Goal: Task Accomplishment & Management: Complete application form

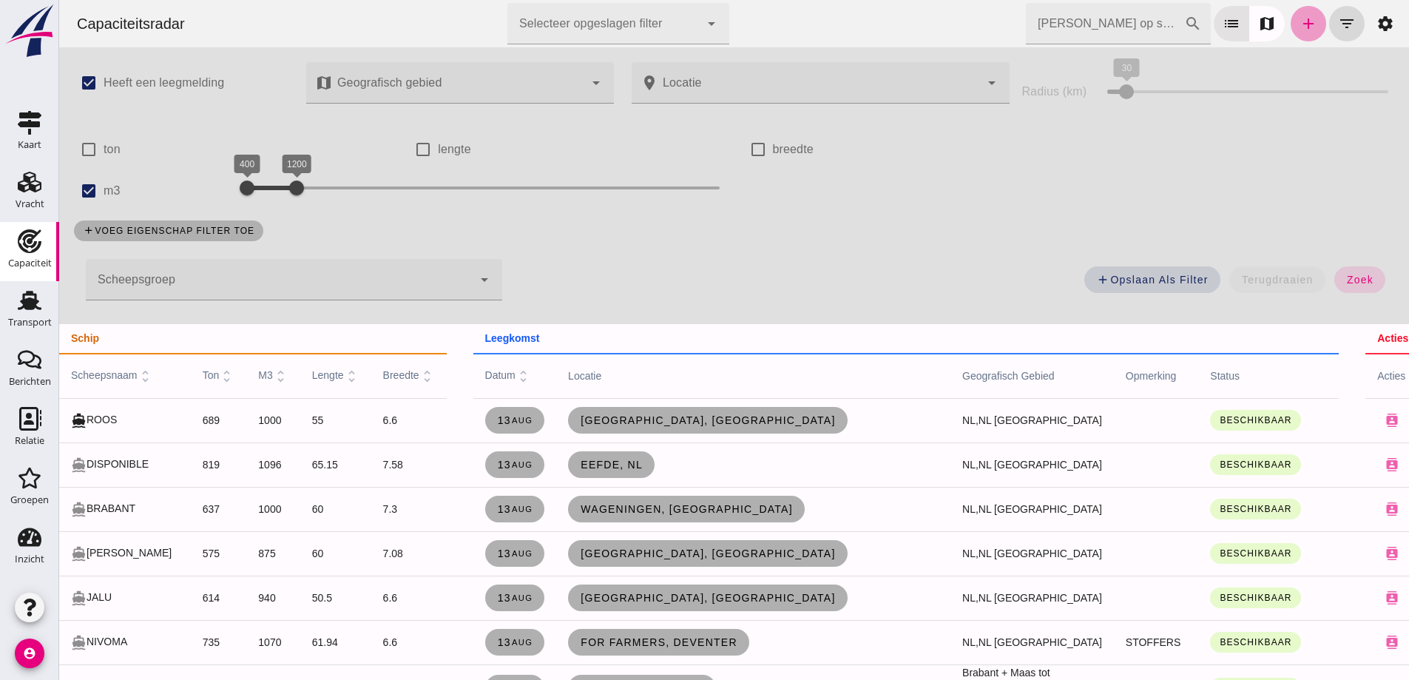
click link "add"
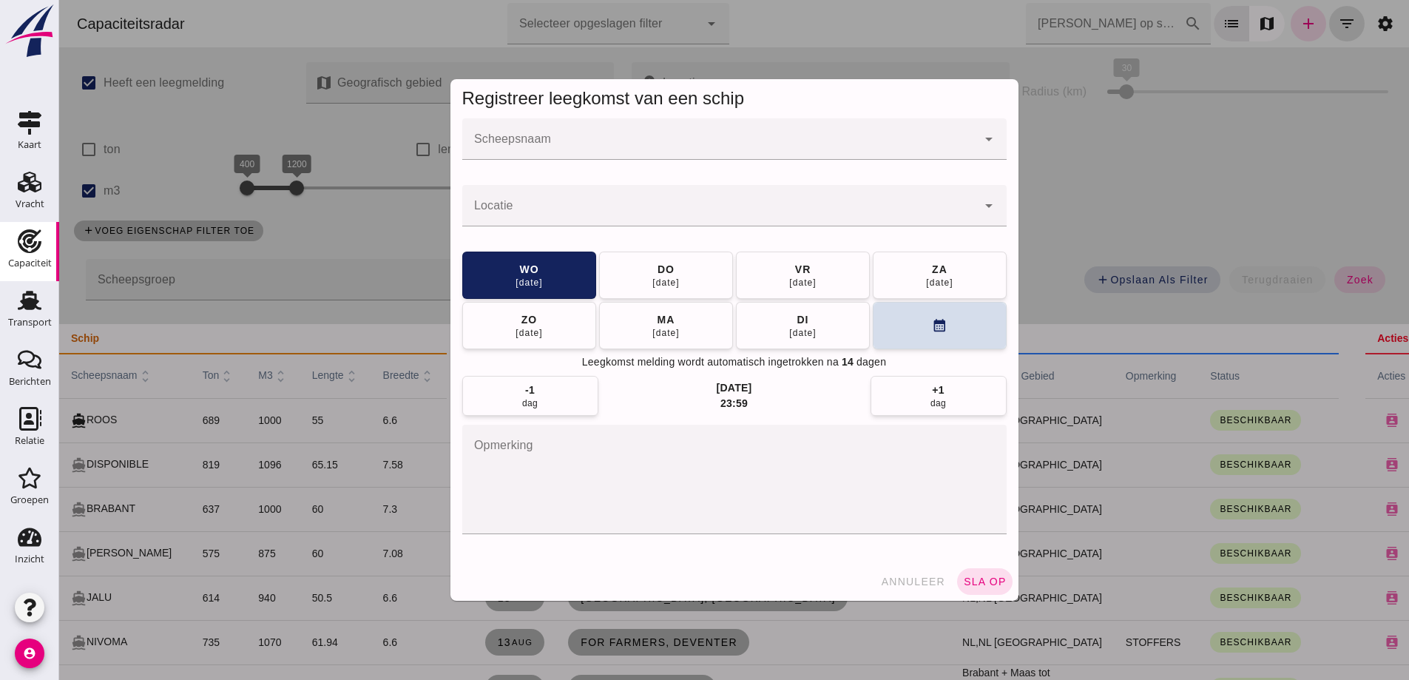
click div
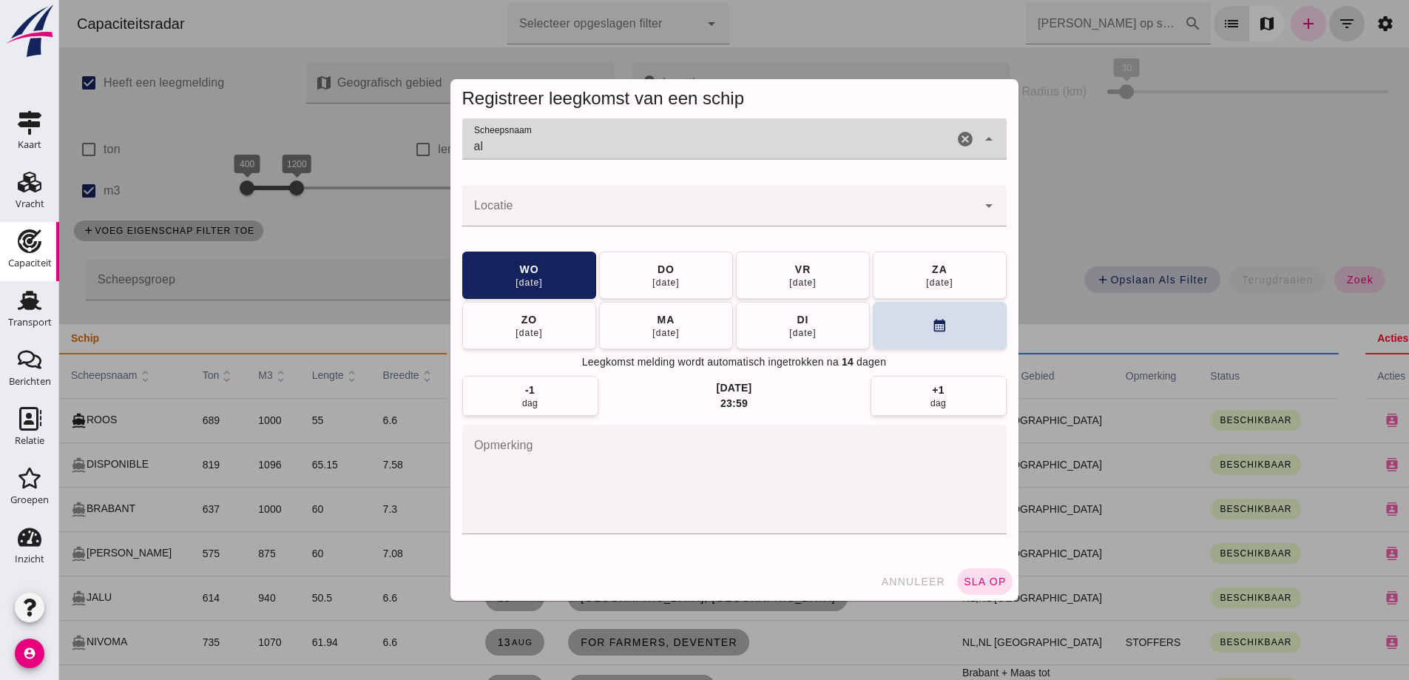
type input "a"
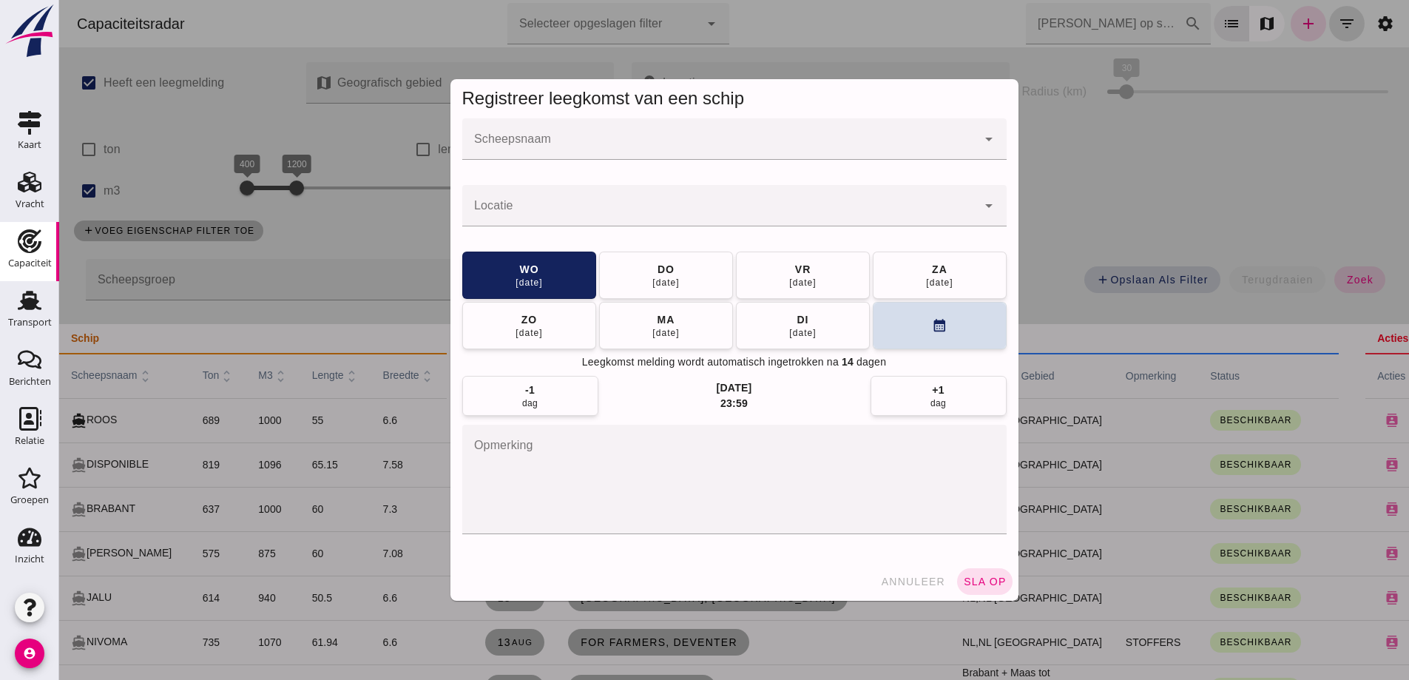
click div
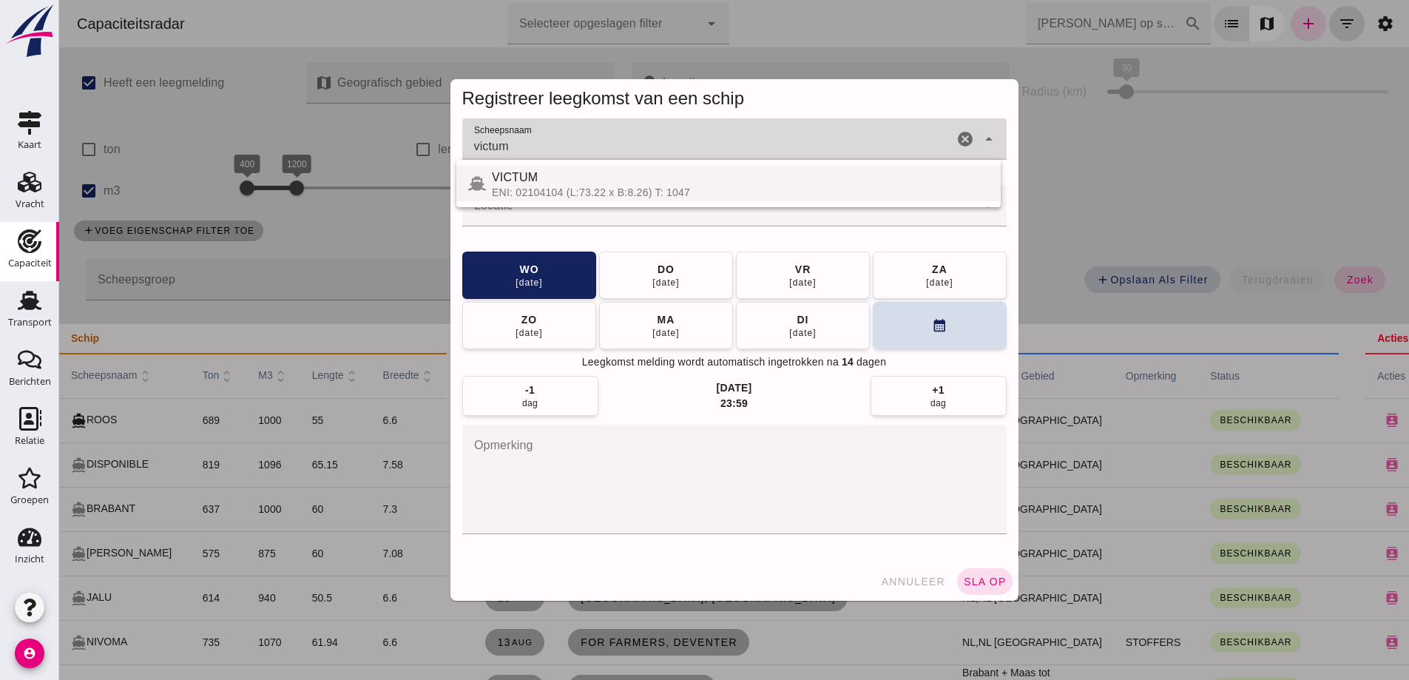
click div "VICTUM ENI: 02104104 (L:73.22 x B:8.26) T: 1047"
click at [734, 189] on div "ENI: 02104104 (L:73.22 x B:8.26) T: 1047" at bounding box center [740, 192] width 497 height 12
type input "VICTUM"
click div
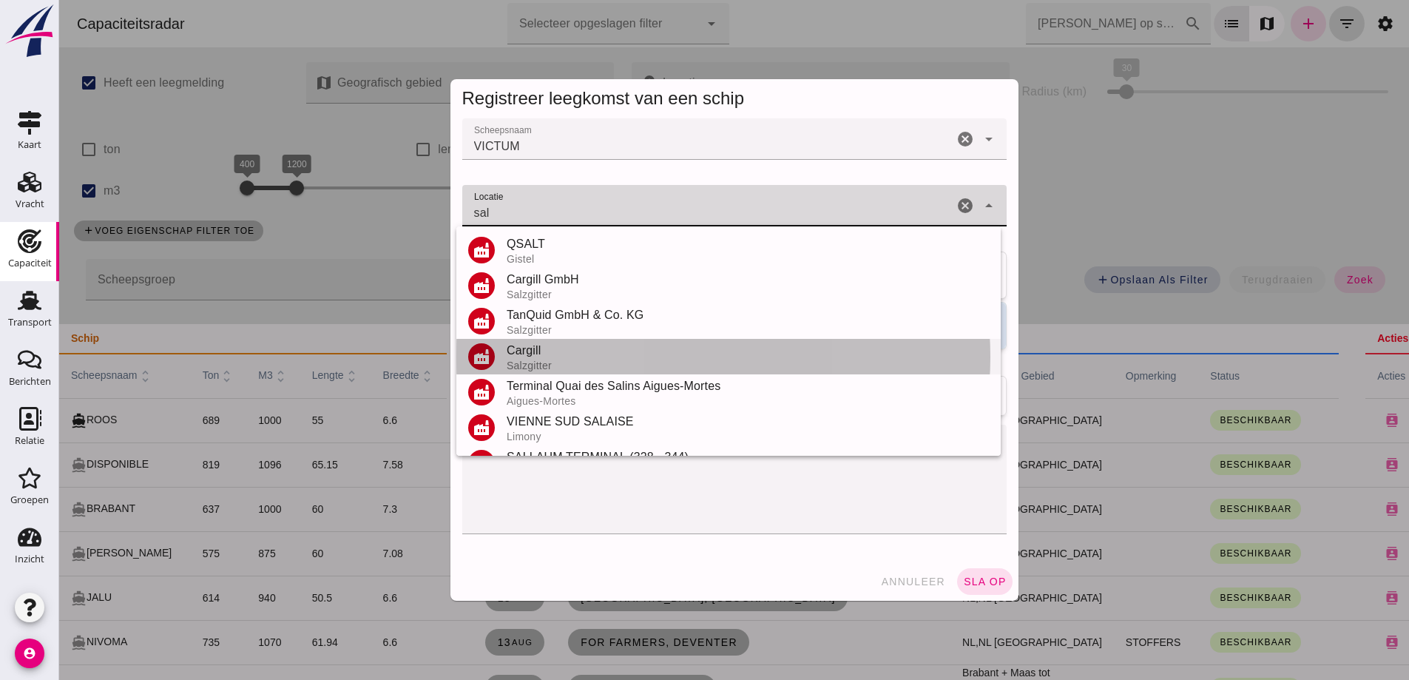
click at [537, 356] on div "Cargill" at bounding box center [748, 351] width 482 height 18
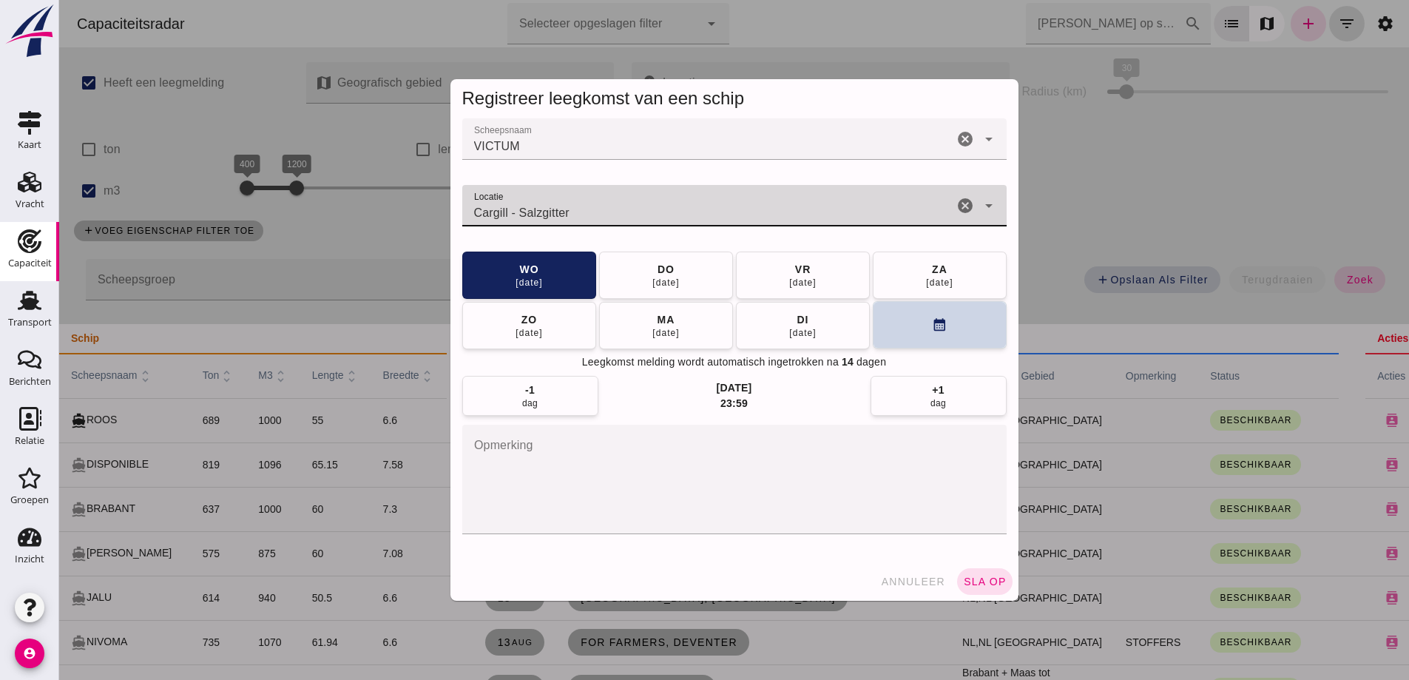
type input "Cargill - Salzgitter"
click button "calendar_month"
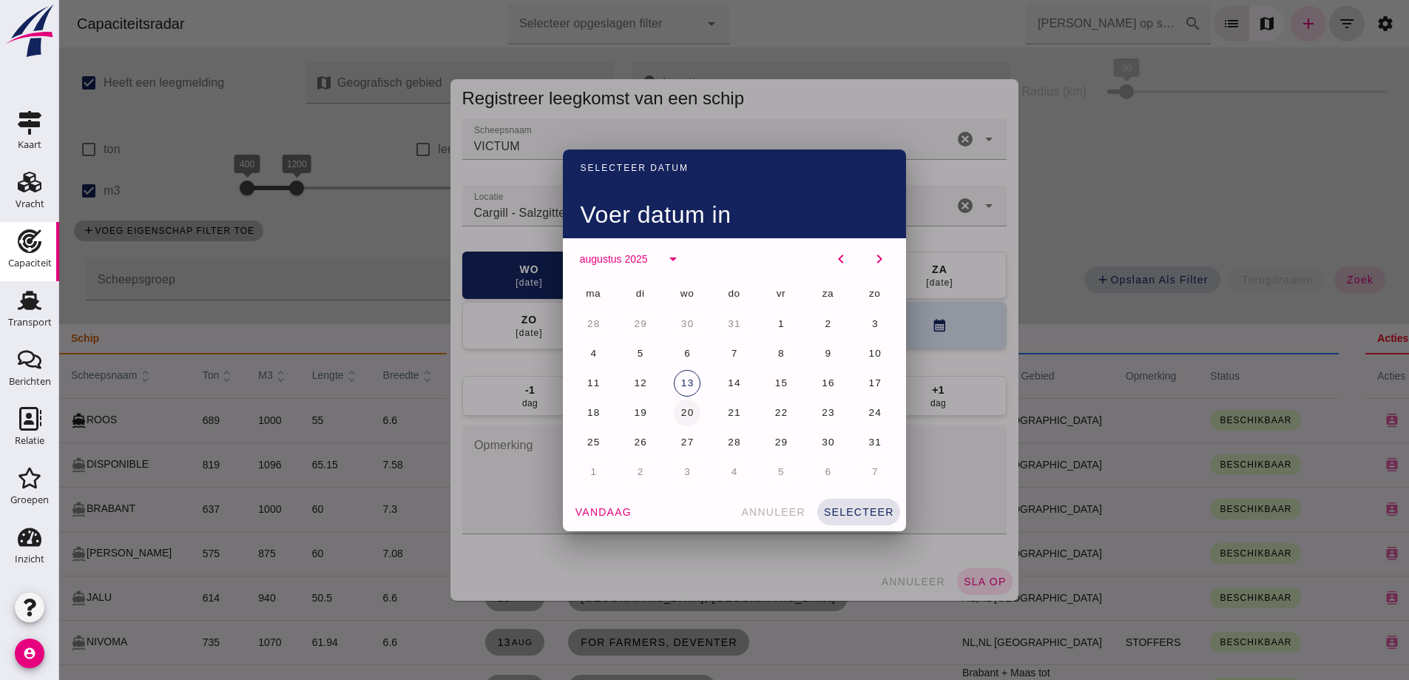
click span "20"
click div "vandaag annuleer selecteer"
click span "selecteer"
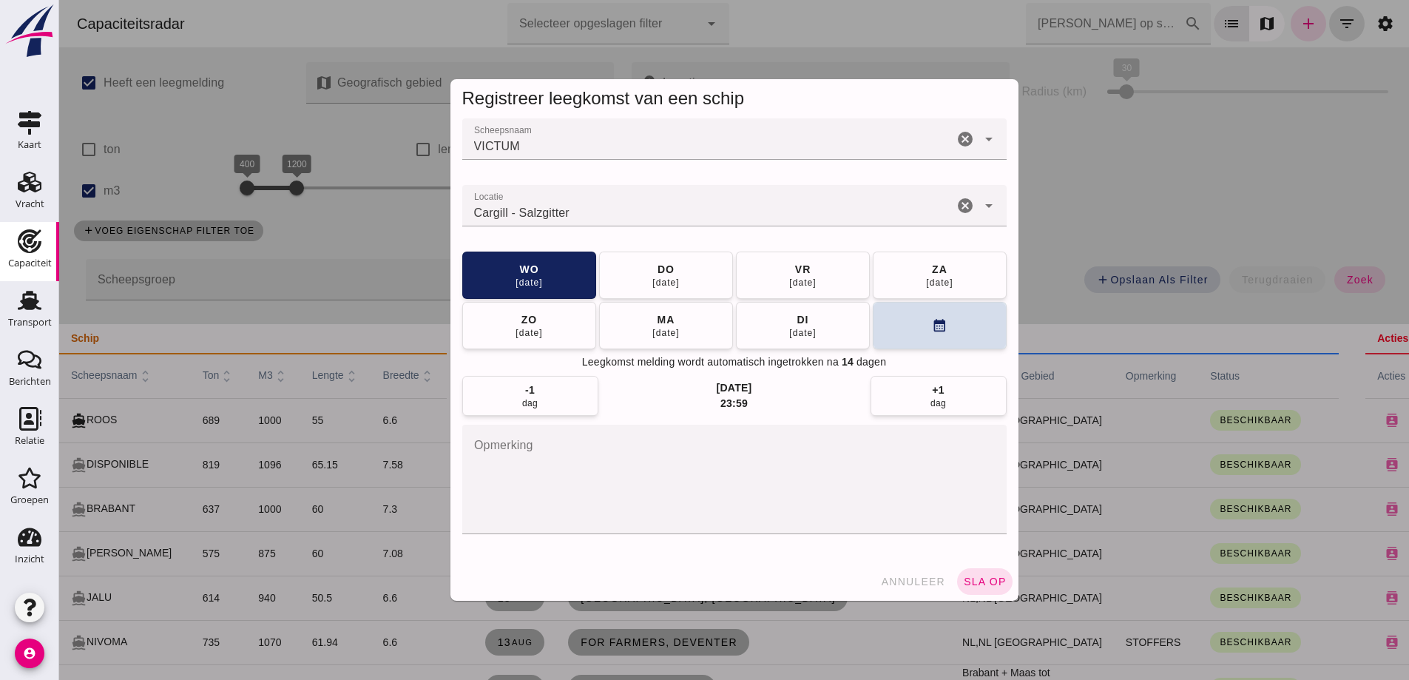
click span "sla op"
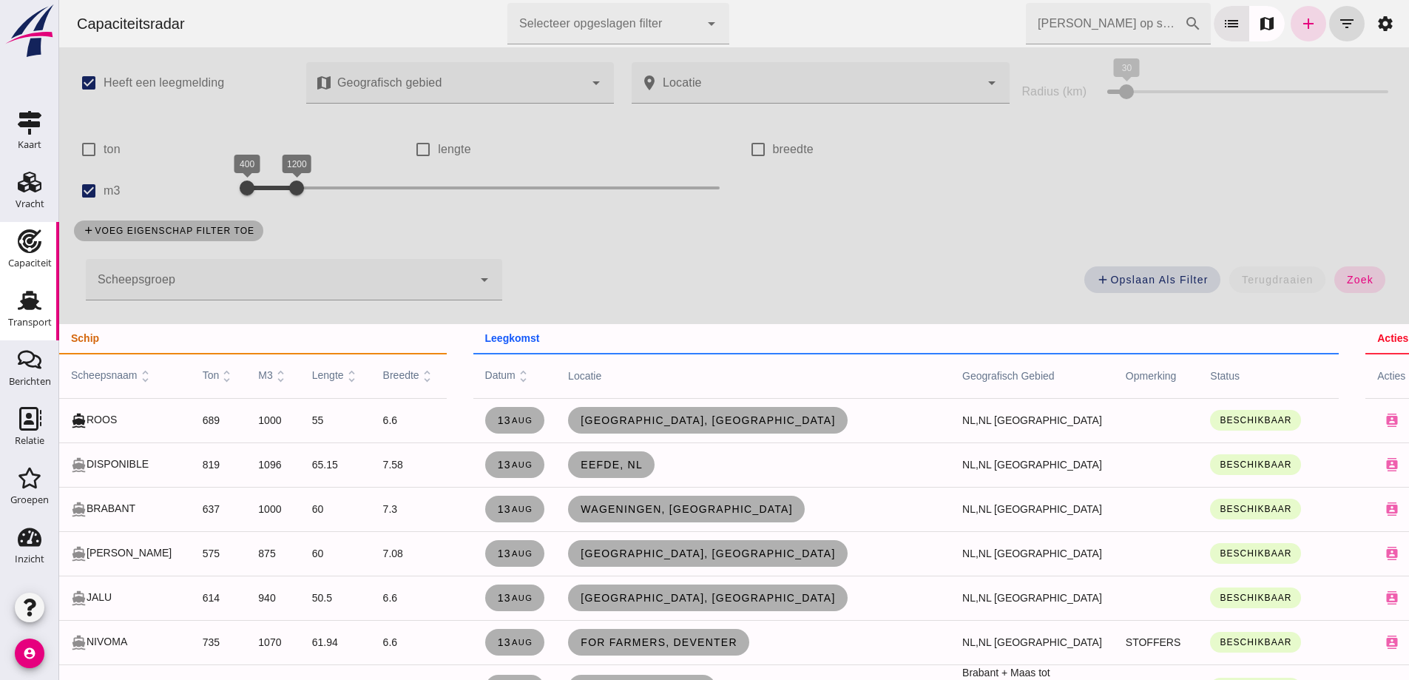
click at [10, 322] on div "Transport" at bounding box center [30, 322] width 44 height 10
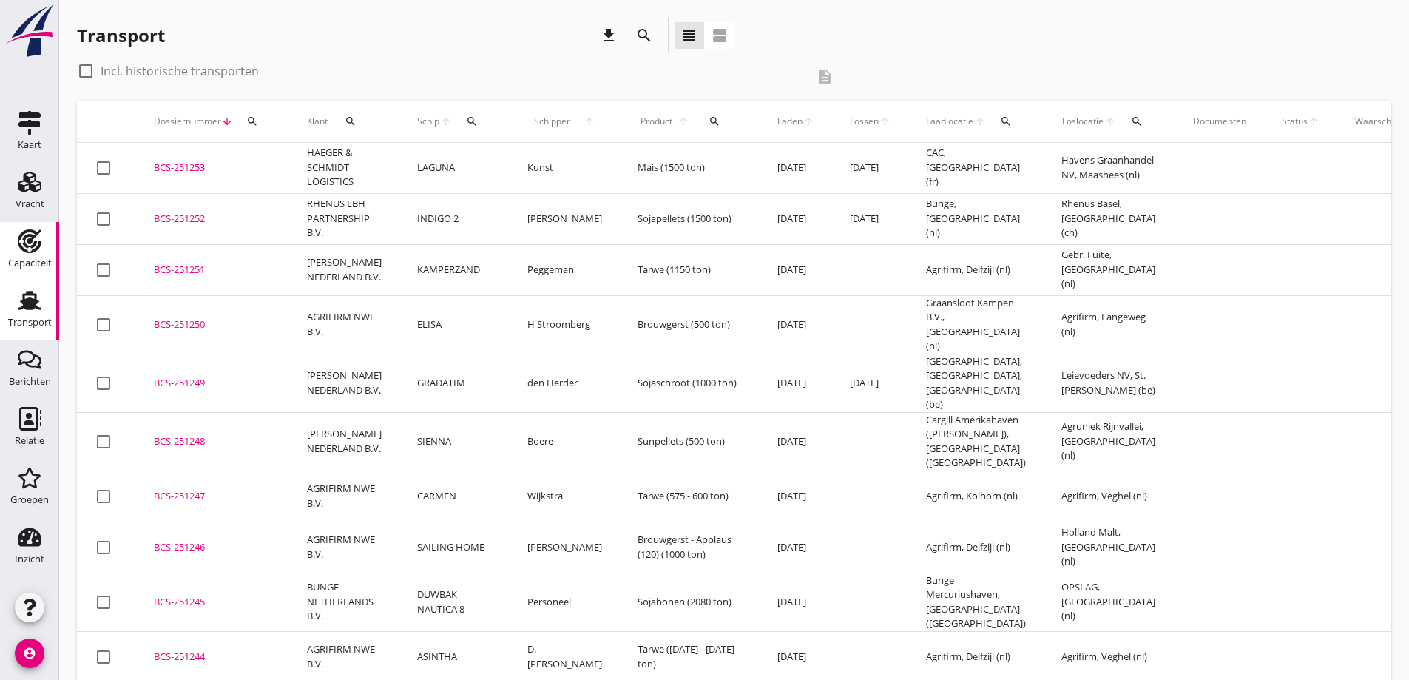
click at [22, 241] on icon "Capaciteit" at bounding box center [30, 241] width 24 height 24
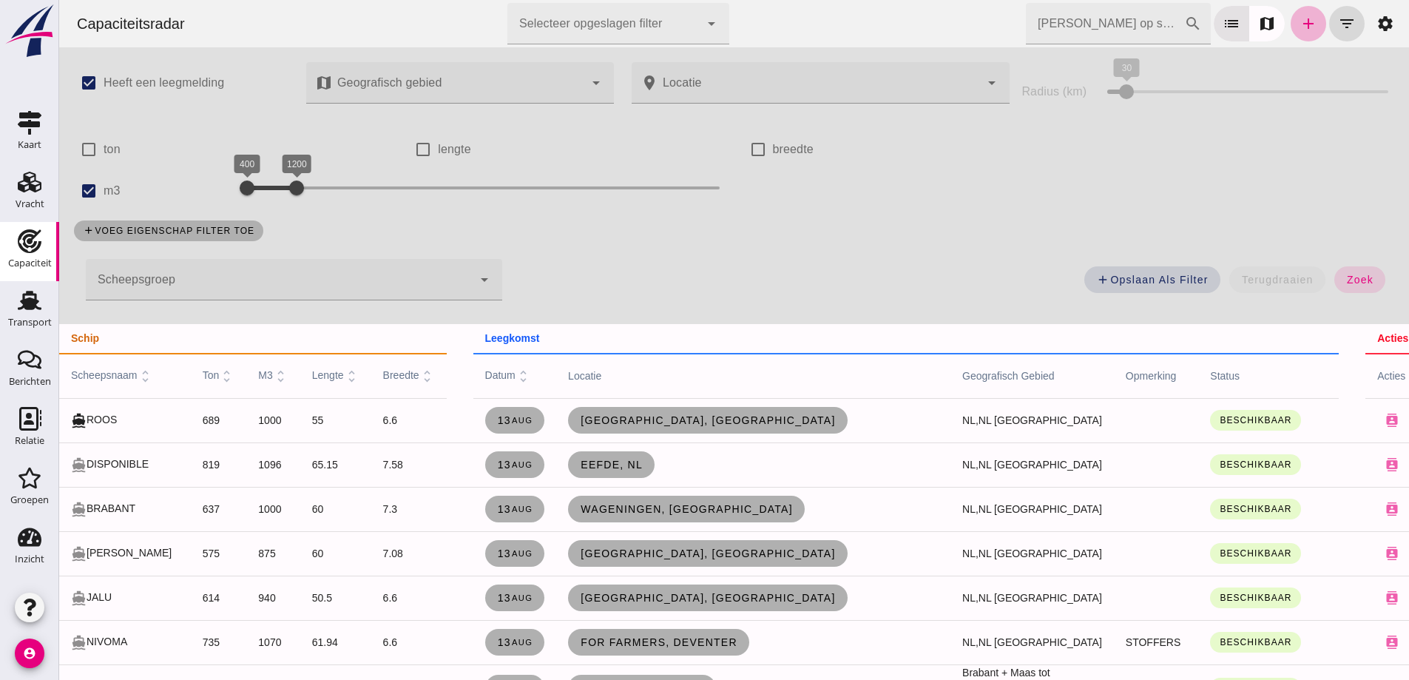
click link "add"
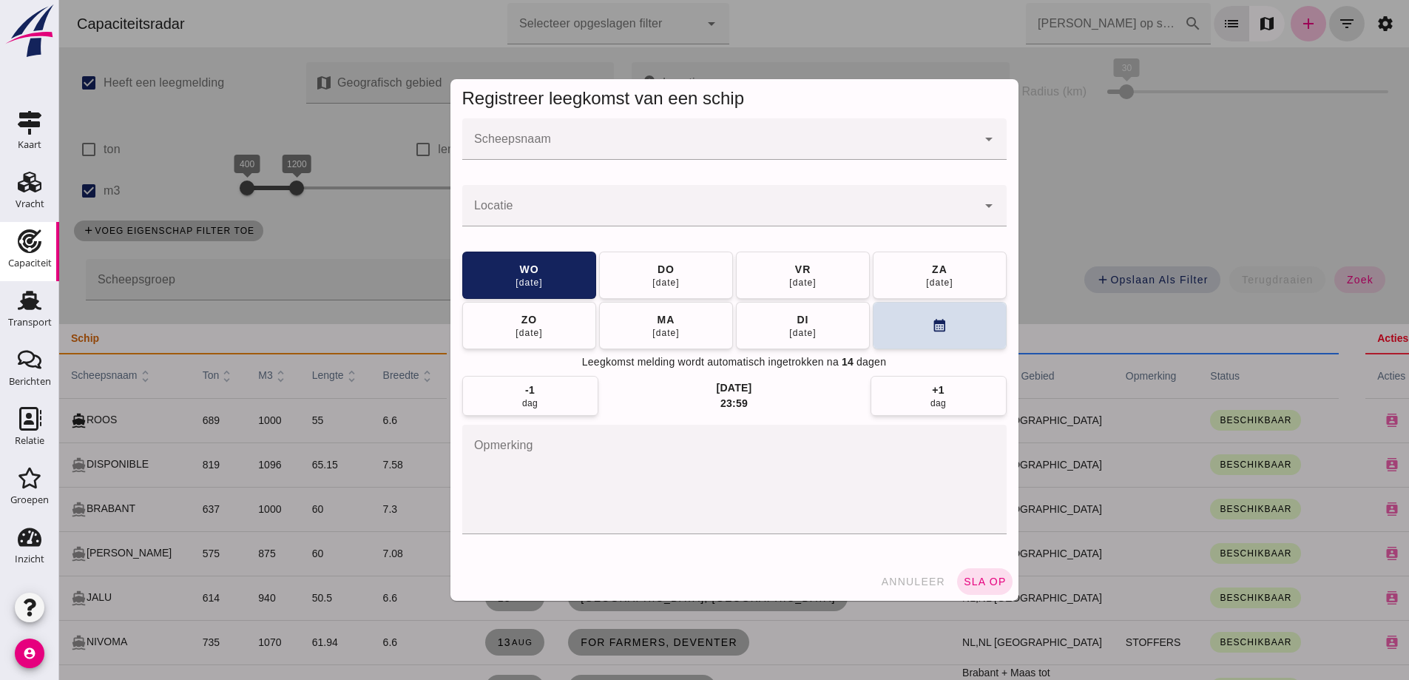
click div
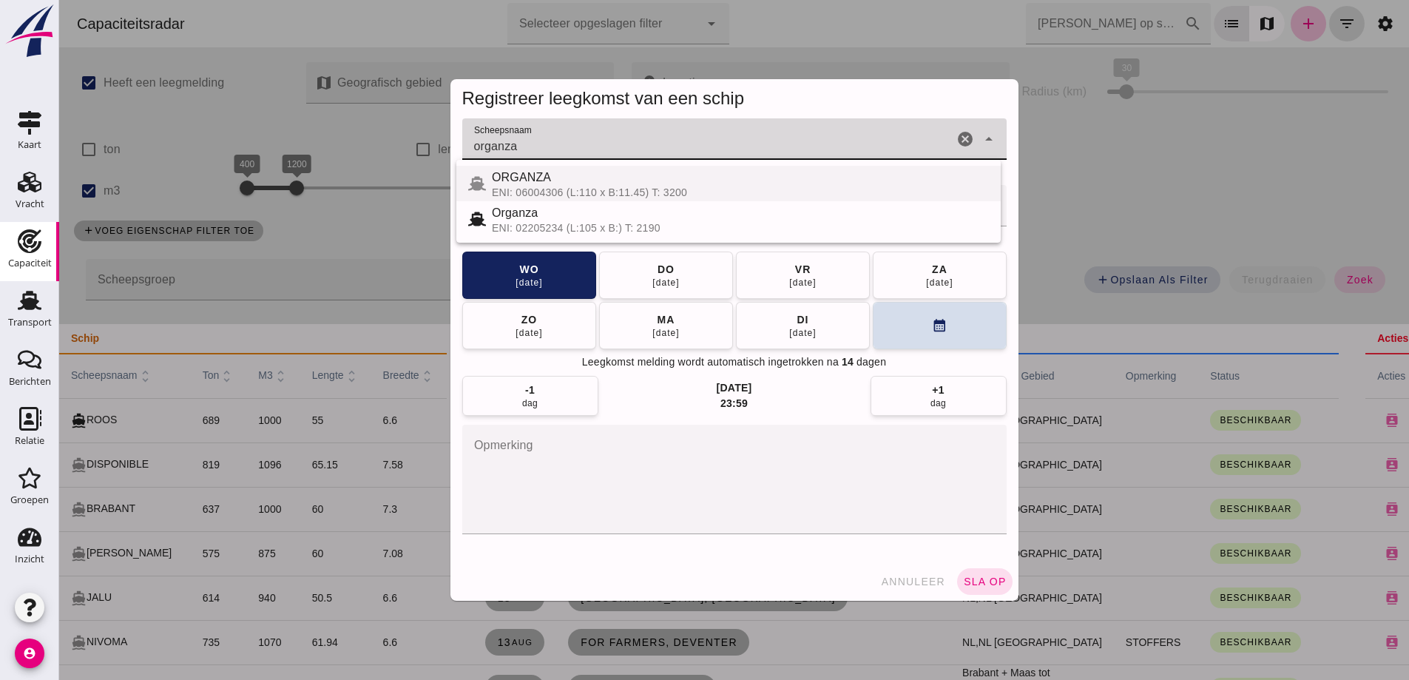
click at [635, 187] on div "ENI: 06004306 (L:110 x B:11.45) T: 3200" at bounding box center [740, 192] width 497 height 12
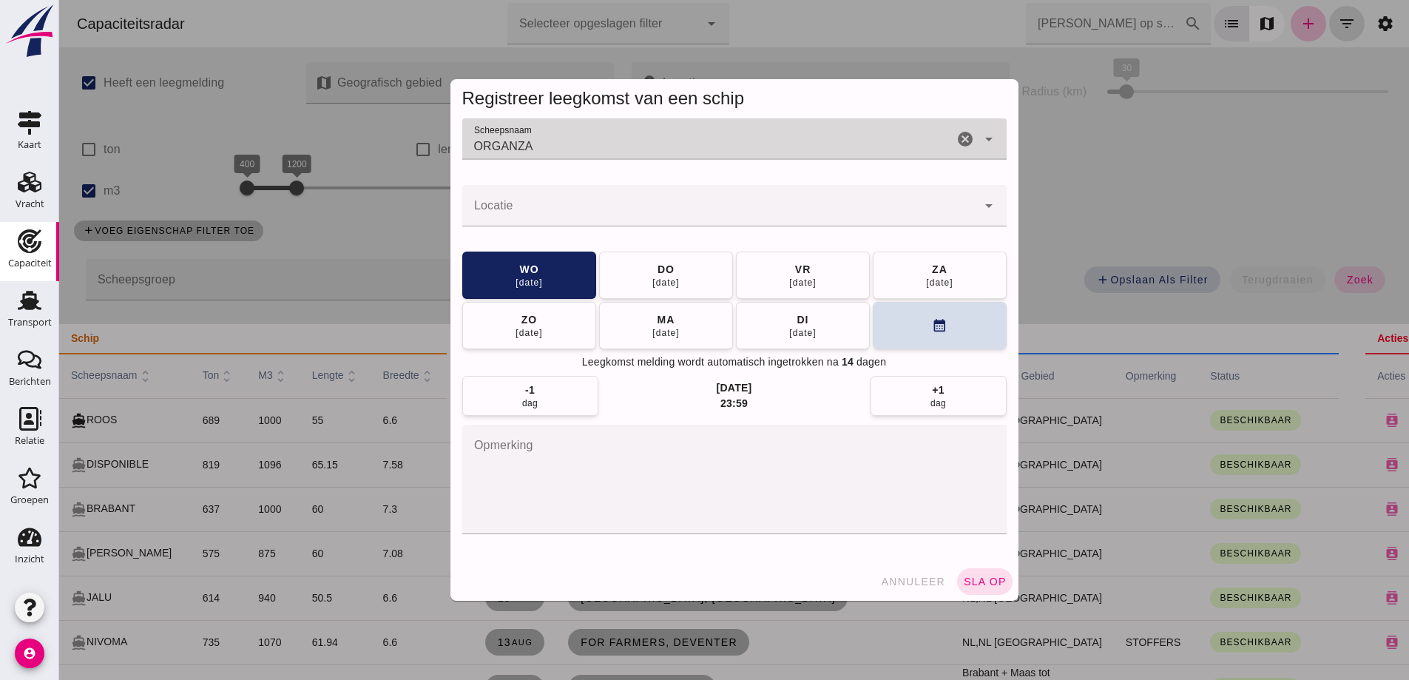
type input "ORGANZA"
click input "Locatie"
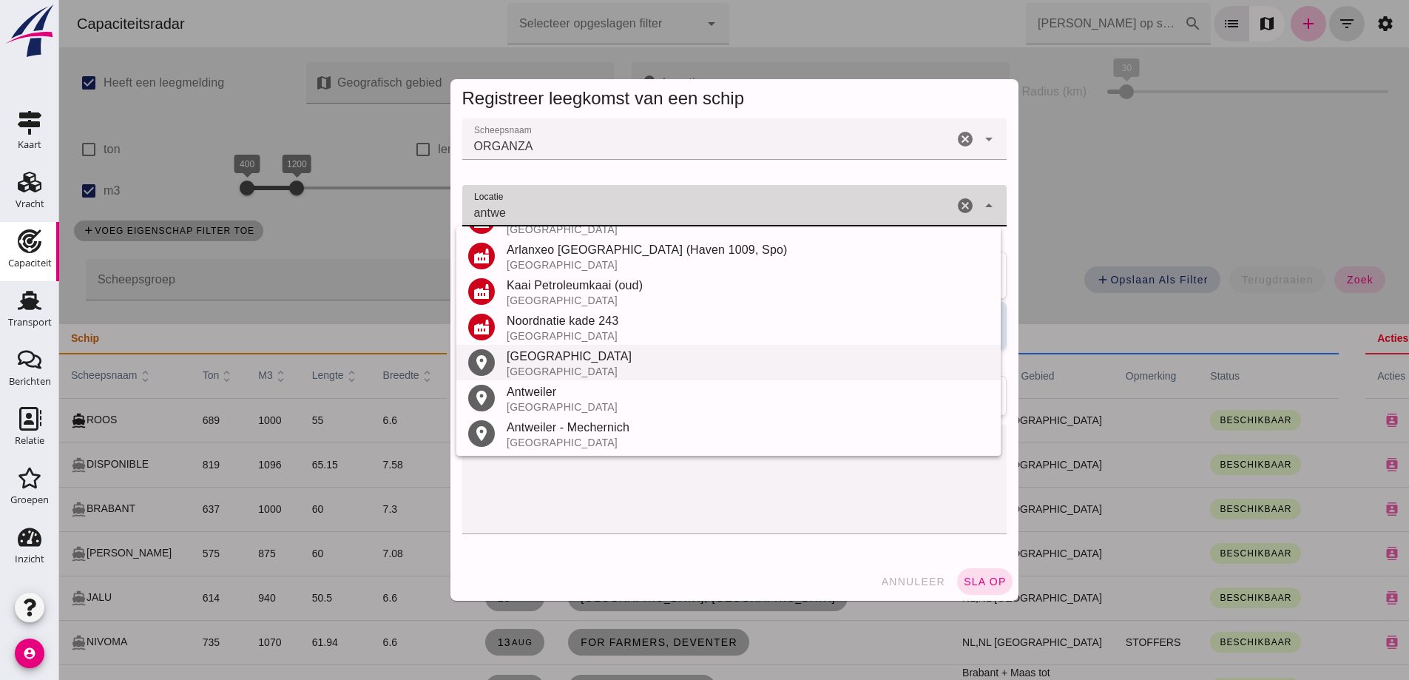
scroll to position [350, 0]
click at [526, 364] on div "[GEOGRAPHIC_DATA]" at bounding box center [748, 370] width 482 height 12
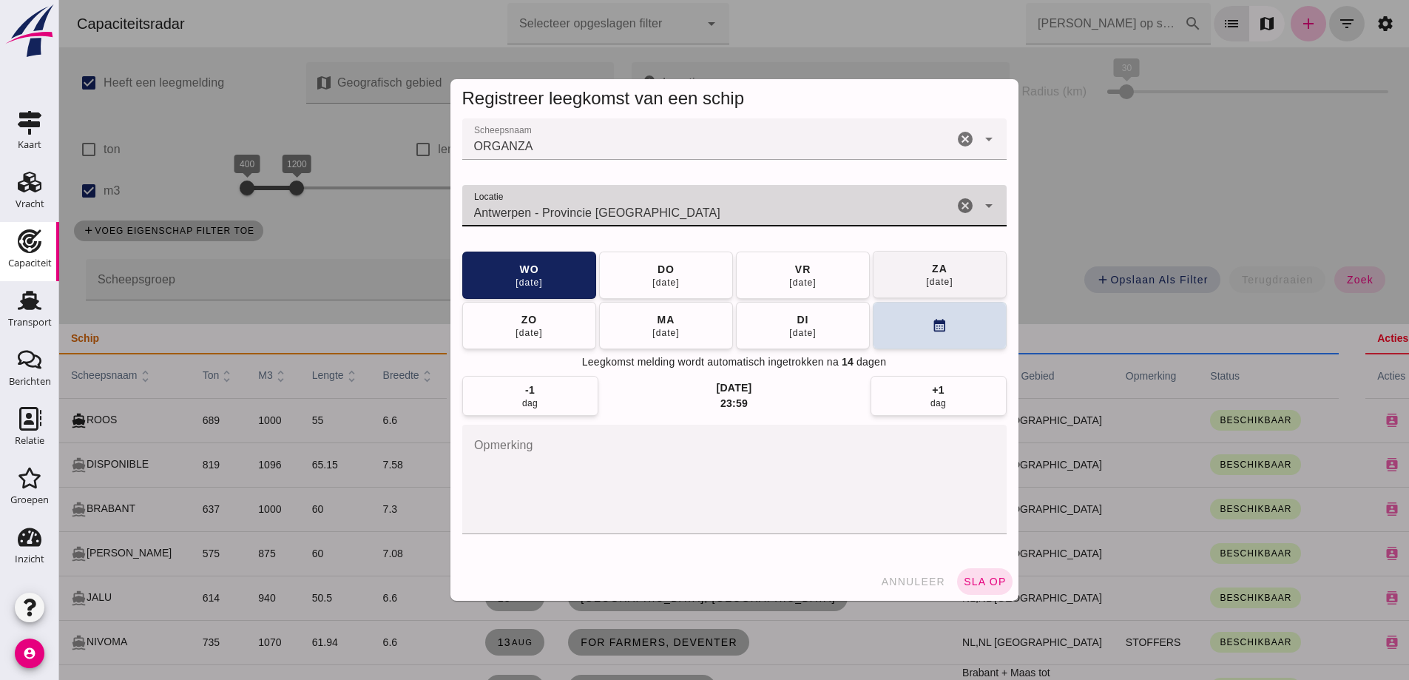
type input "Antwerpen - Provincie Antwerpen"
click button "za 16 aug"
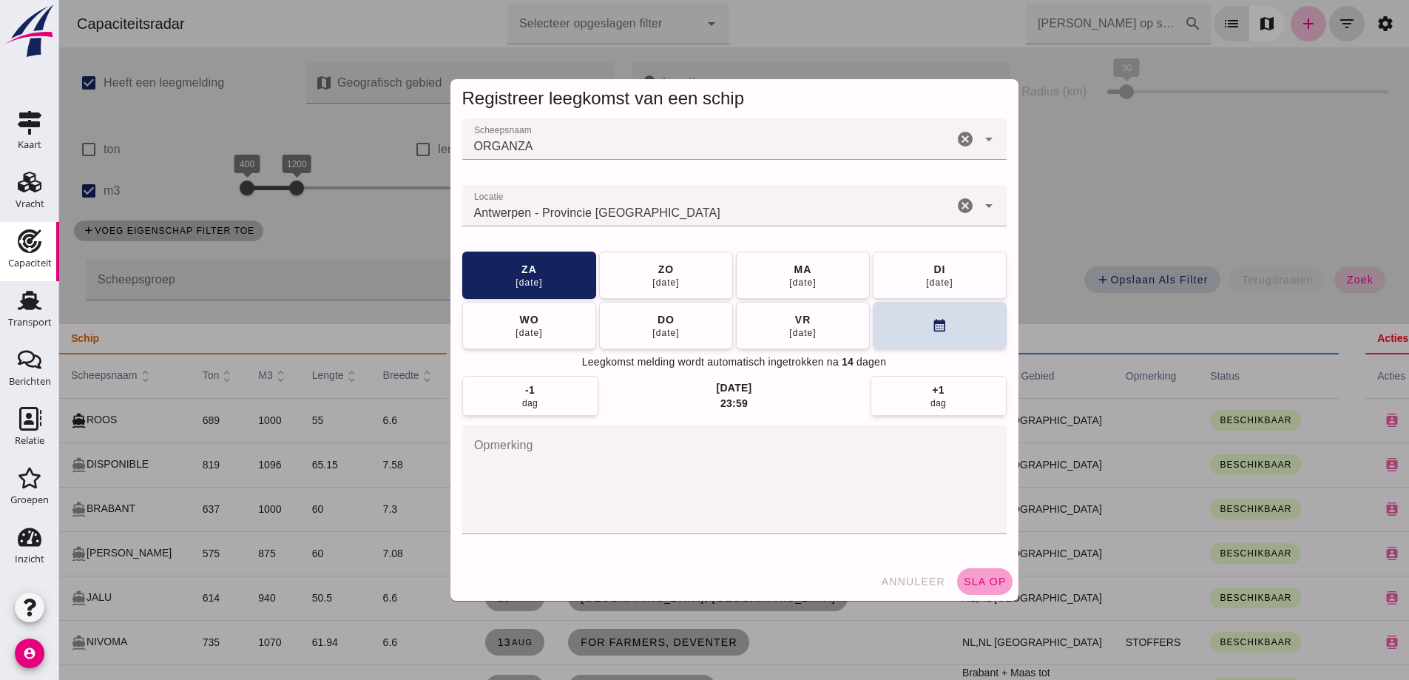
click span "sla op"
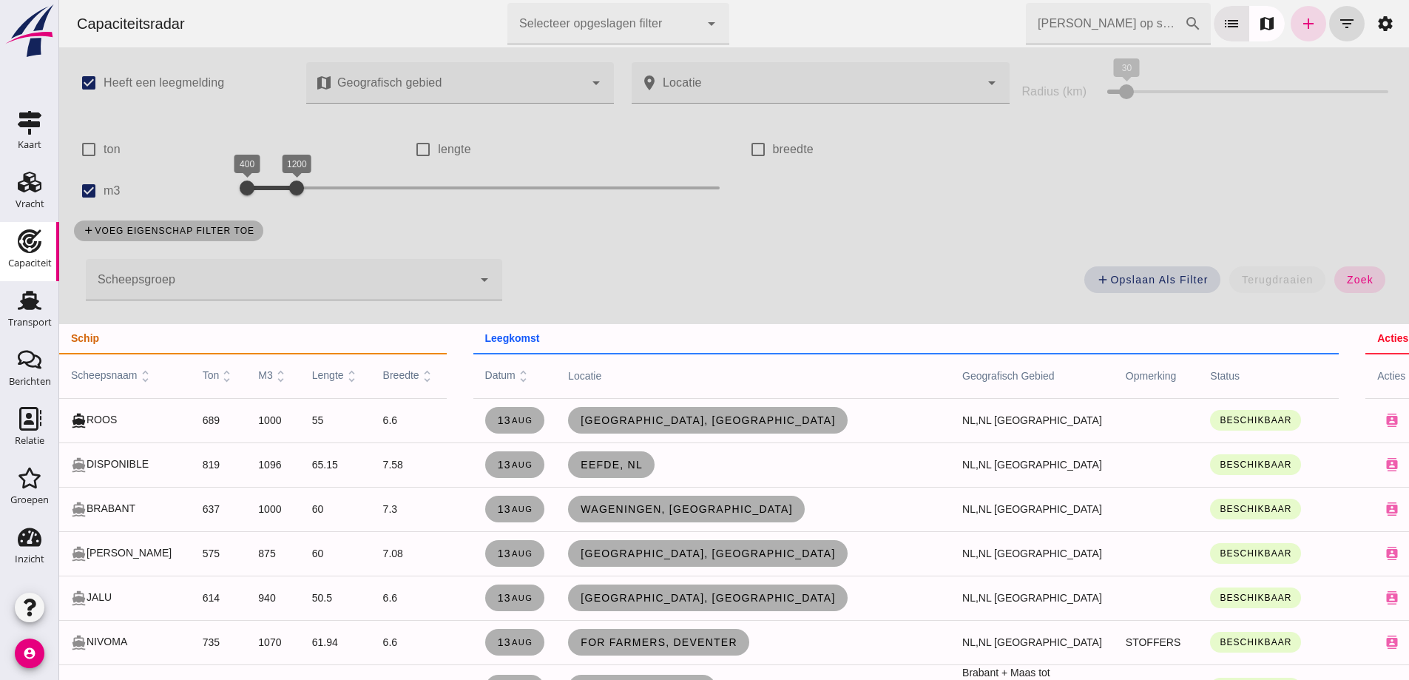
click at [735, 247] on div "add voeg eigenschap filter toe" at bounding box center [734, 230] width 1338 height 38
click at [738, 294] on div "add Opslaan als filter terugdraaien zoek" at bounding box center [957, 283] width 892 height 53
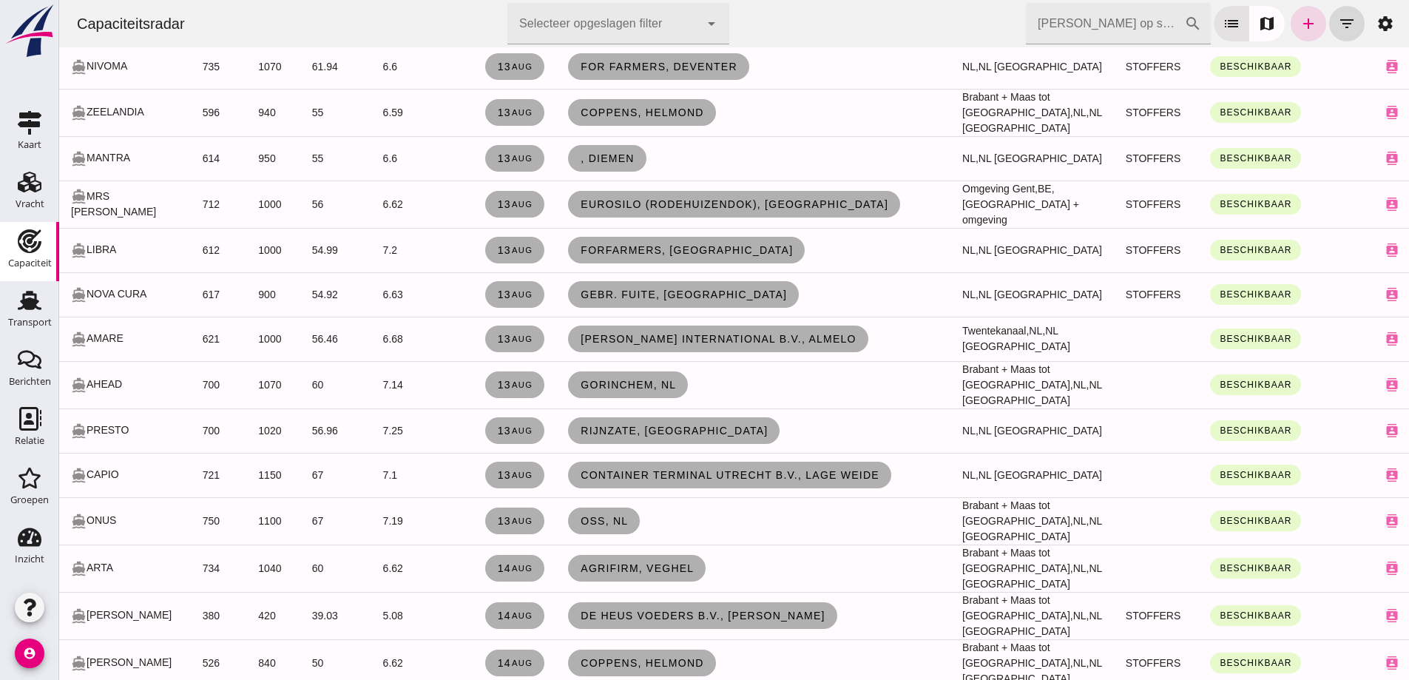
scroll to position [665, 0]
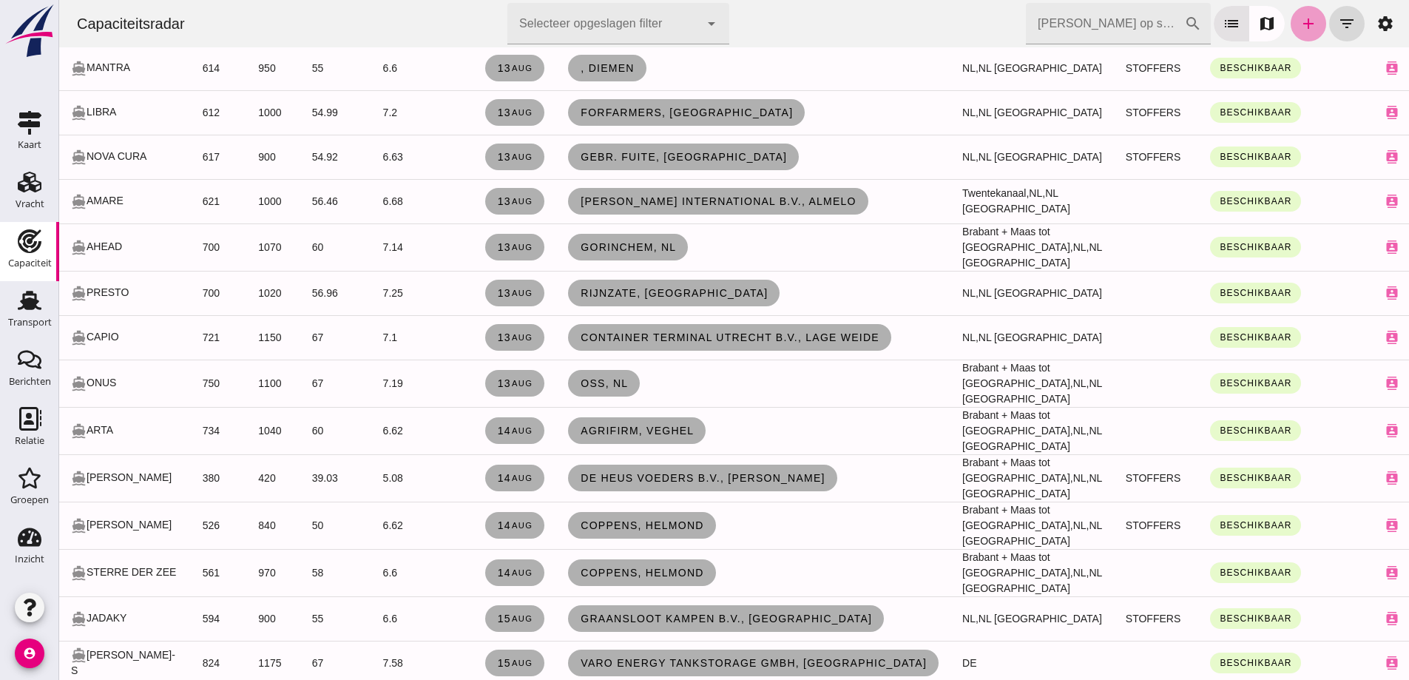
click at [1303, 30] on icon "add" at bounding box center [1308, 24] width 18 height 18
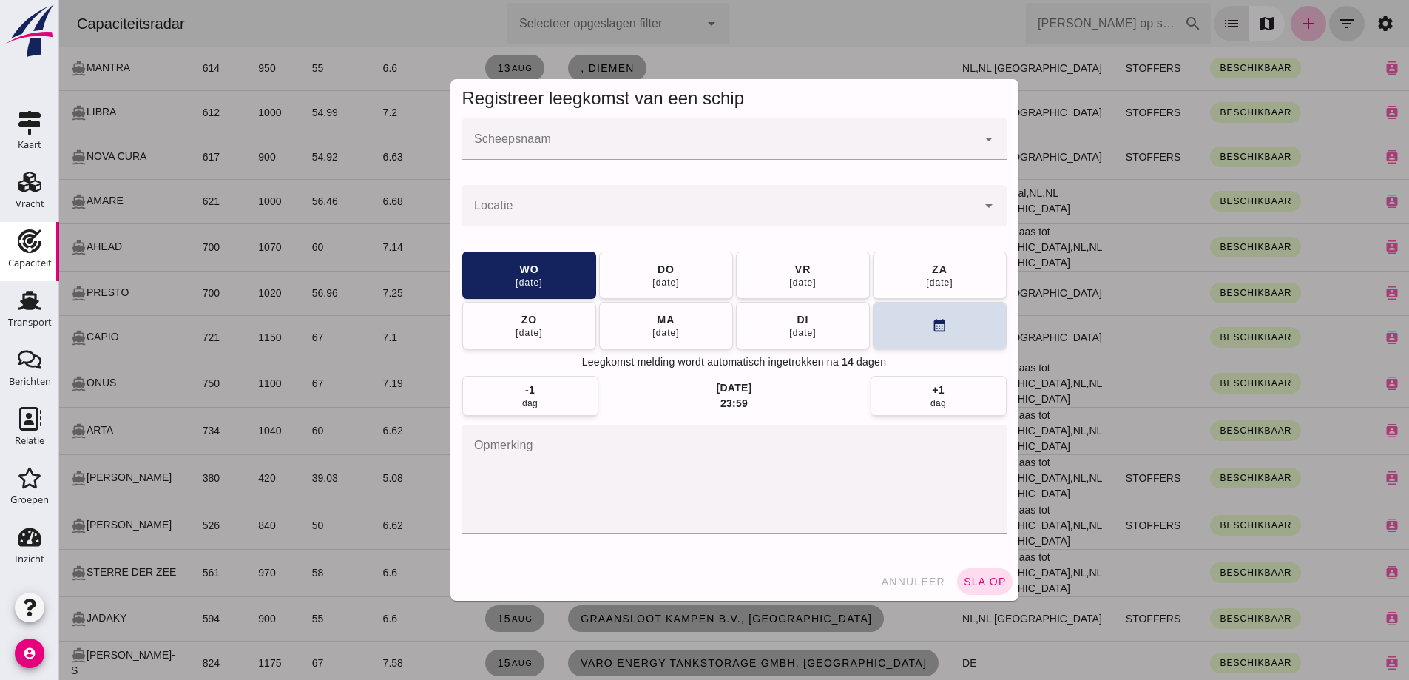
click at [654, 160] on div at bounding box center [734, 168] width 544 height 16
click input "Scheepsnaam"
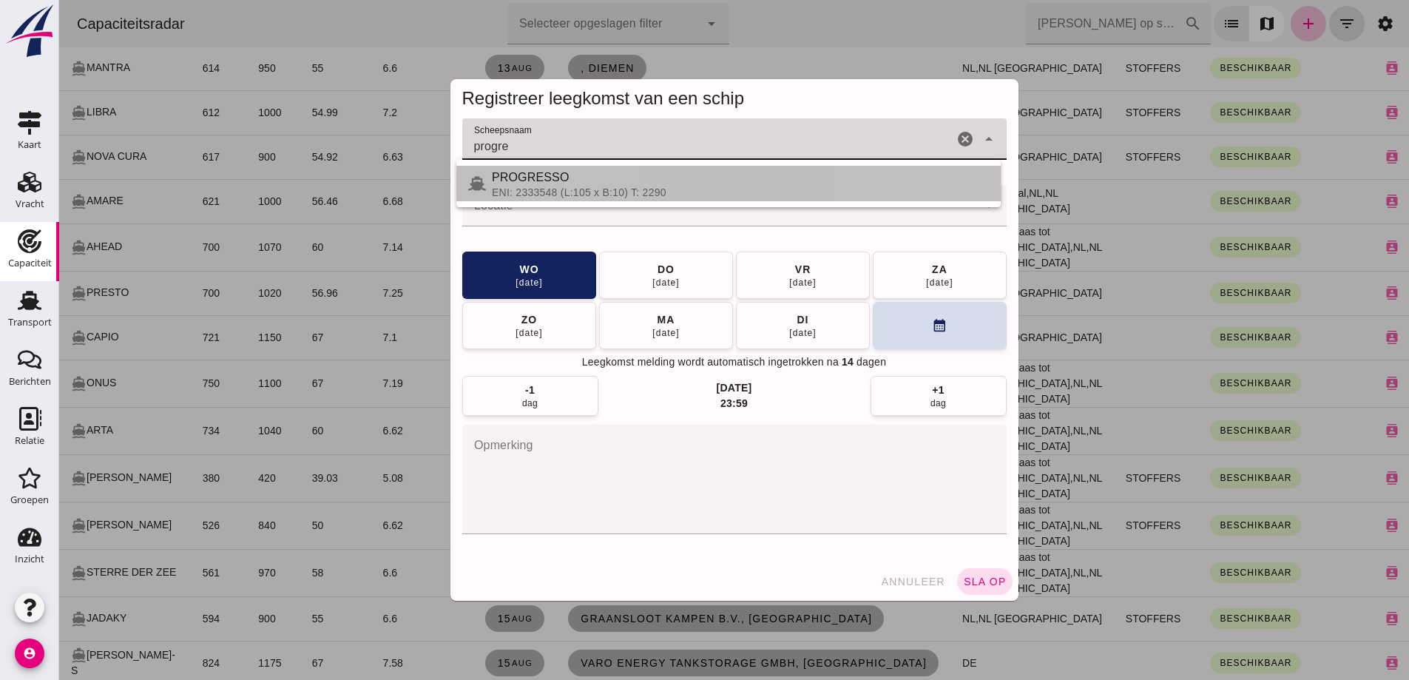
click at [542, 180] on div "PROGRESSO" at bounding box center [740, 178] width 497 height 18
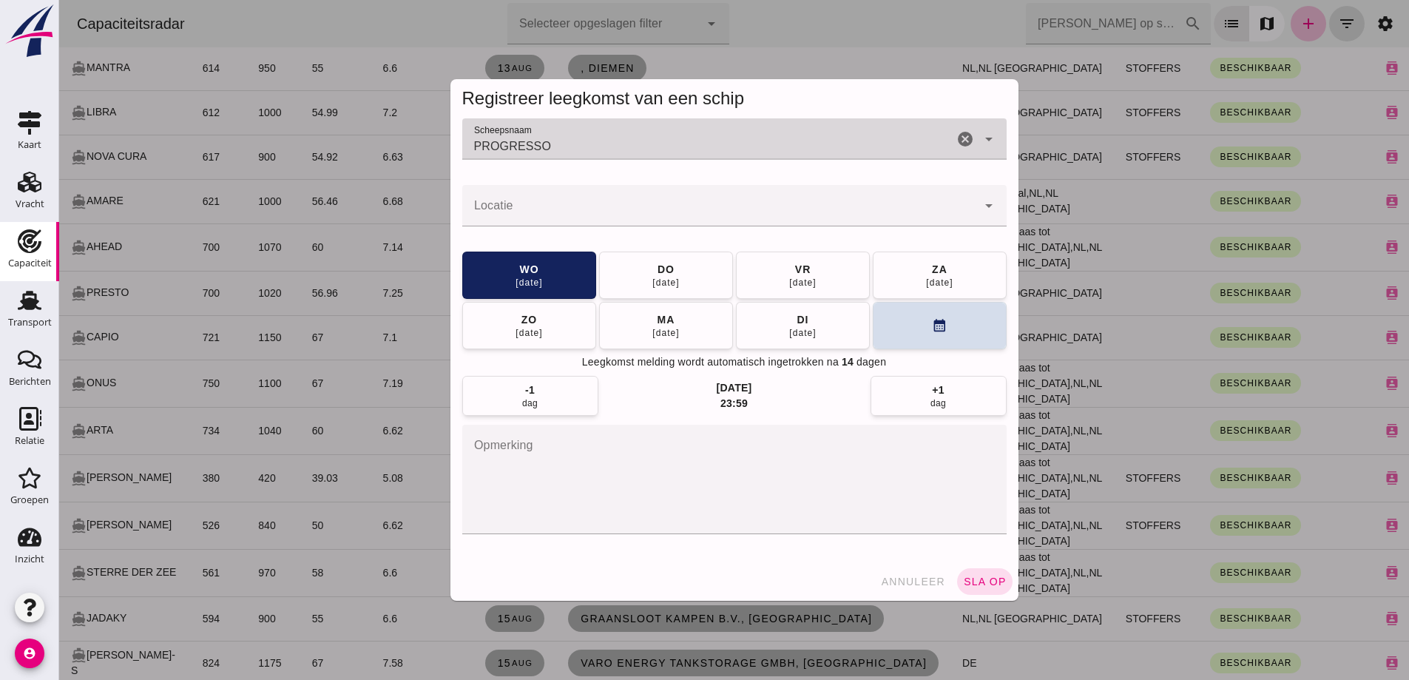
type input "PROGRESSO"
click div
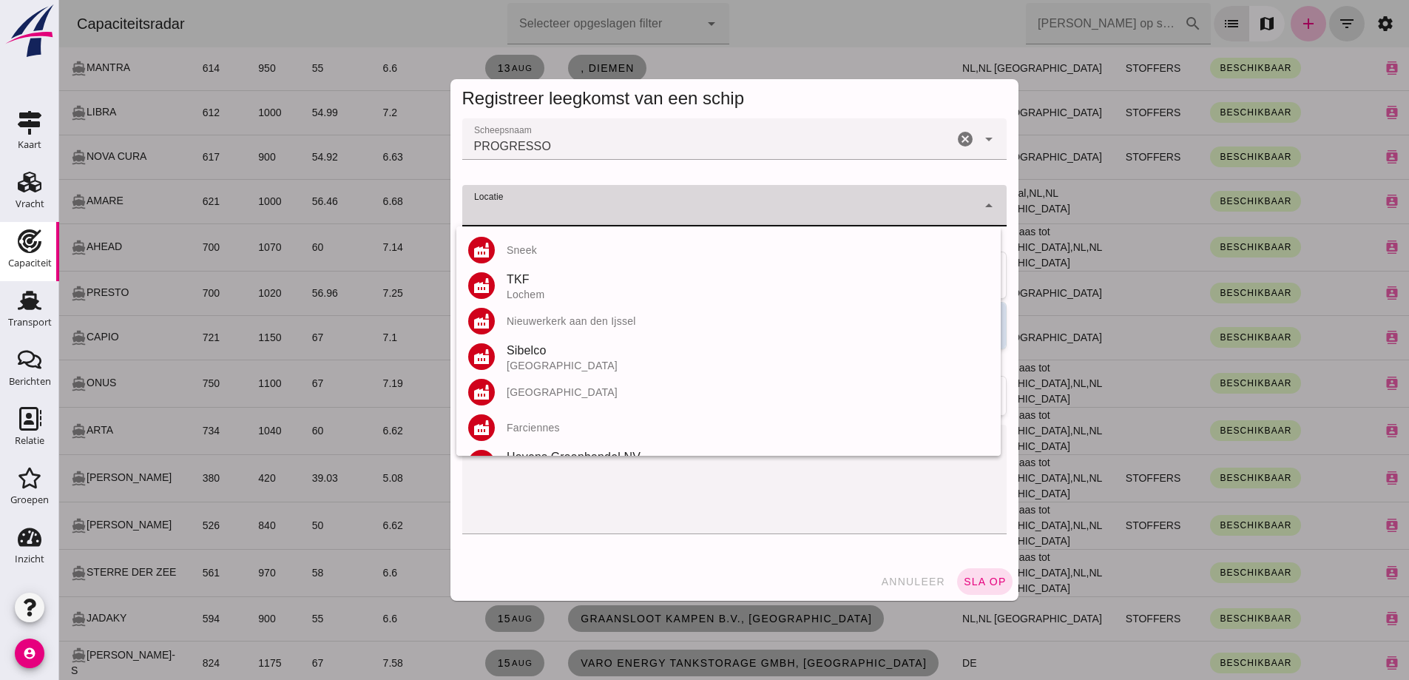
click input "Locatie"
type input "s"
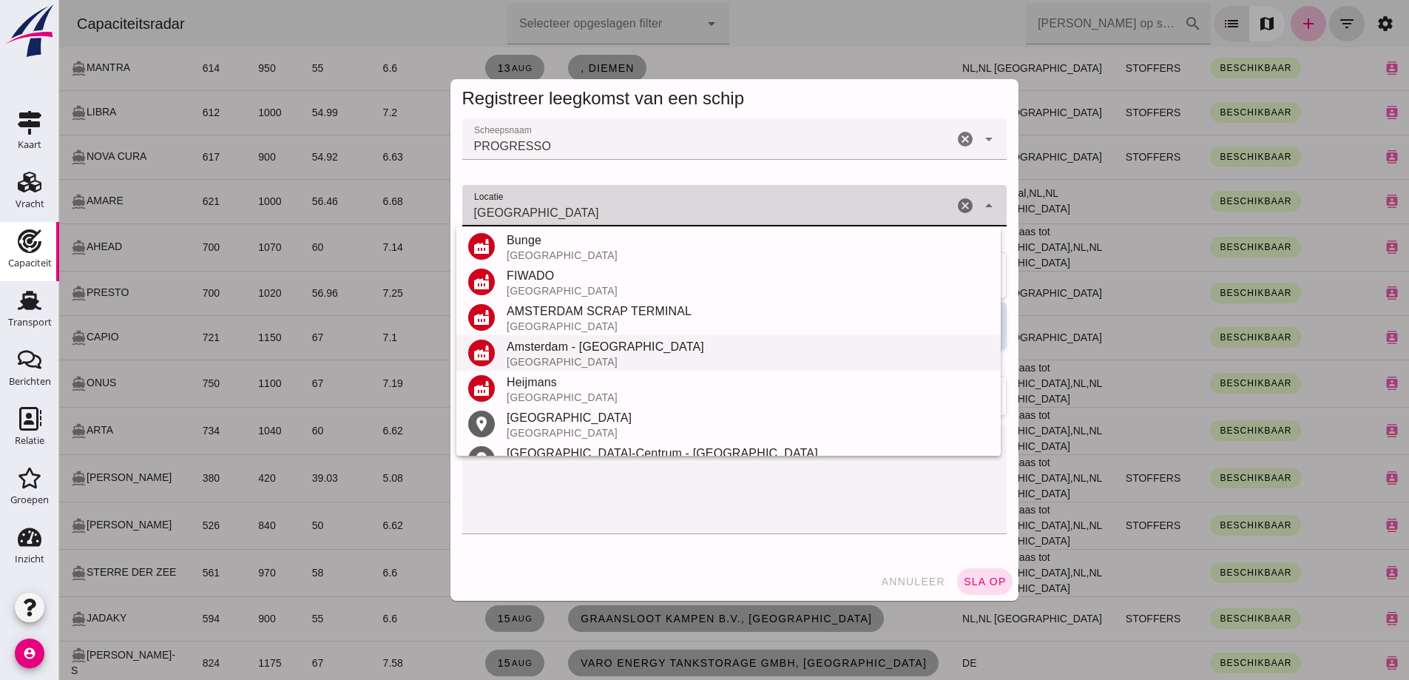
scroll to position [296, 0]
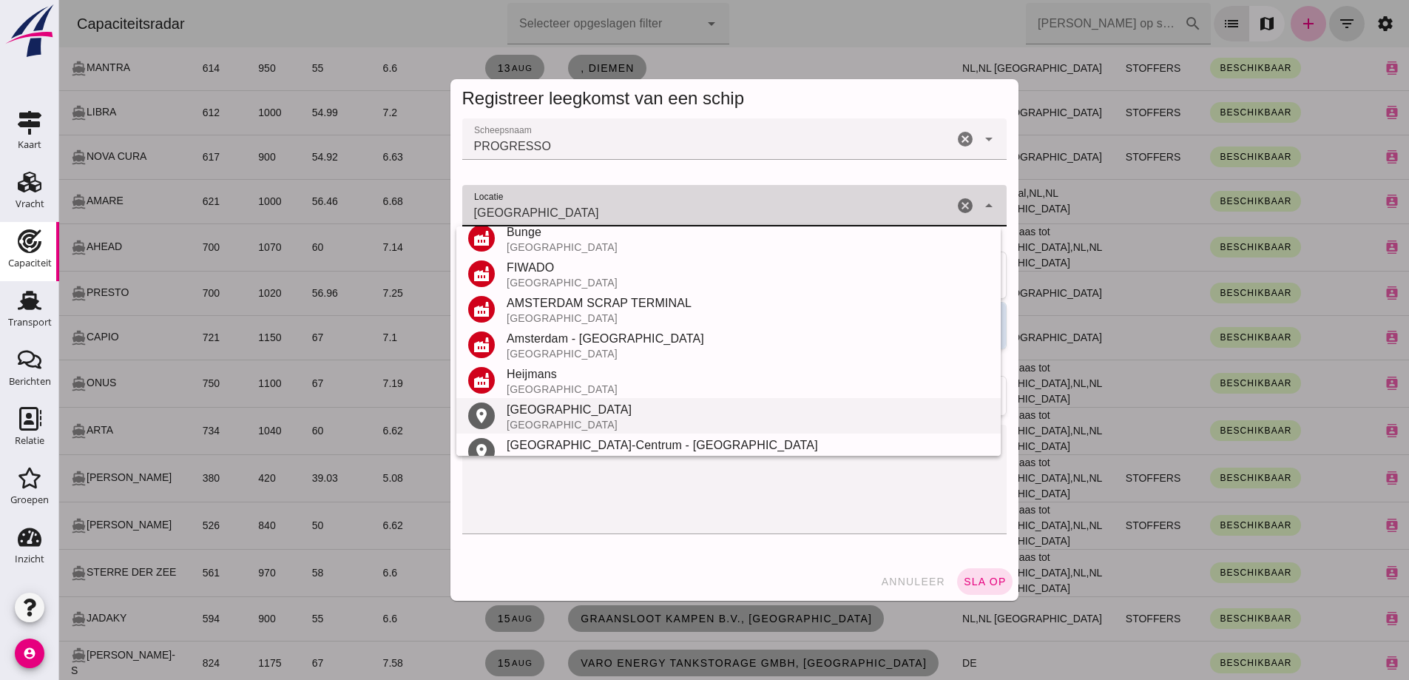
click at [558, 416] on div "[GEOGRAPHIC_DATA]" at bounding box center [748, 410] width 482 height 18
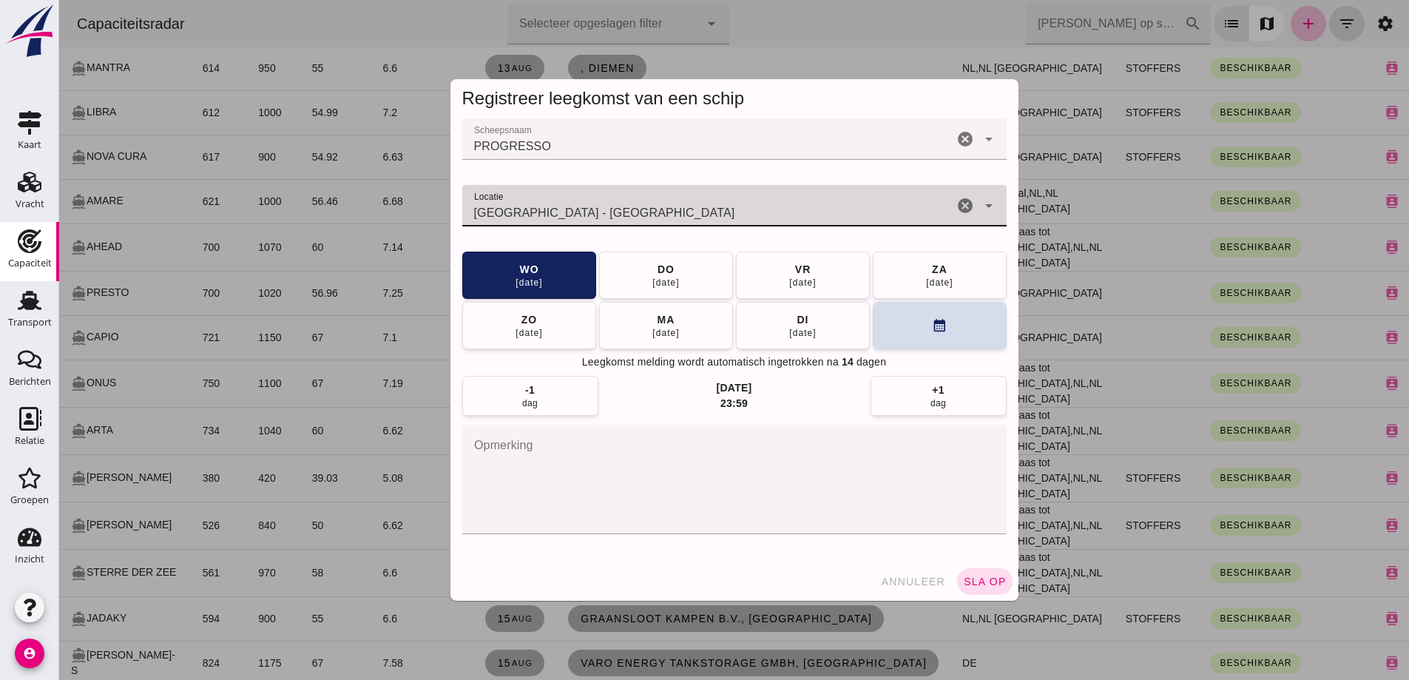
type input "Amsterdam - Noord-Holland"
drag, startPoint x: 927, startPoint y: 354, endPoint x: 924, endPoint y: 347, distance: 8.0
click at [927, 353] on div "wo 13 aug do 14 aug vr 15 aug za 16 aug zo 17 aug ma 18 aug di 19 aug calendar_…" at bounding box center [734, 333] width 544 height 164
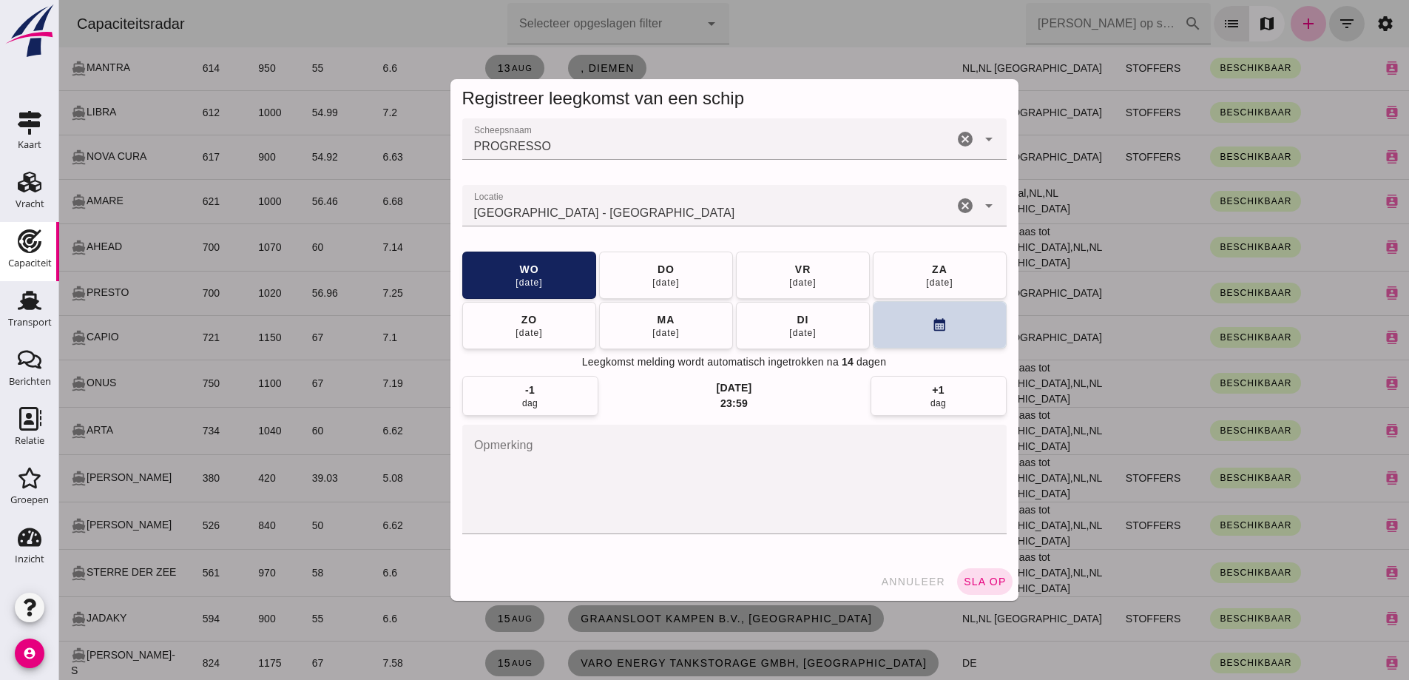
click button "calendar_month"
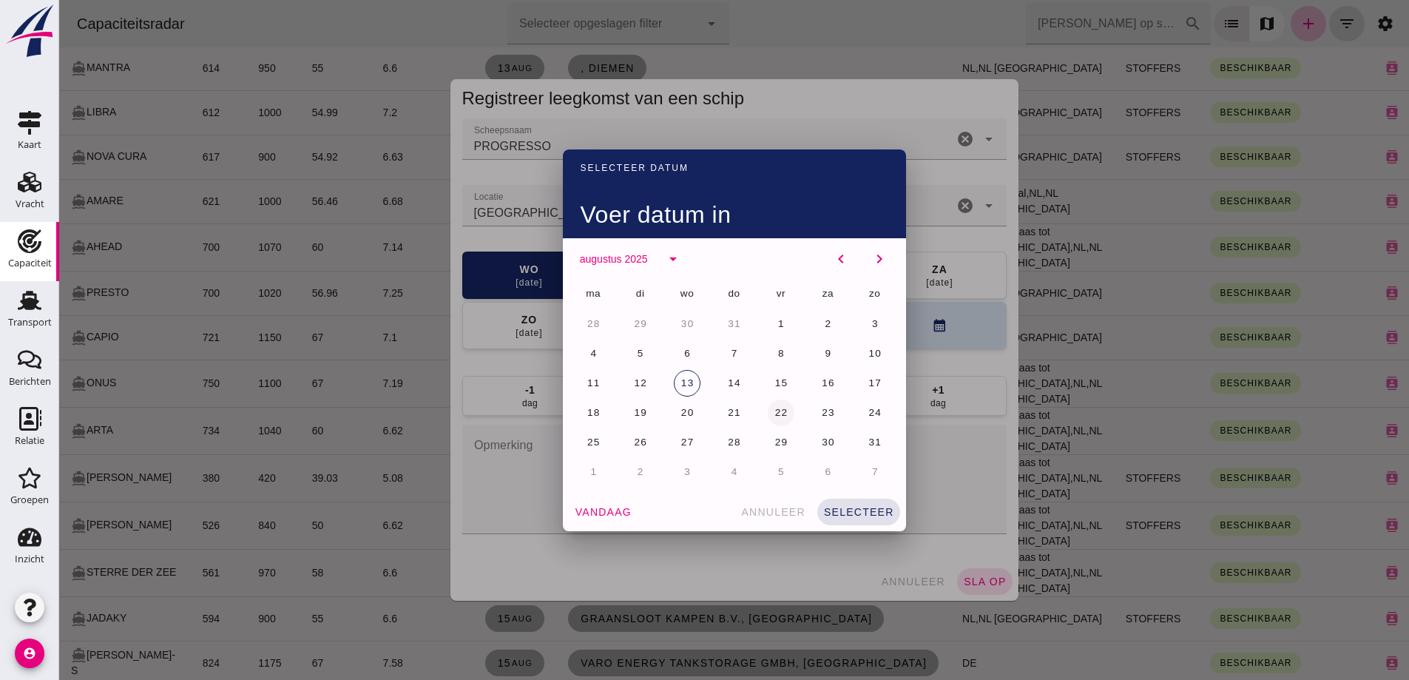
click button "22"
click span "selecteer"
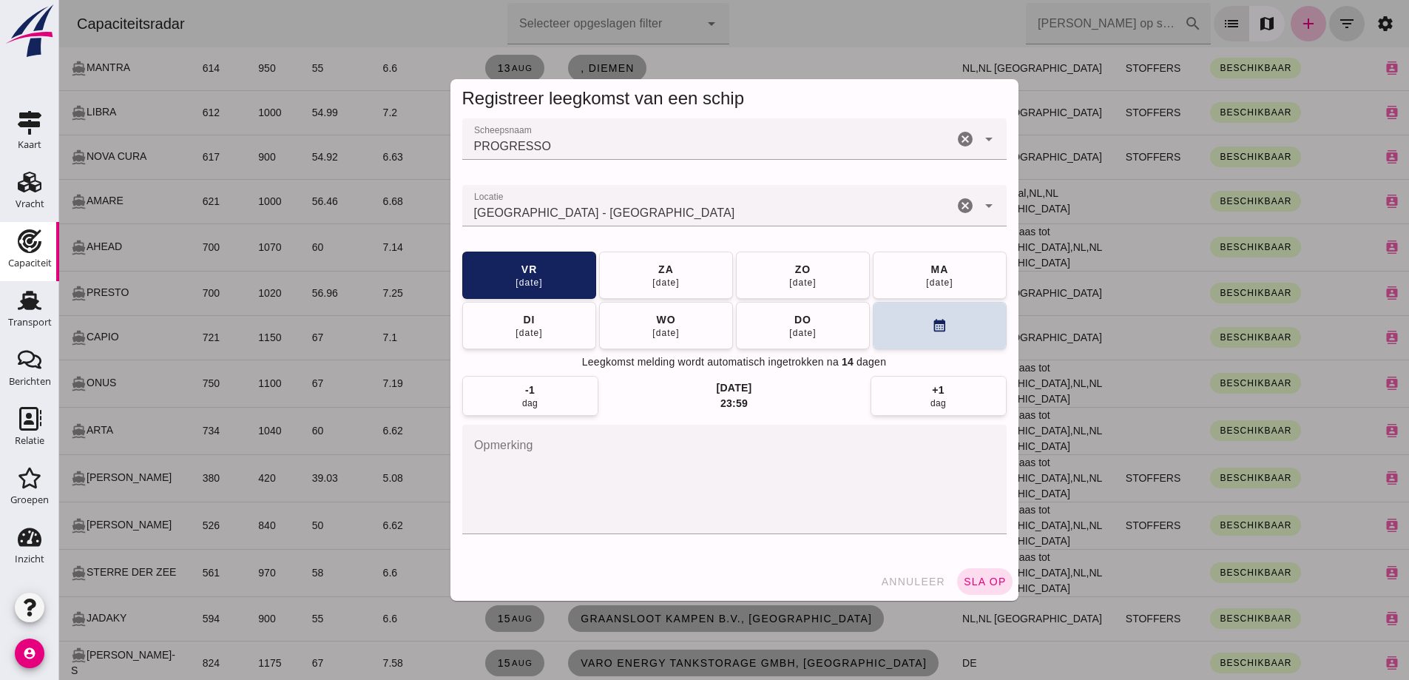
click button "sla op"
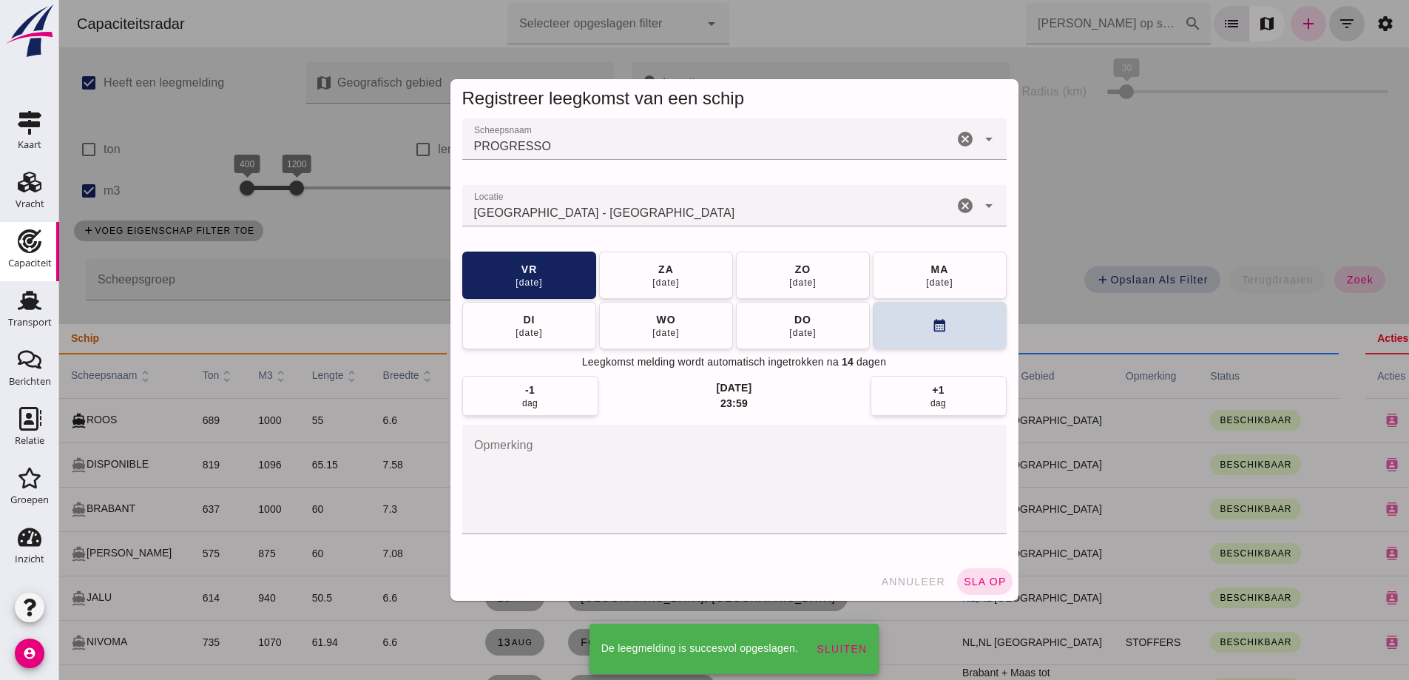
scroll to position [665, 0]
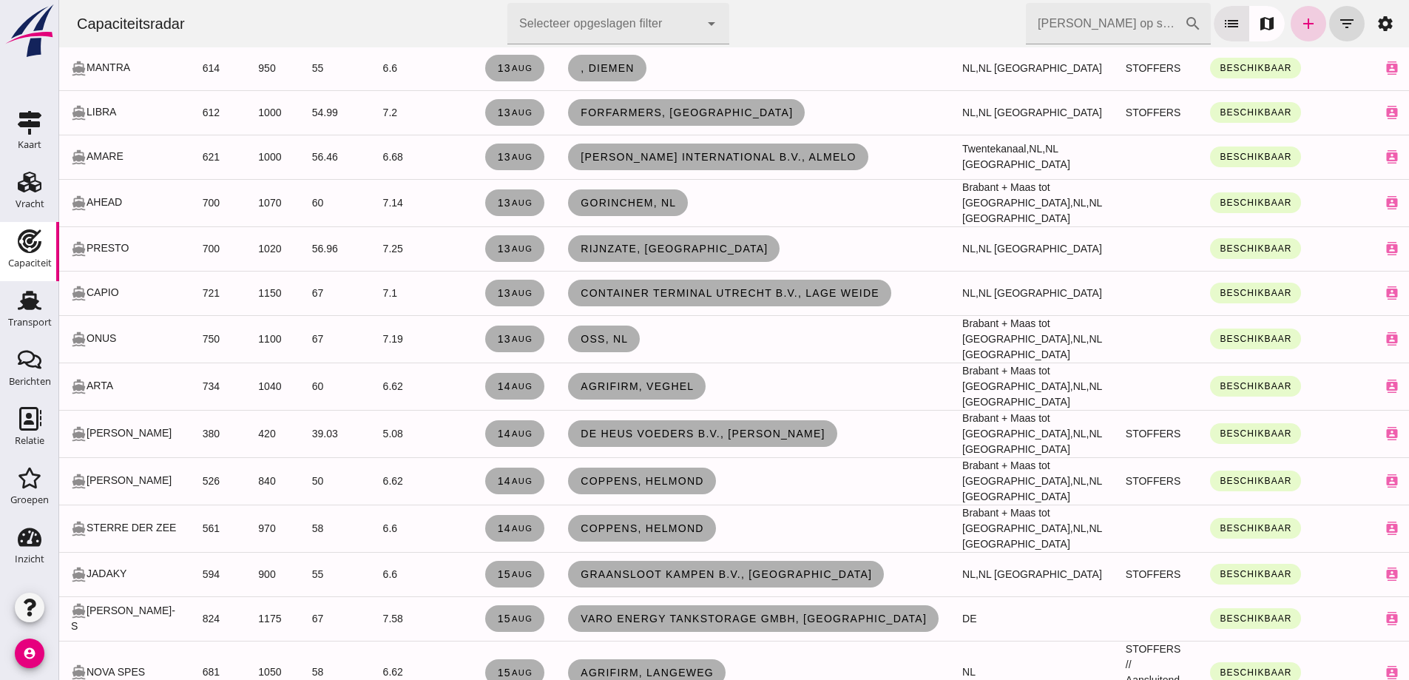
click link "add"
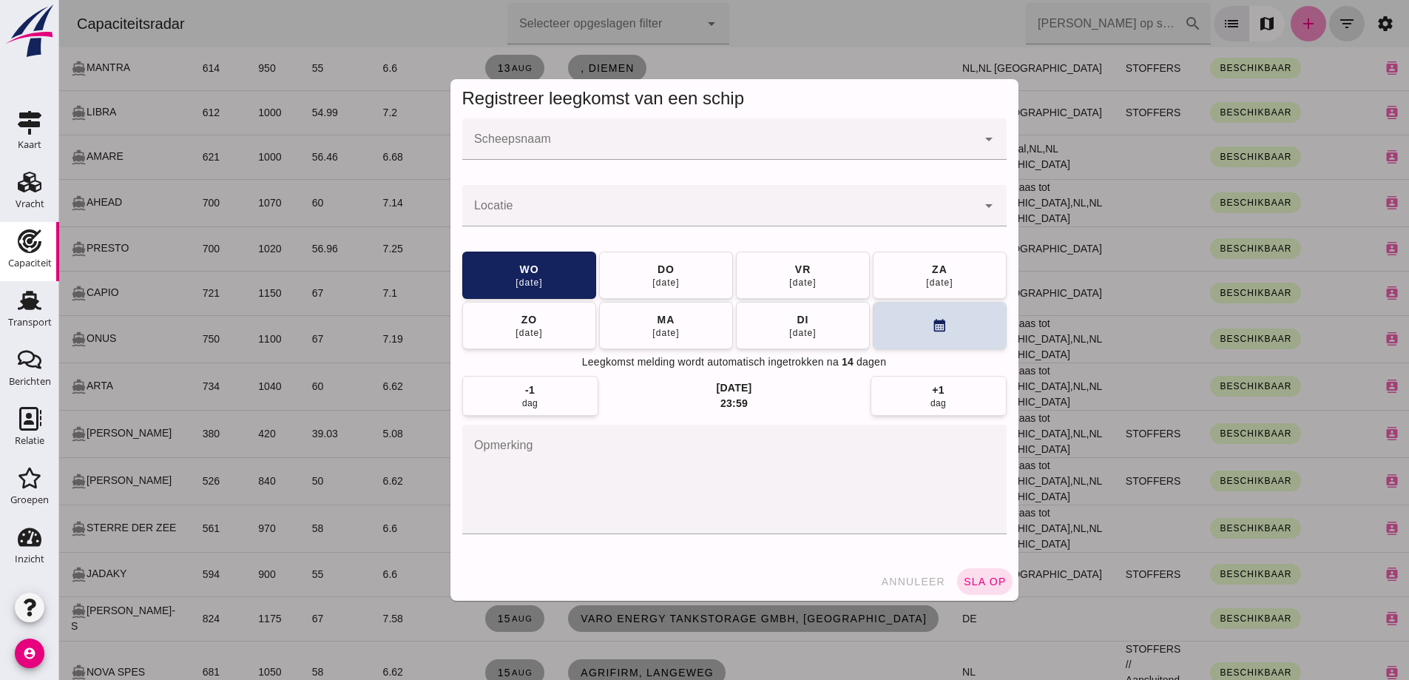
scroll to position [0, 0]
click div
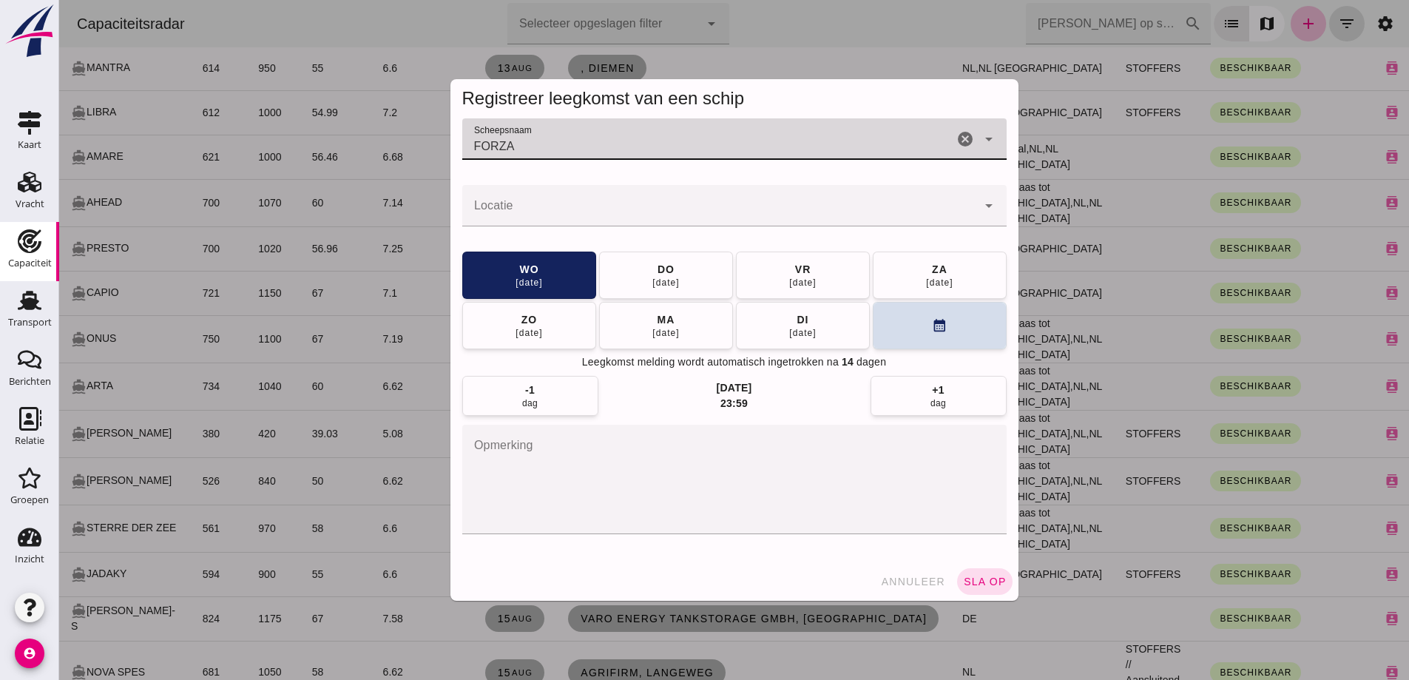
type input "FORZA"
click div
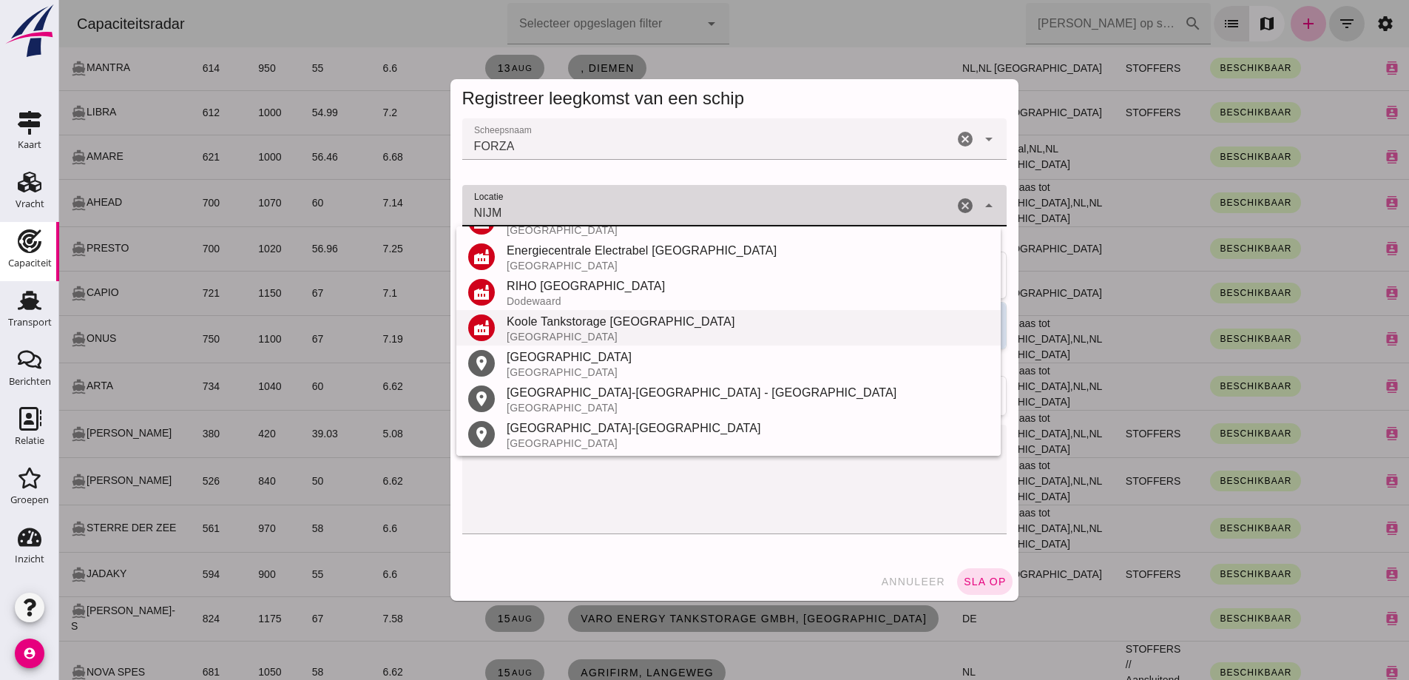
scroll to position [173, 0]
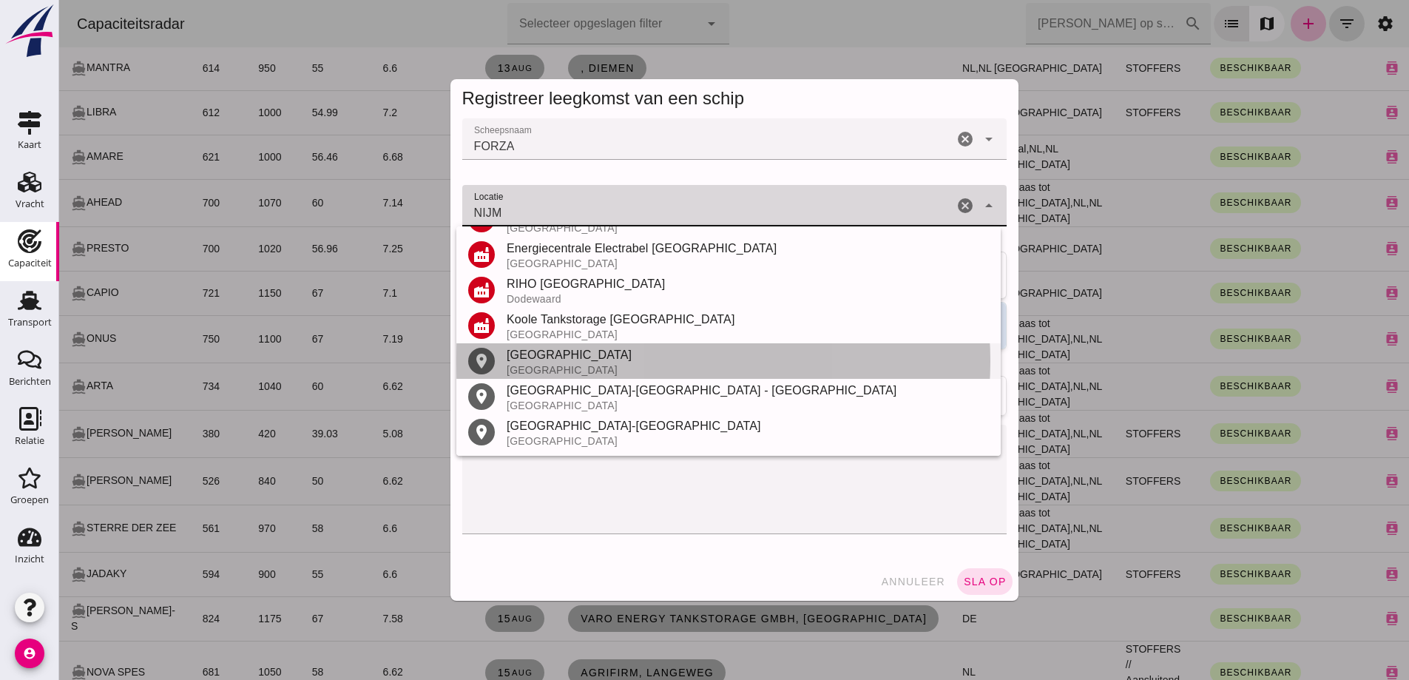
click at [563, 362] on div "Nijmegen" at bounding box center [748, 355] width 482 height 18
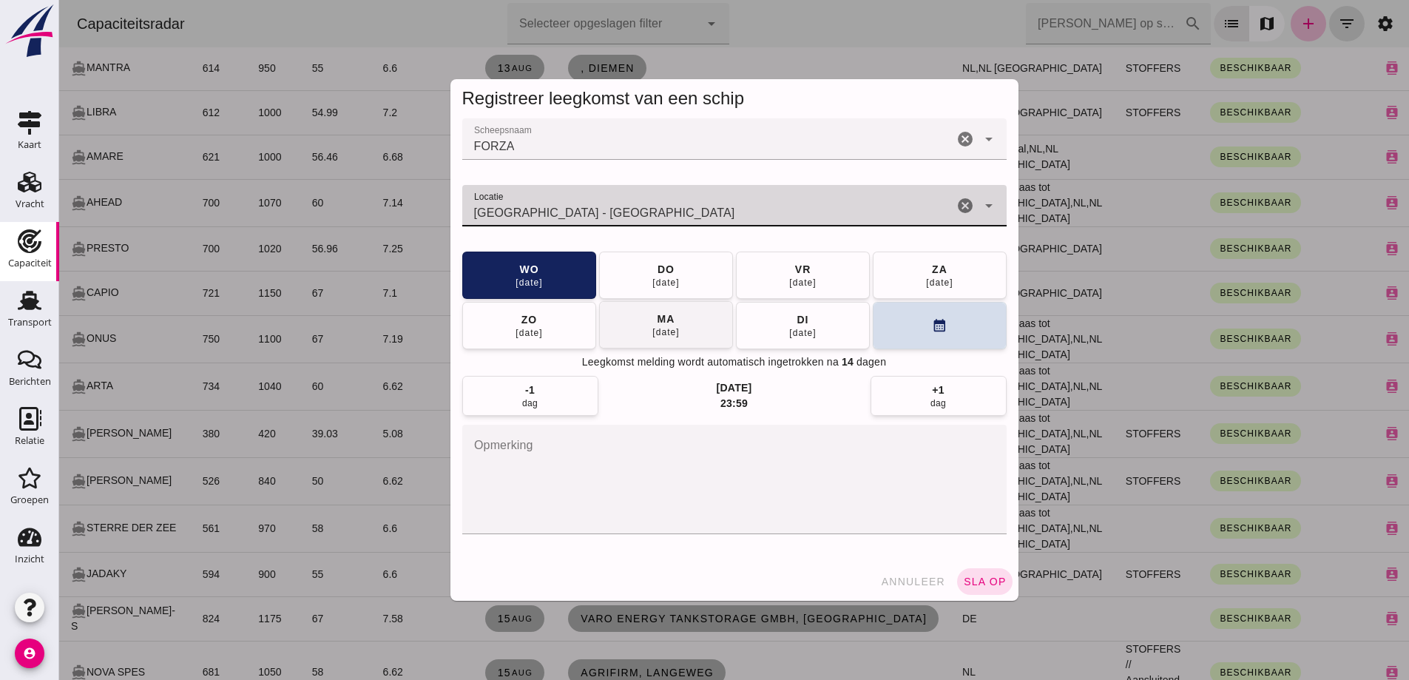
type input "Nijmegen - Gelderland"
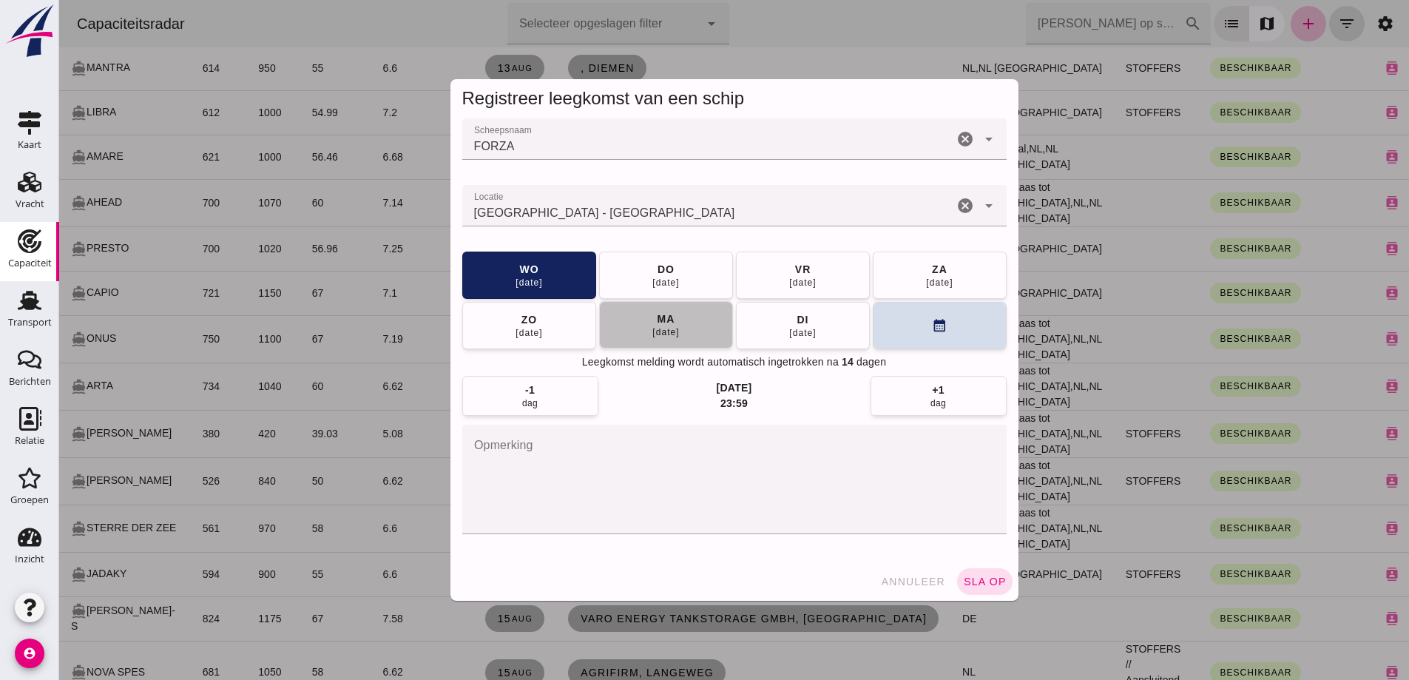
click button "ma 18 aug"
click span "sla op"
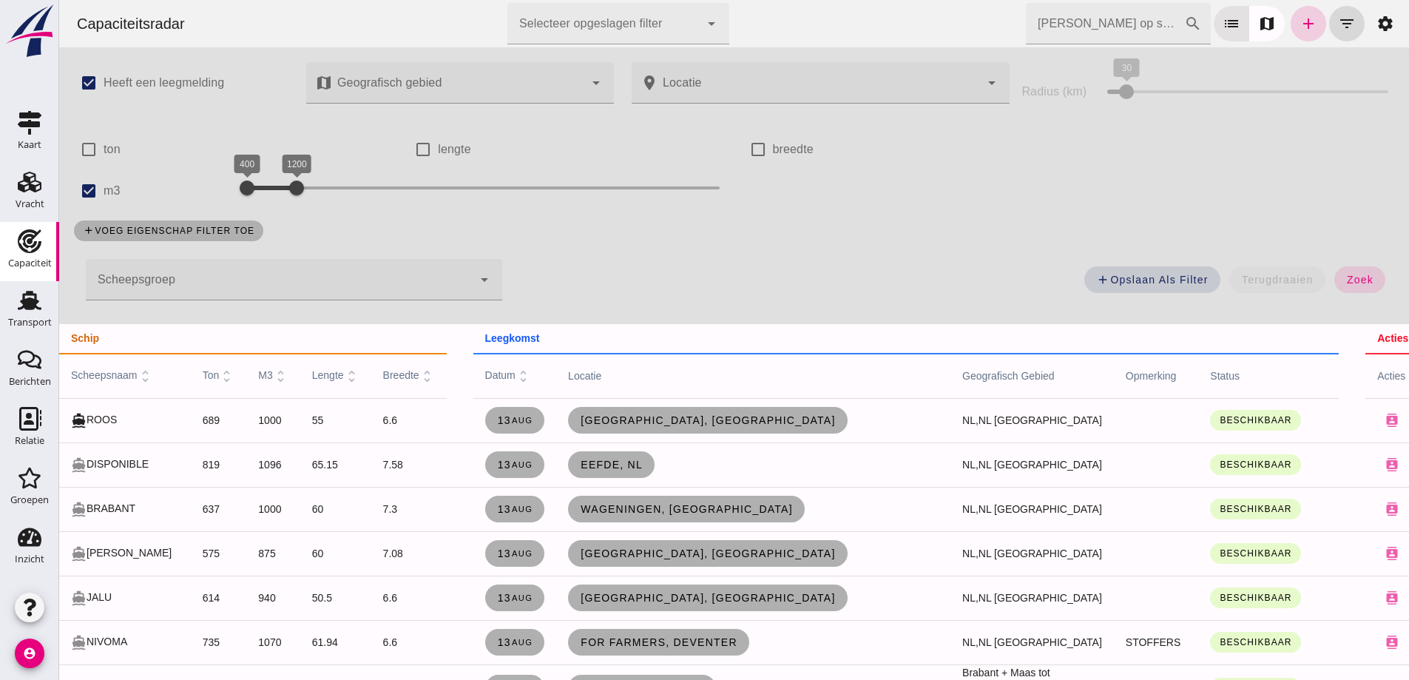
click link "add"
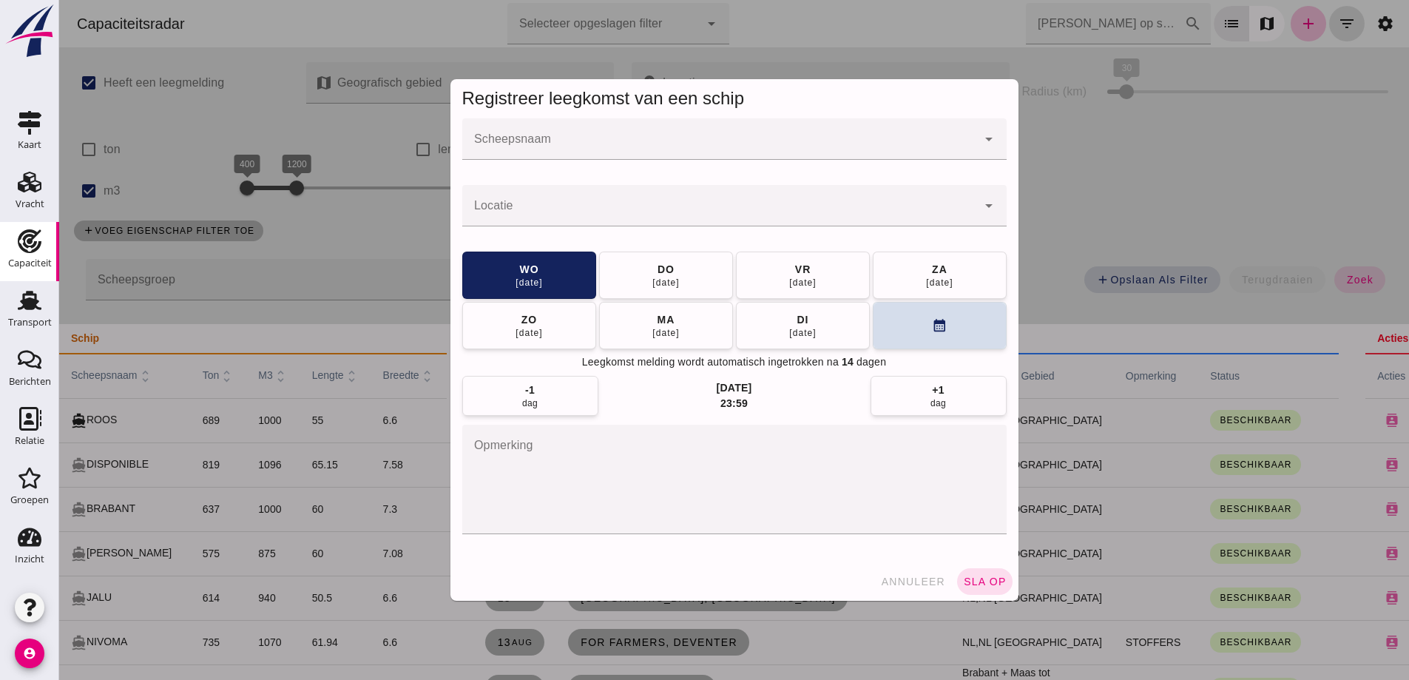
click div
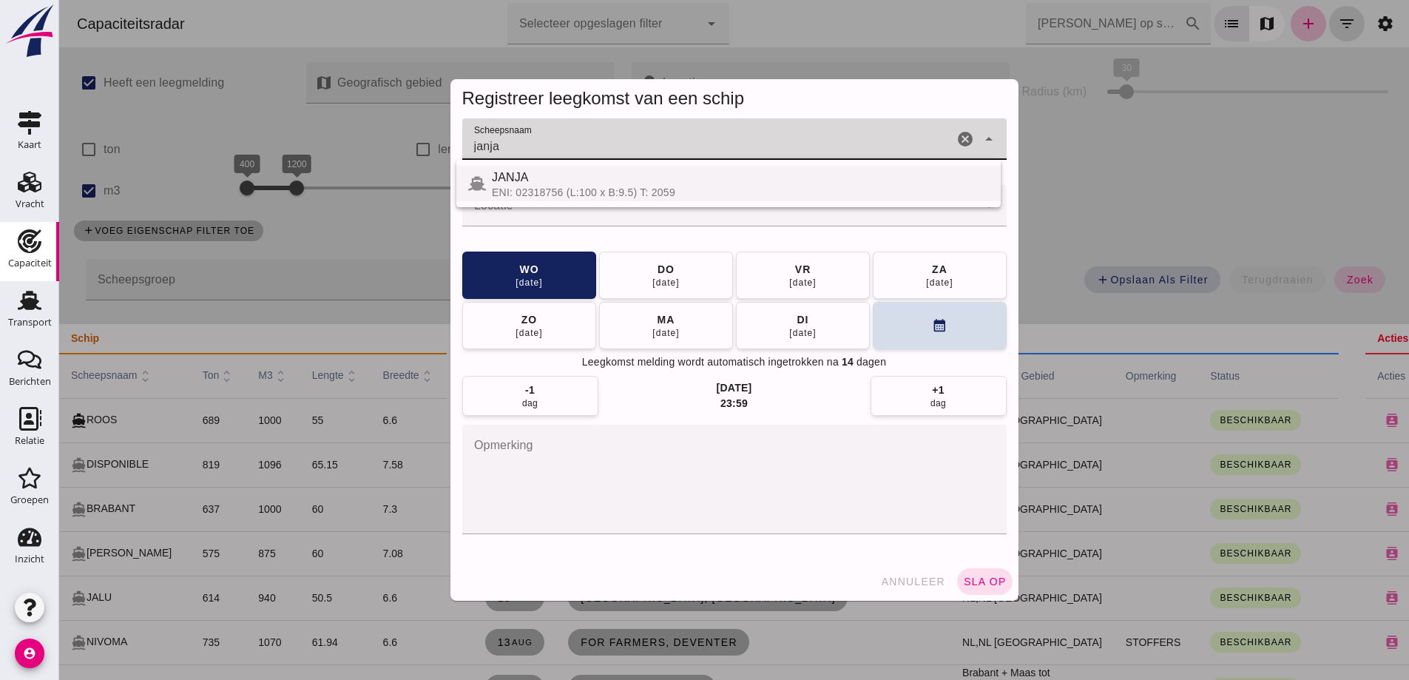
click at [551, 184] on div "JANJA" at bounding box center [740, 178] width 497 height 18
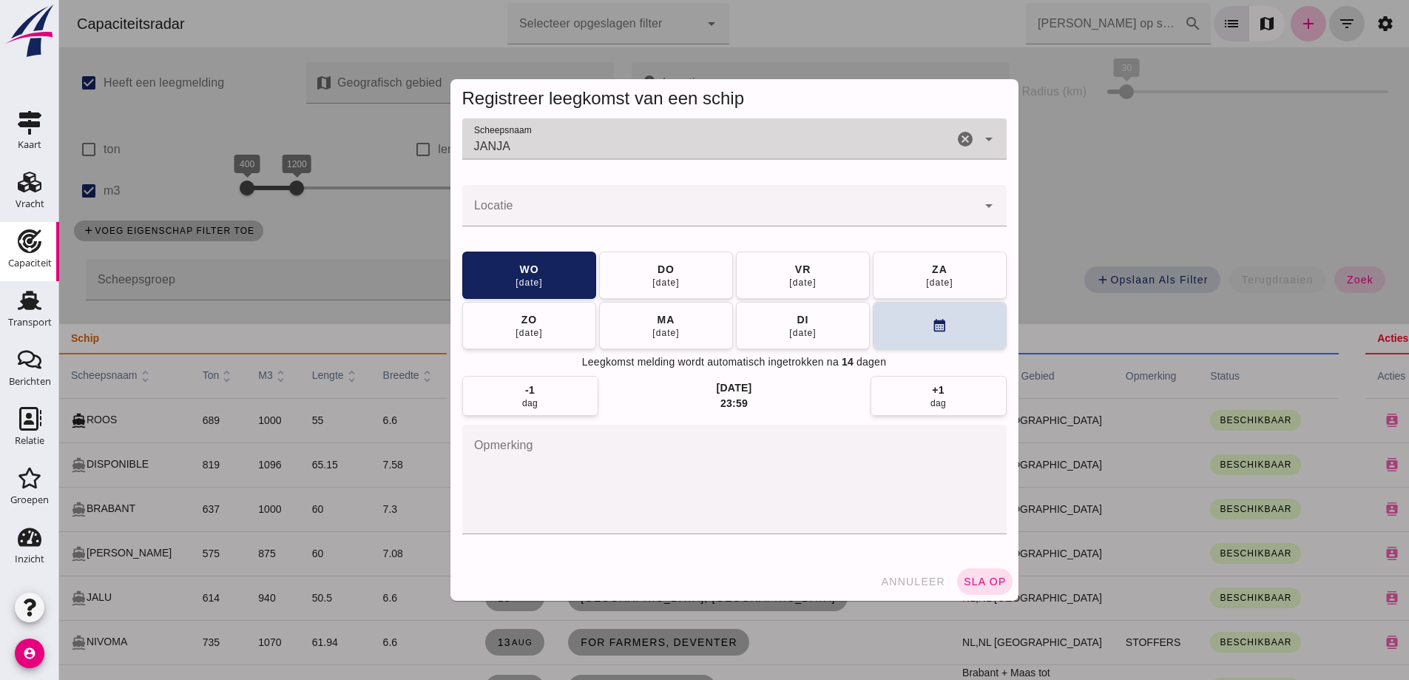
type input "JANJA"
click input "Locatie"
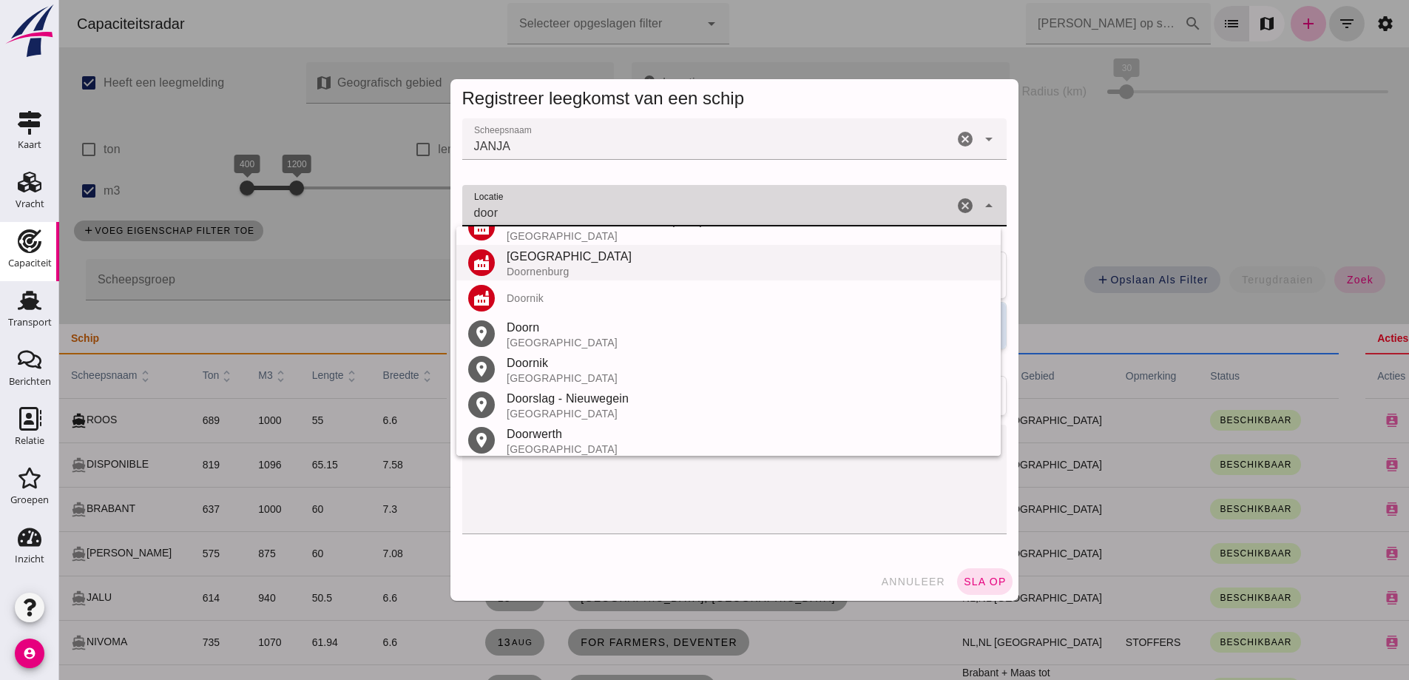
scroll to position [173, 0]
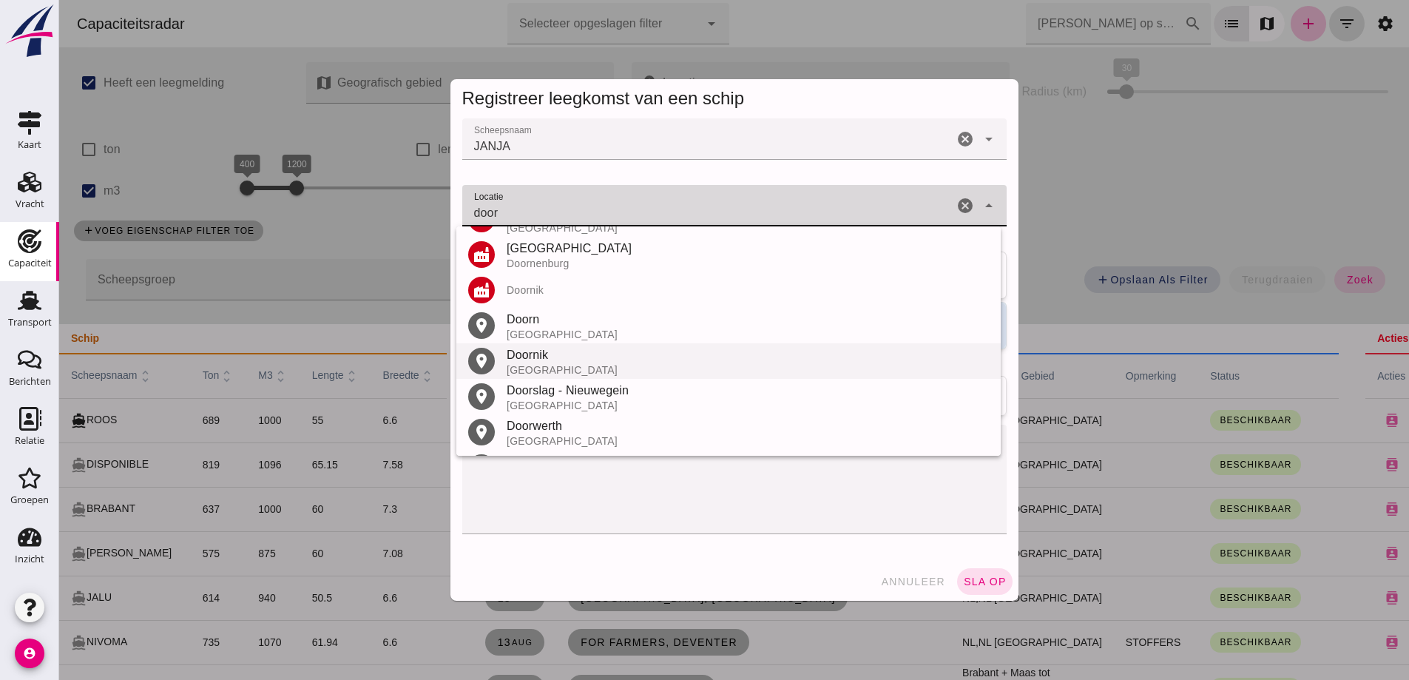
click at [572, 362] on div "Doornik" at bounding box center [748, 355] width 482 height 18
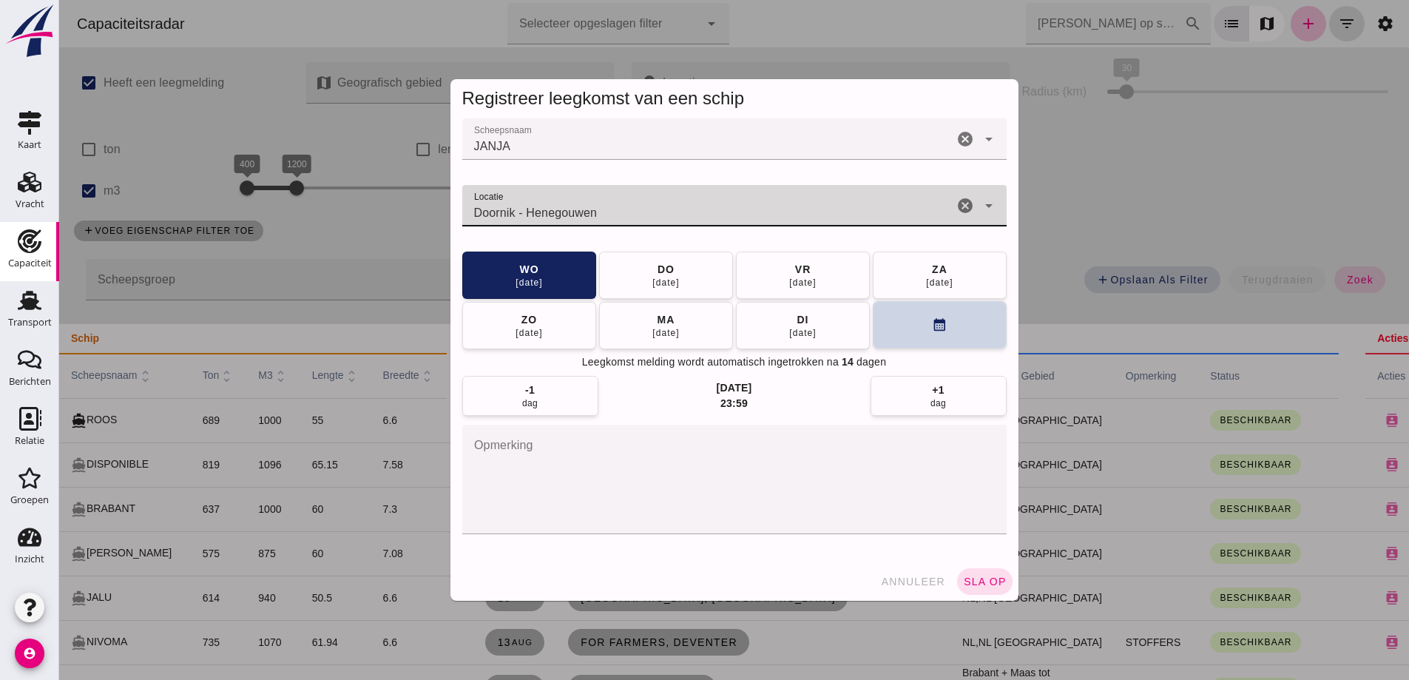
type input "Doornik - Henegouwen"
click icon "calendar_month"
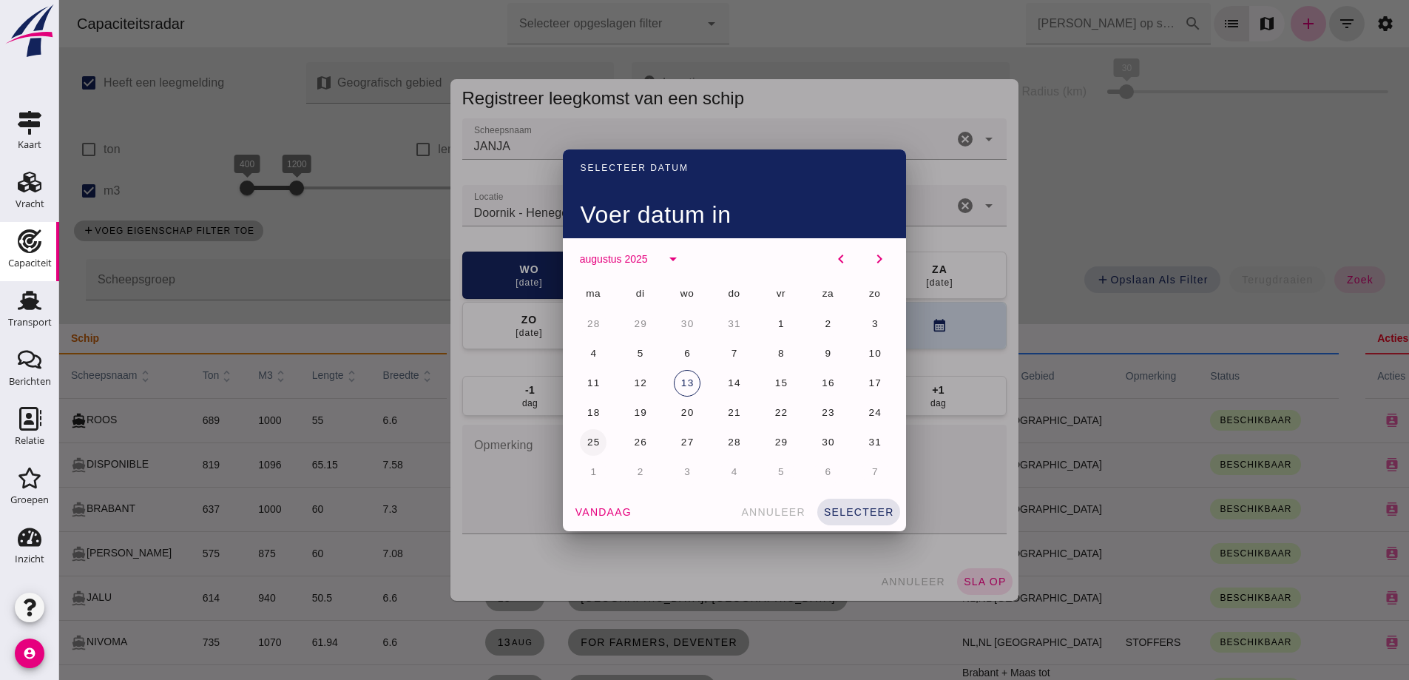
click span "25"
click span "selecteer"
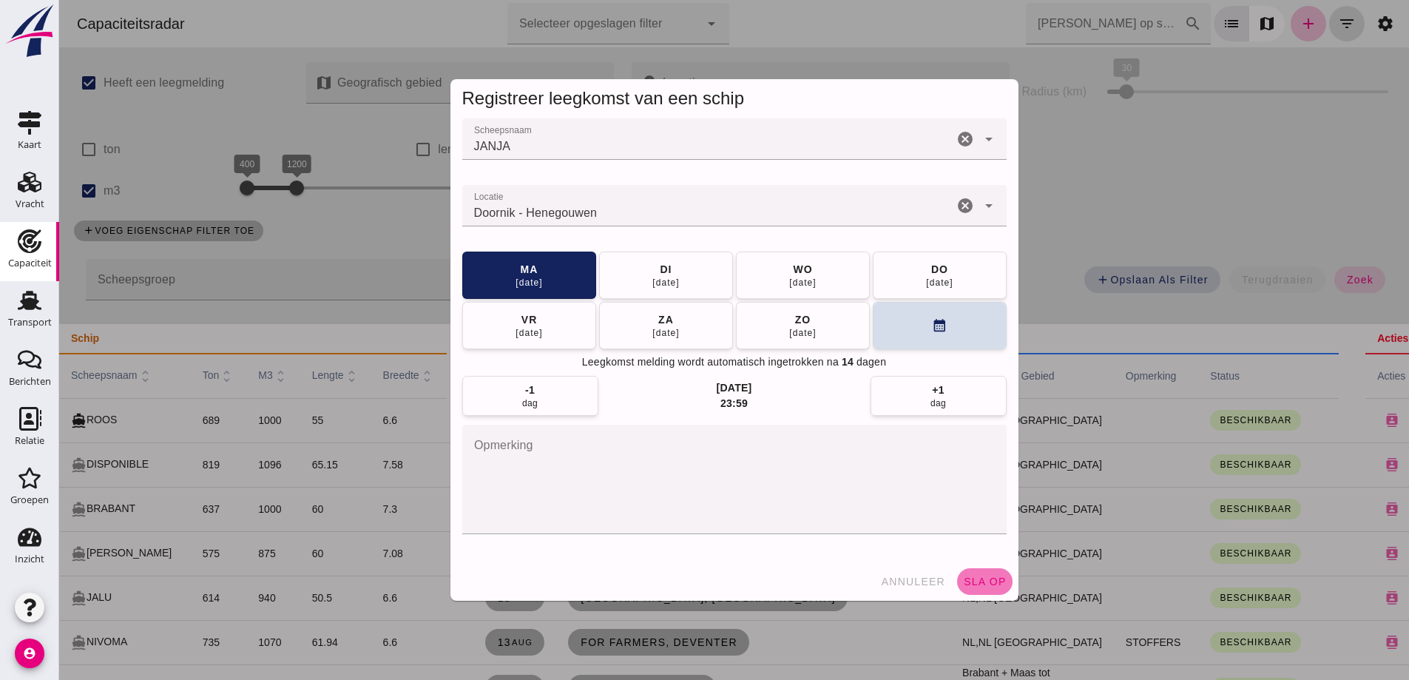
click span "sla op"
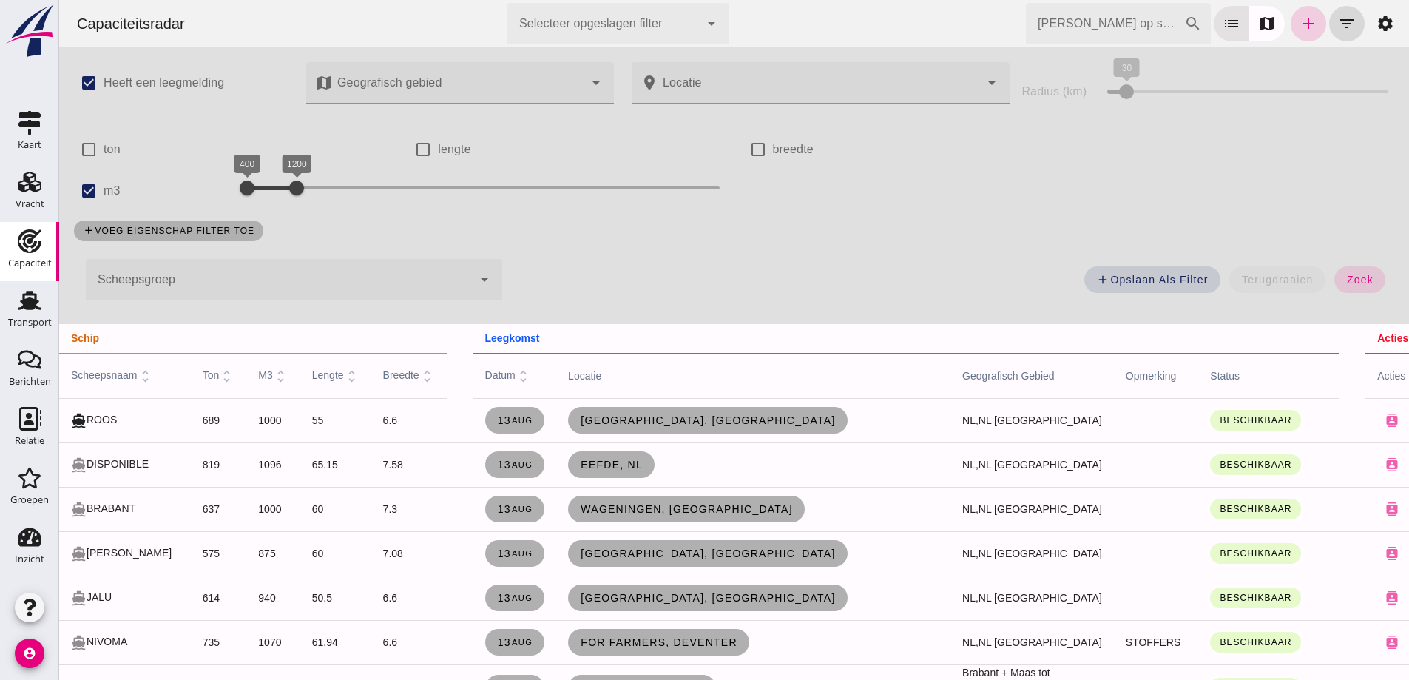
click link "add"
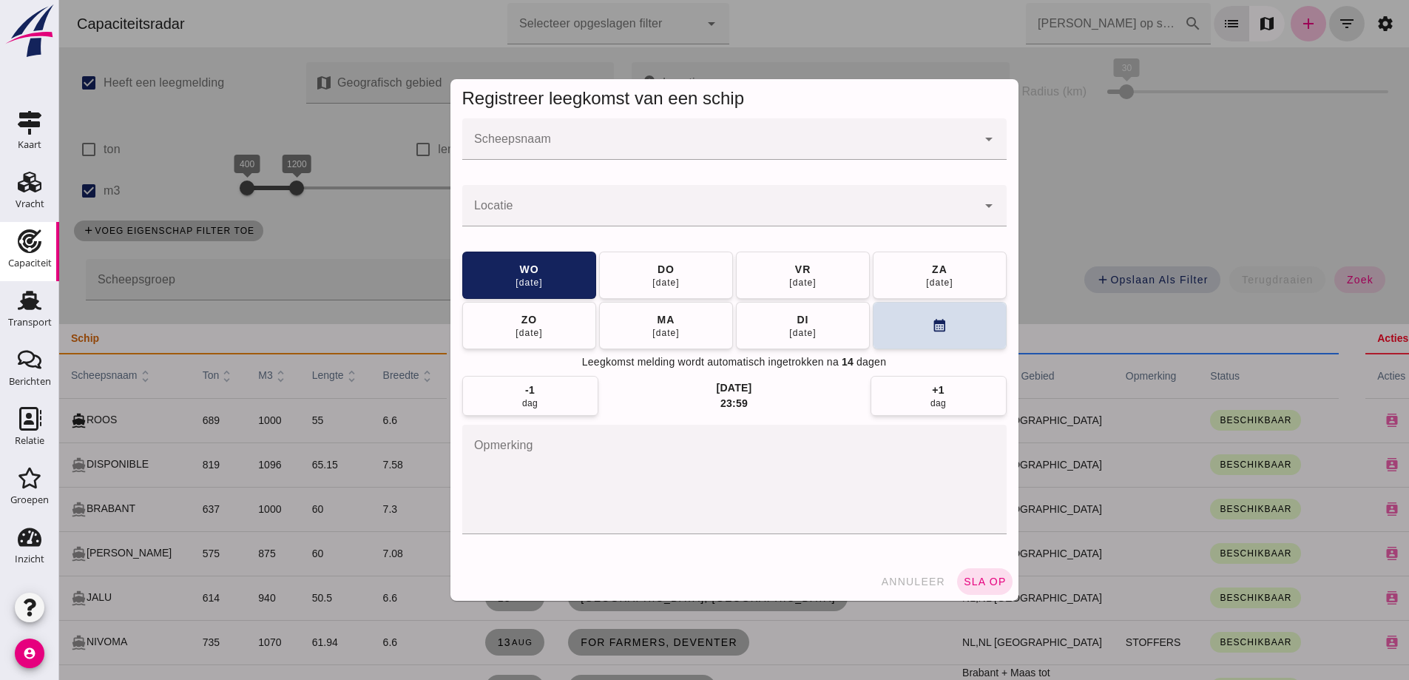
click div
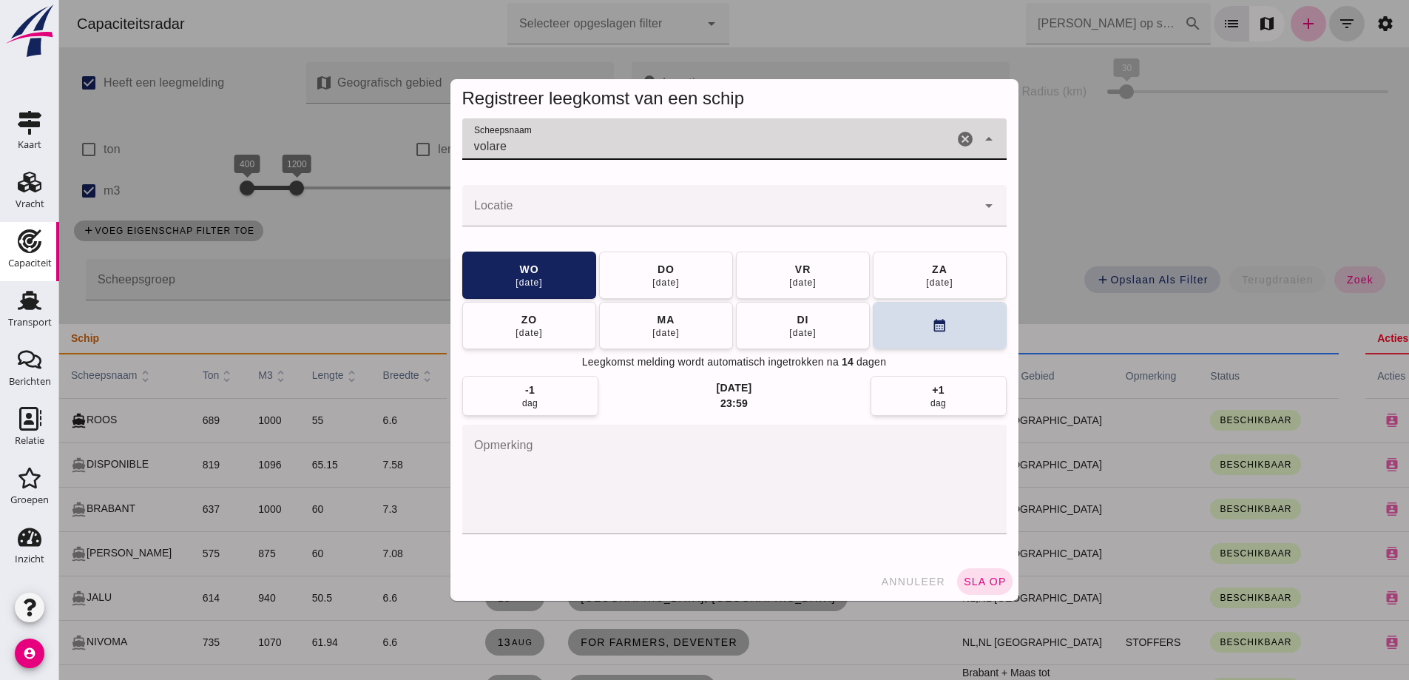
type input "volare"
click span "annuleer"
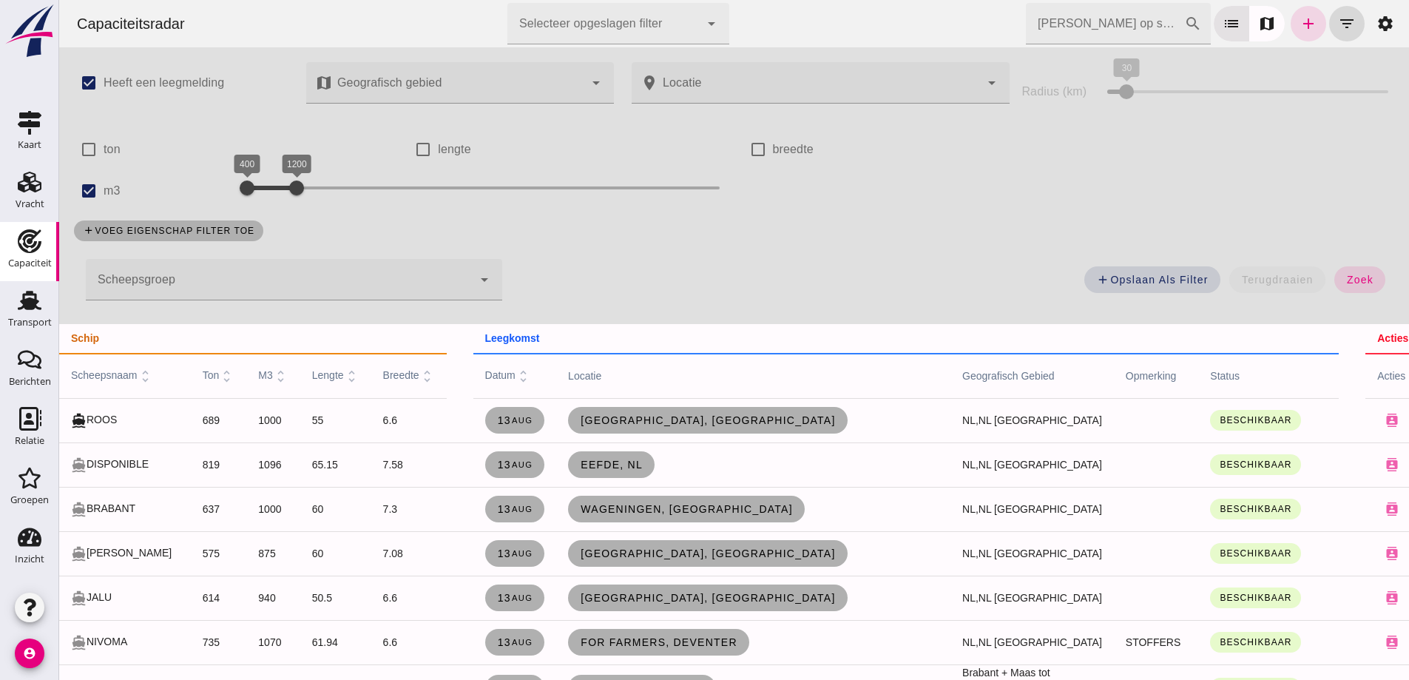
click at [514, 229] on div "add voeg eigenschap filter toe" at bounding box center [734, 230] width 1338 height 38
click input "Zoek op scheepsnaam"
type input "rupeldam"
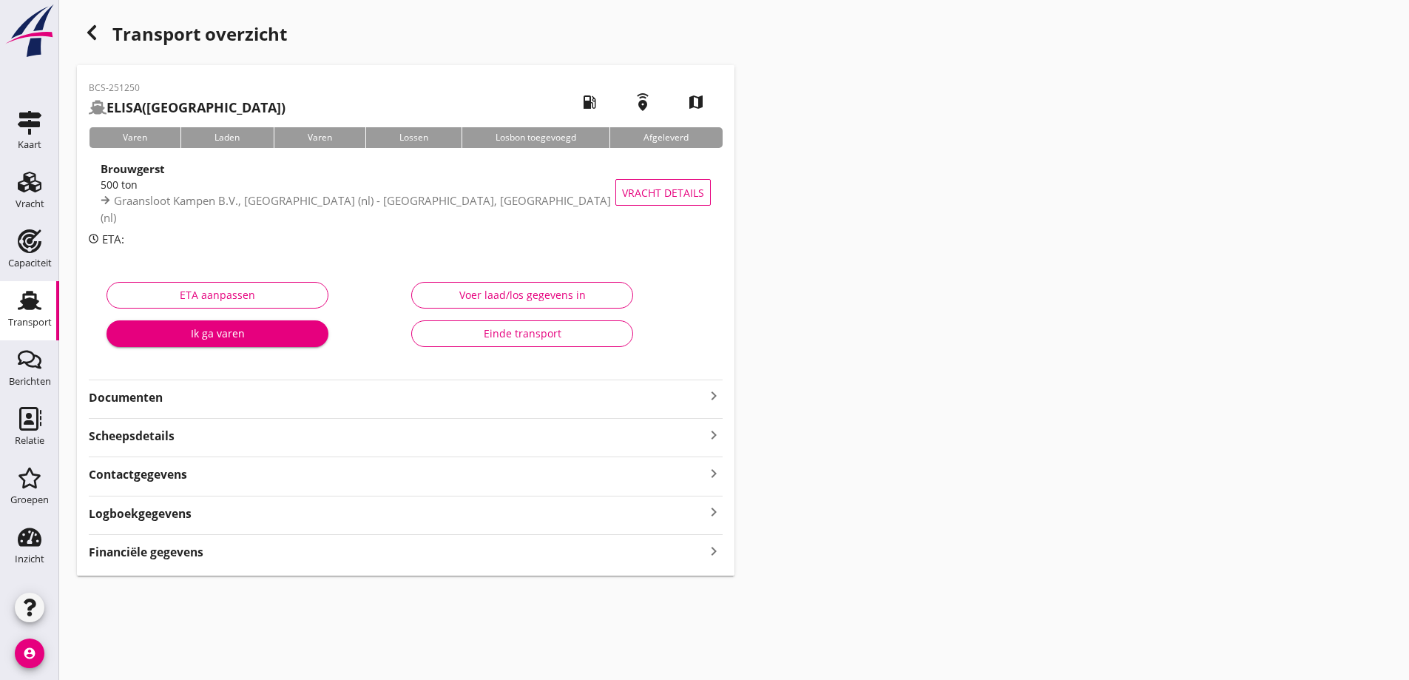
click at [22, 311] on icon "Transport" at bounding box center [30, 300] width 24 height 24
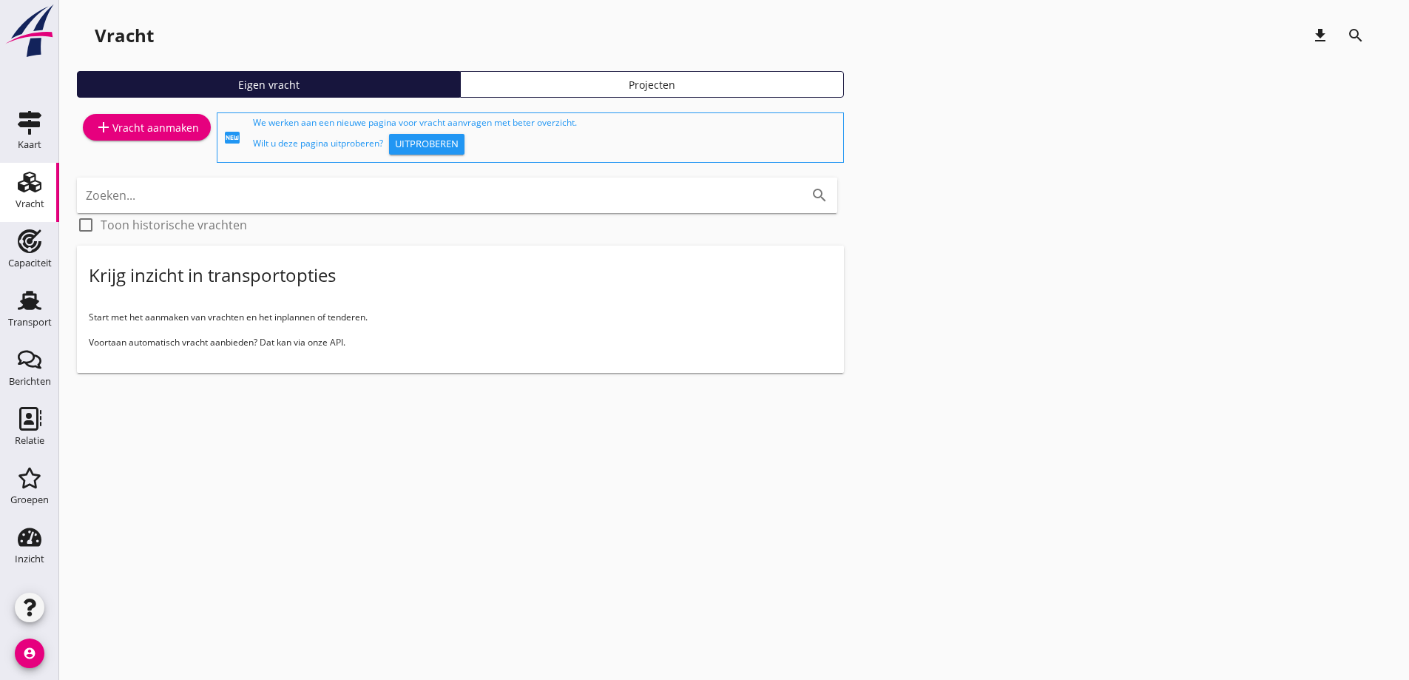
click at [153, 129] on div "add Vracht aanmaken" at bounding box center [147, 127] width 104 height 18
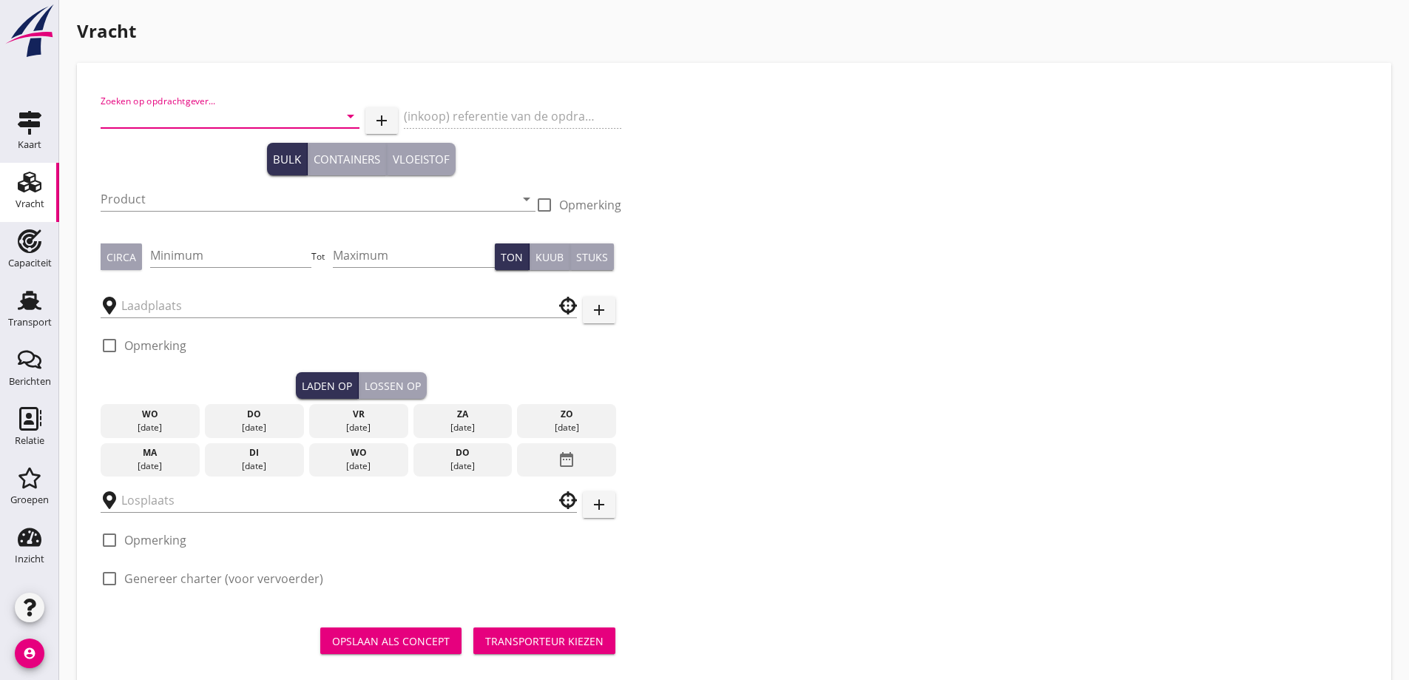
click at [262, 111] on input "Zoeken op opdrachtgever..." at bounding box center [209, 116] width 217 height 24
type input "g"
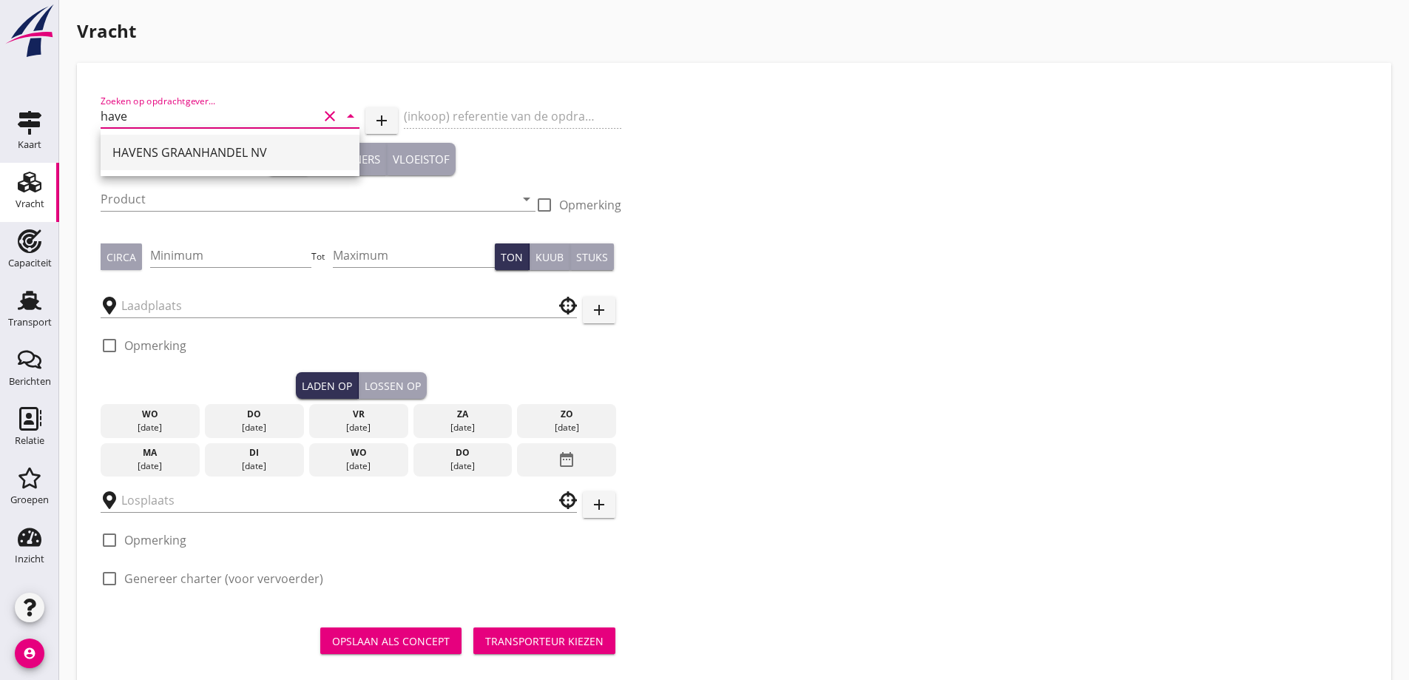
click at [177, 142] on div "HAVENS GRAANHANDEL NV" at bounding box center [230, 152] width 259 height 47
click at [186, 158] on div "HAVENS GRAANHANDEL NV" at bounding box center [229, 152] width 235 height 18
type input "HAVENS GRAANHANDEL NV"
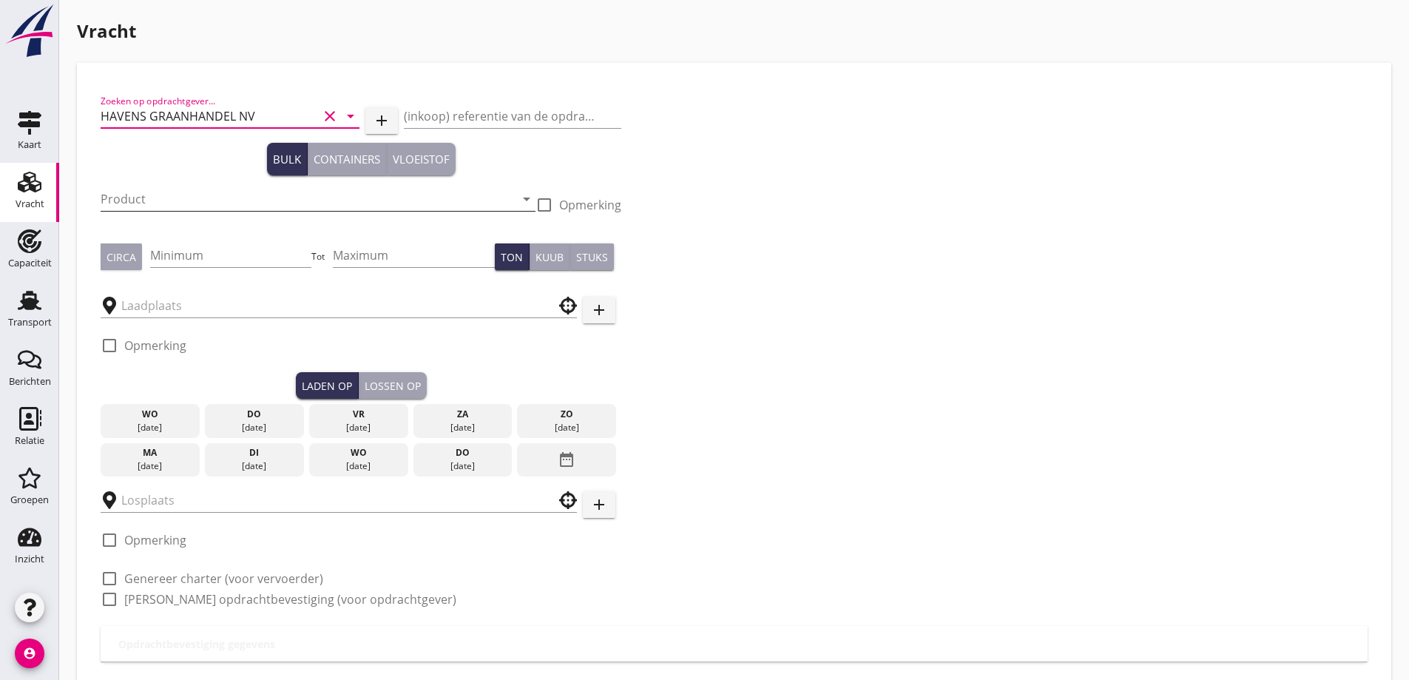
click at [194, 204] on input "Product" at bounding box center [308, 199] width 414 height 24
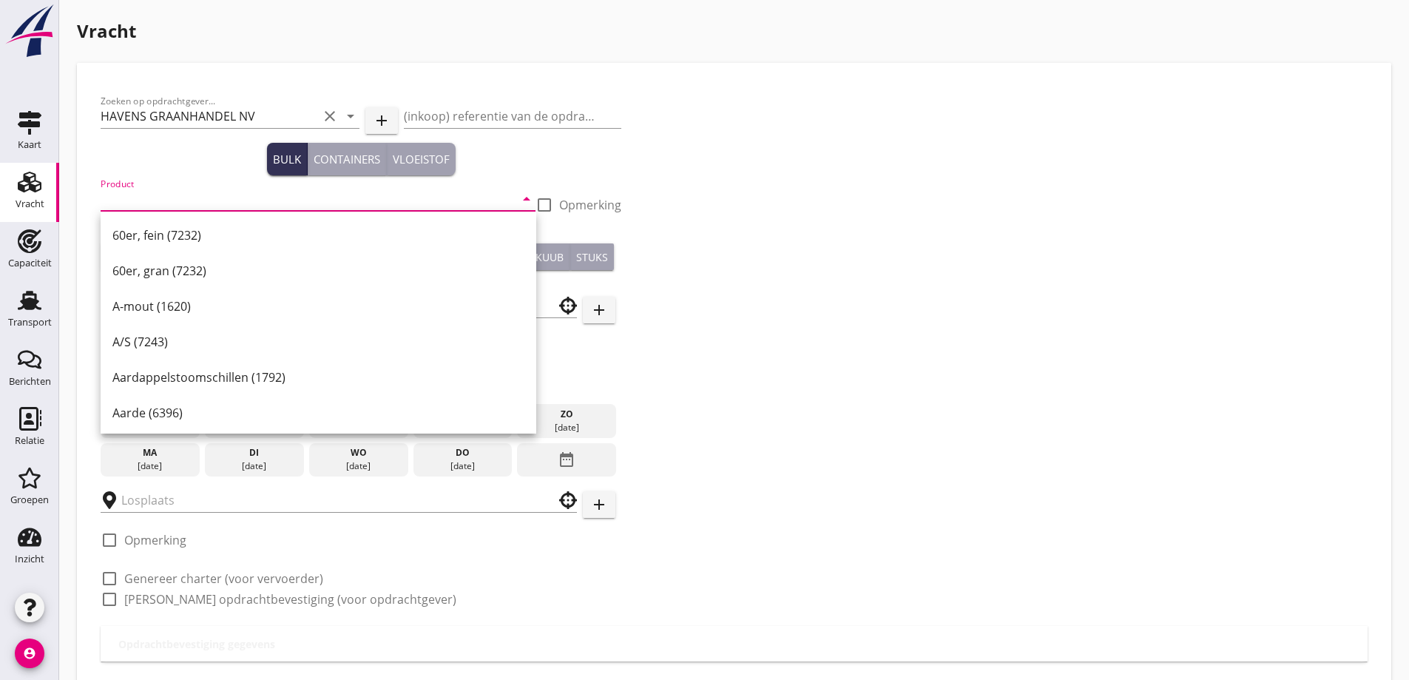
click at [195, 194] on input "Product" at bounding box center [308, 199] width 414 height 24
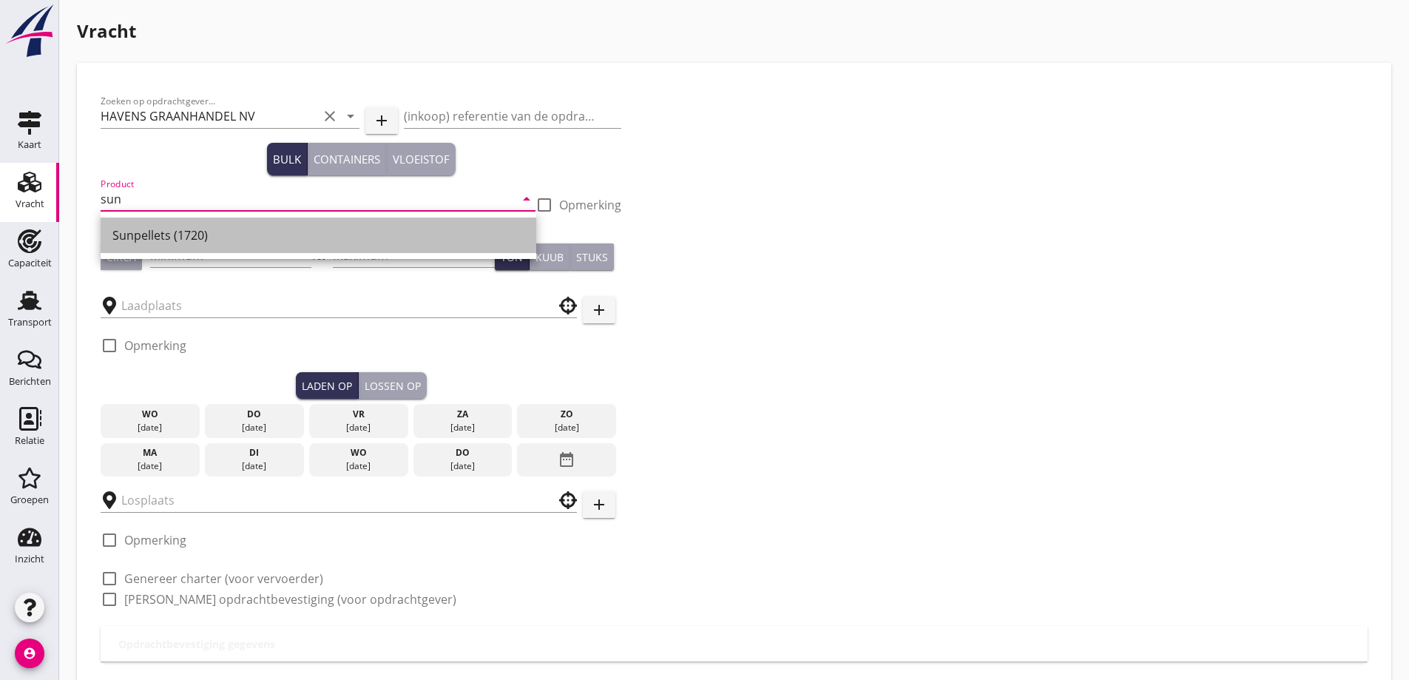
click at [374, 233] on div "Sunpellets (1720)" at bounding box center [318, 235] width 412 height 18
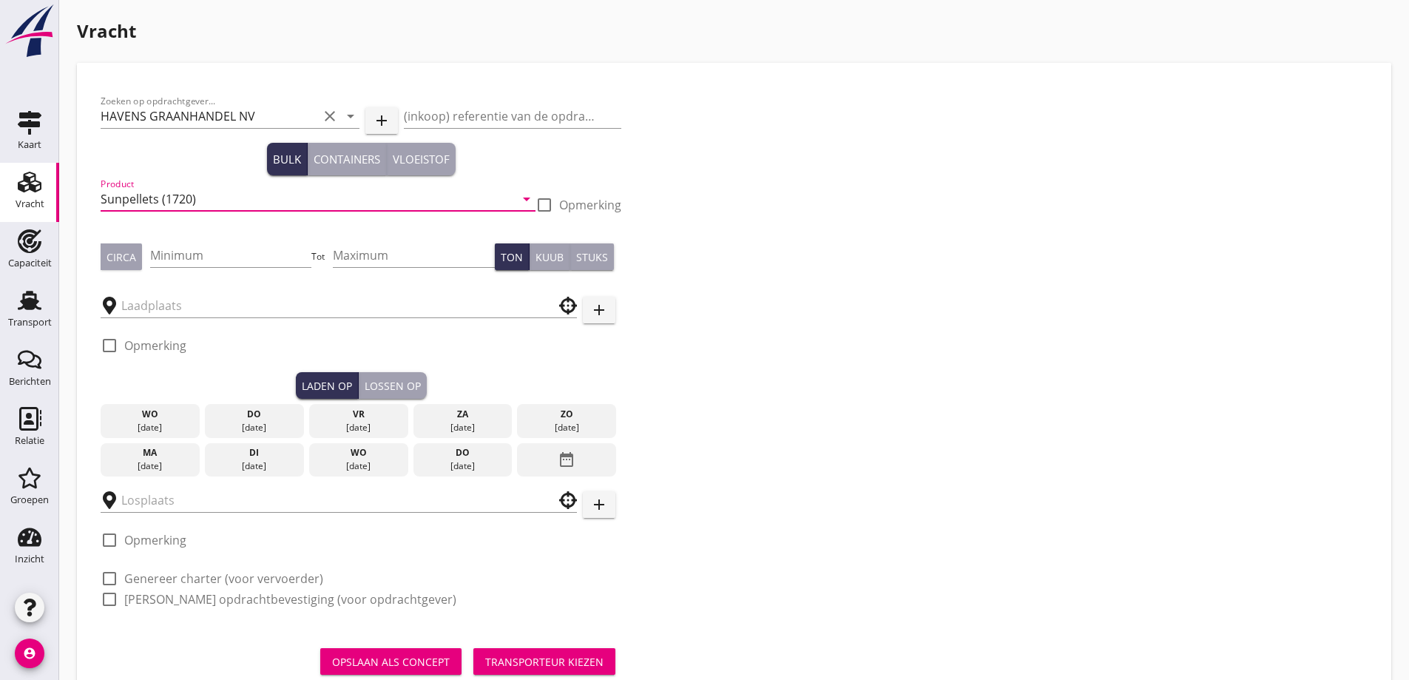
type input "Sunpellets (1720)"
click at [552, 207] on div at bounding box center [544, 204] width 25 height 25
checkbox input "true"
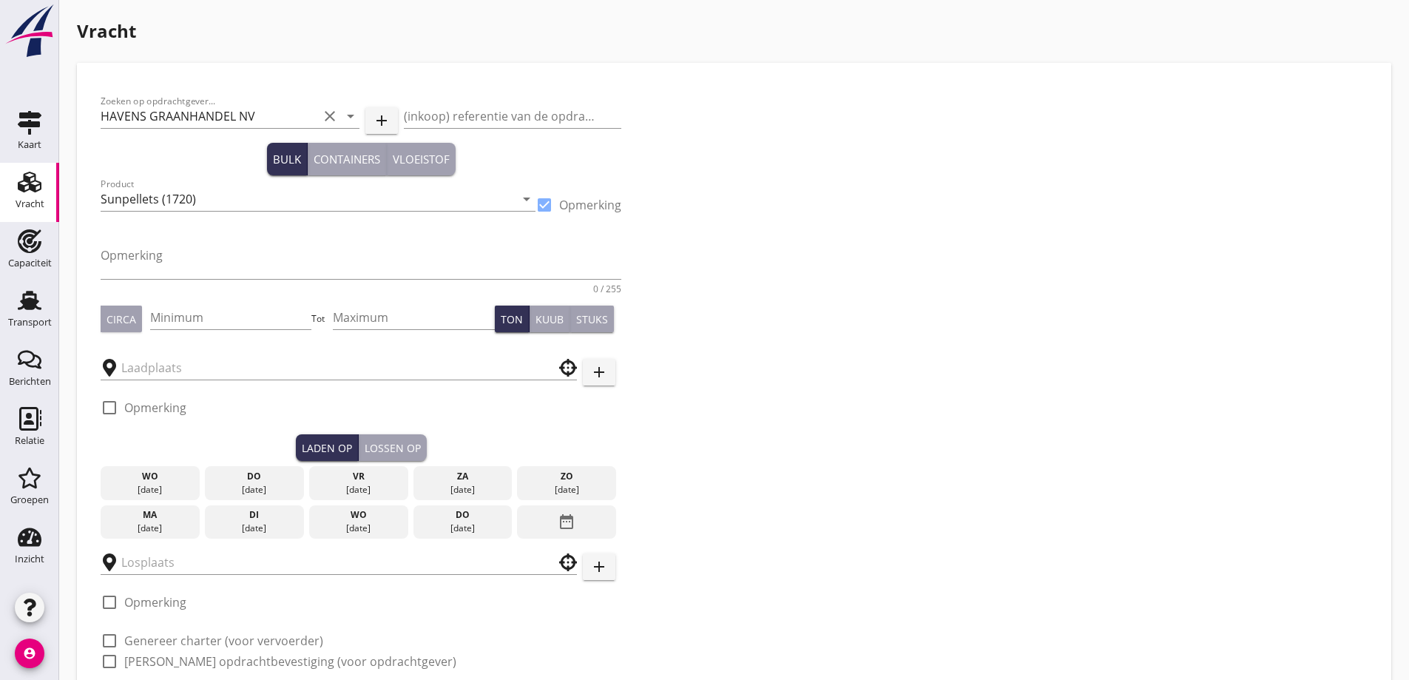
click at [223, 240] on div "Opmerking 0 / 255" at bounding box center [361, 263] width 521 height 59
click at [218, 265] on textarea "Opmerking" at bounding box center [361, 260] width 521 height 35
type textarea "Sunpellets LP"
click at [207, 194] on input "Sunpellets (1720)" at bounding box center [308, 199] width 414 height 24
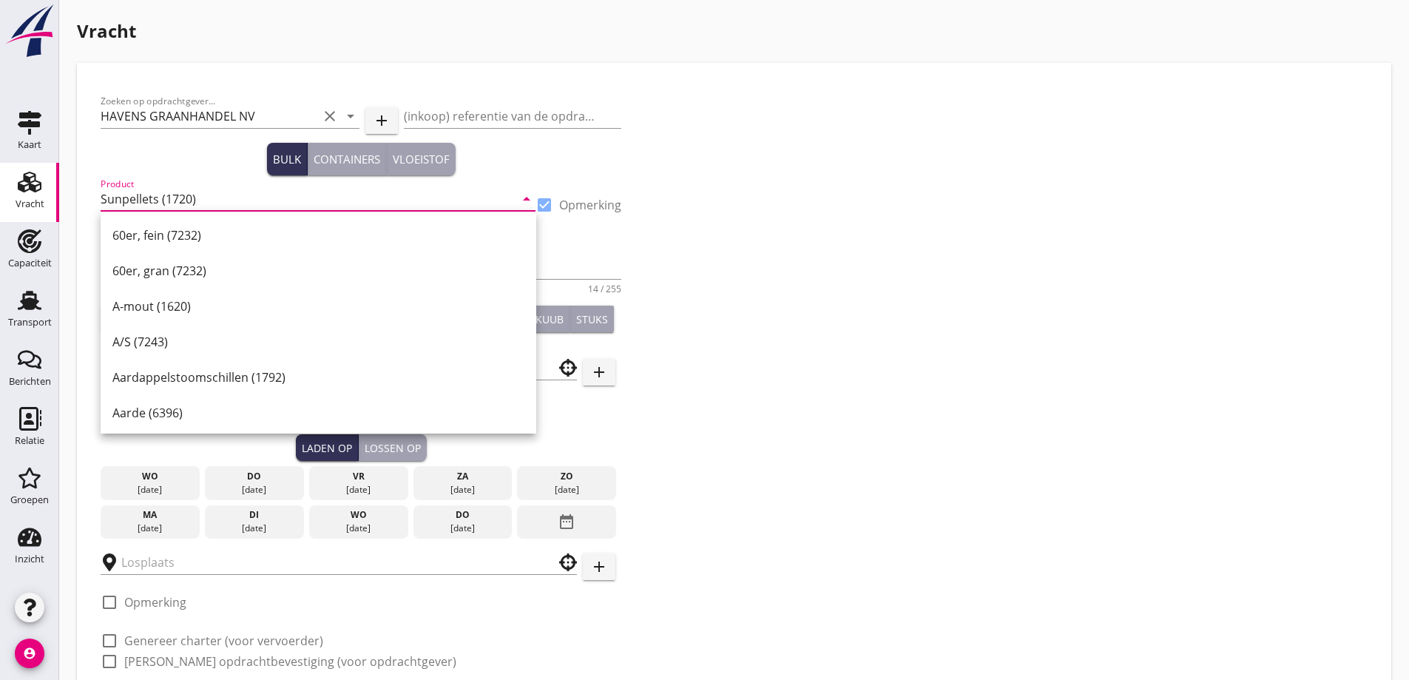
drag, startPoint x: 224, startPoint y: 200, endPoint x: 163, endPoint y: 196, distance: 61.5
click at [163, 196] on input "Sunpellets (1720)" at bounding box center [308, 199] width 414 height 24
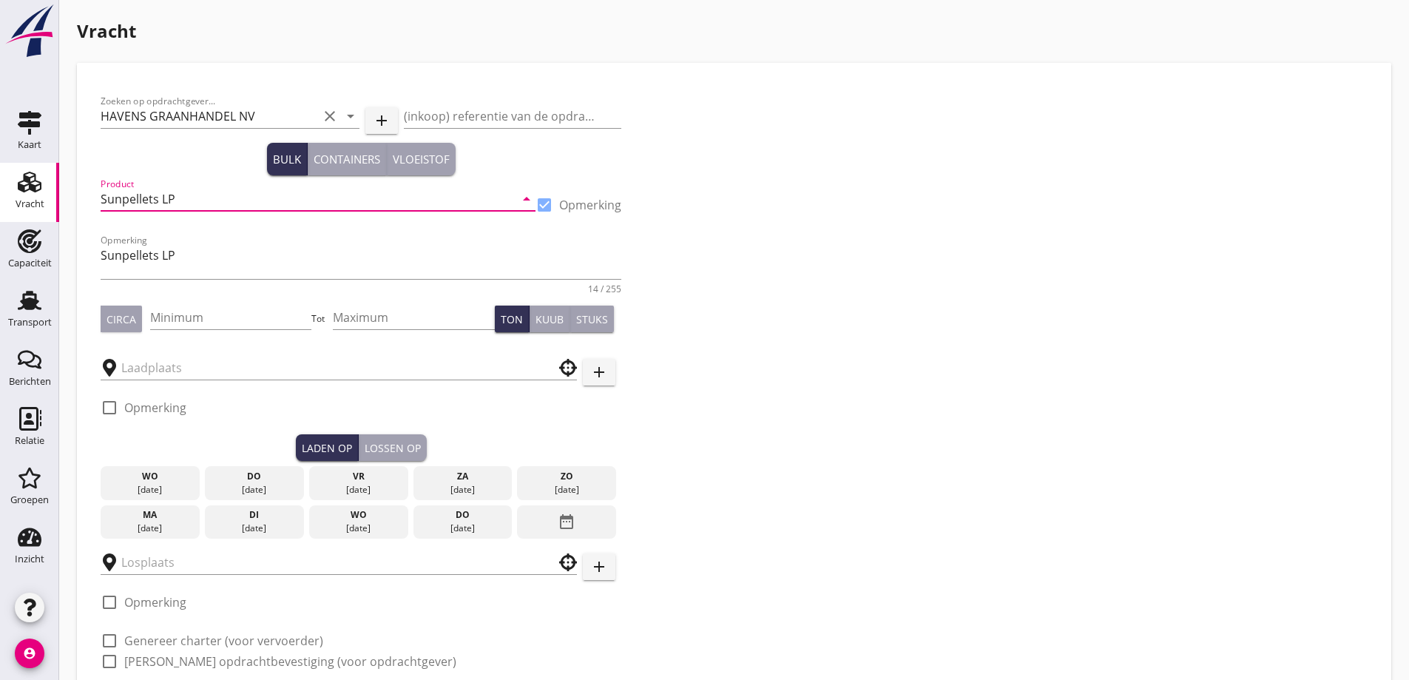
type input "Sunpellets LP"
click at [549, 203] on div at bounding box center [544, 204] width 25 height 25
checkbox input "false"
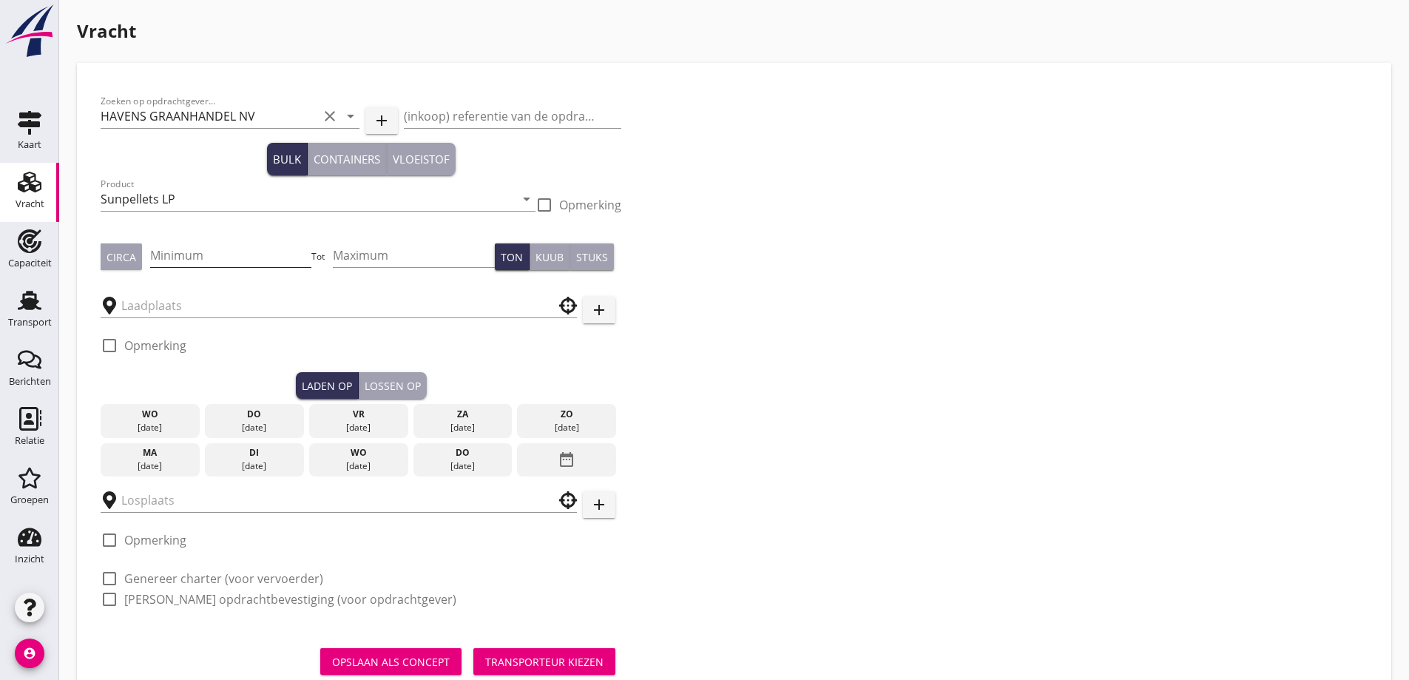
click at [252, 259] on input "Minimum" at bounding box center [231, 255] width 162 height 24
click at [120, 253] on div "Circa" at bounding box center [121, 257] width 30 height 16
click at [189, 262] on input "Minimum" at bounding box center [231, 255] width 162 height 24
type input "500"
type button "per_ton"
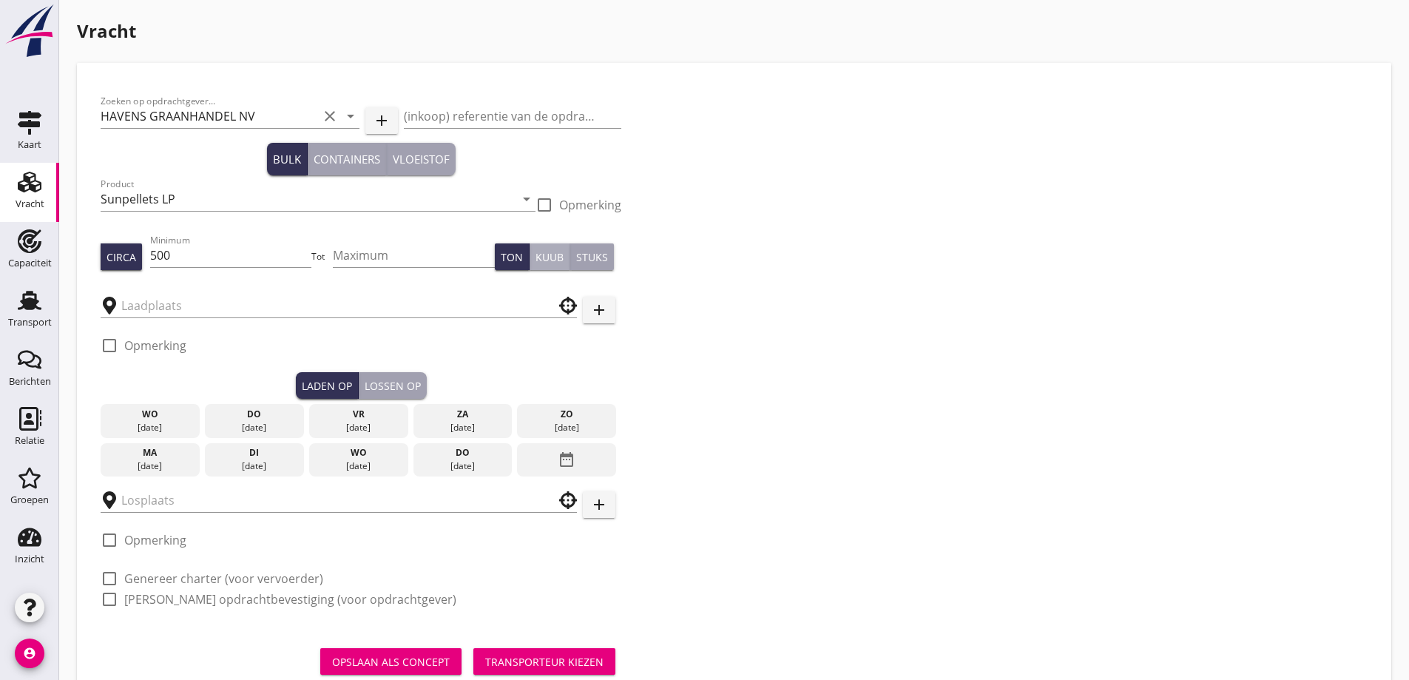
type button "per_cubic_meter"
click at [223, 322] on div at bounding box center [339, 305] width 476 height 46
click at [206, 305] on input "text" at bounding box center [328, 306] width 414 height 24
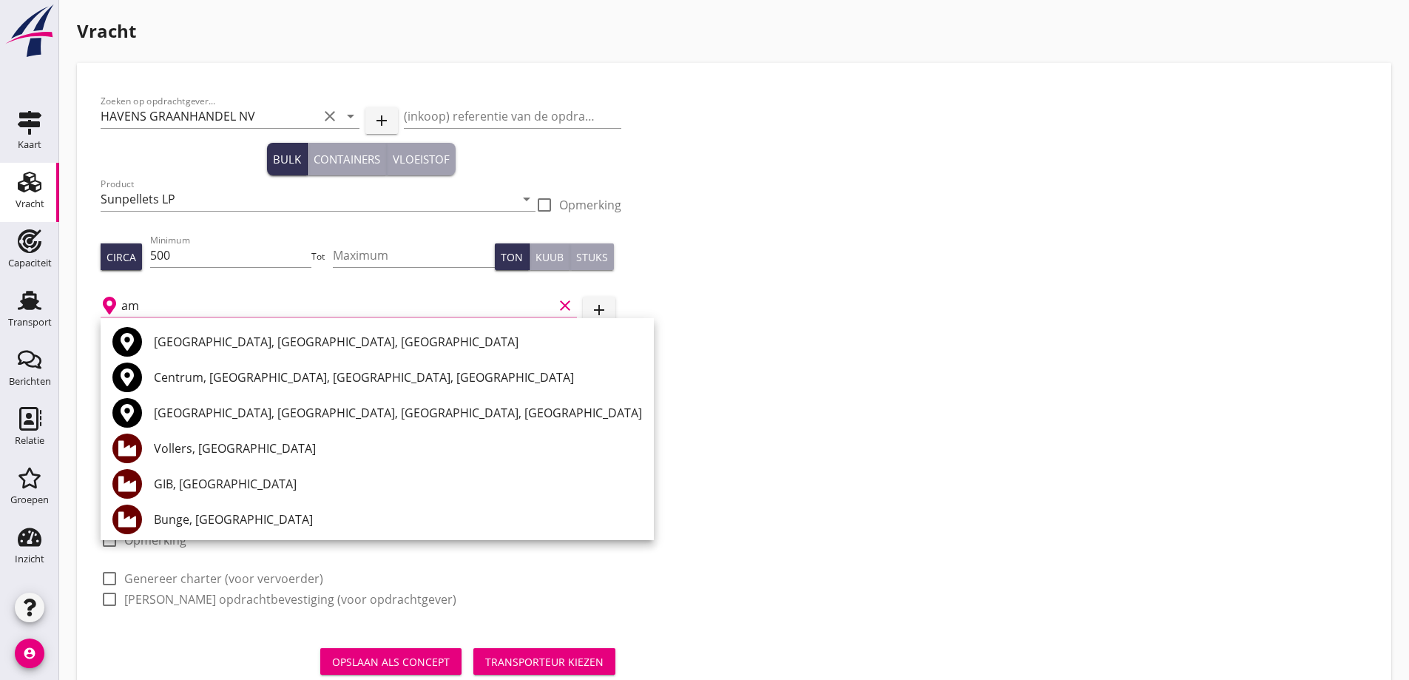
type input "a"
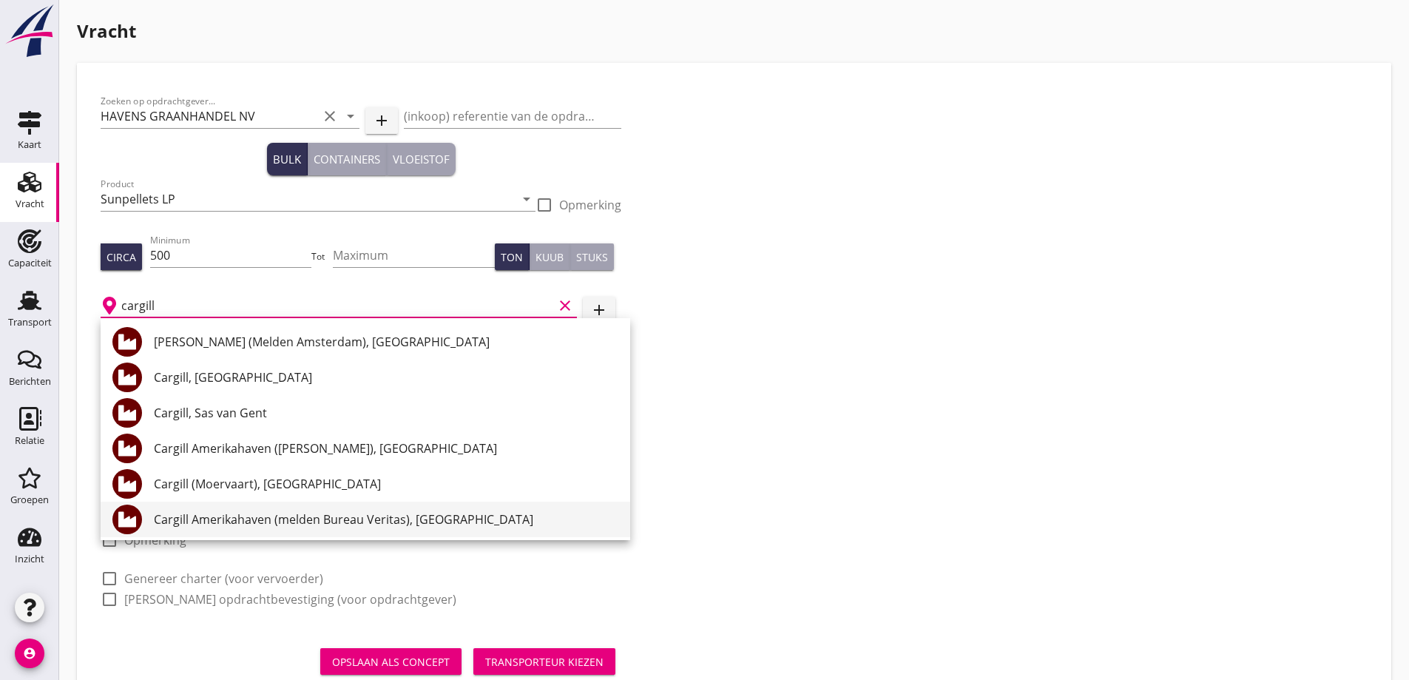
click at [359, 518] on div "Cargill Amerikahaven (melden Bureau Veritas), [GEOGRAPHIC_DATA]" at bounding box center [386, 519] width 464 height 18
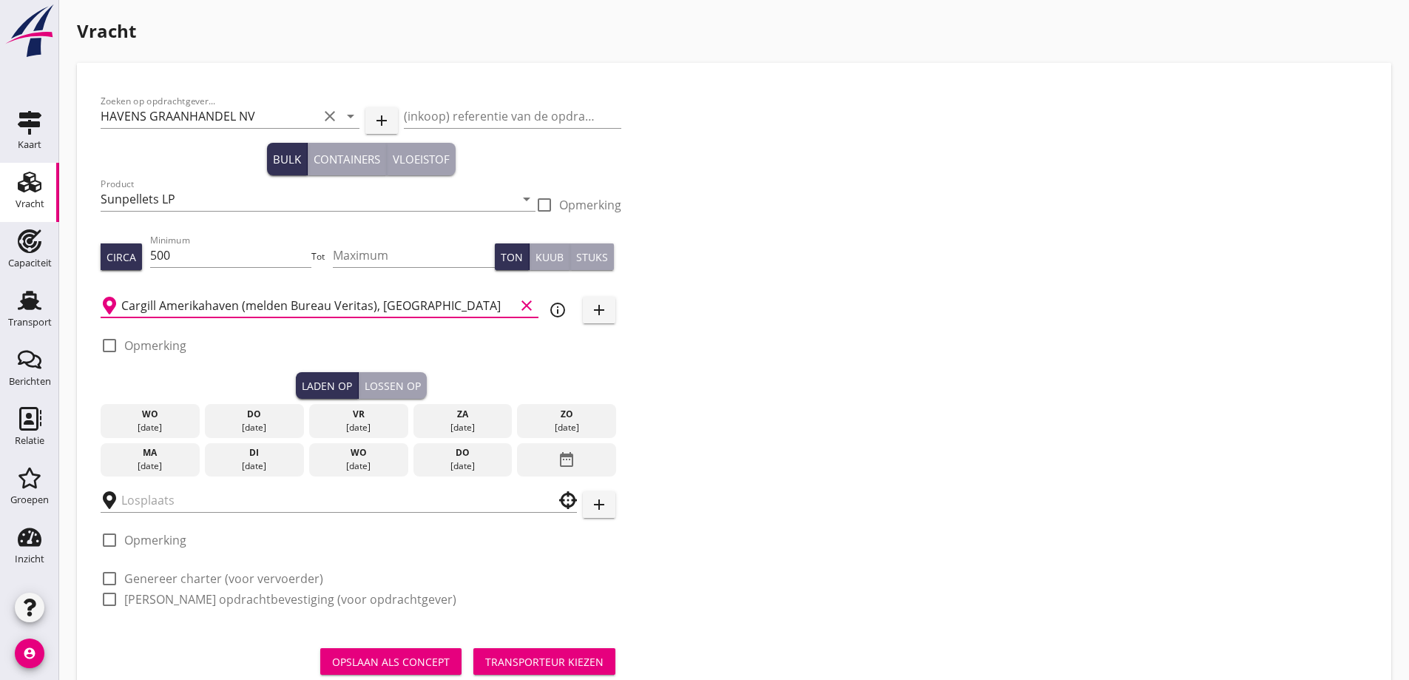
type input "Cargill Amerikahaven (melden Bureau Veritas), [GEOGRAPHIC_DATA]"
click at [143, 456] on div "ma" at bounding box center [150, 452] width 92 height 13
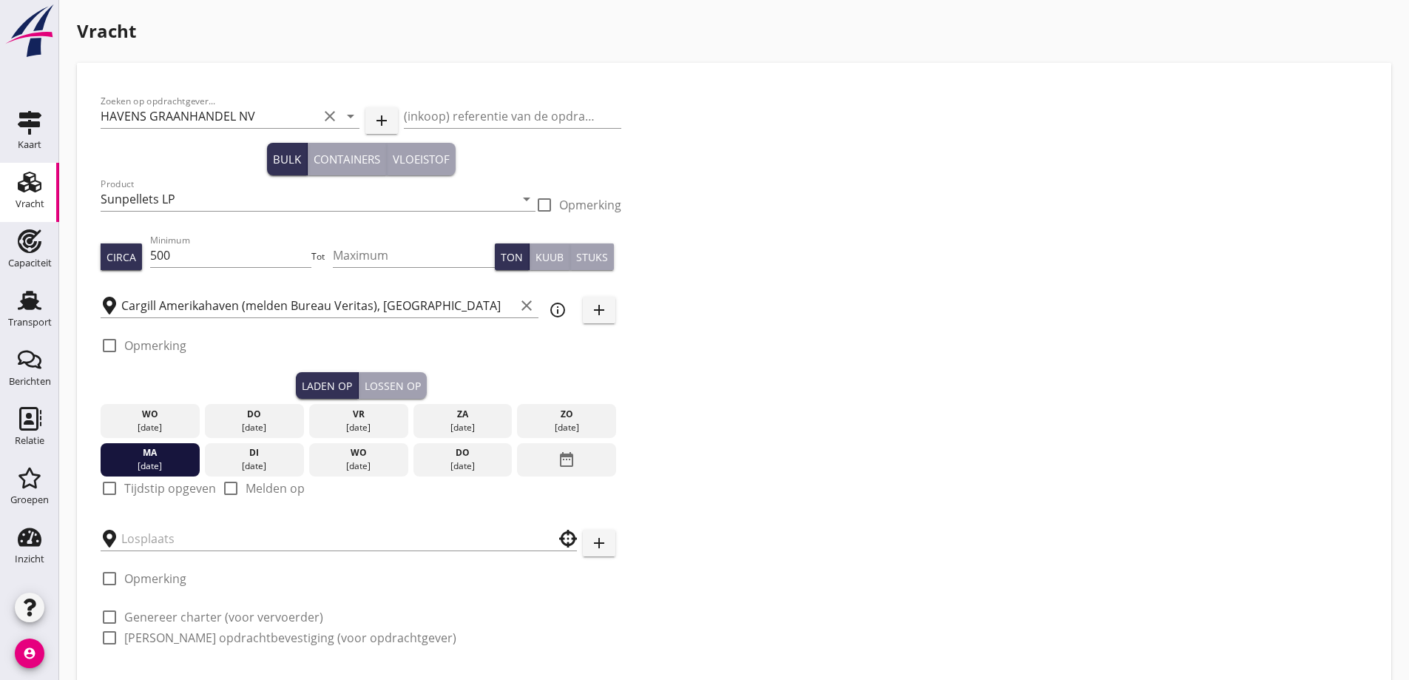
click at [175, 487] on label "Tijdstip opgeven" at bounding box center [170, 488] width 92 height 15
checkbox input "true"
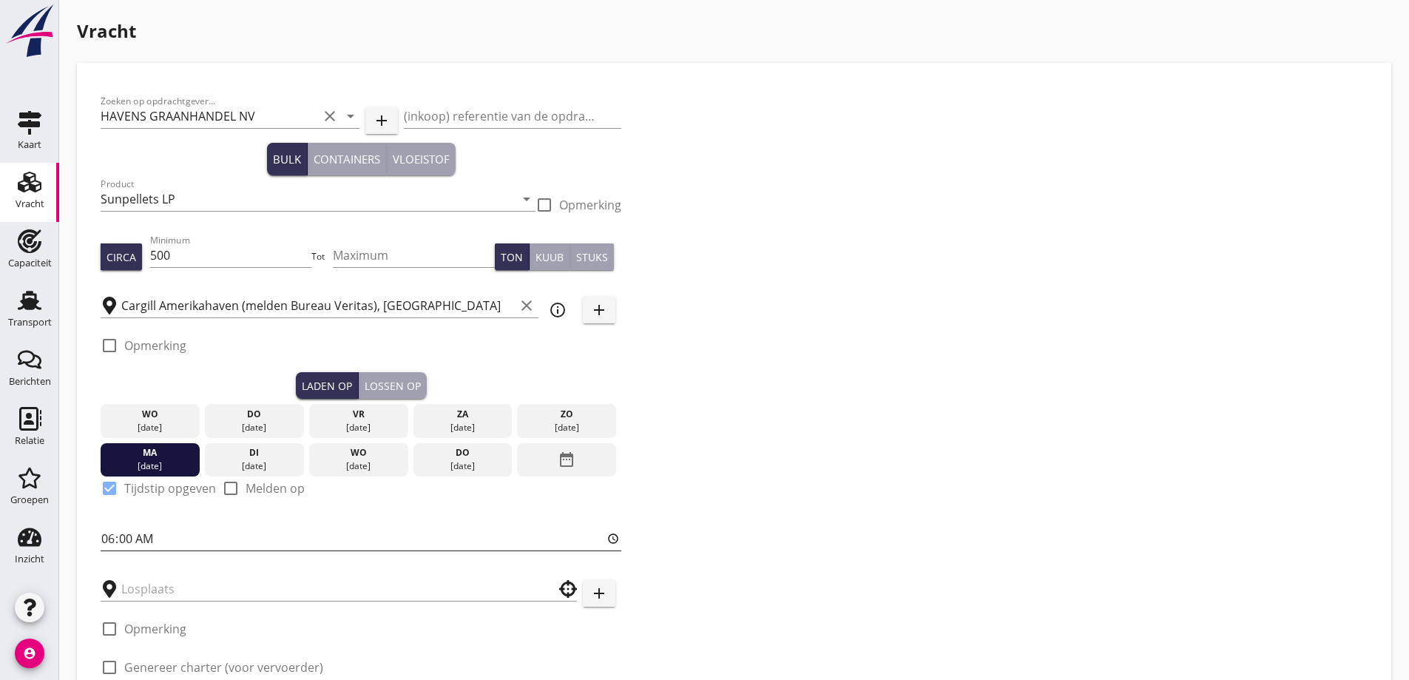
click at [149, 535] on input "06:00" at bounding box center [361, 538] width 521 height 24
type input "12:00"
click at [291, 529] on input "12:00" at bounding box center [361, 538] width 521 height 24
click at [268, 578] on input "text" at bounding box center [328, 589] width 414 height 24
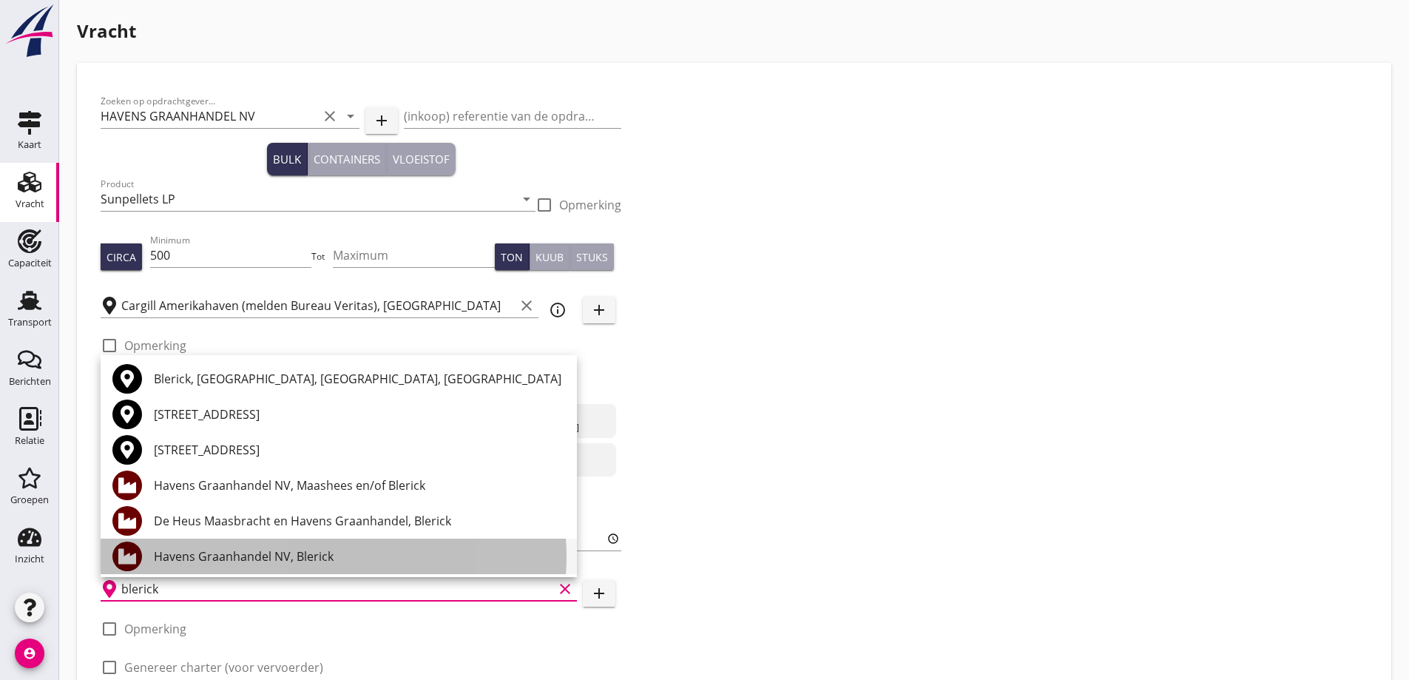
click at [333, 560] on div "Havens Graanhandel NV, Blerick" at bounding box center [359, 556] width 411 height 18
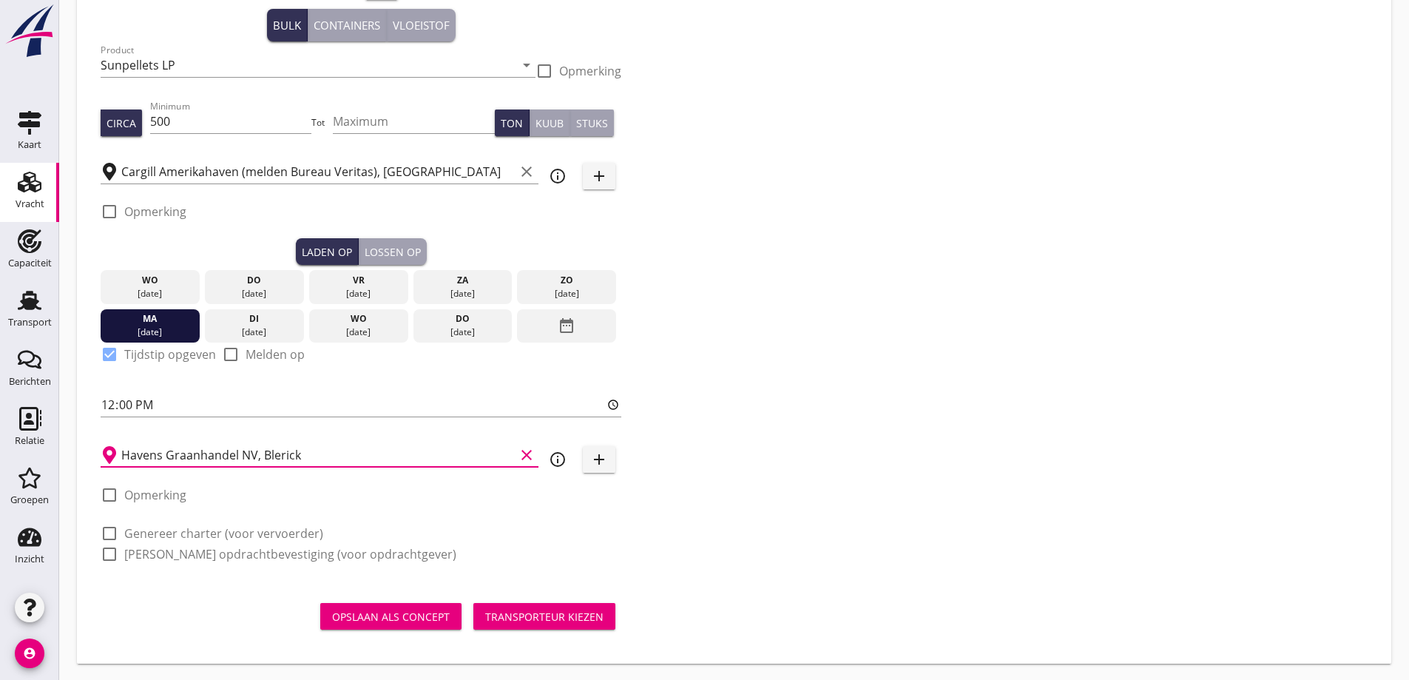
scroll to position [135, 0]
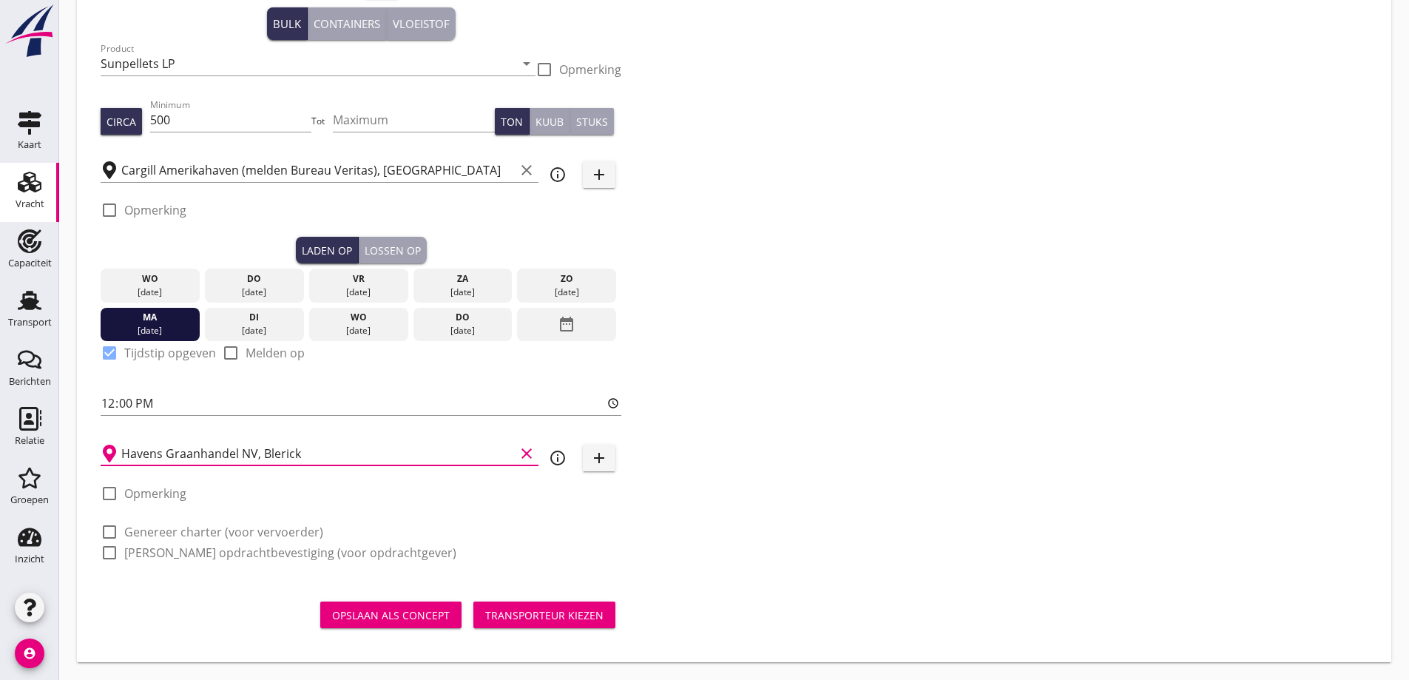
type input "Havens Graanhandel NV, Blerick"
click at [156, 537] on label "Genereer charter (voor vervoerder)" at bounding box center [223, 531] width 199 height 15
checkbox input "true"
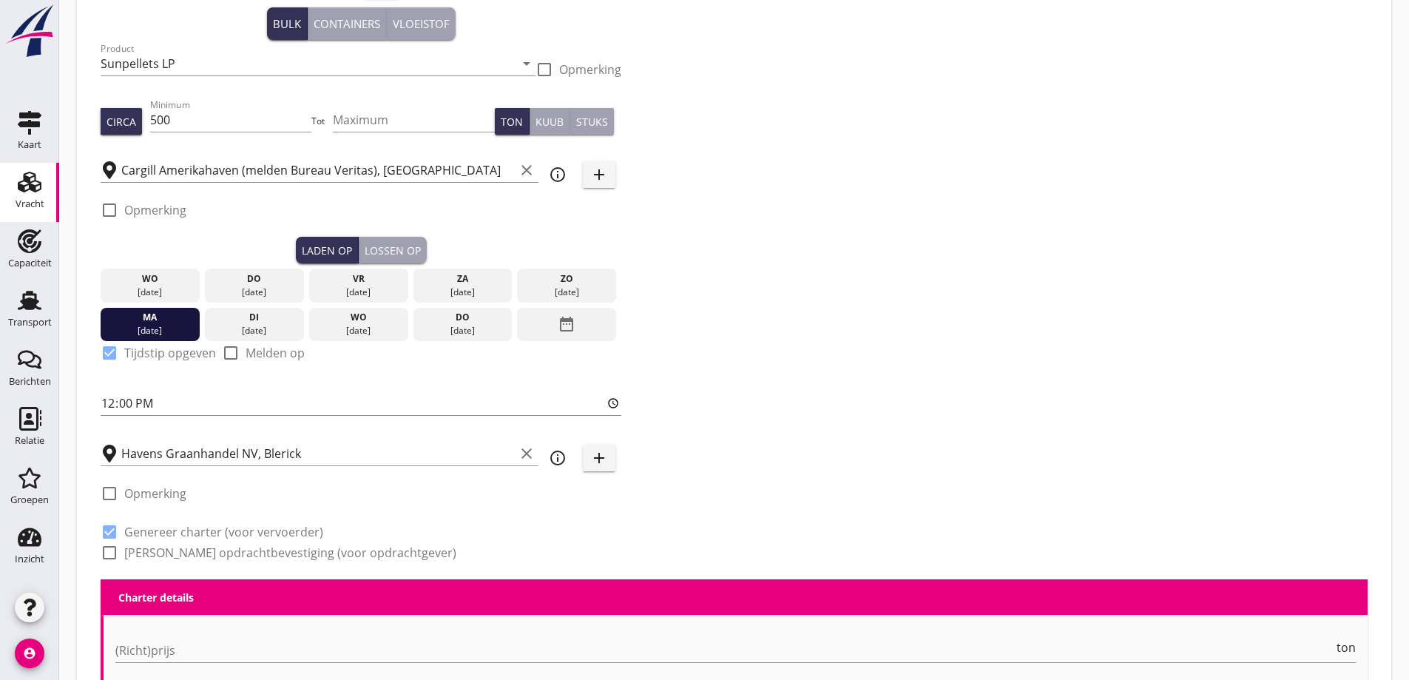
click at [159, 549] on label "[PERSON_NAME] opdrachtbevestiging (voor opdrachtgever)" at bounding box center [290, 552] width 332 height 15
checkbox input "true"
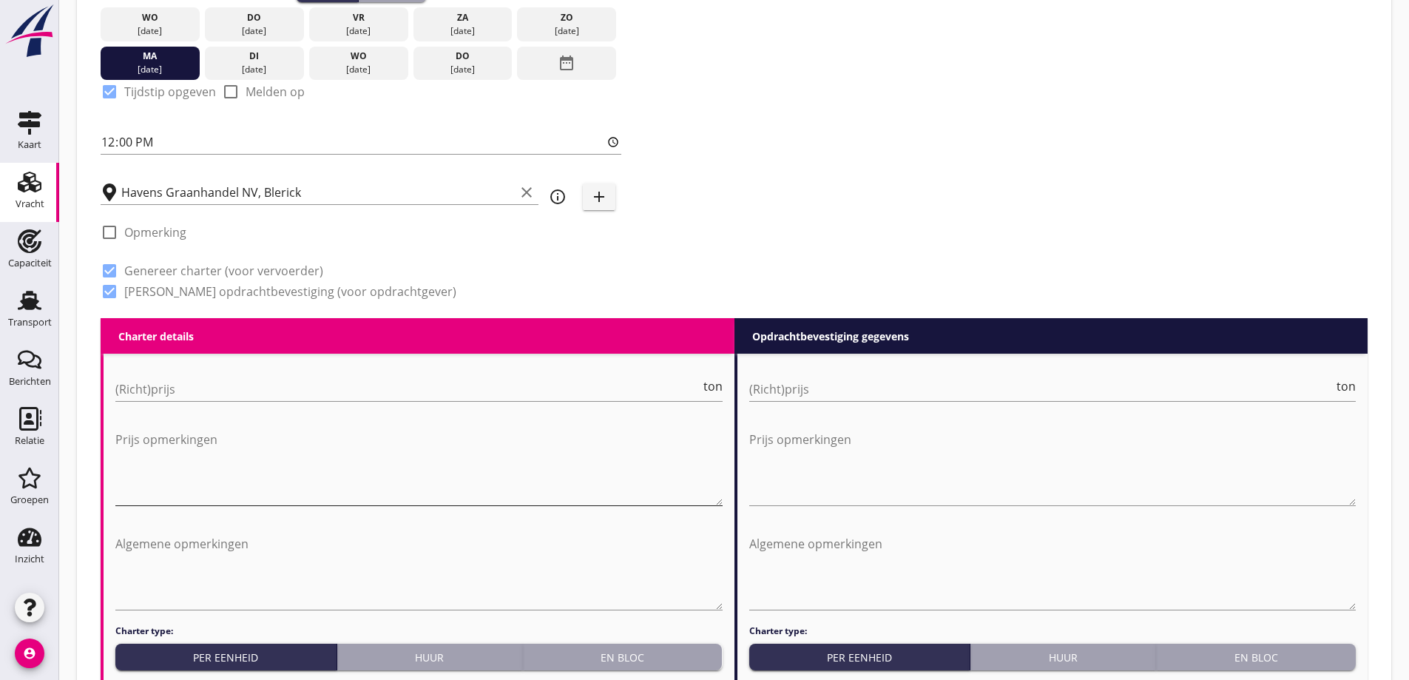
scroll to position [579, 0]
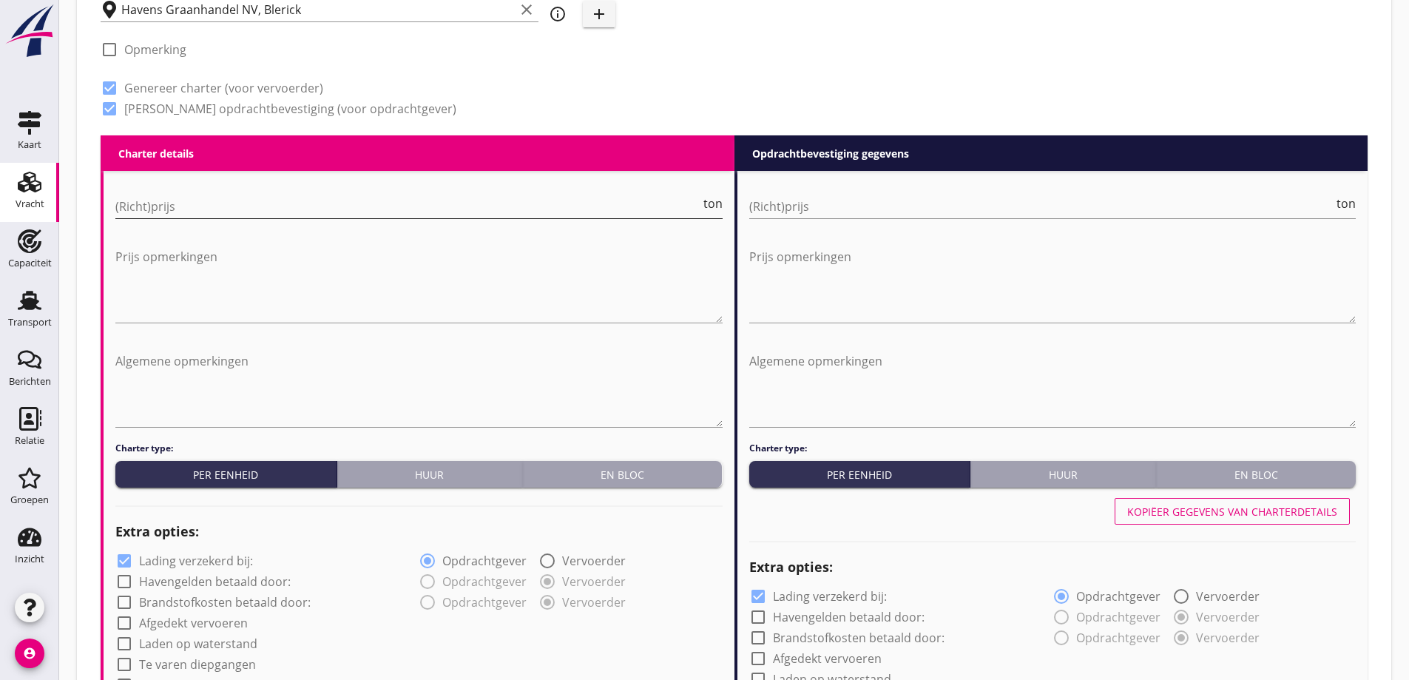
click at [200, 217] on input "(Richt)prijs" at bounding box center [407, 206] width 585 height 24
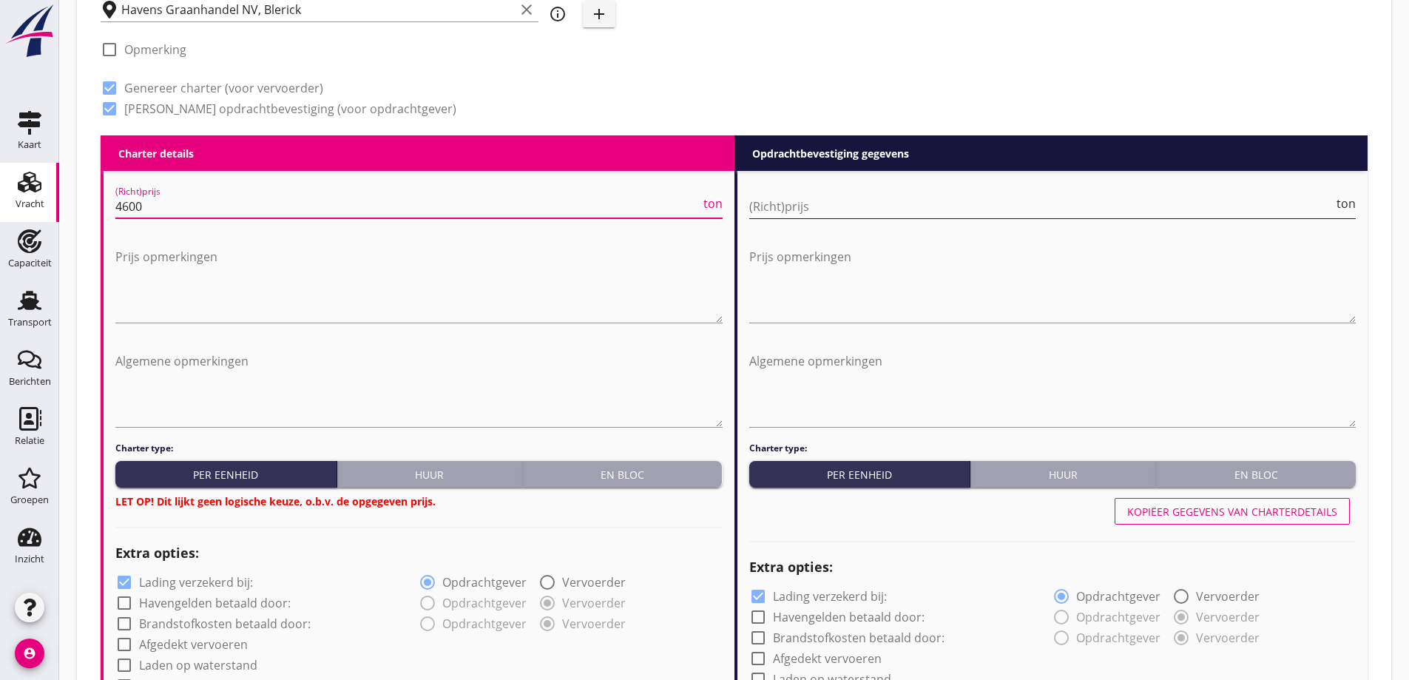
type input "4600"
click at [1197, 205] on input "(Richt)prijs" at bounding box center [1041, 206] width 585 height 24
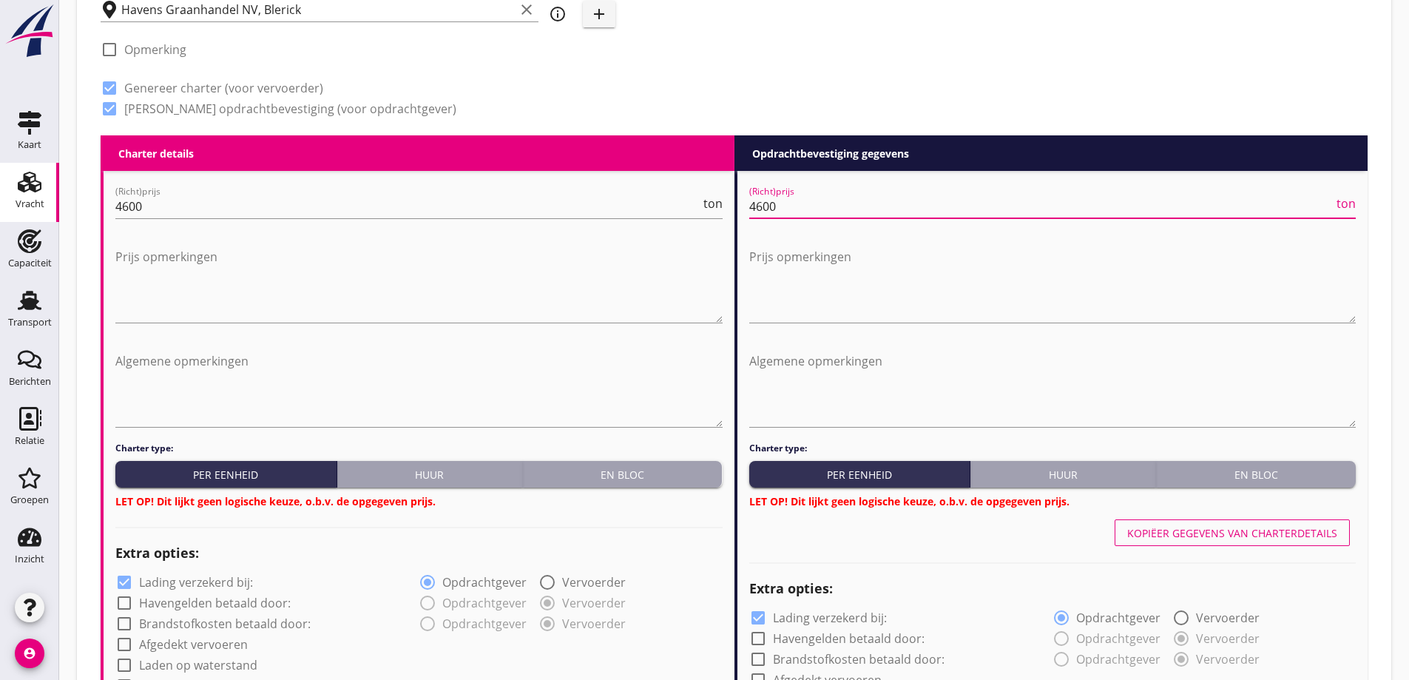
type input "4600"
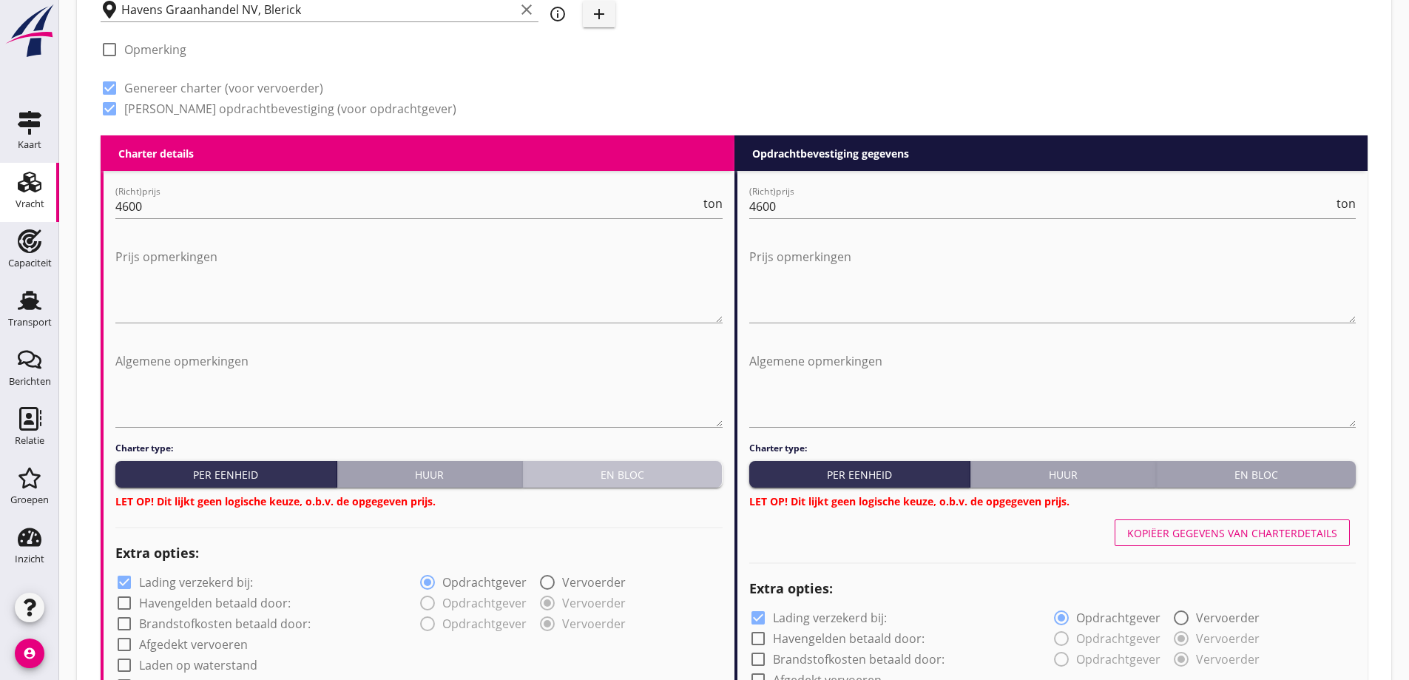
drag, startPoint x: 699, startPoint y: 470, endPoint x: 1217, endPoint y: 550, distance: 523.7
click at [699, 472] on div "En bloc" at bounding box center [623, 475] width 188 height 16
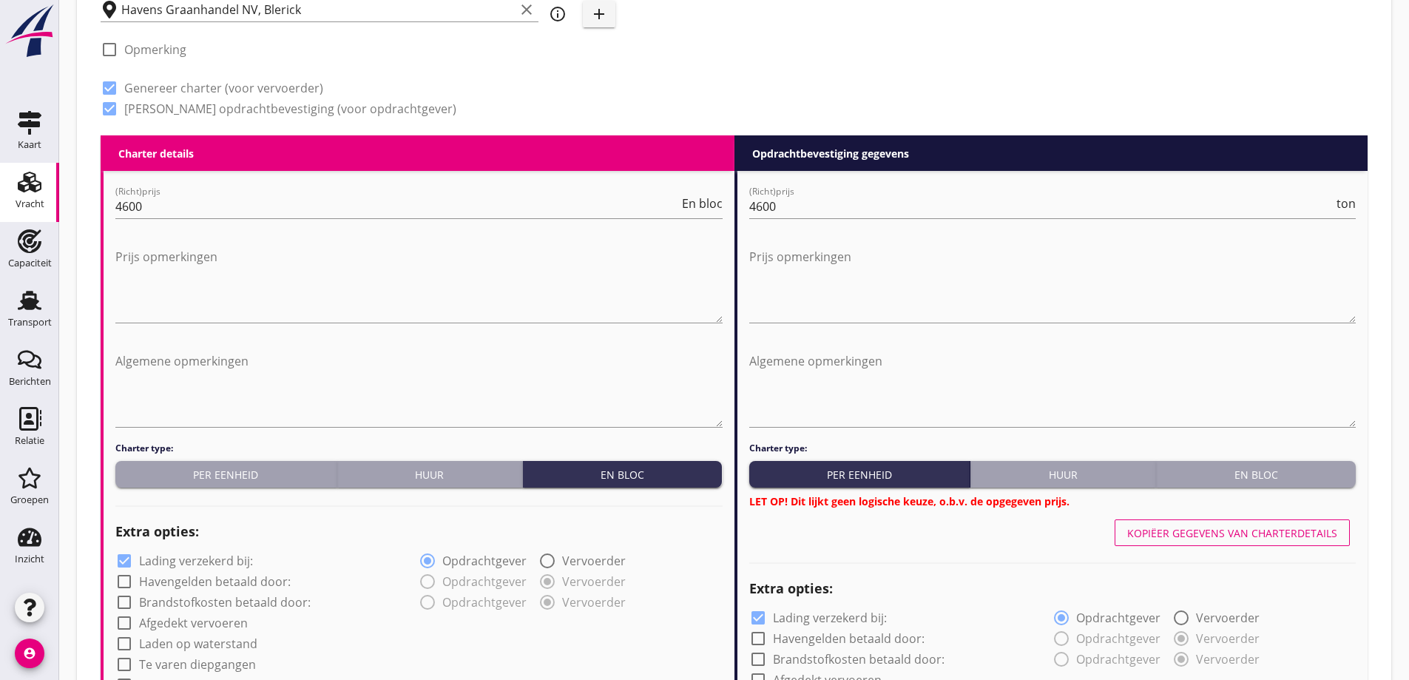
click at [1266, 458] on div "Charter type: Per eenheid Huur En bloc LET OP! Dit lijkt geen logische keuze, o…" at bounding box center [1052, 474] width 607 height 67
click at [1266, 467] on div "En bloc" at bounding box center [1256, 475] width 188 height 16
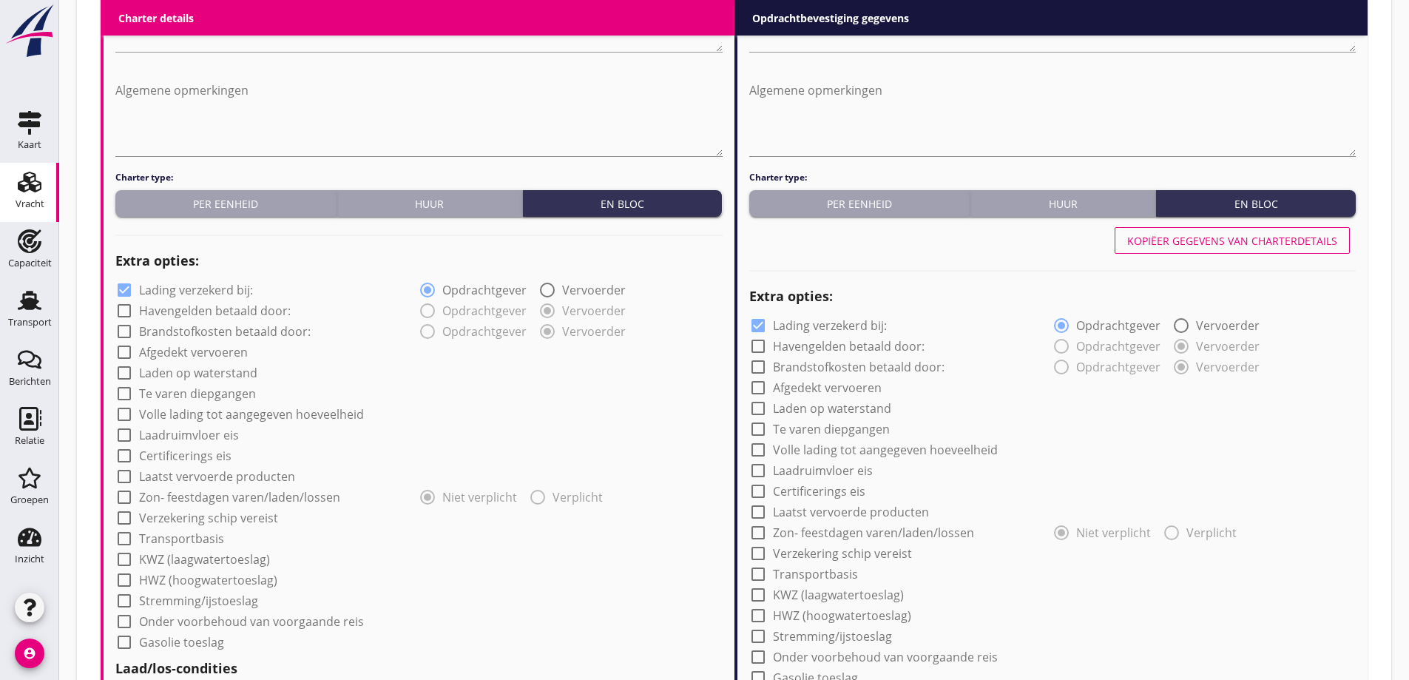
scroll to position [1023, 0]
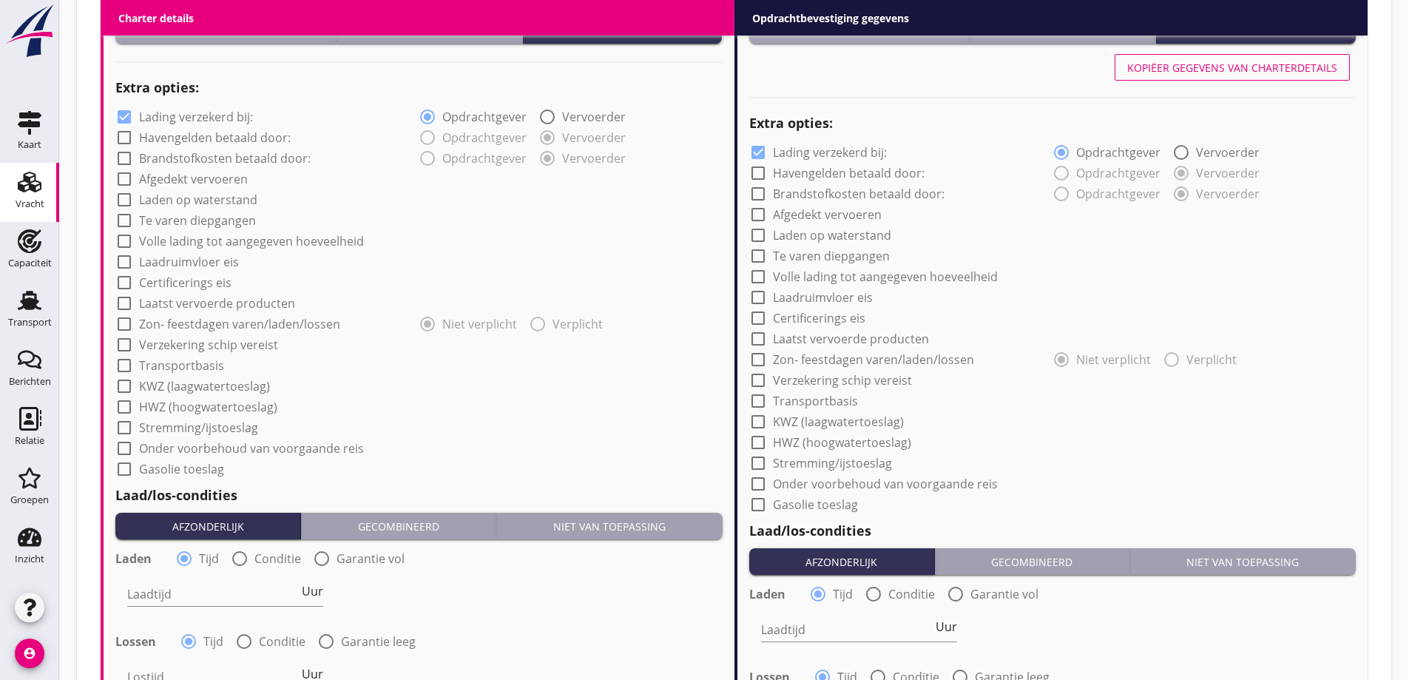
click at [163, 121] on label "Lading verzekerd bij:" at bounding box center [196, 116] width 114 height 15
checkbox input "false"
click at [878, 157] on label "Lading verzekerd bij:" at bounding box center [830, 152] width 114 height 15
checkbox input "false"
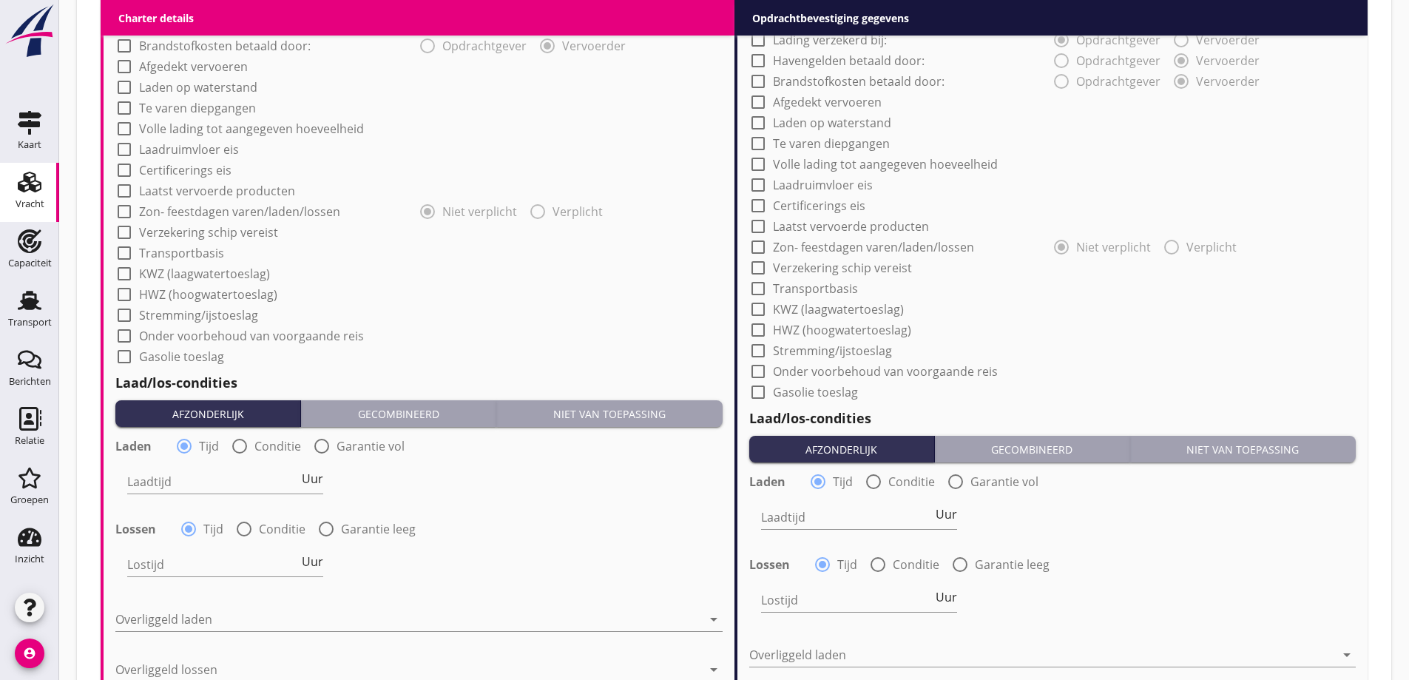
scroll to position [1171, 0]
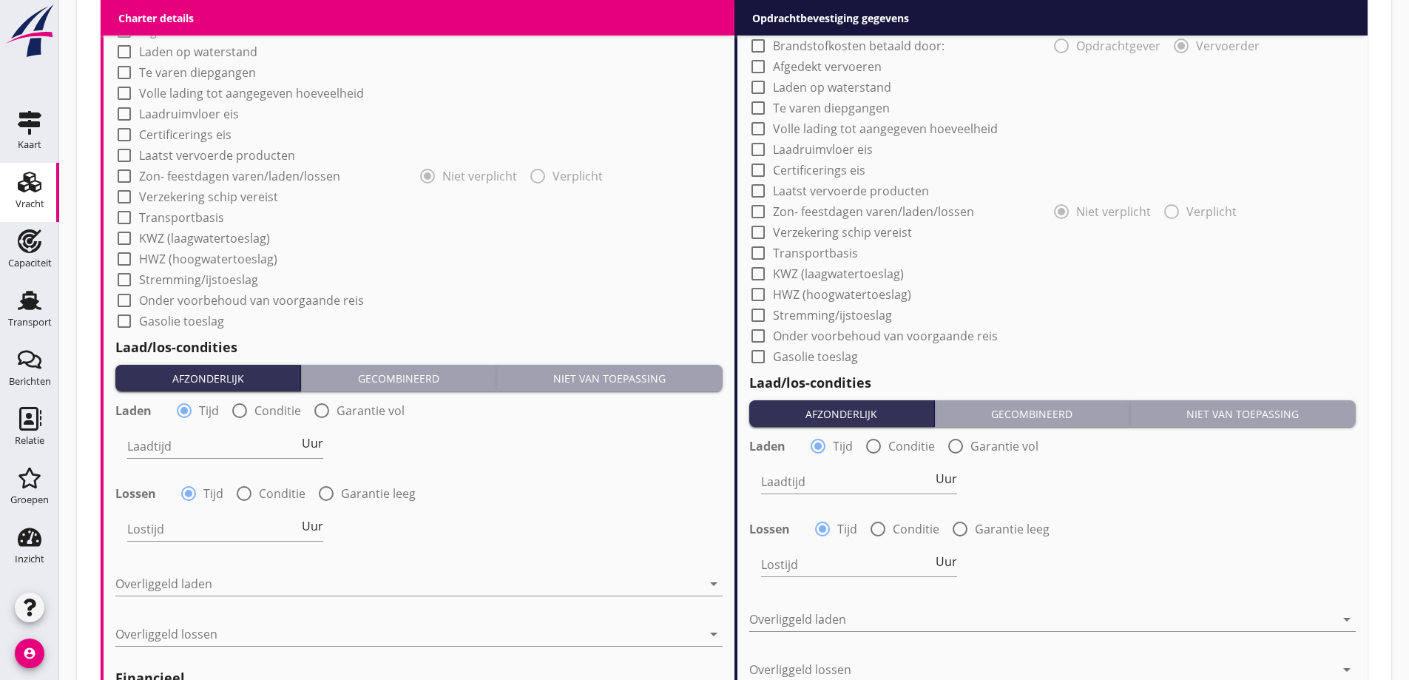
click at [262, 409] on label "Conditie" at bounding box center [277, 410] width 47 height 15
radio input "false"
radio input "true"
click at [281, 489] on label "Conditie" at bounding box center [282, 493] width 47 height 15
radio input "false"
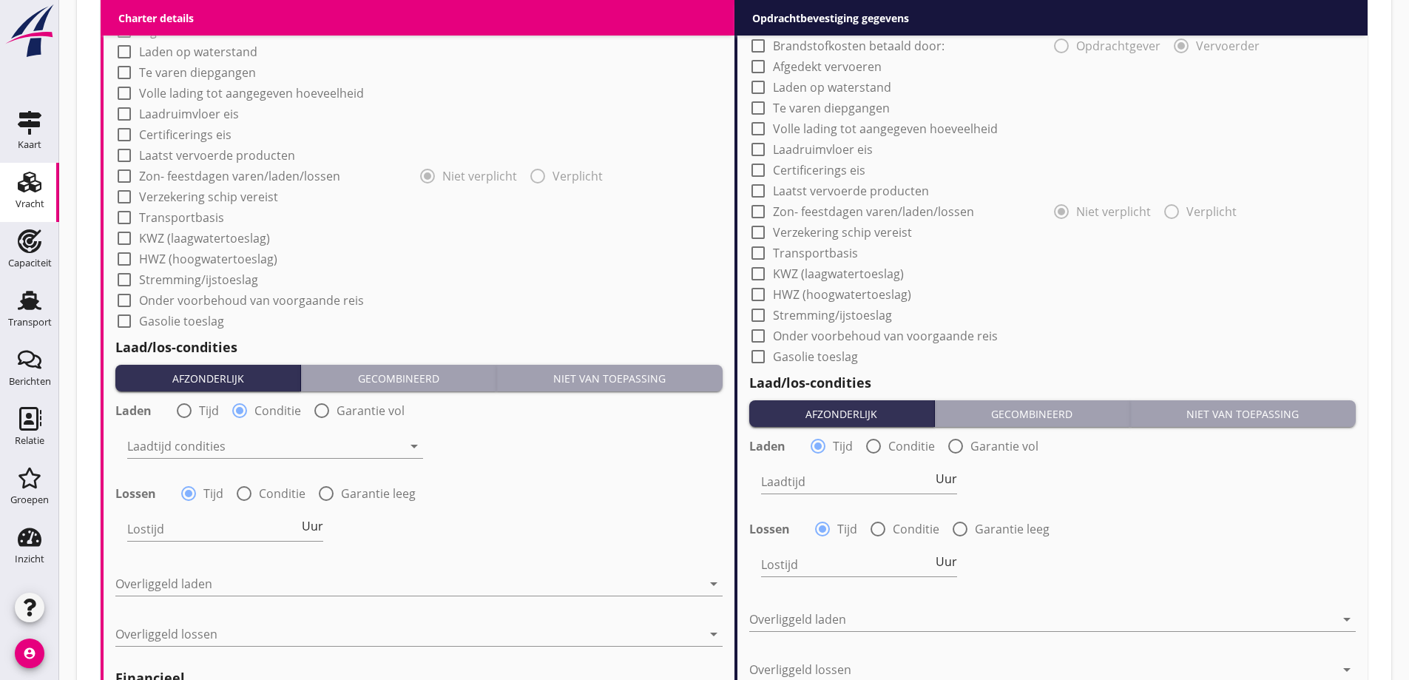
radio input "true"
click at [230, 458] on div at bounding box center [264, 446] width 275 height 24
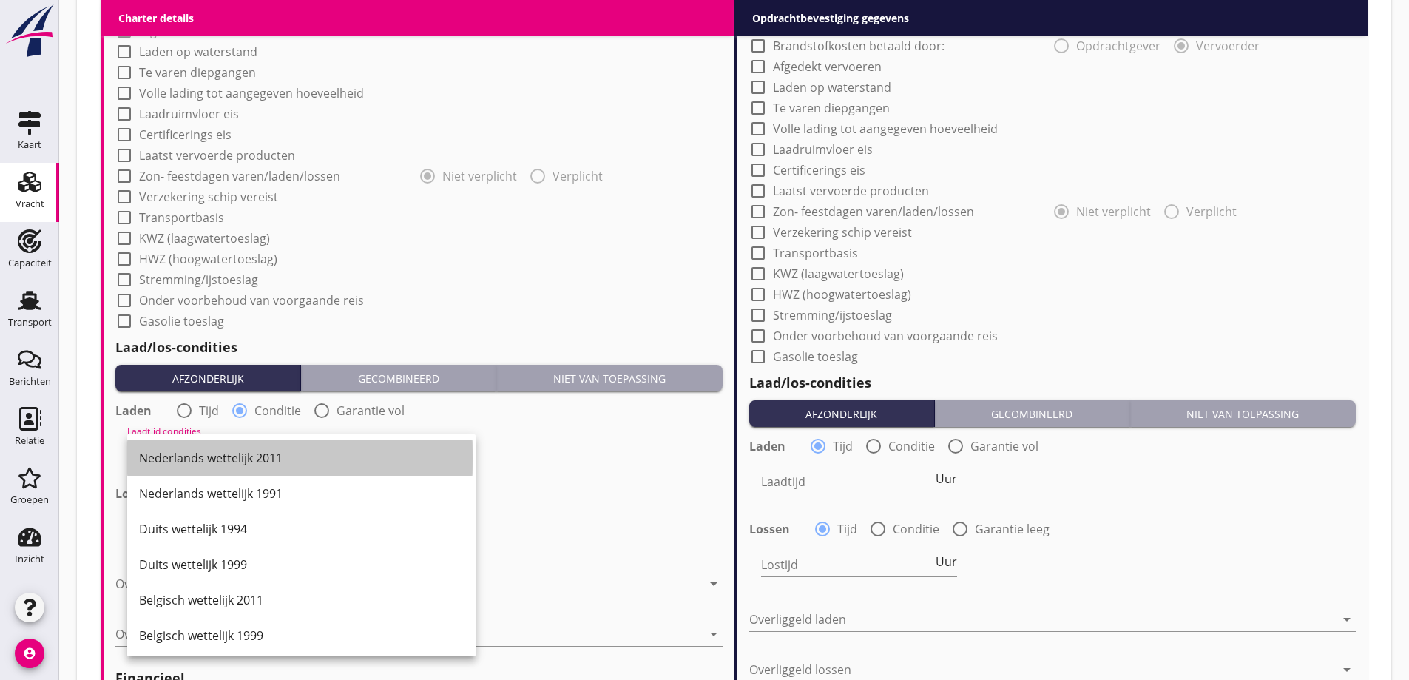
drag, startPoint x: 237, startPoint y: 453, endPoint x: 256, endPoint y: 495, distance: 46.0
click at [238, 453] on div "Nederlands wettelijk 2011" at bounding box center [301, 458] width 325 height 18
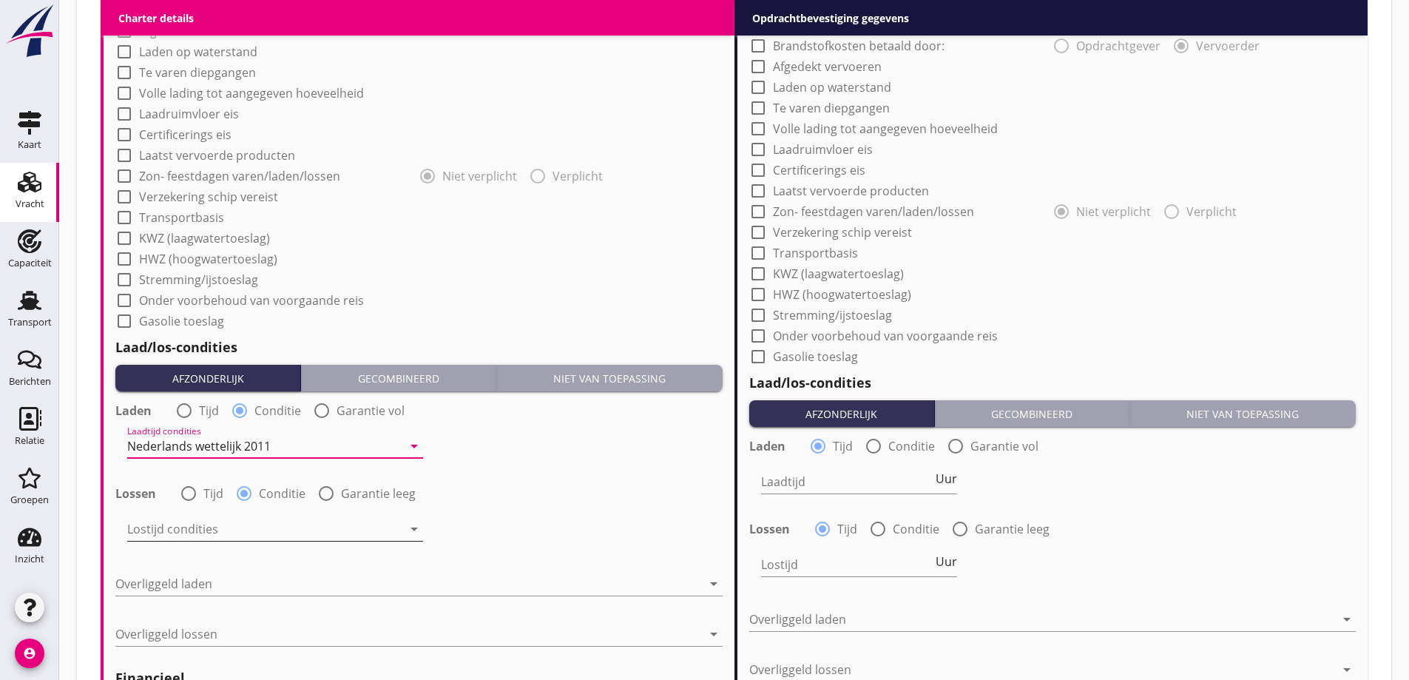
click at [262, 523] on div at bounding box center [264, 529] width 275 height 24
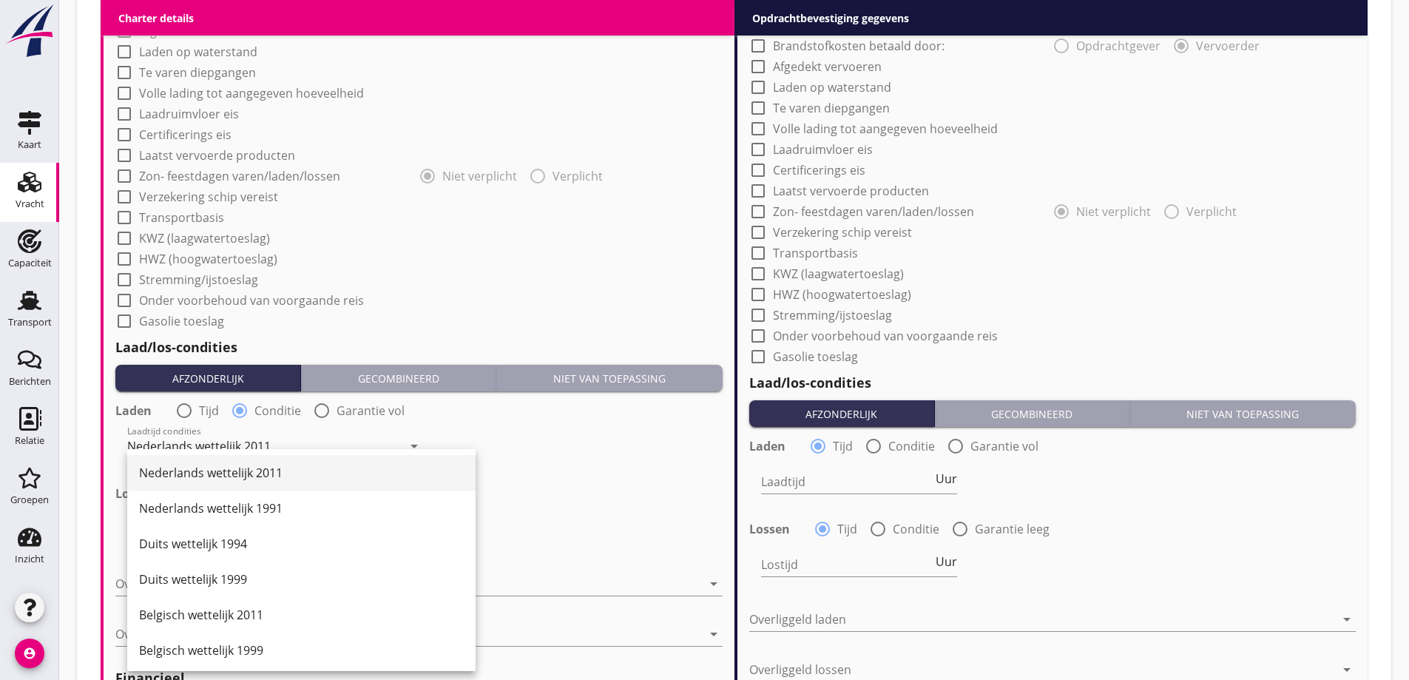
click at [273, 472] on div "Nederlands wettelijk 2011" at bounding box center [301, 473] width 325 height 18
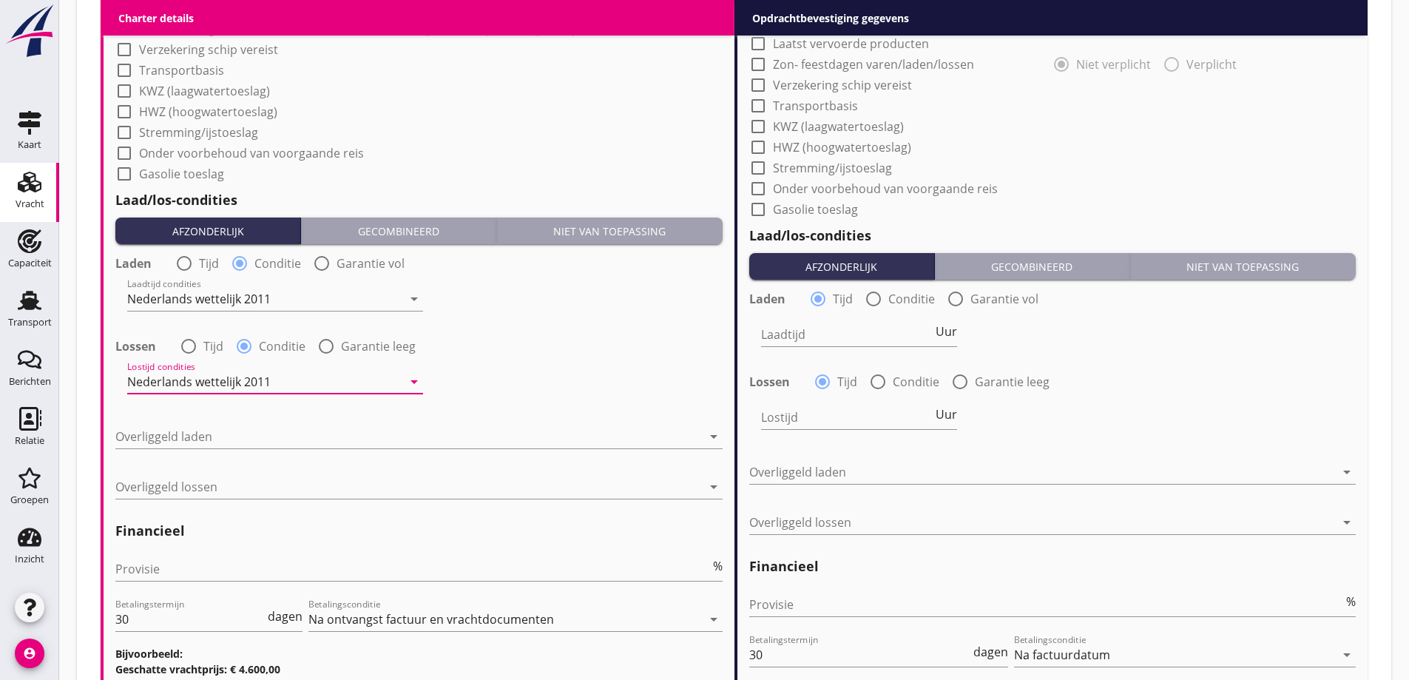
scroll to position [1318, 0]
click at [220, 441] on div at bounding box center [408, 436] width 586 height 24
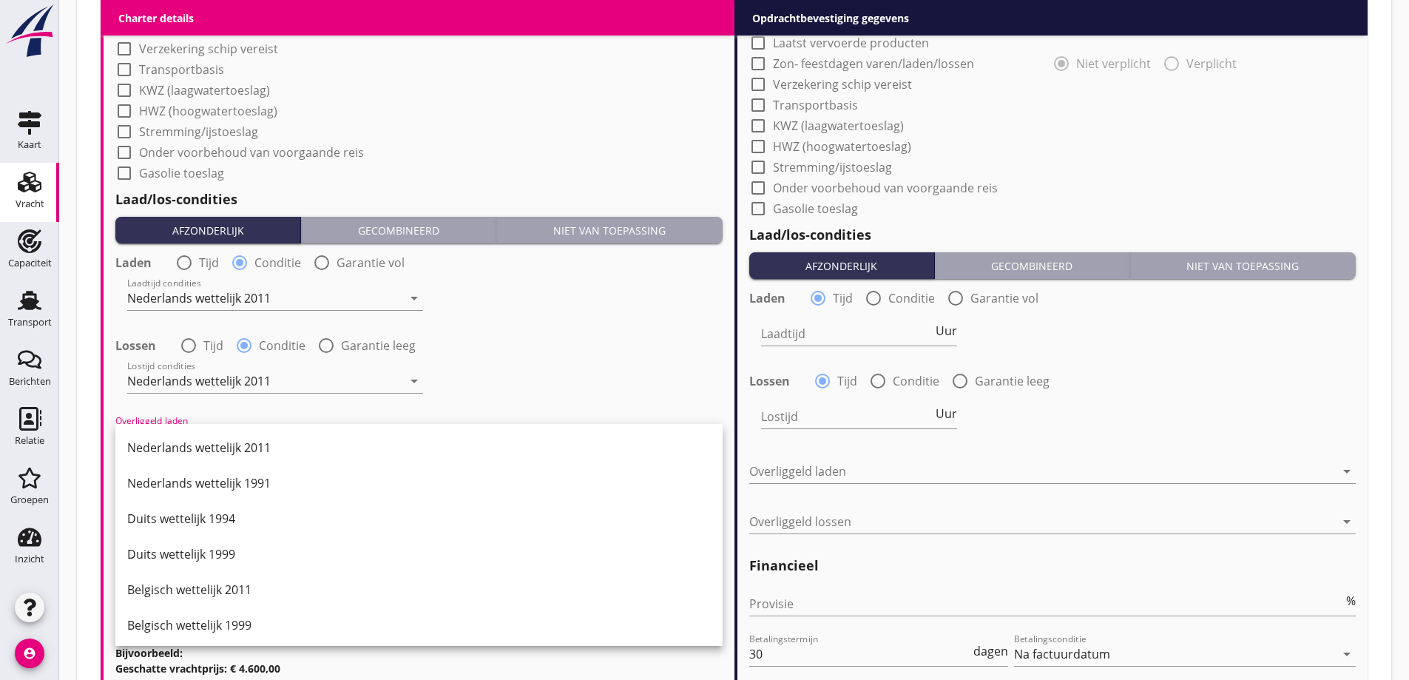
click at [243, 460] on div "Nederlands wettelijk 2011" at bounding box center [418, 447] width 583 height 35
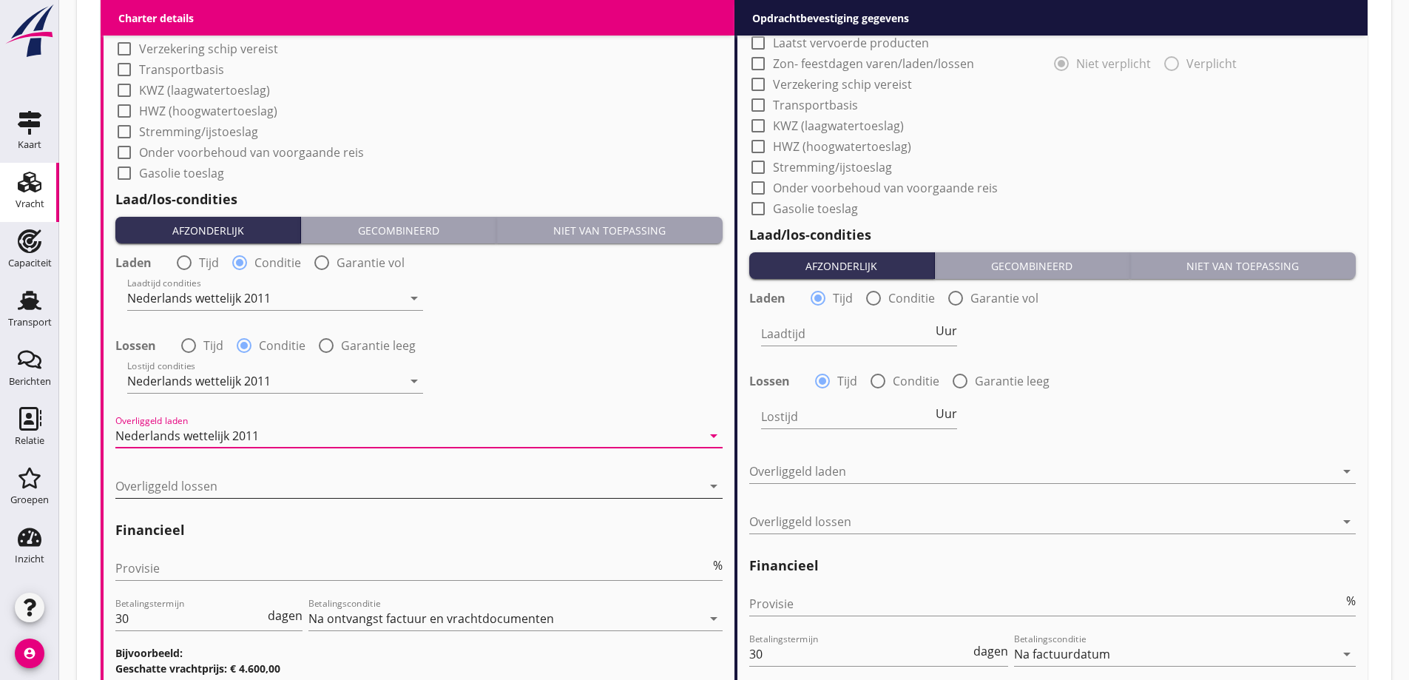
click at [251, 489] on div at bounding box center [408, 486] width 586 height 24
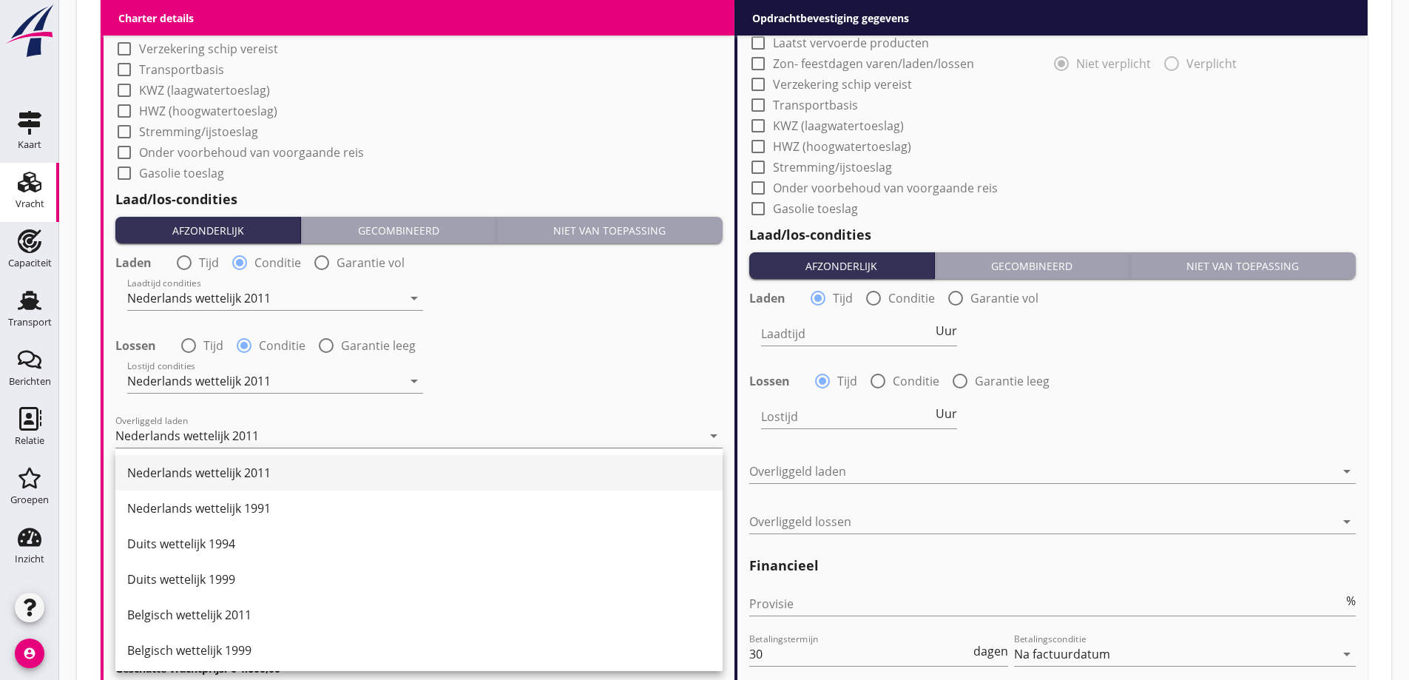
click at [261, 470] on div "Nederlands wettelijk 2011" at bounding box center [418, 473] width 583 height 18
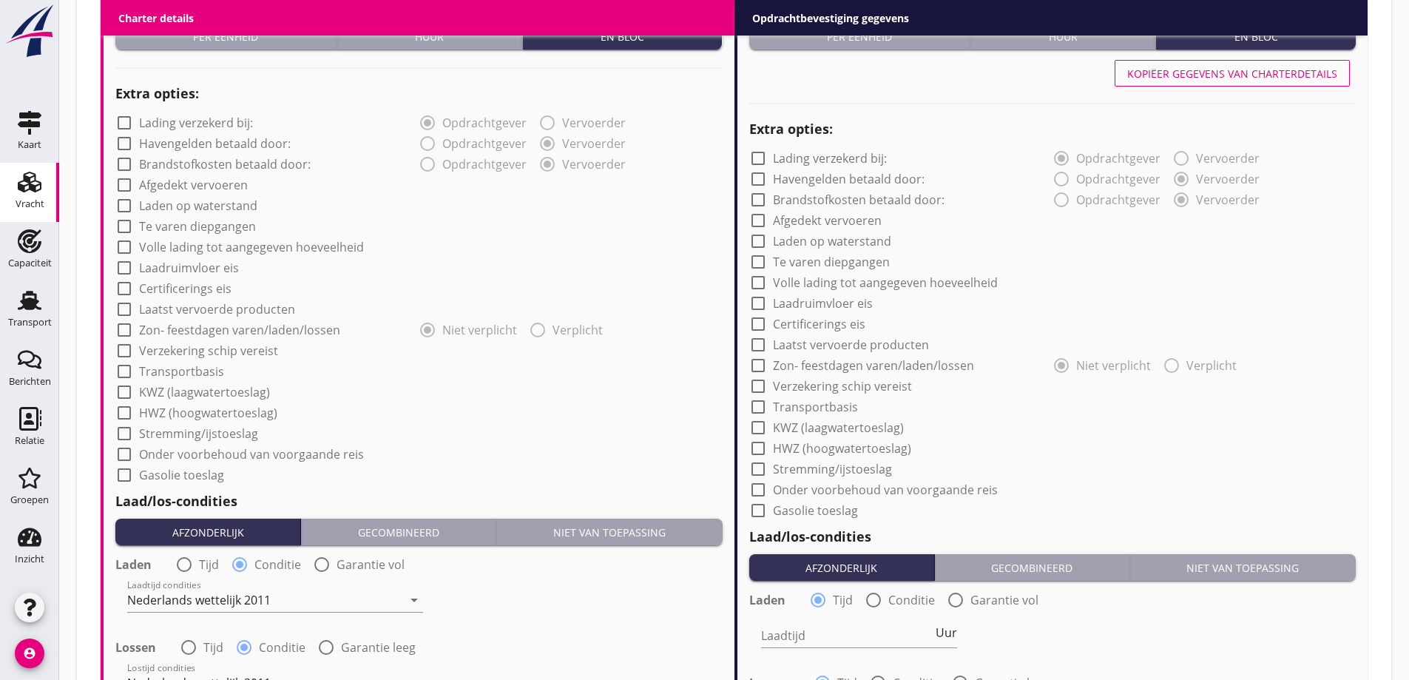
scroll to position [1023, 0]
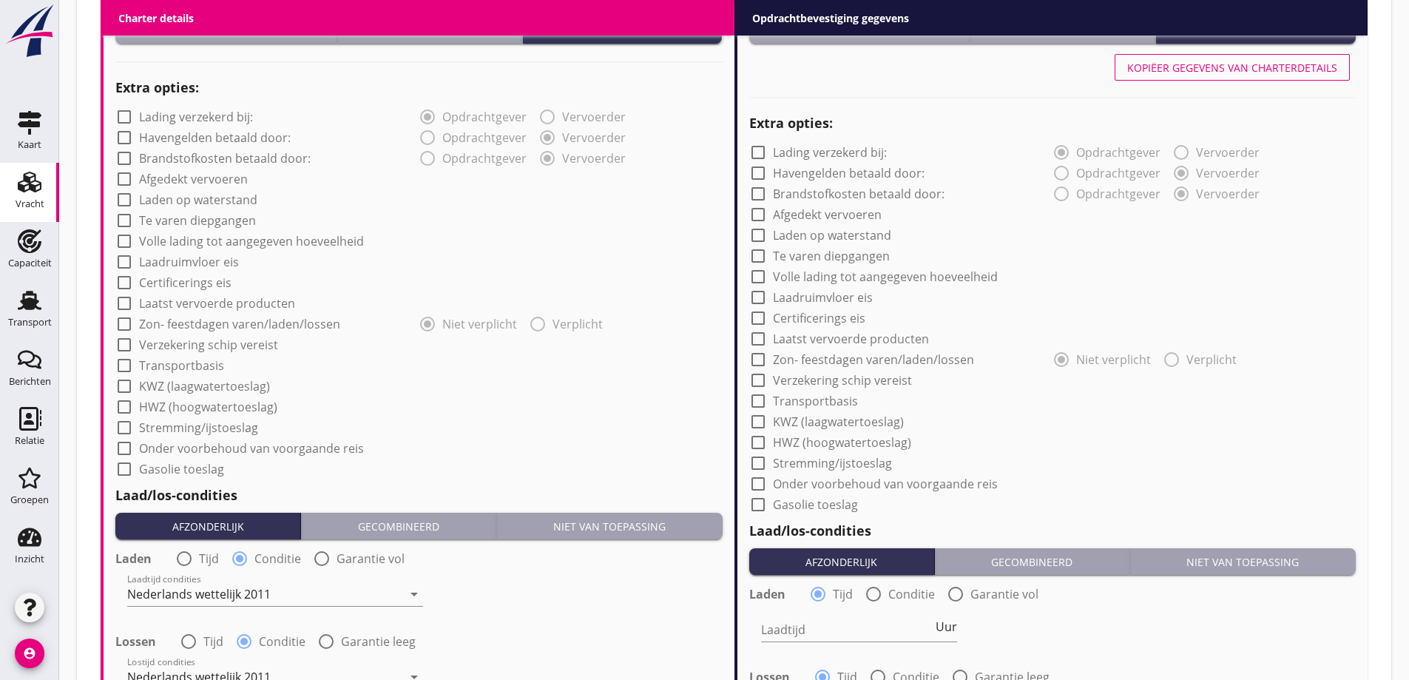
click at [182, 307] on label "Laatst vervoerde producten" at bounding box center [217, 303] width 156 height 15
checkbox input "true"
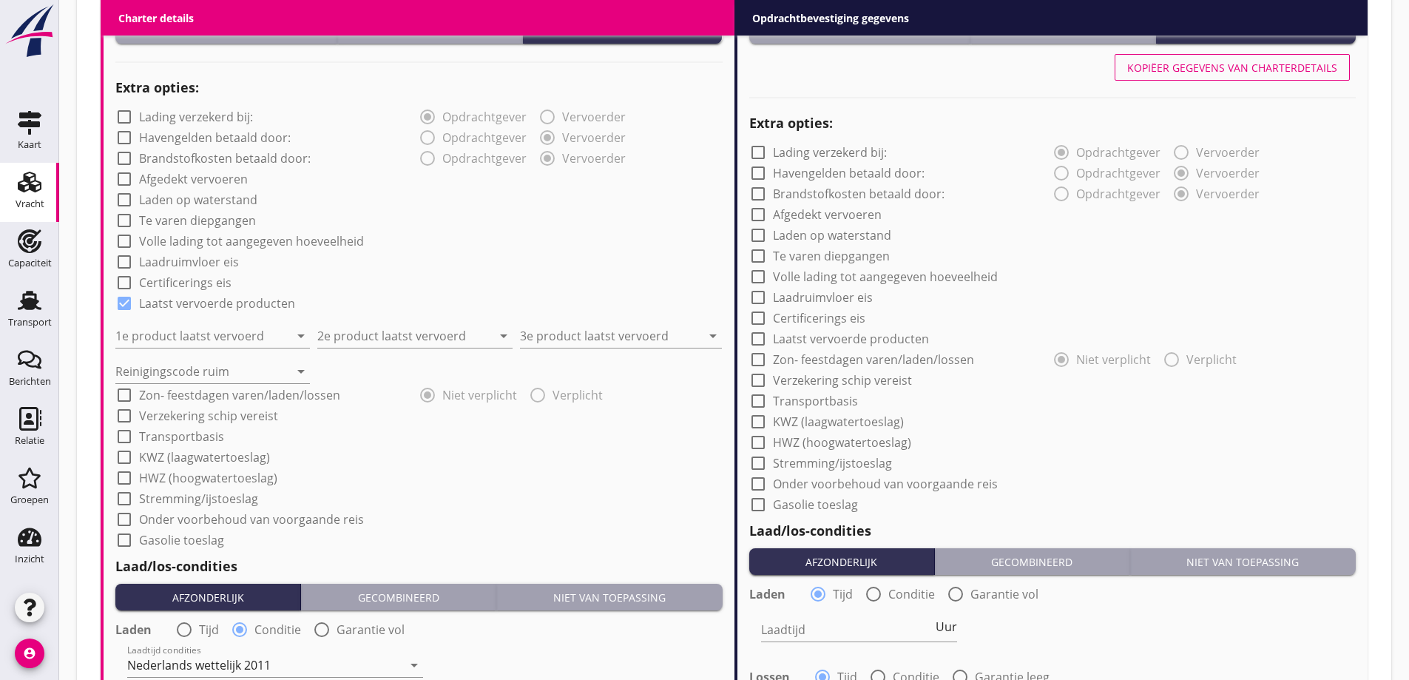
click at [862, 342] on label "Laatst vervoerde producten" at bounding box center [851, 338] width 156 height 15
checkbox input "true"
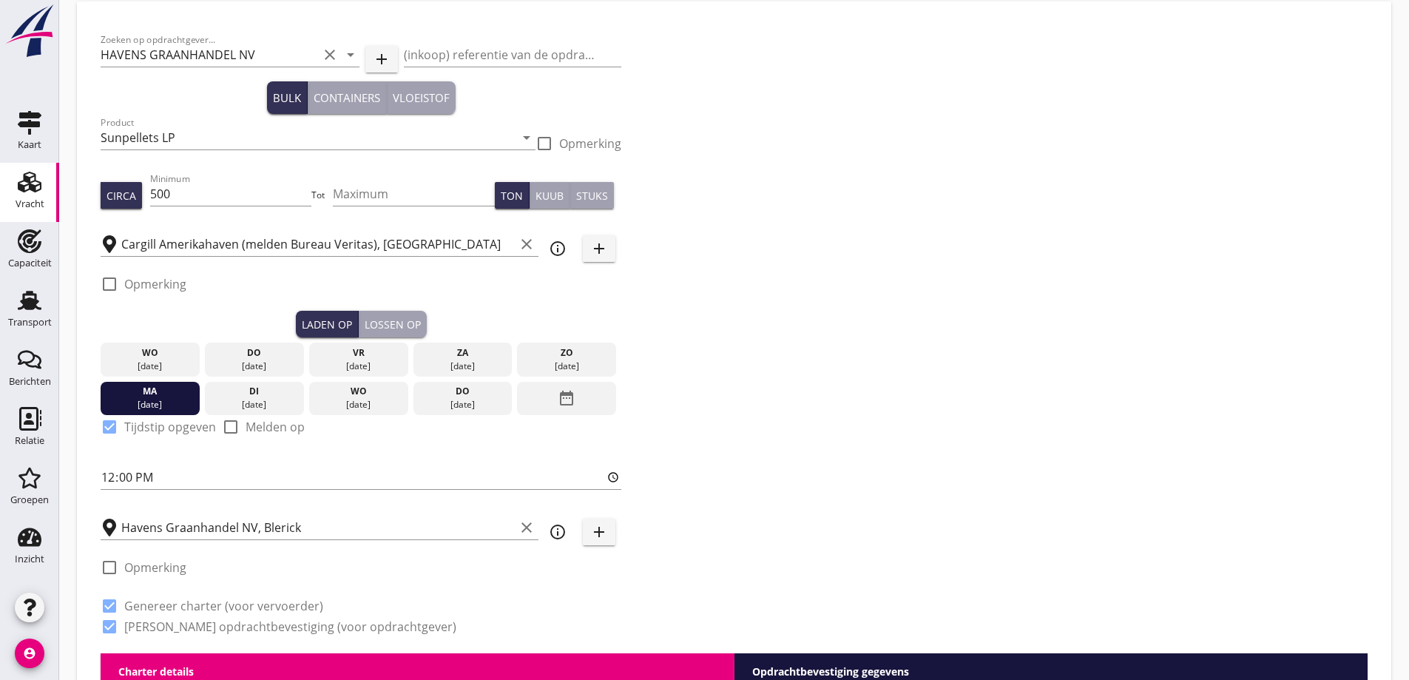
scroll to position [0, 0]
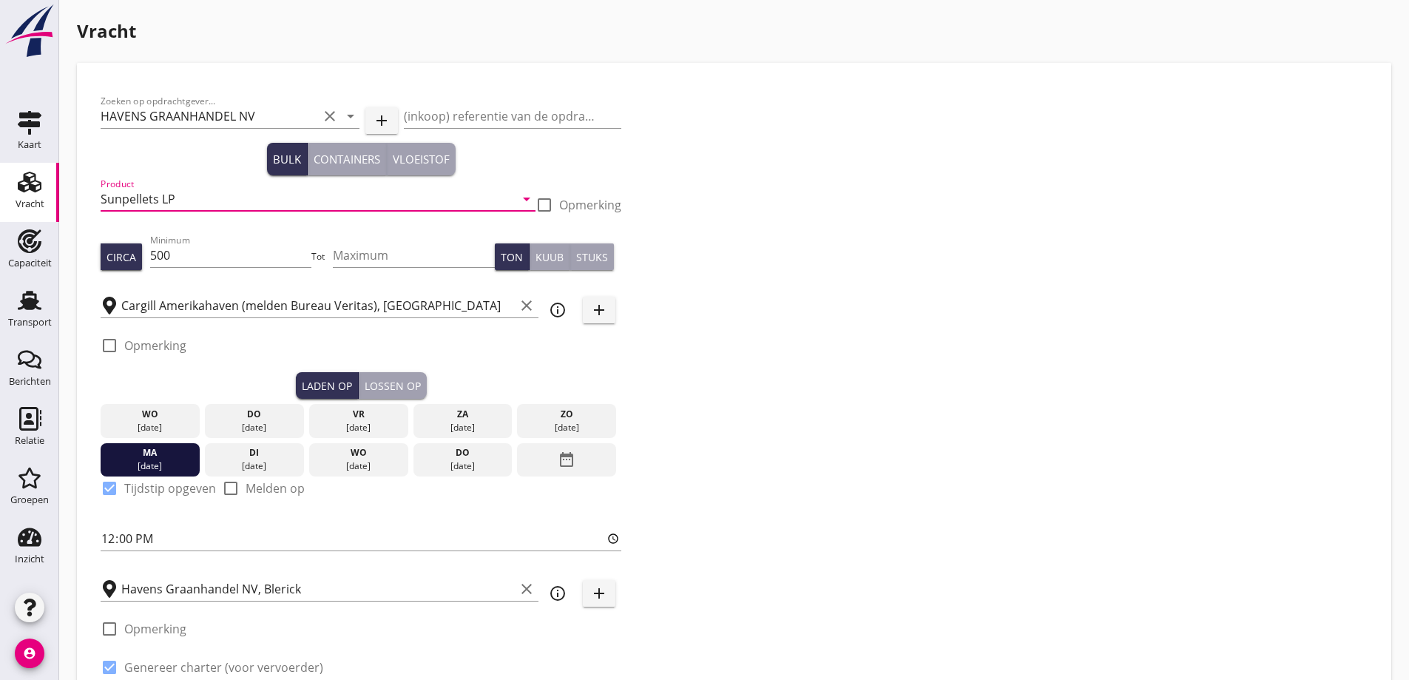
click at [217, 196] on input "Sunpellets LP" at bounding box center [308, 199] width 414 height 24
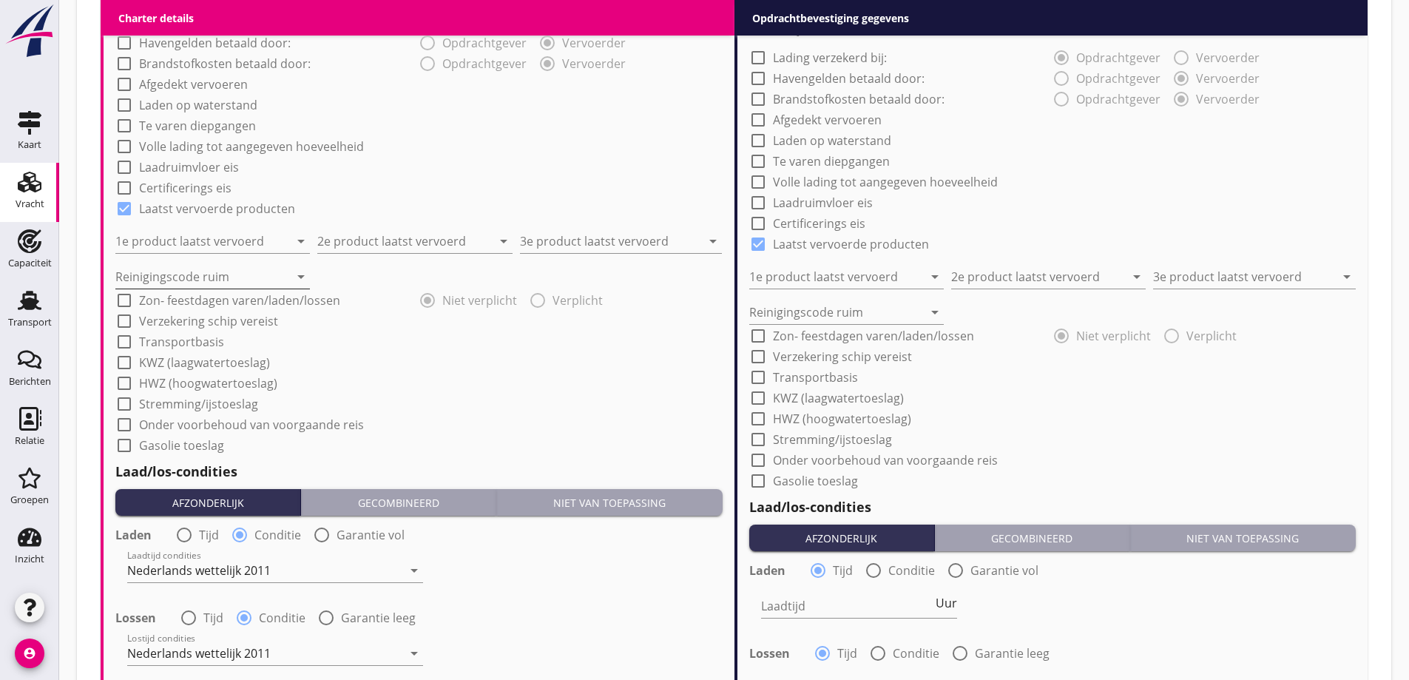
scroll to position [1183, 0]
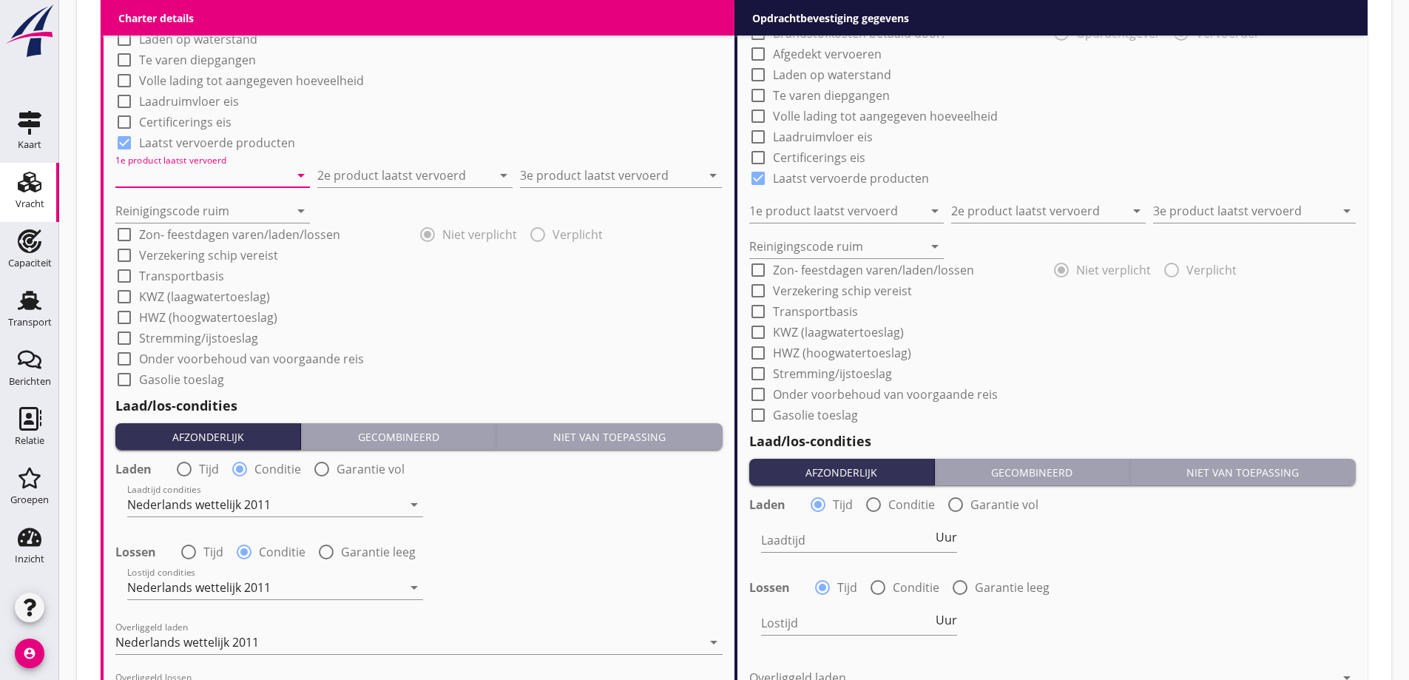
click at [211, 183] on input "1e product laatst vervoerd" at bounding box center [202, 175] width 174 height 24
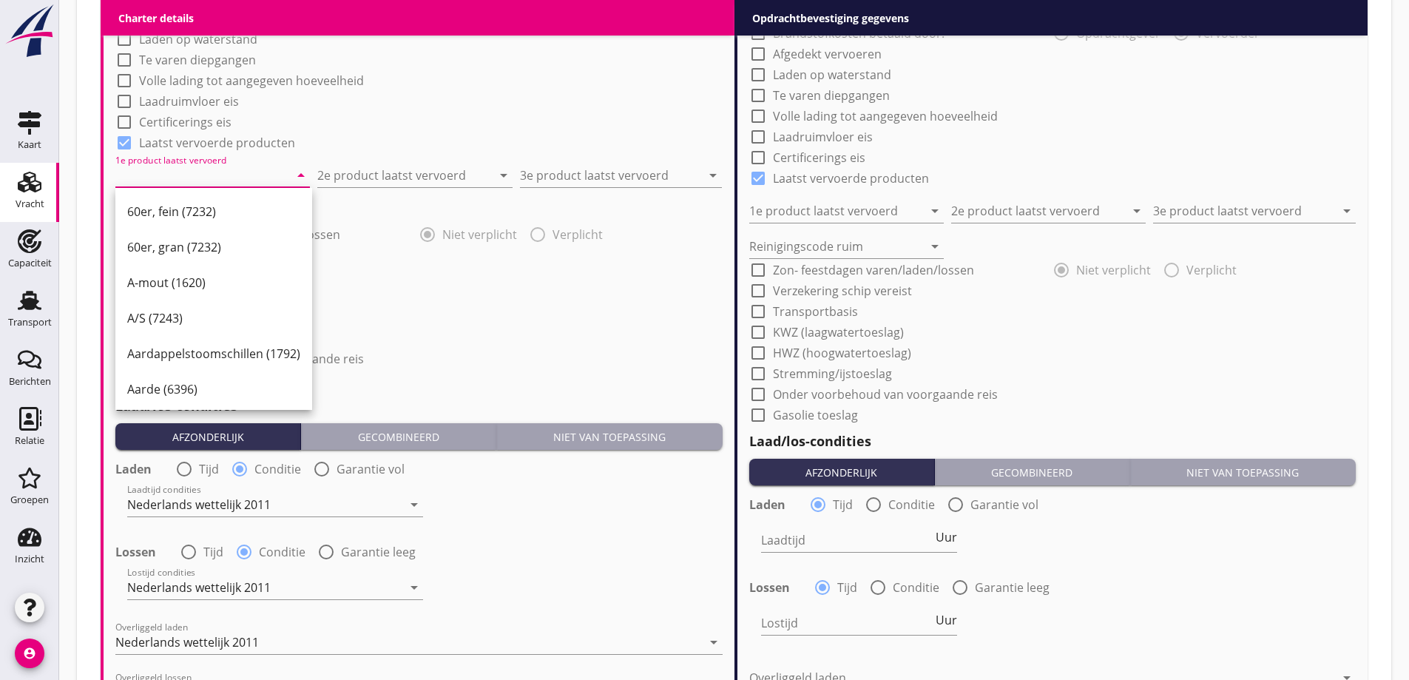
click at [247, 148] on label "Laatst vervoerde producten" at bounding box center [217, 142] width 156 height 15
checkbox input "false"
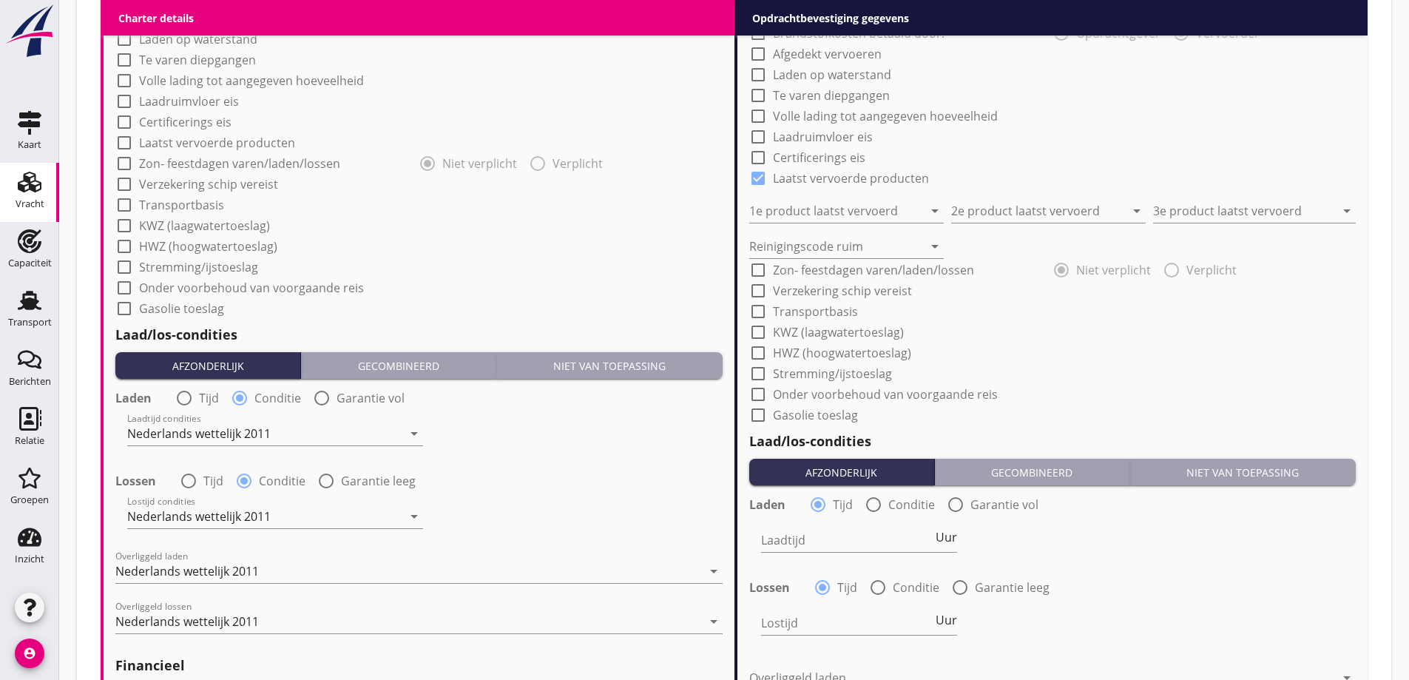
click at [219, 126] on label "Certificerings eis" at bounding box center [185, 122] width 92 height 15
checkbox input "true"
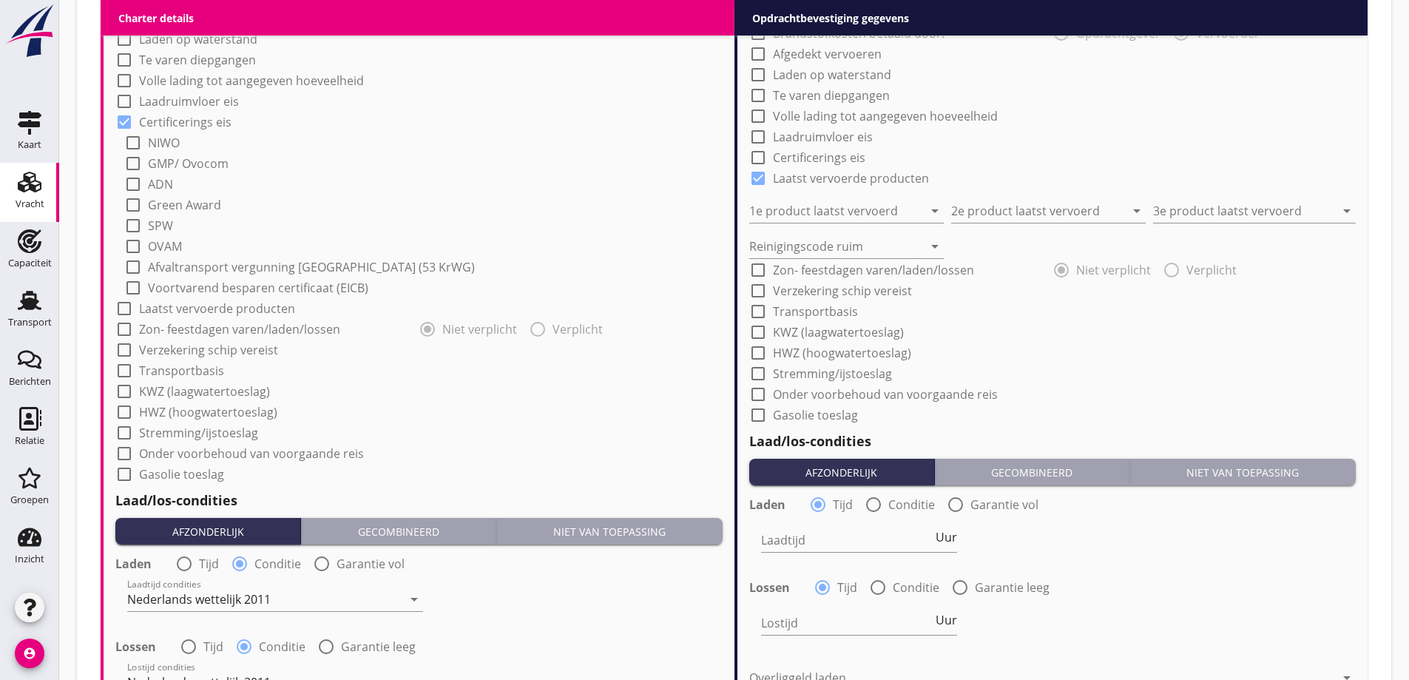
click at [155, 166] on label "GMP/ Ovocom" at bounding box center [188, 163] width 81 height 15
checkbox input "true"
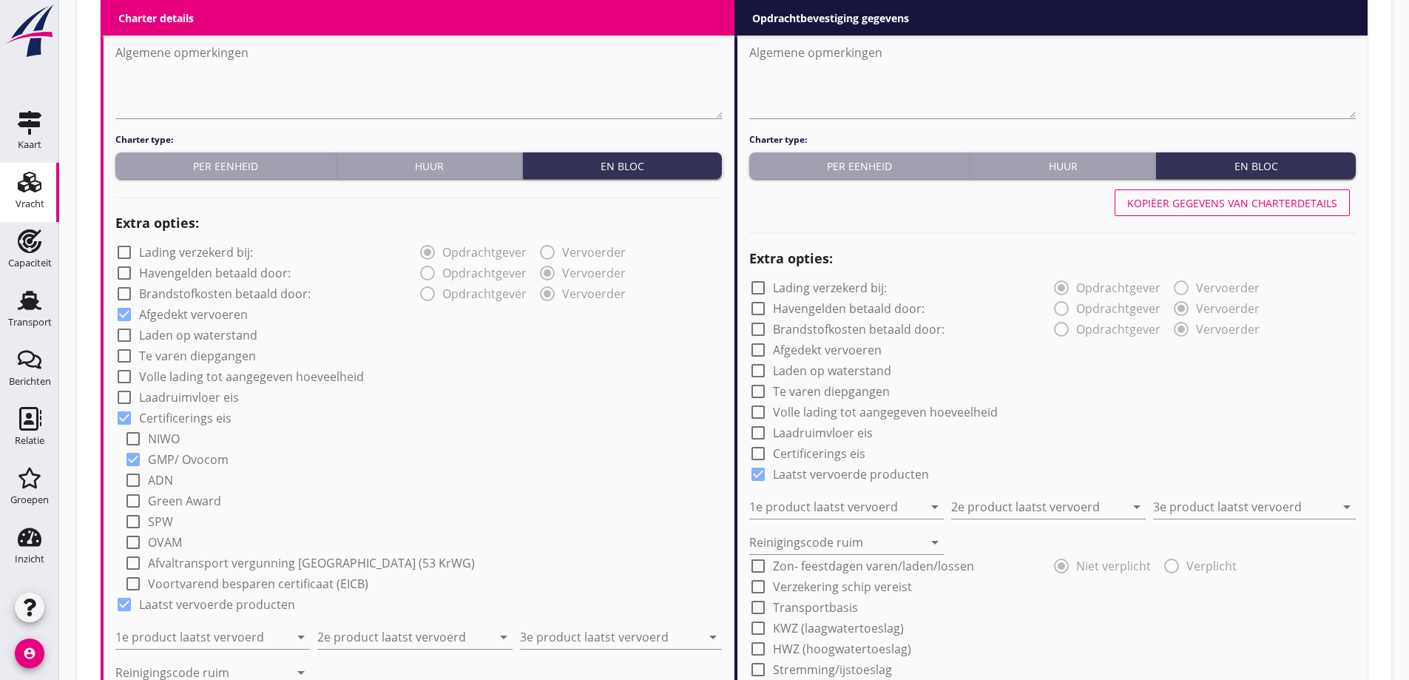
scroll to position [813, 0]
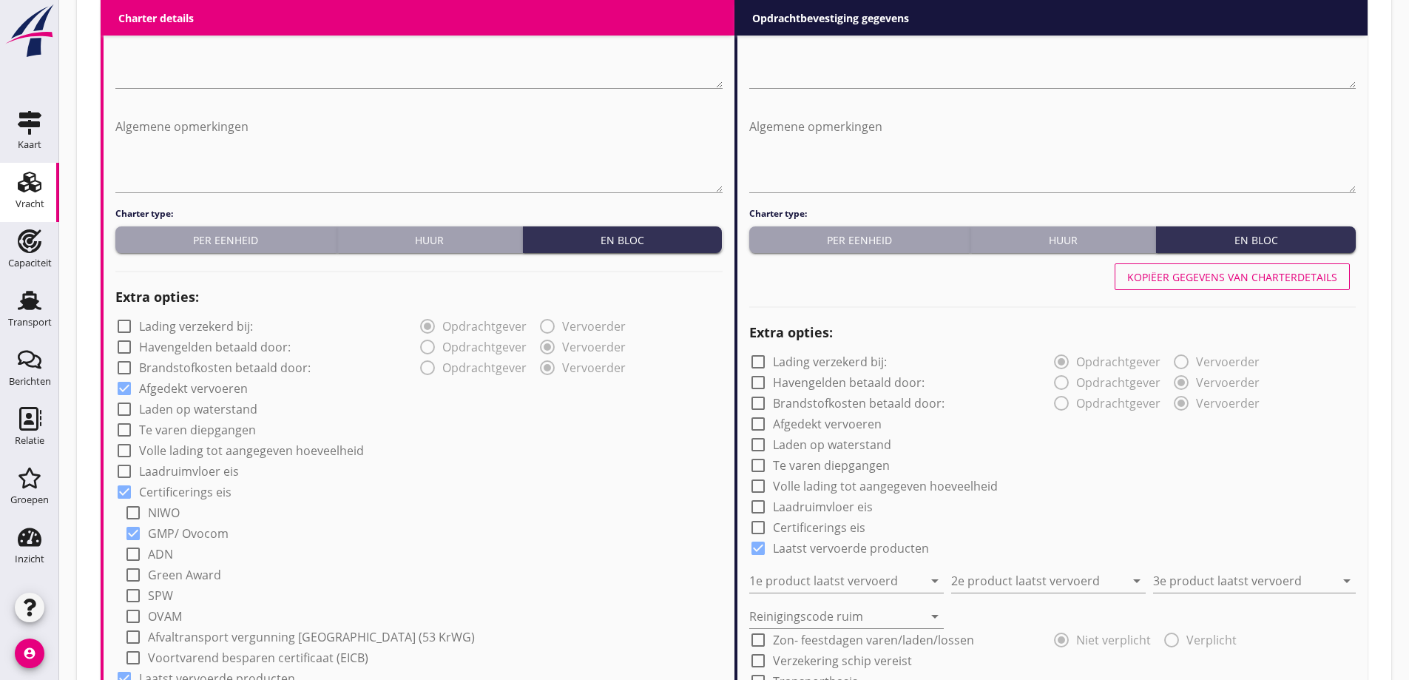
click at [1312, 268] on button "Kopiëer gegevens van charterdetails" at bounding box center [1231, 276] width 235 height 27
checkbox input "true"
radio input "false"
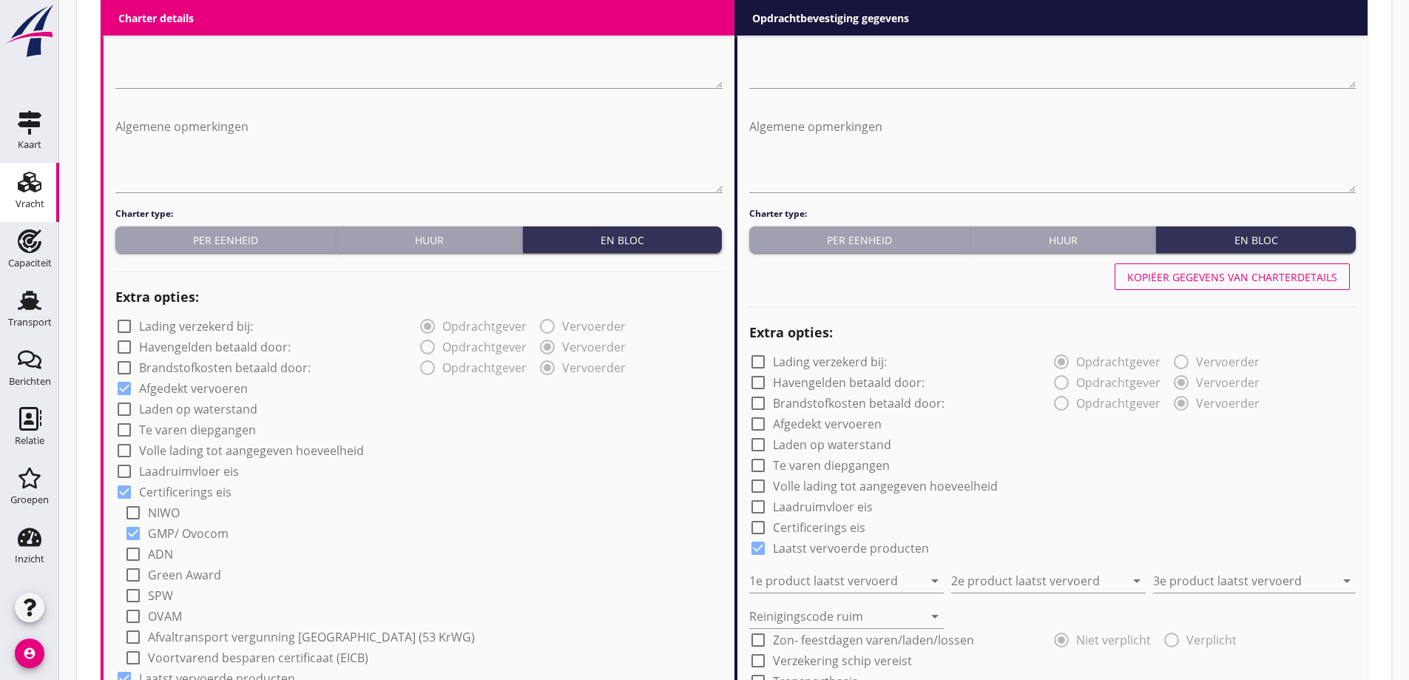
radio input "true"
radio input "false"
radio input "true"
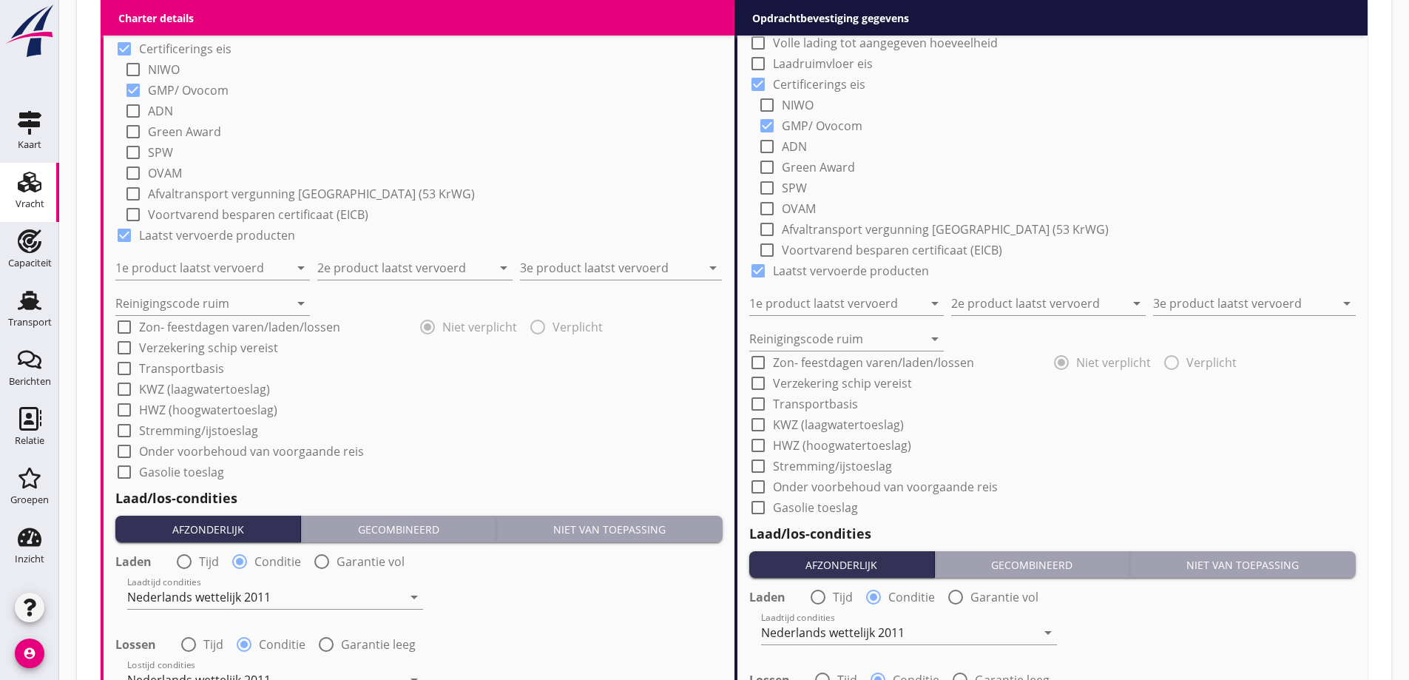
scroll to position [1257, 0]
click at [155, 263] on input "1e product laatst vervoerd" at bounding box center [202, 267] width 174 height 24
click at [210, 265] on input "sunpe" at bounding box center [202, 267] width 174 height 24
click at [212, 304] on div "Sunpellets (1720)" at bounding box center [212, 303] width 171 height 18
click at [403, 267] on input "2e product laatst vervoerd" at bounding box center [404, 267] width 174 height 24
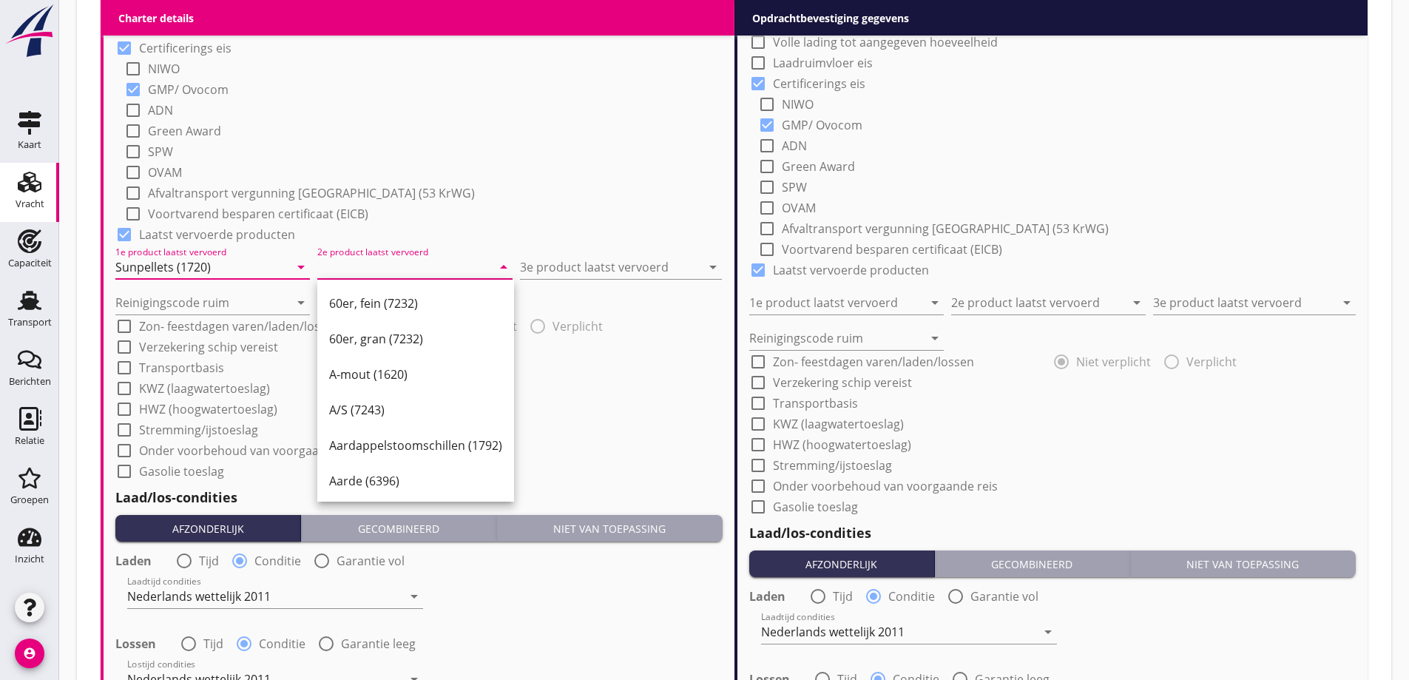
click at [229, 266] on input "Sunpellets (1720)" at bounding box center [202, 267] width 174 height 24
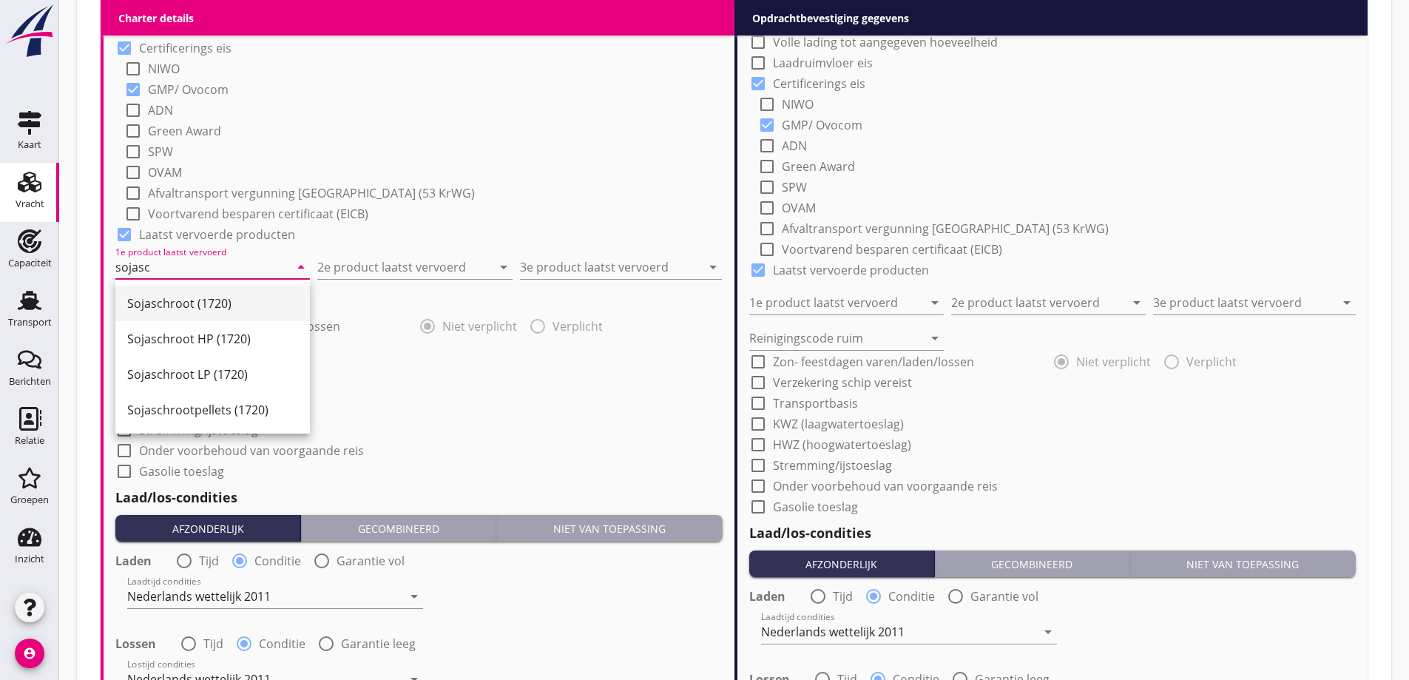
click at [190, 299] on div "Sojaschroot (1720)" at bounding box center [212, 303] width 171 height 18
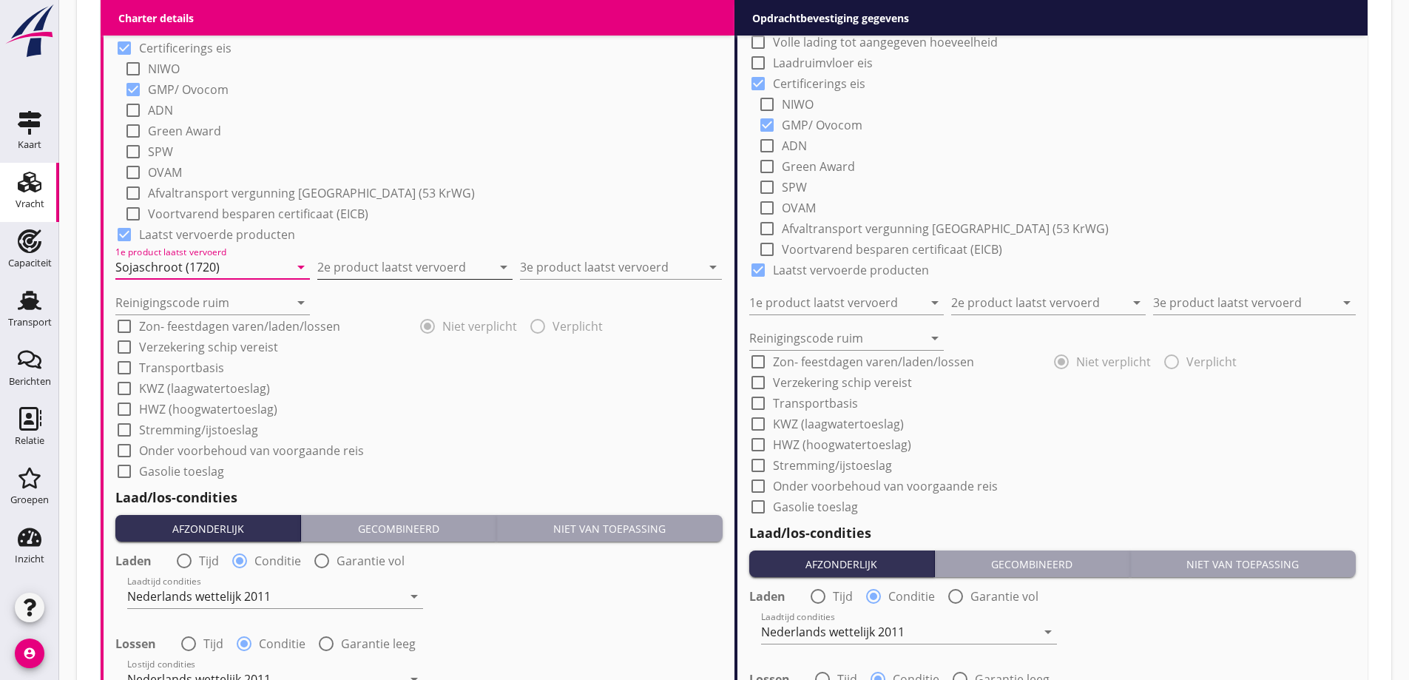
type input "Sojaschroot (1720)"
click at [441, 267] on input "2e product laatst vervoerd" at bounding box center [404, 267] width 174 height 24
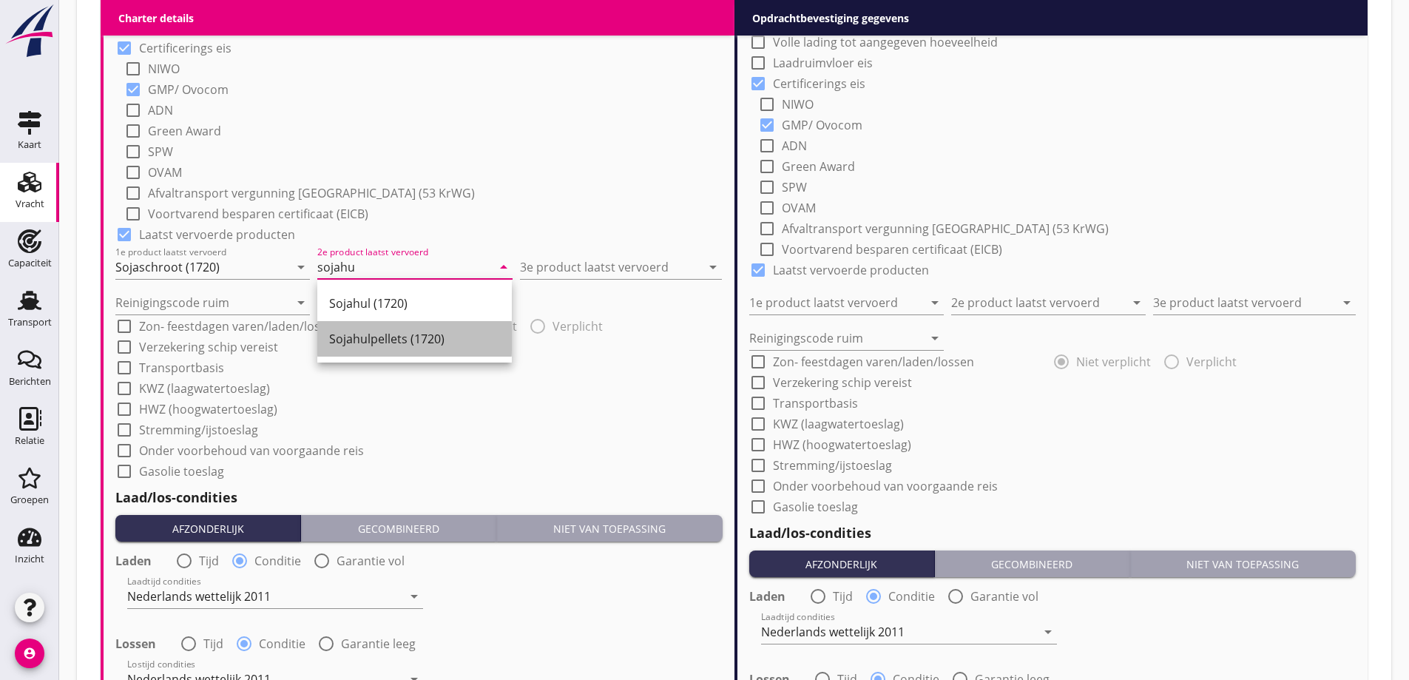
click at [443, 349] on div "Sojahulpellets (1720)" at bounding box center [414, 338] width 171 height 35
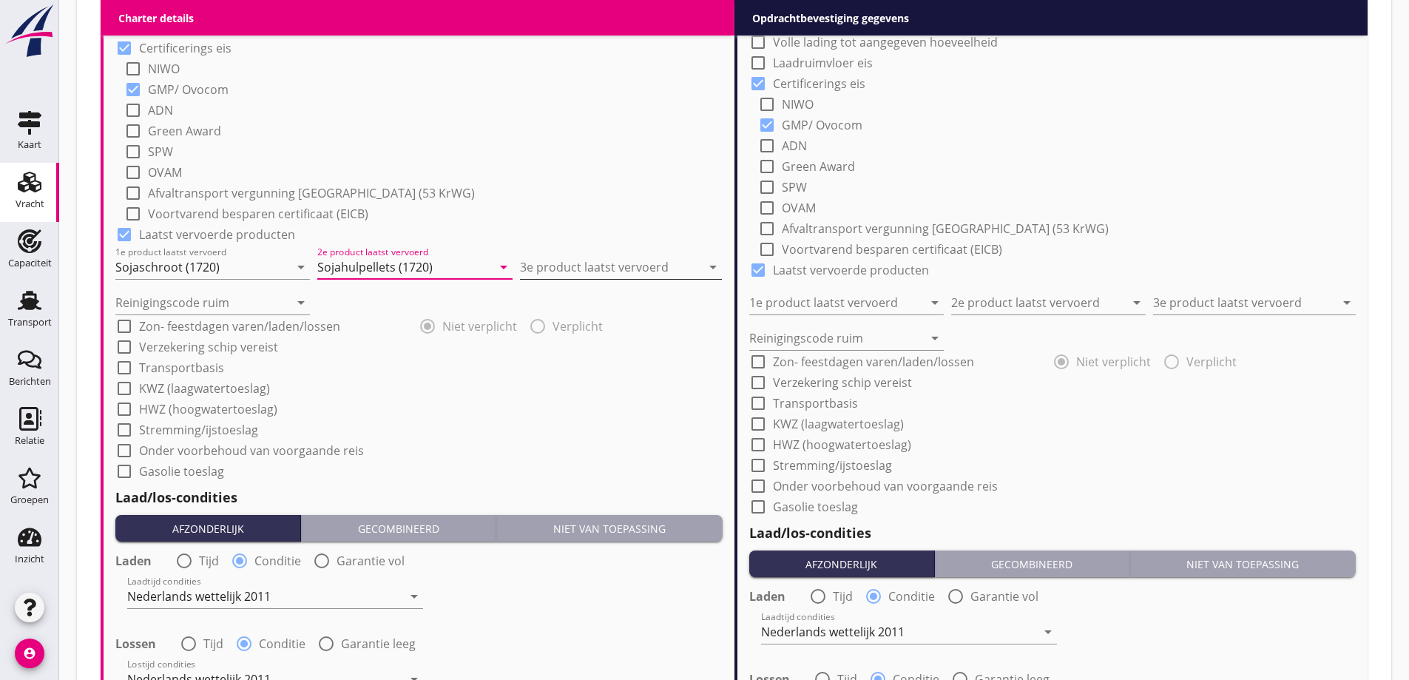
type input "Sojahulpellets (1720)"
click at [651, 260] on input "3e product laatst vervoerd" at bounding box center [610, 267] width 181 height 24
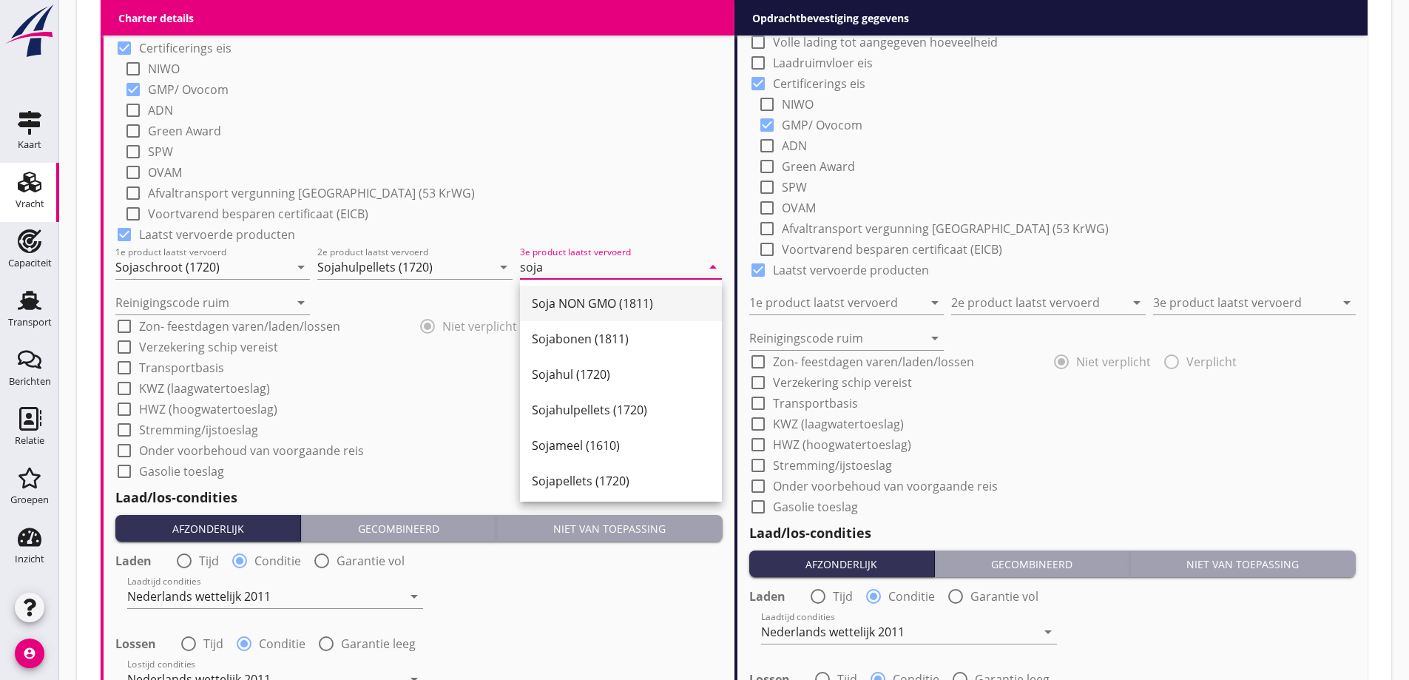
click at [602, 293] on div "Soja NON GMO (1811)" at bounding box center [621, 302] width 178 height 35
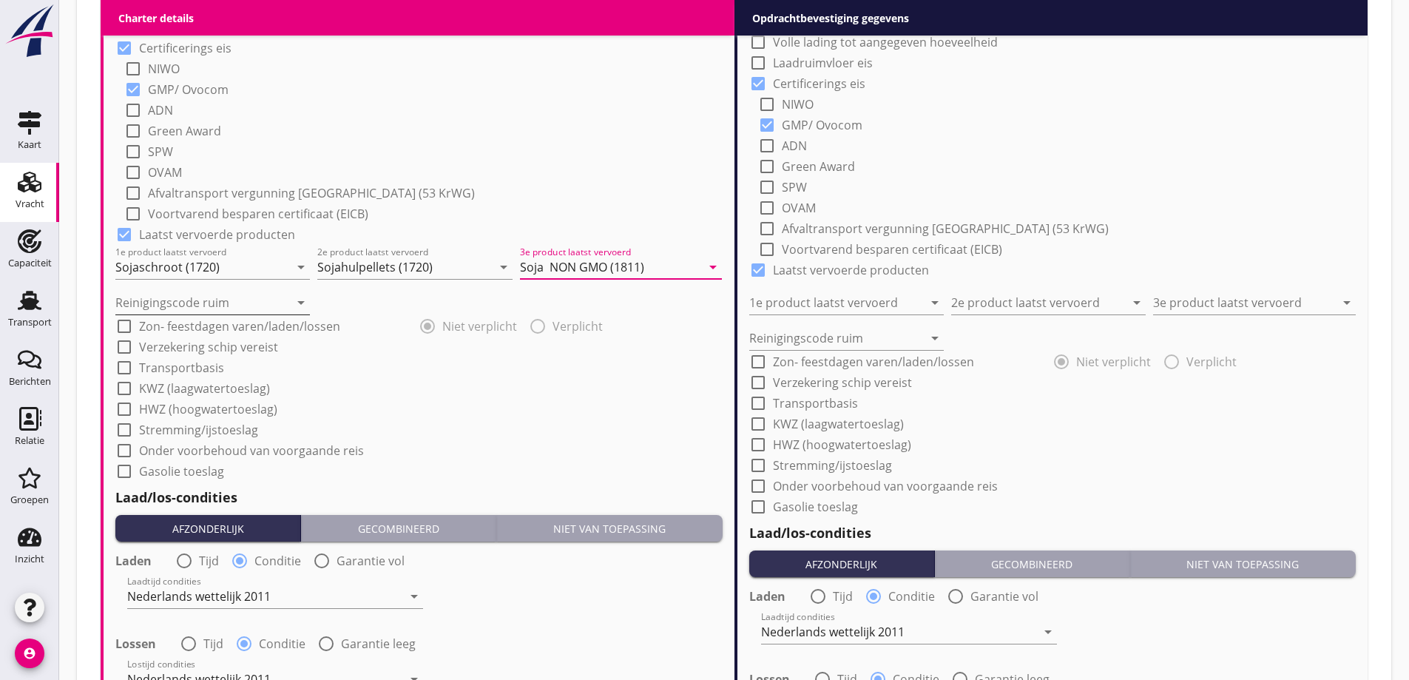
type input "Soja NON GMO (1811)"
click at [203, 296] on input "Reinigingscode ruim" at bounding box center [202, 303] width 174 height 24
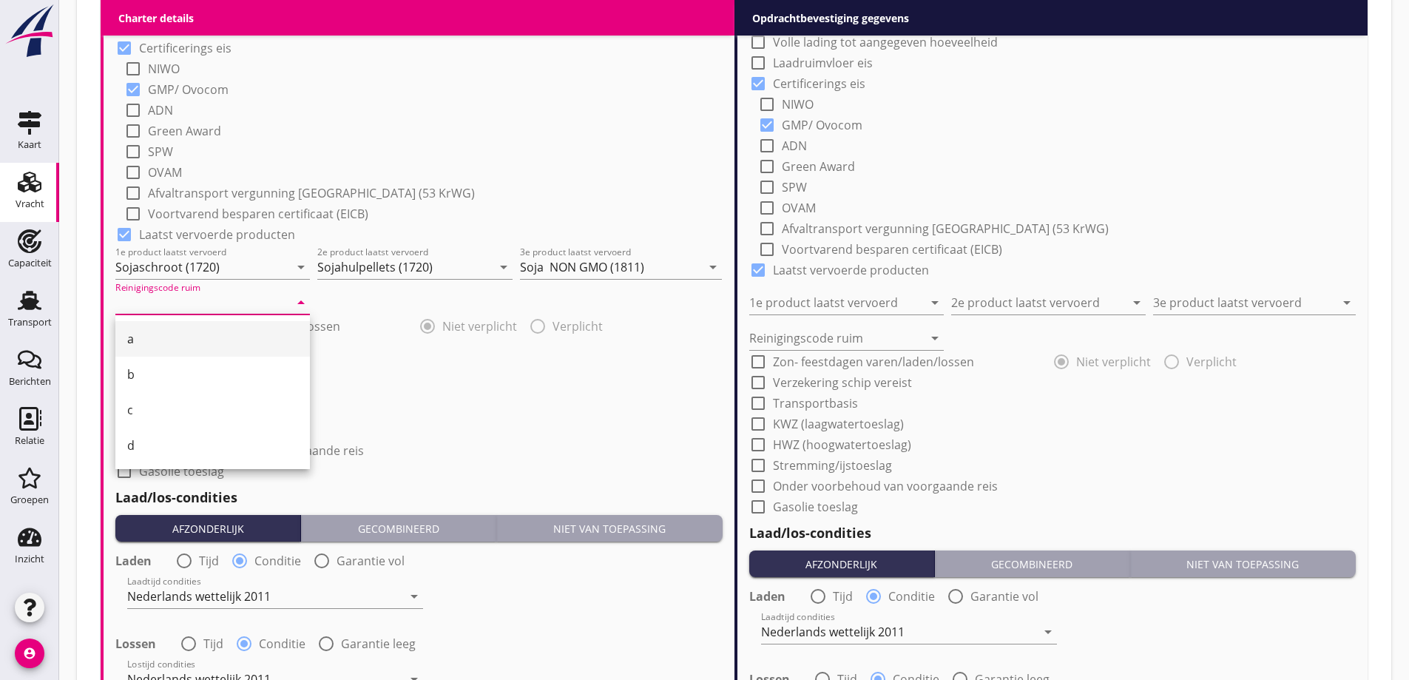
click at [168, 334] on div "a" at bounding box center [212, 339] width 171 height 18
type input "a"
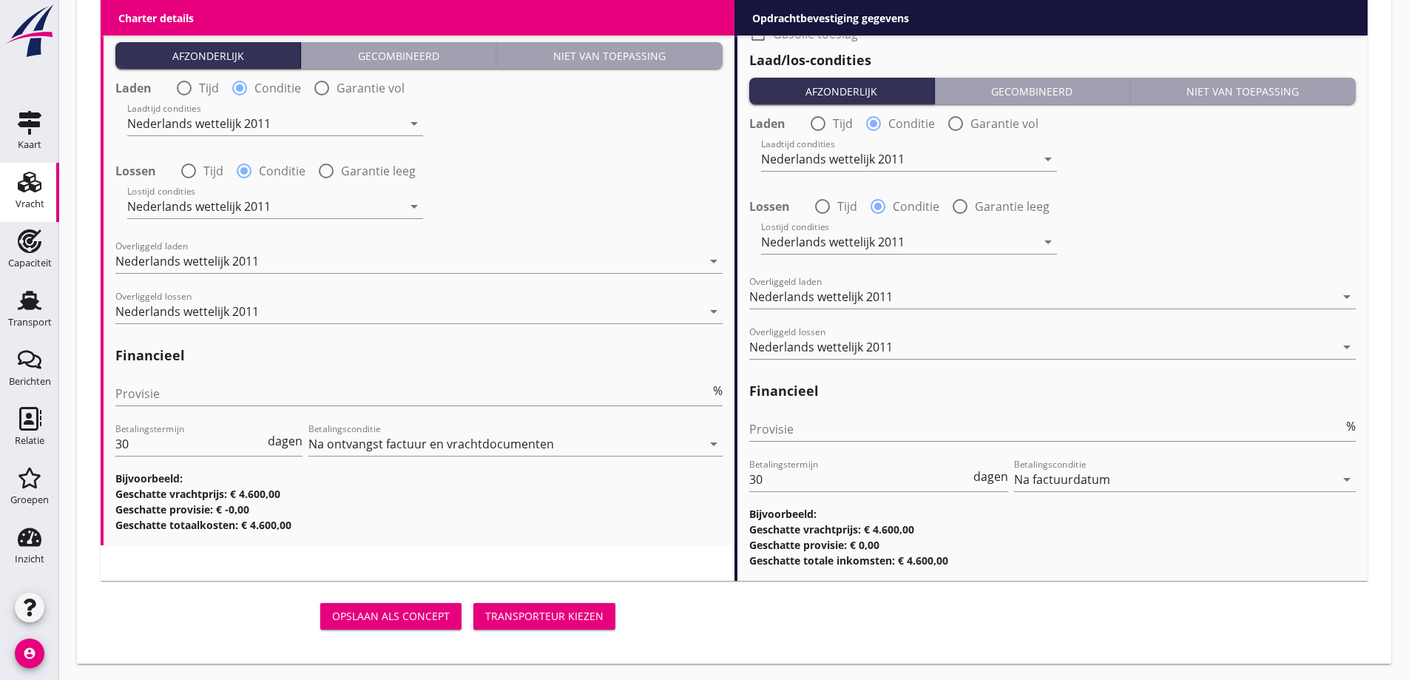
scroll to position [1731, 0]
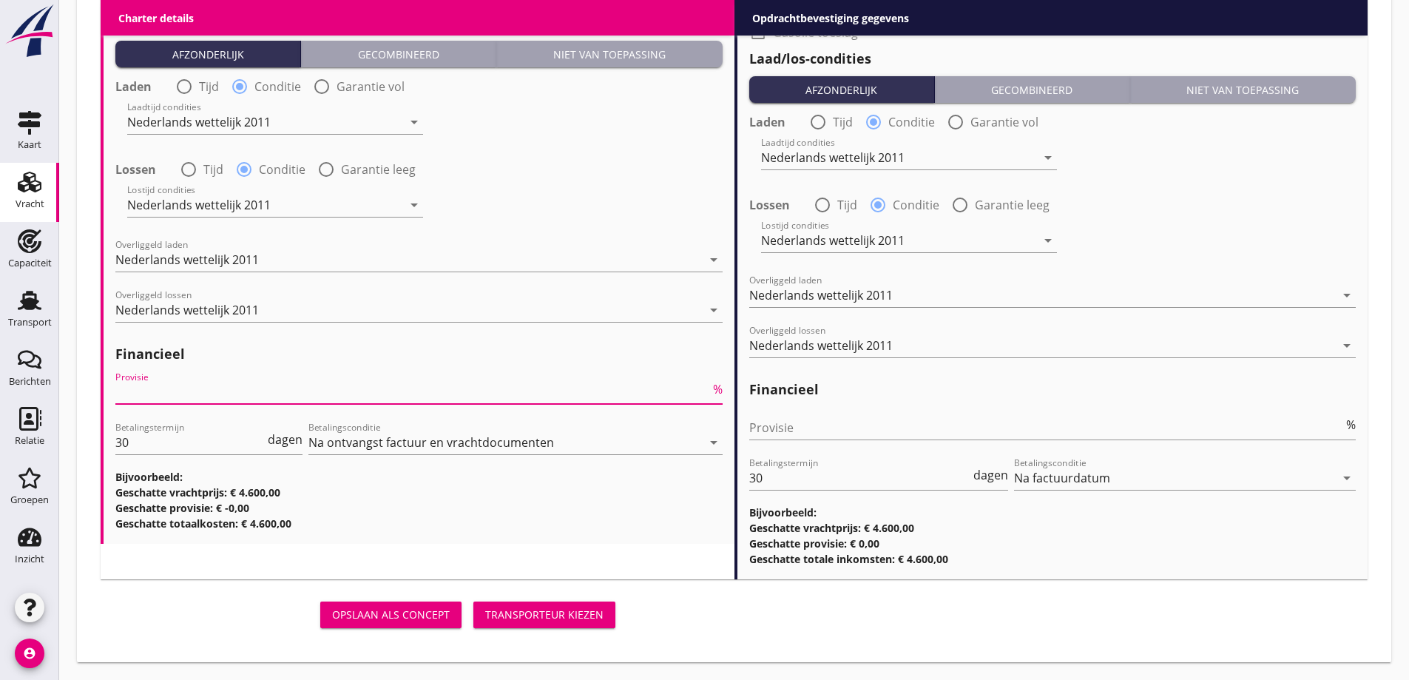
click at [409, 399] on input "Provisie" at bounding box center [412, 392] width 594 height 24
type input "5"
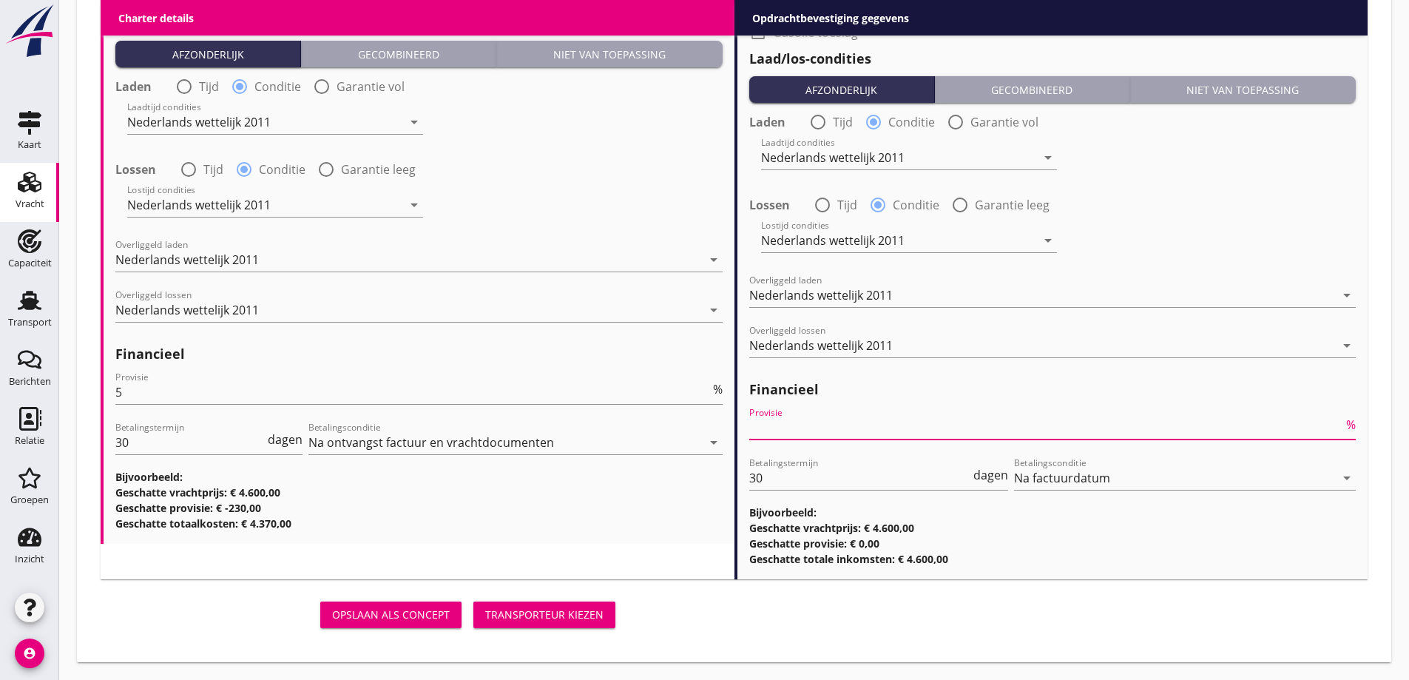
click at [807, 418] on input "Provisie" at bounding box center [1046, 428] width 594 height 24
click at [428, 392] on input "5" at bounding box center [412, 392] width 594 height 24
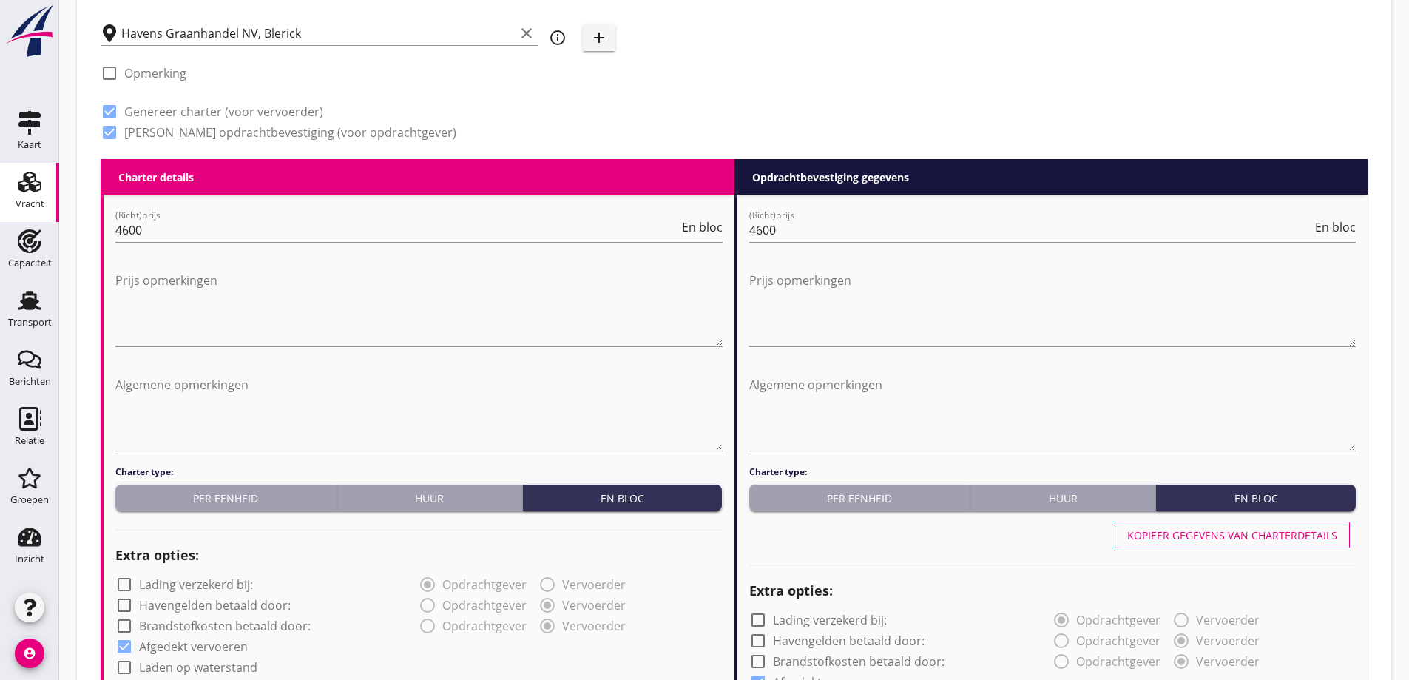
scroll to position [548, 0]
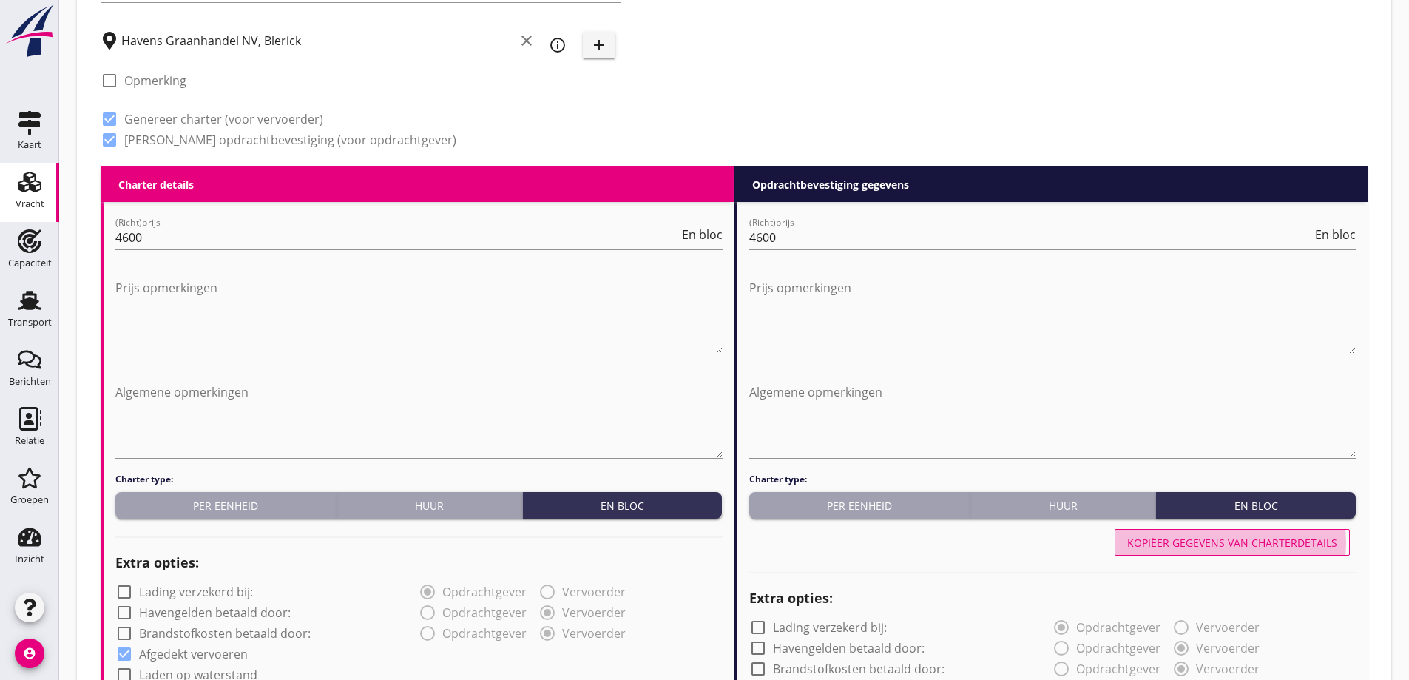
click at [1315, 552] on button "Kopiëer gegevens van charterdetails" at bounding box center [1231, 542] width 235 height 27
type input "Sojaschroot (1720)"
type input "Sojahulpellets (1720)"
type input "Soja NON GMO (1811)"
type input "a"
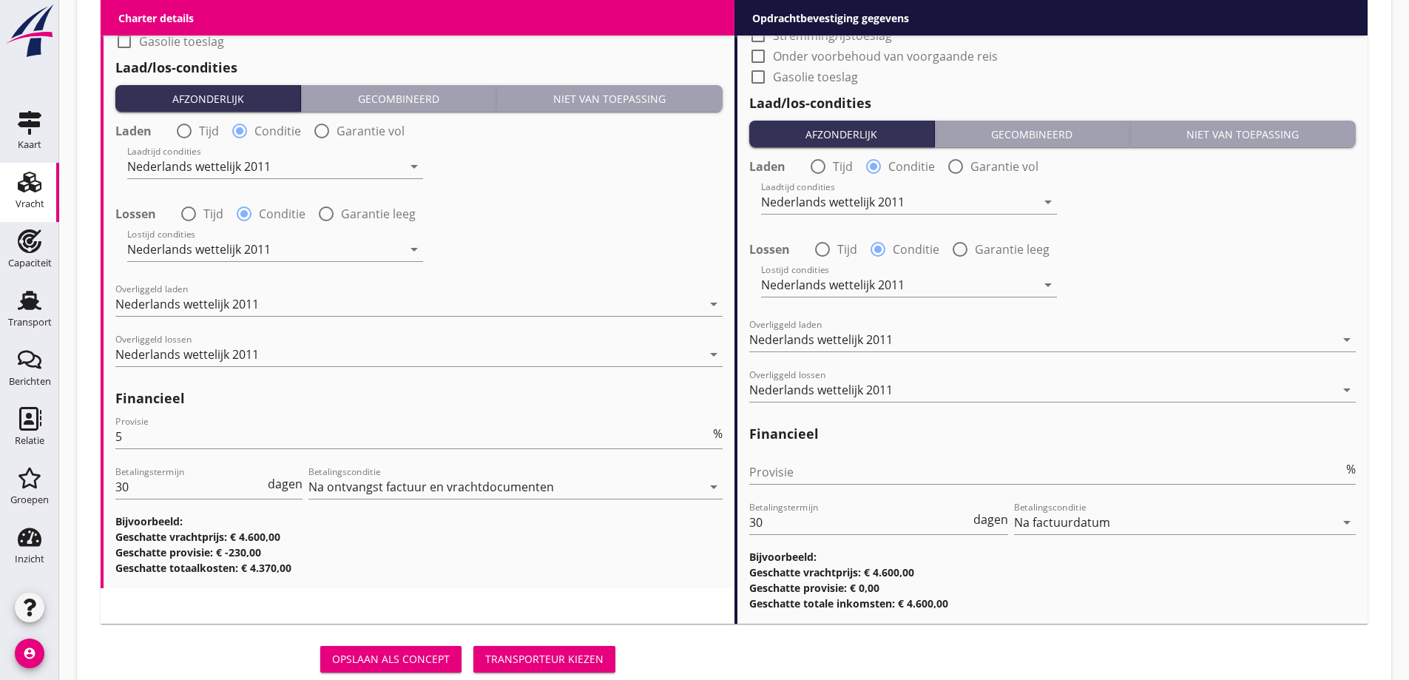
scroll to position [1731, 0]
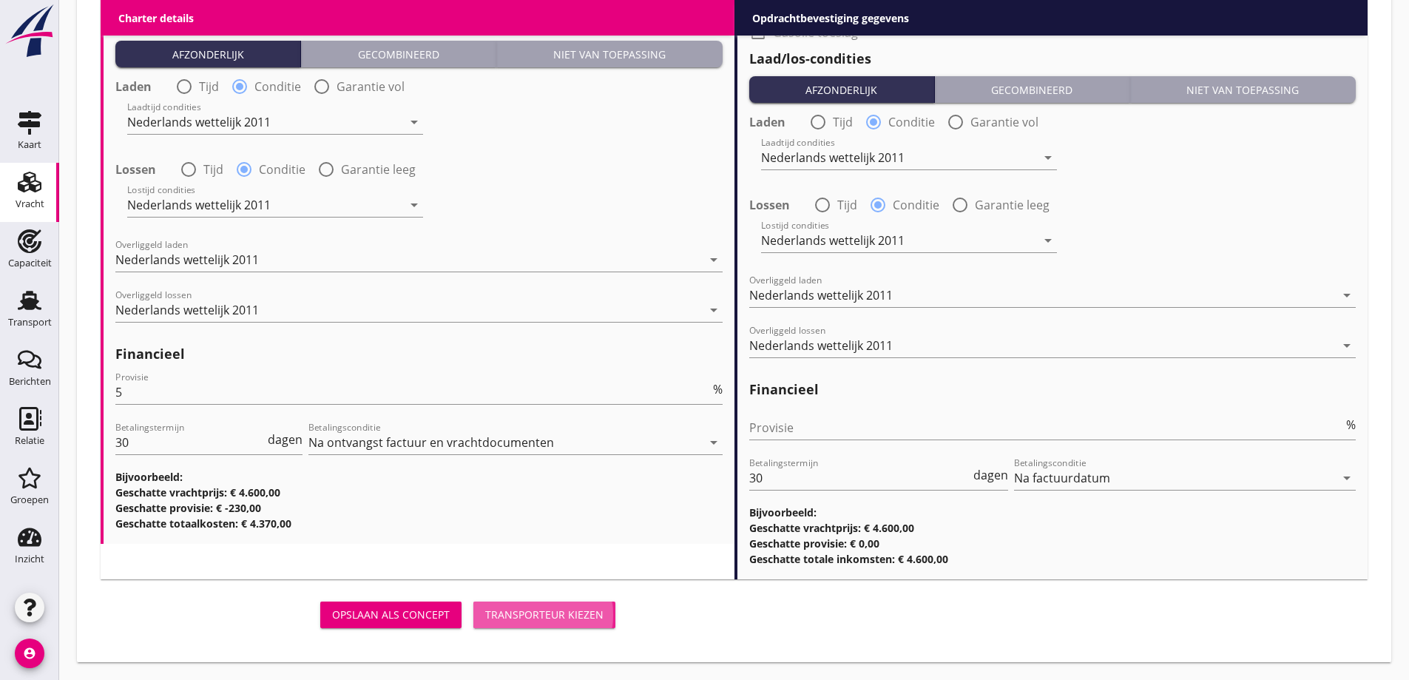
drag, startPoint x: 524, startPoint y: 615, endPoint x: 1381, endPoint y: 444, distance: 874.6
click at [527, 616] on div "Transporteur kiezen" at bounding box center [544, 614] width 118 height 16
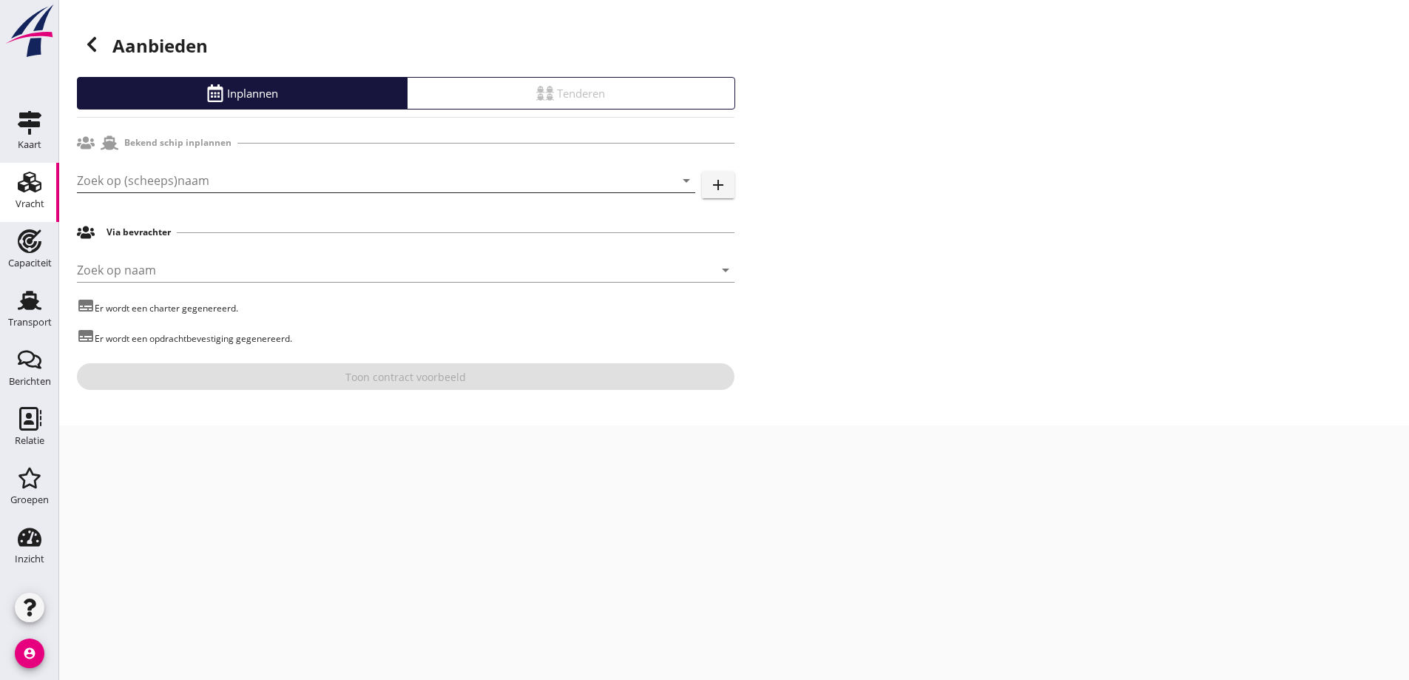
click at [145, 184] on input "Zoek op (scheeps)naam" at bounding box center [365, 181] width 577 height 24
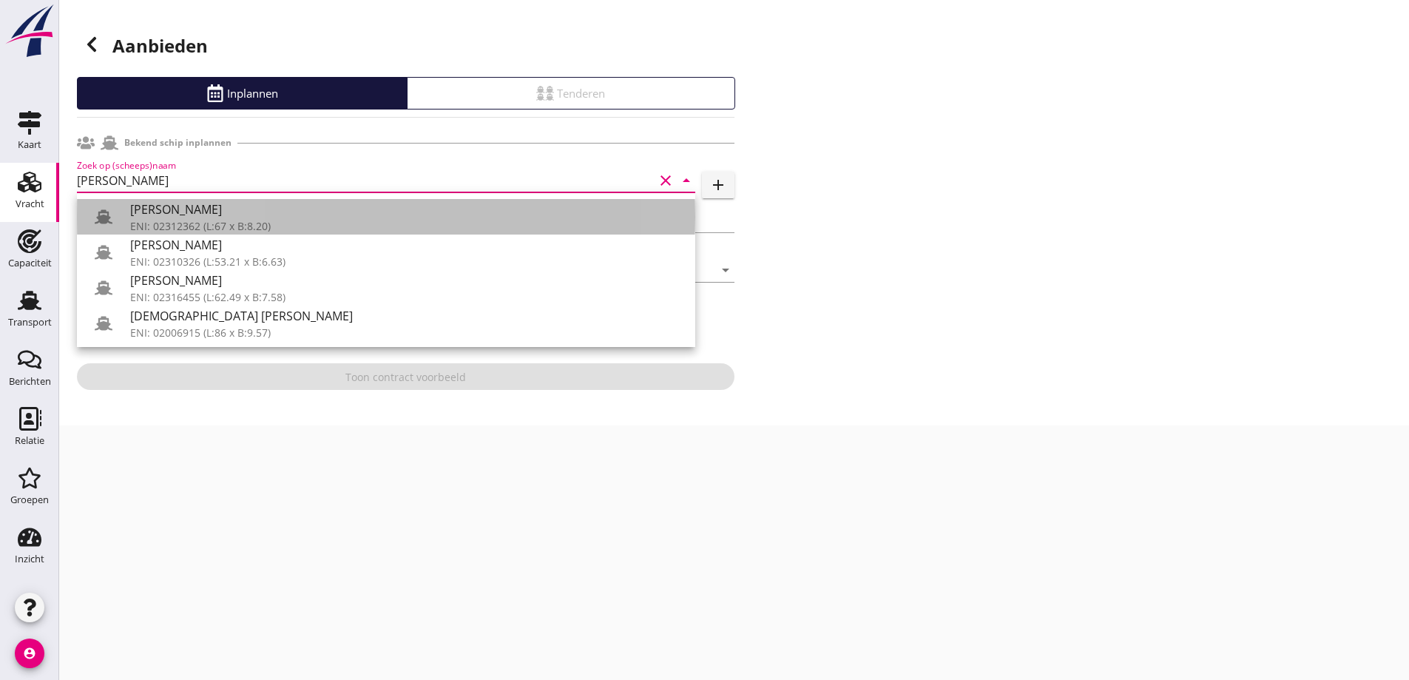
click at [301, 213] on div "[PERSON_NAME]" at bounding box center [406, 209] width 553 height 18
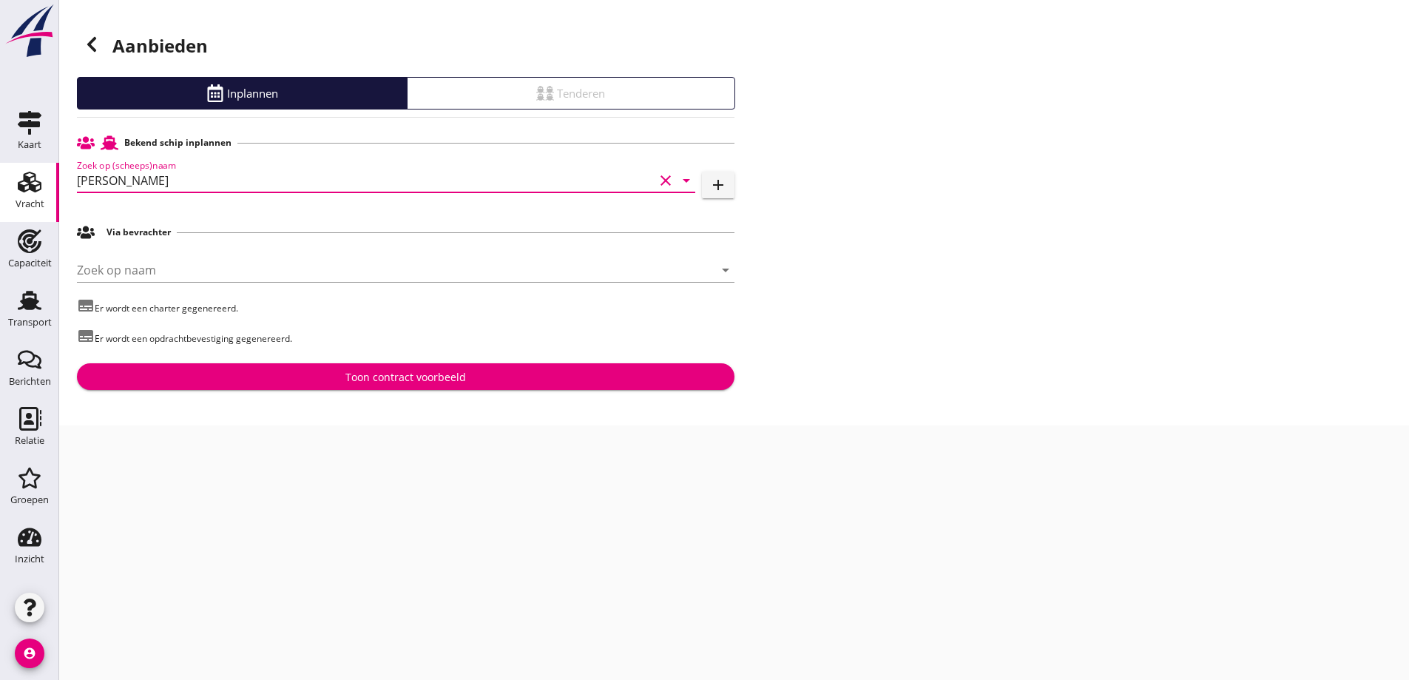
click at [282, 177] on input "[PERSON_NAME]" at bounding box center [365, 181] width 577 height 24
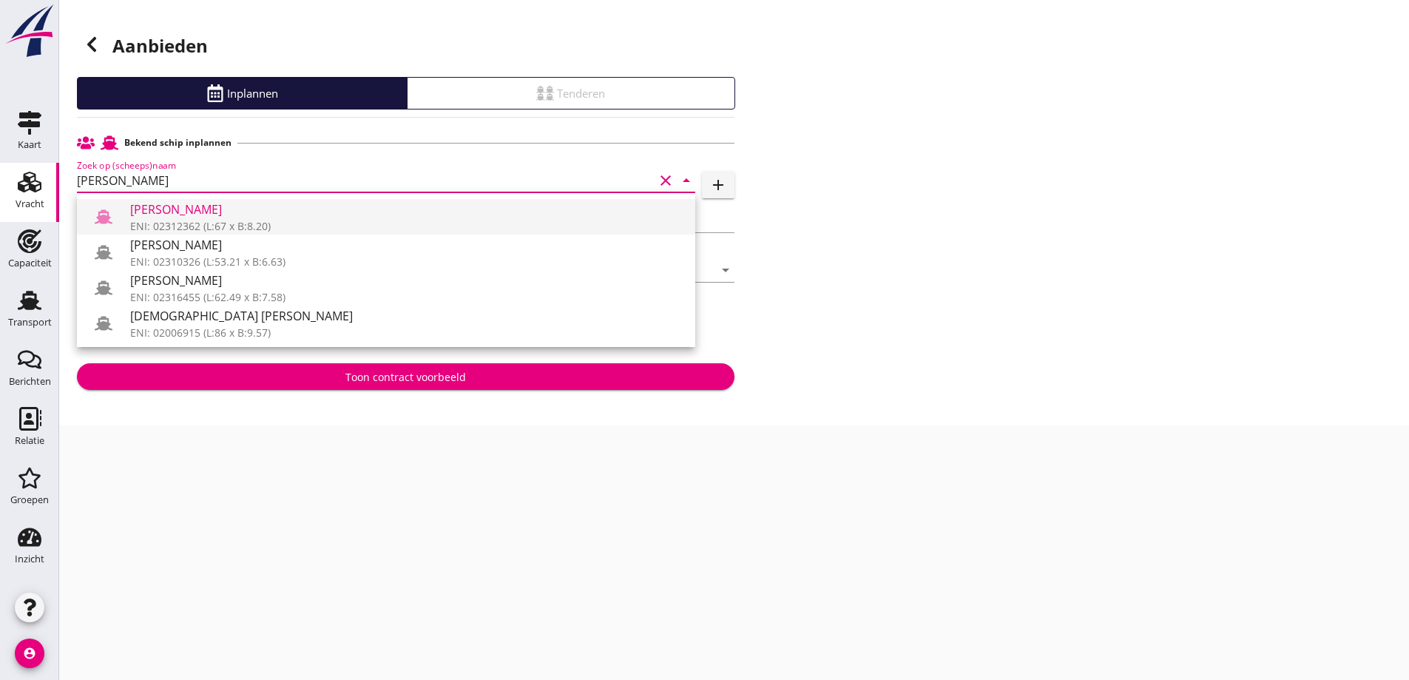
click at [290, 223] on div "ENI: 02312362 (L:67 x B:8.20)" at bounding box center [406, 226] width 553 height 16
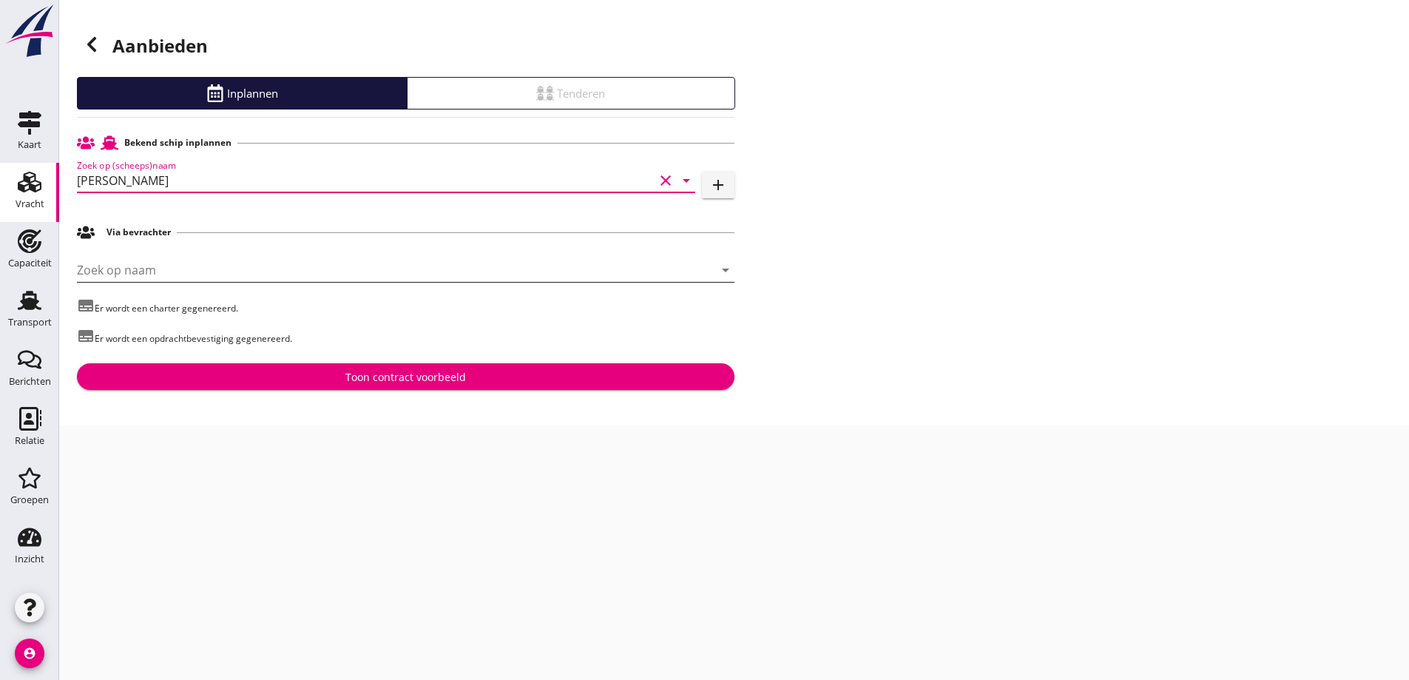
type input "[PERSON_NAME]"
click at [217, 261] on input "Zoek op naam" at bounding box center [385, 270] width 616 height 24
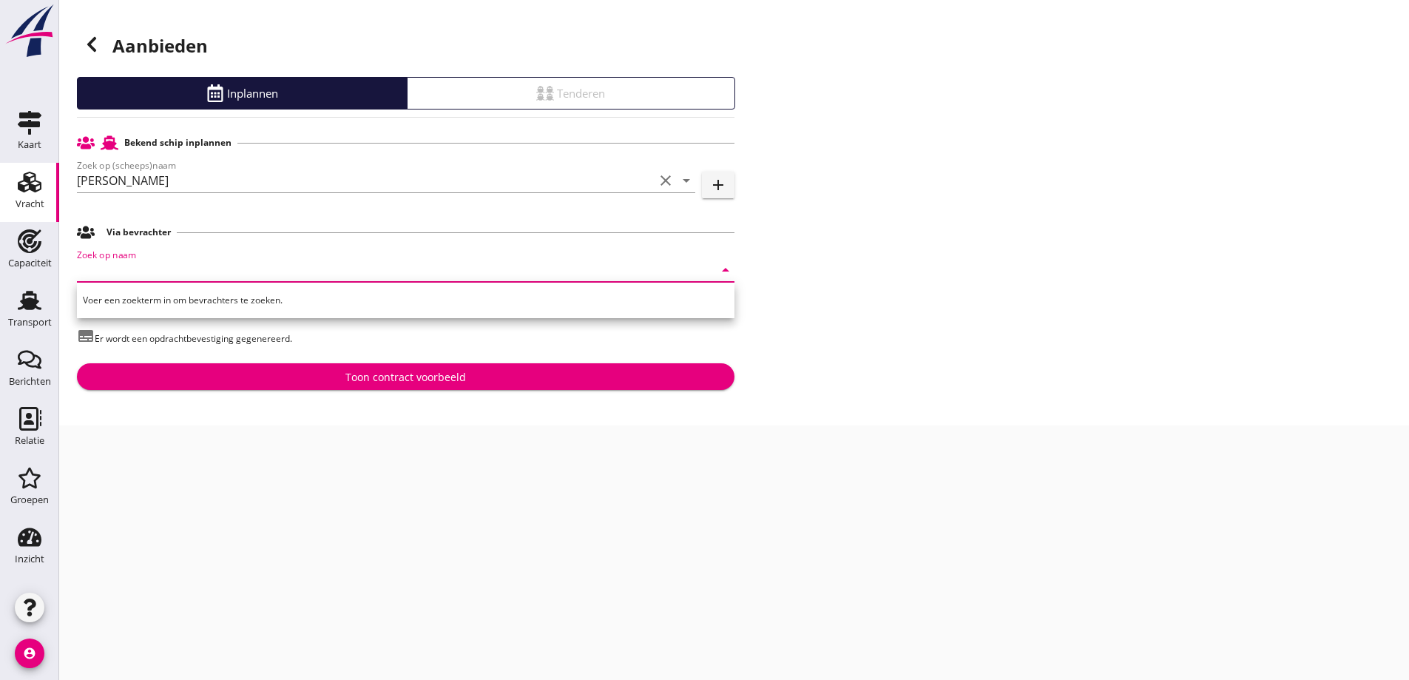
click at [460, 556] on div "cancel You are impersonating another user. Aanbieden Inplannen Tenderen Bekend …" at bounding box center [733, 340] width 1349 height 680
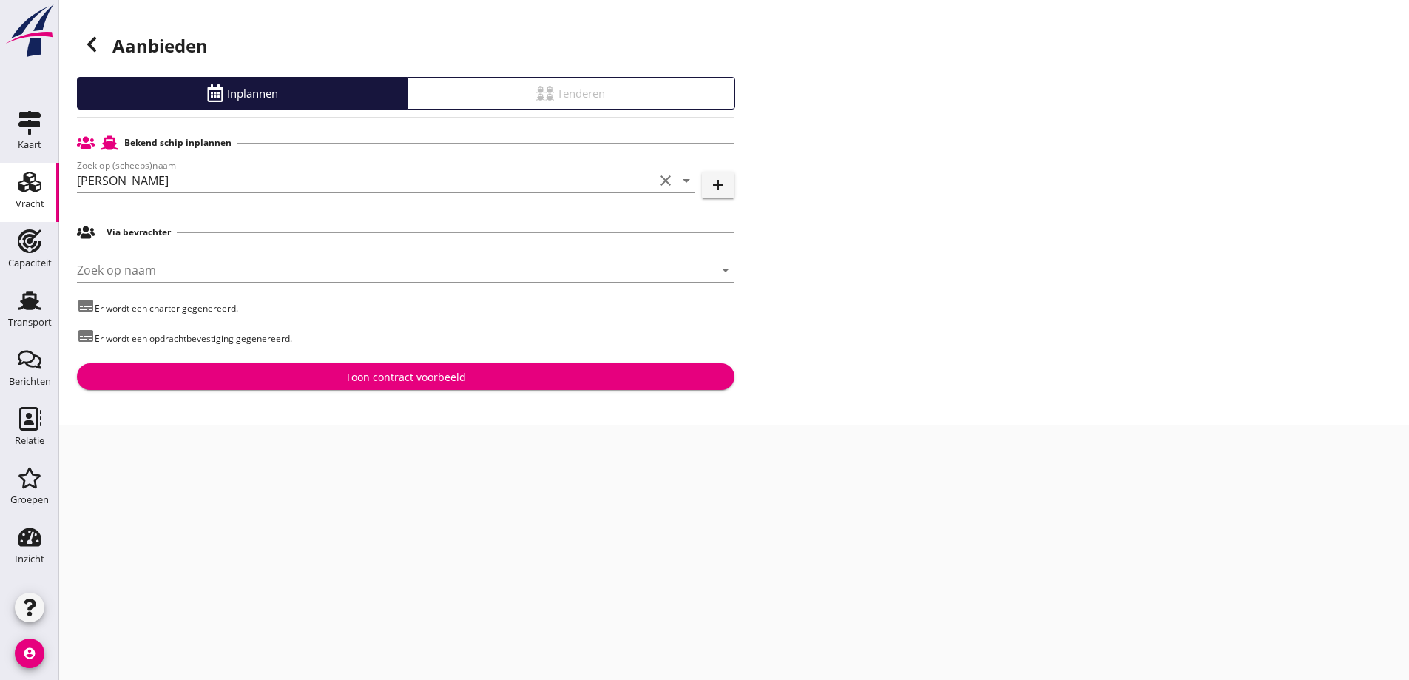
click at [427, 388] on button "Toon contract voorbeeld" at bounding box center [405, 376] width 657 height 27
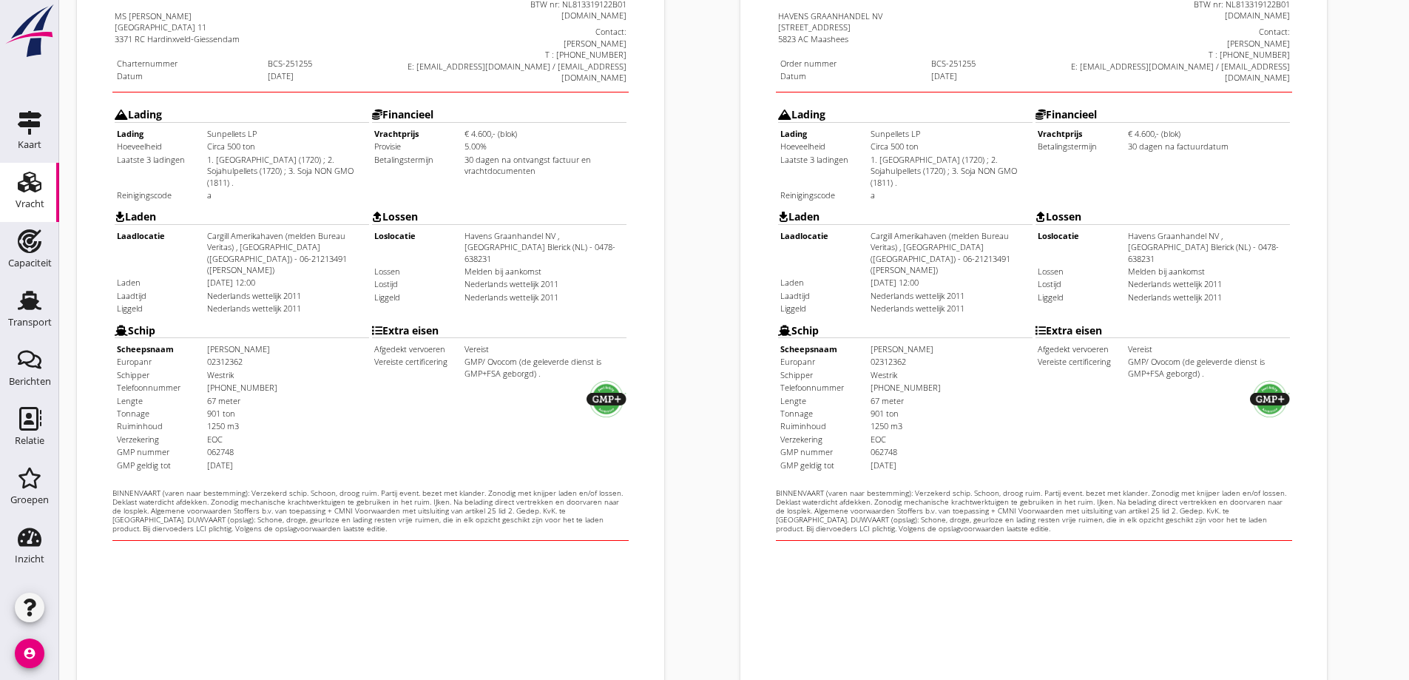
scroll to position [416, 0]
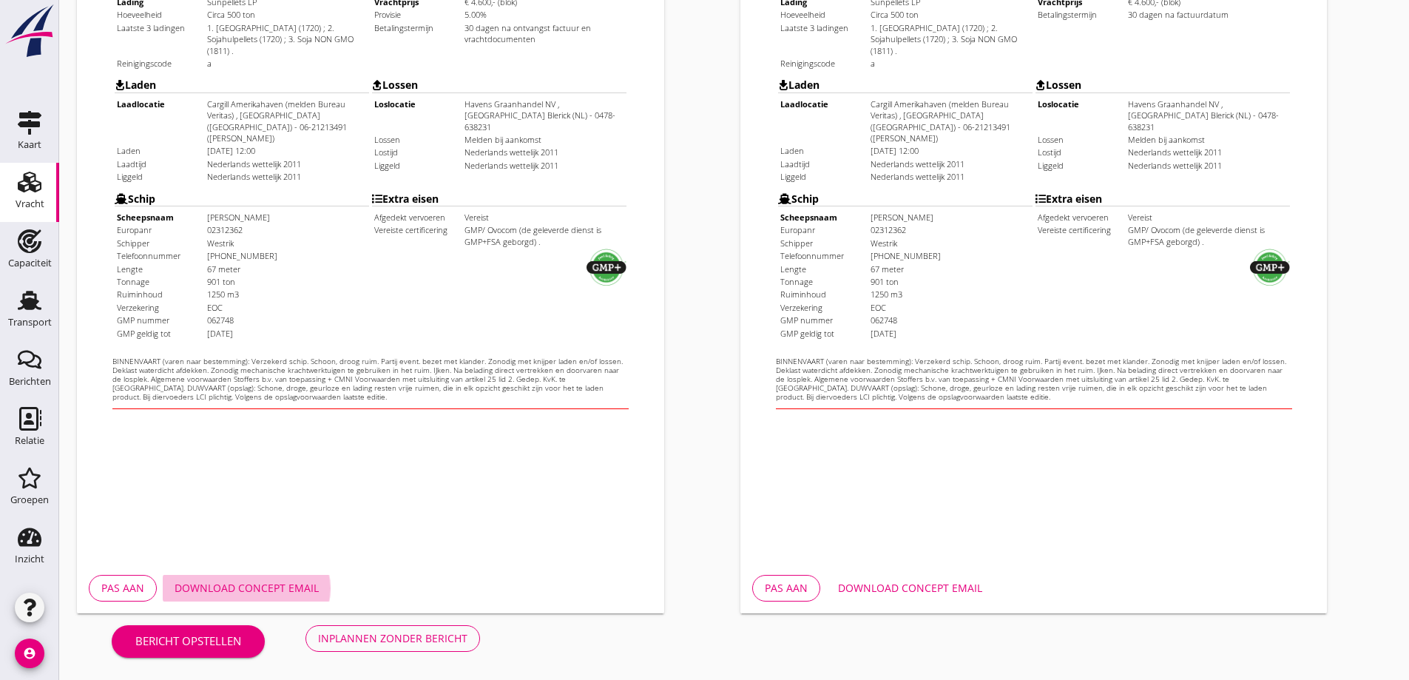
click at [271, 590] on div "Download concept email" at bounding box center [247, 588] width 144 height 16
click at [920, 593] on div "Download concept email" at bounding box center [910, 588] width 144 height 16
click at [399, 638] on div "Inplannen zonder bericht" at bounding box center [392, 638] width 149 height 16
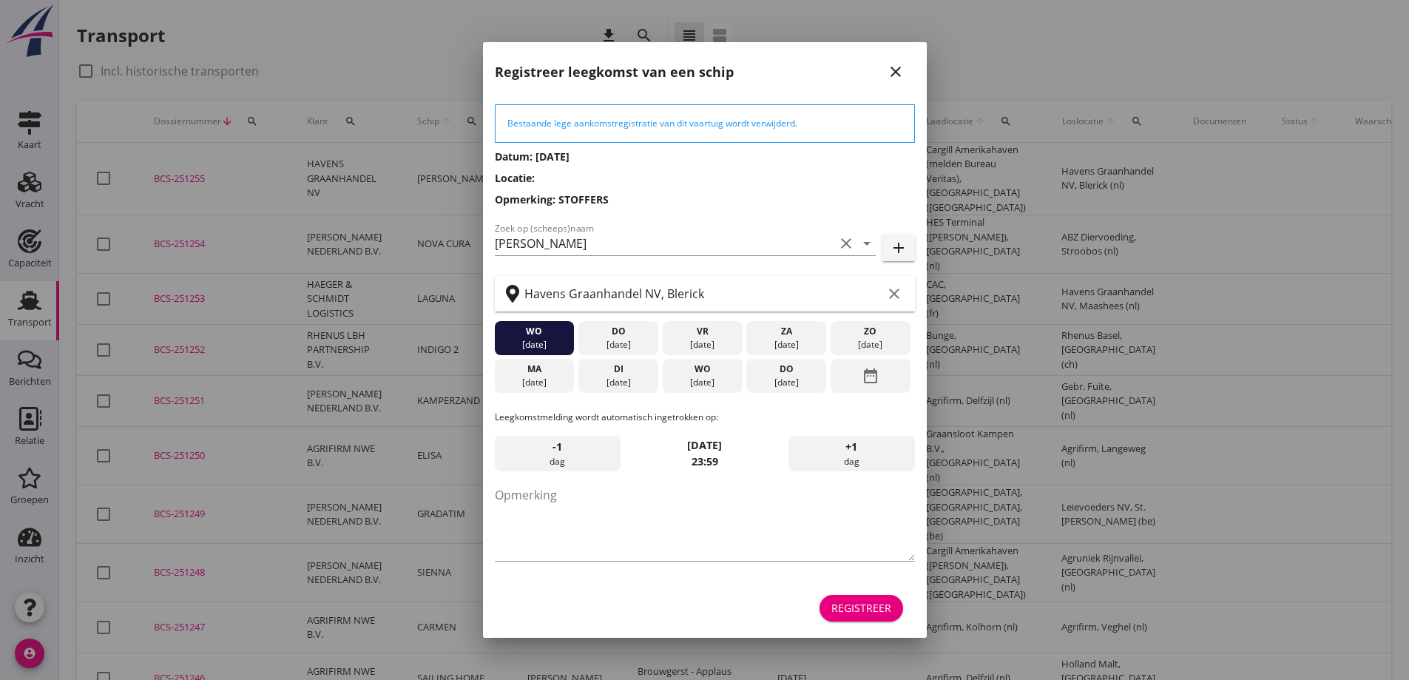
click at [703, 383] on div "[DATE]" at bounding box center [701, 382] width 72 height 13
click at [619, 501] on textarea "Opmerking" at bounding box center [705, 522] width 420 height 78
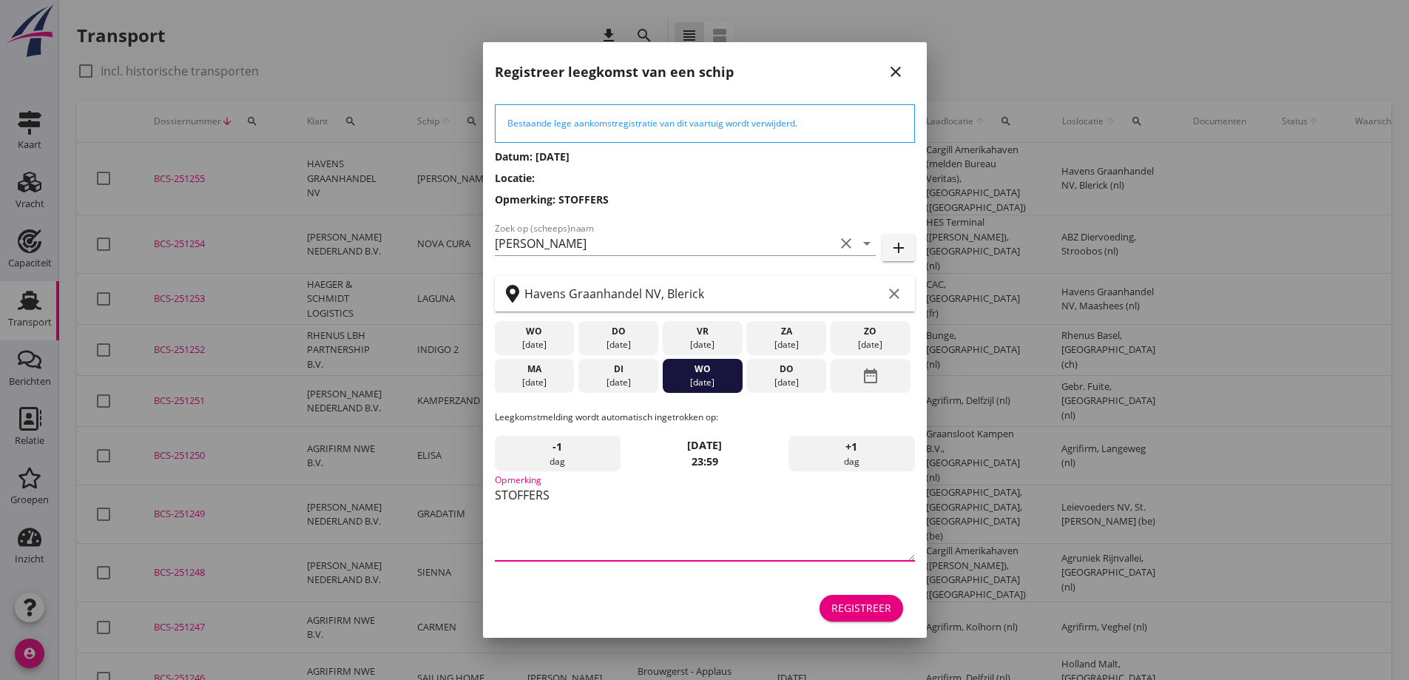
type textarea "STOFFERS"
click at [875, 613] on div "Registreer" at bounding box center [861, 608] width 60 height 16
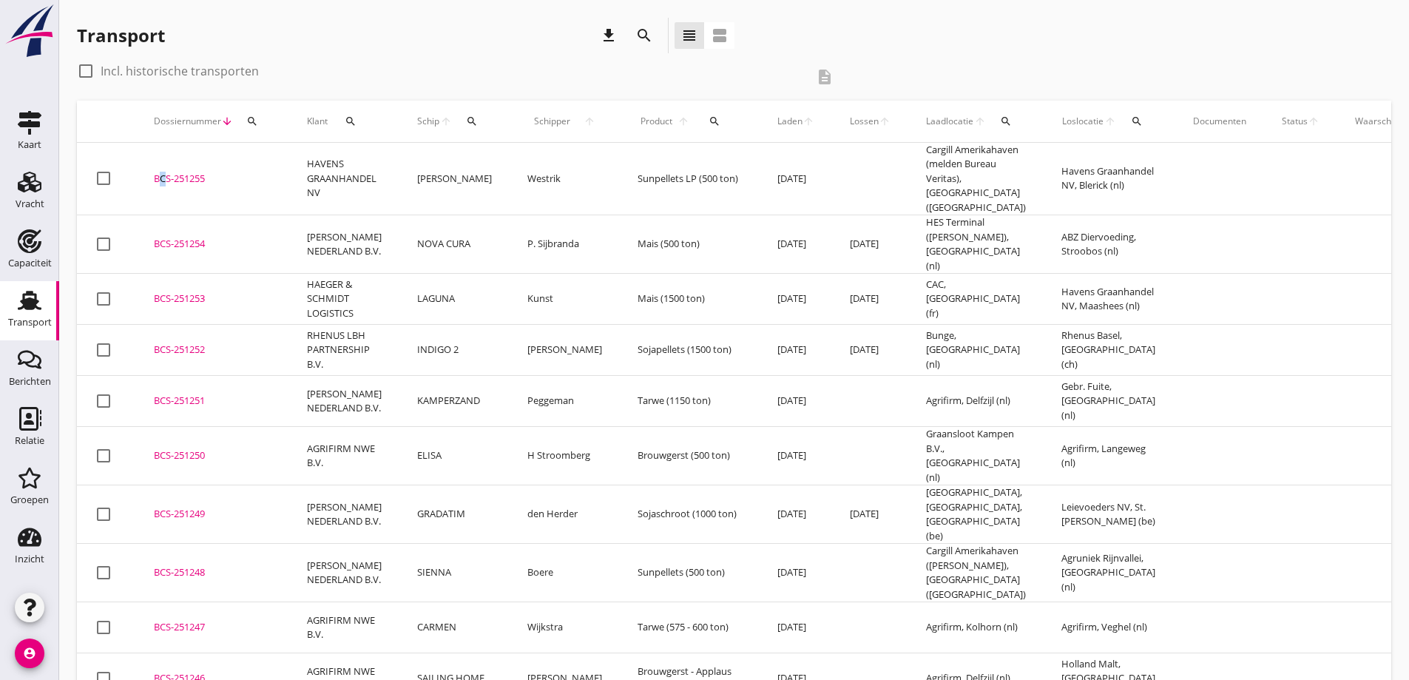
drag, startPoint x: 154, startPoint y: 163, endPoint x: 159, endPoint y: 169, distance: 8.4
click at [159, 169] on td "BCS-251255 upload_file Drop hier uw bestand om het aan het dossier toe te voegen" at bounding box center [212, 179] width 153 height 72
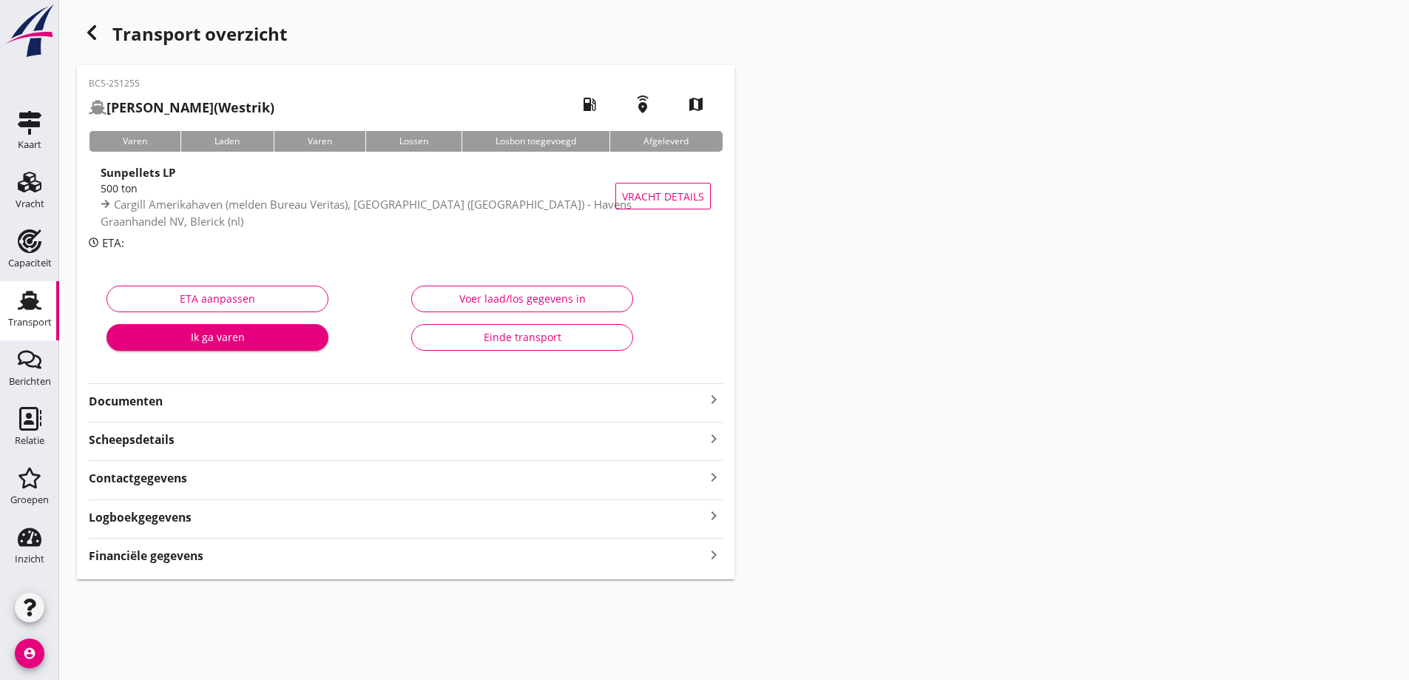
click at [126, 401] on strong "Documenten" at bounding box center [397, 401] width 616 height 17
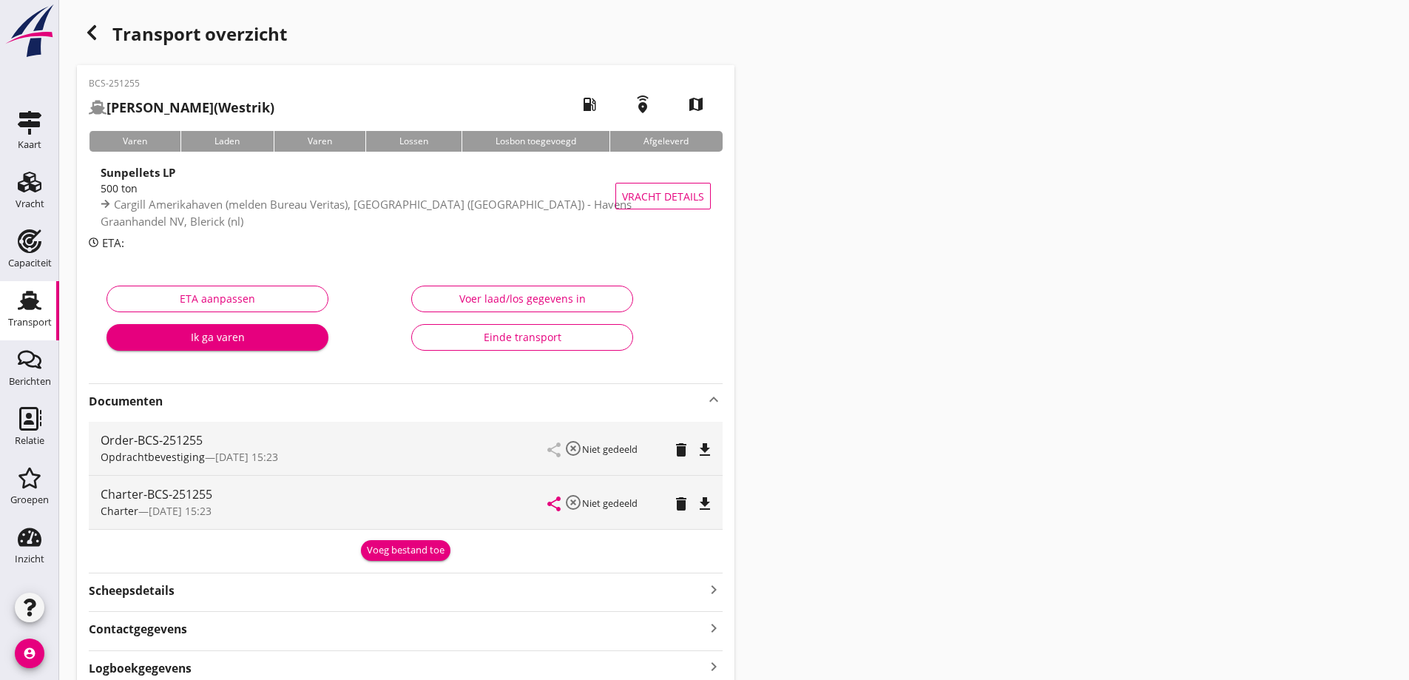
click at [419, 546] on div "Voeg bestand toe" at bounding box center [406, 550] width 78 height 15
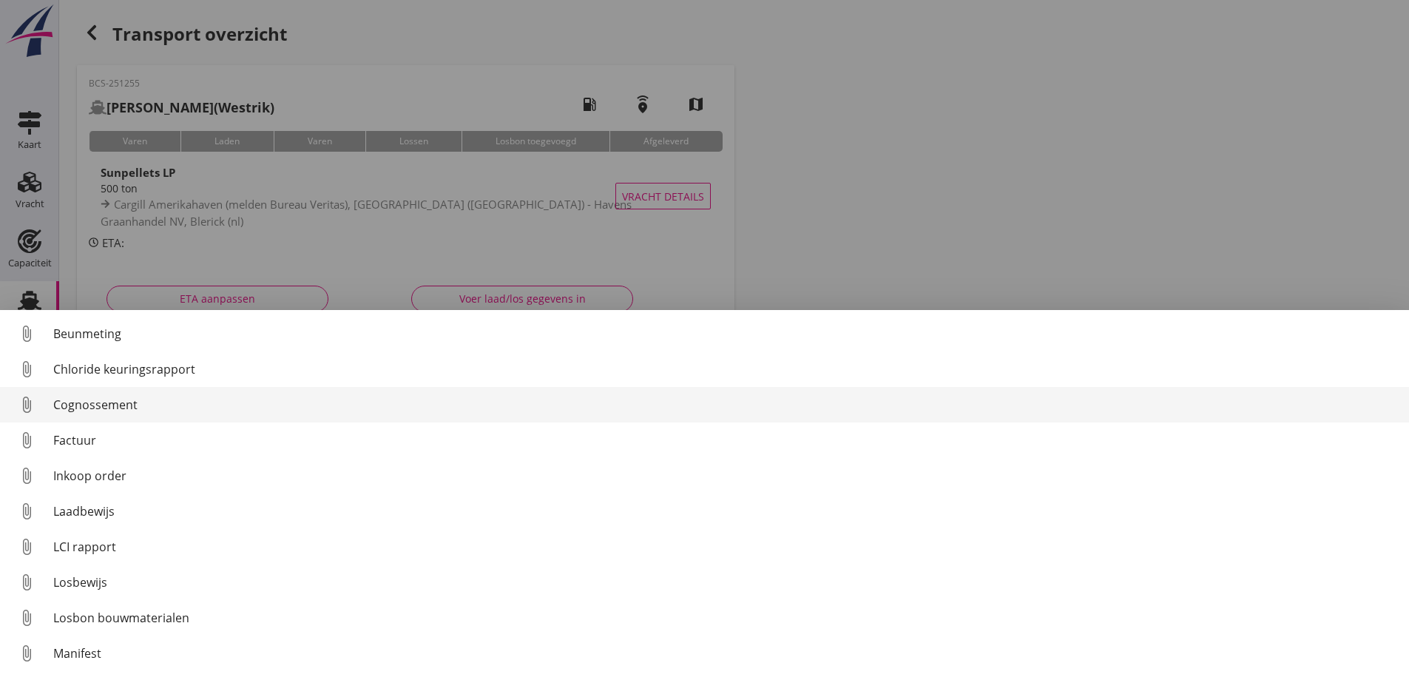
click at [118, 411] on div "Cognossement" at bounding box center [725, 405] width 1344 height 18
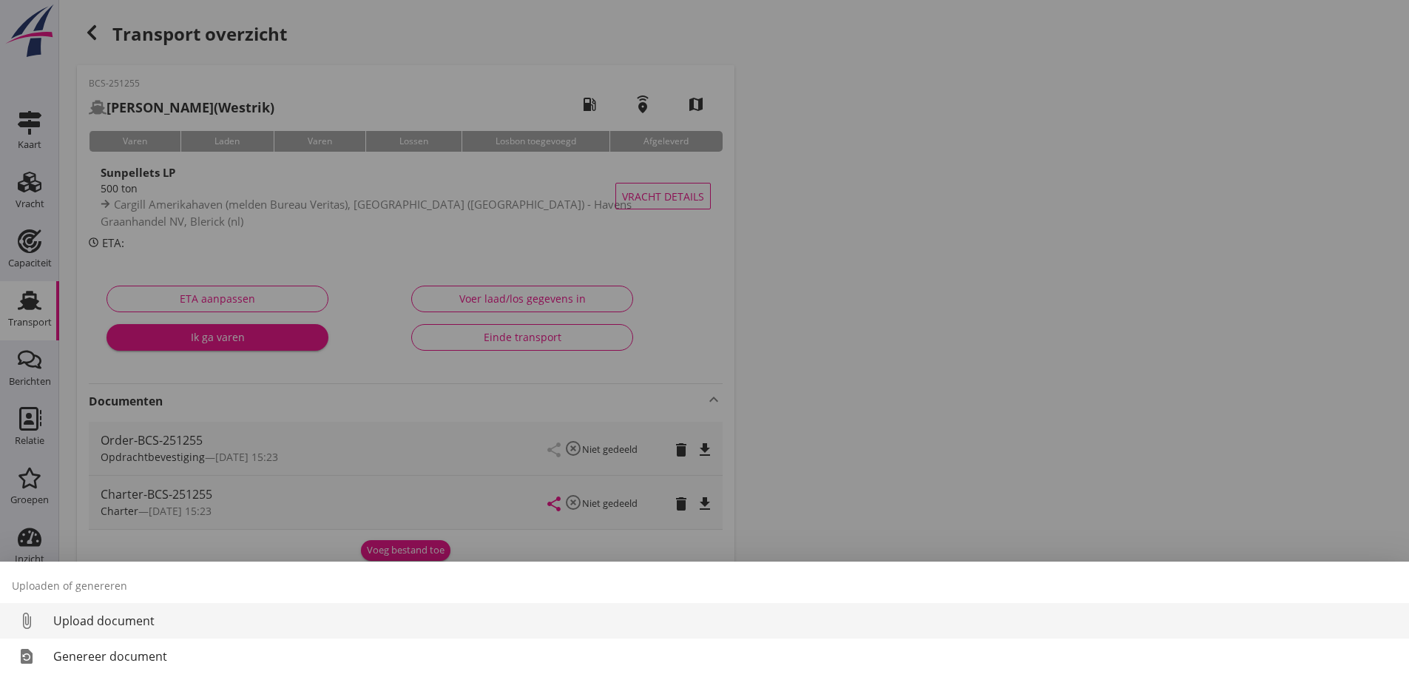
drag, startPoint x: 243, startPoint y: 589, endPoint x: 205, endPoint y: 609, distance: 43.0
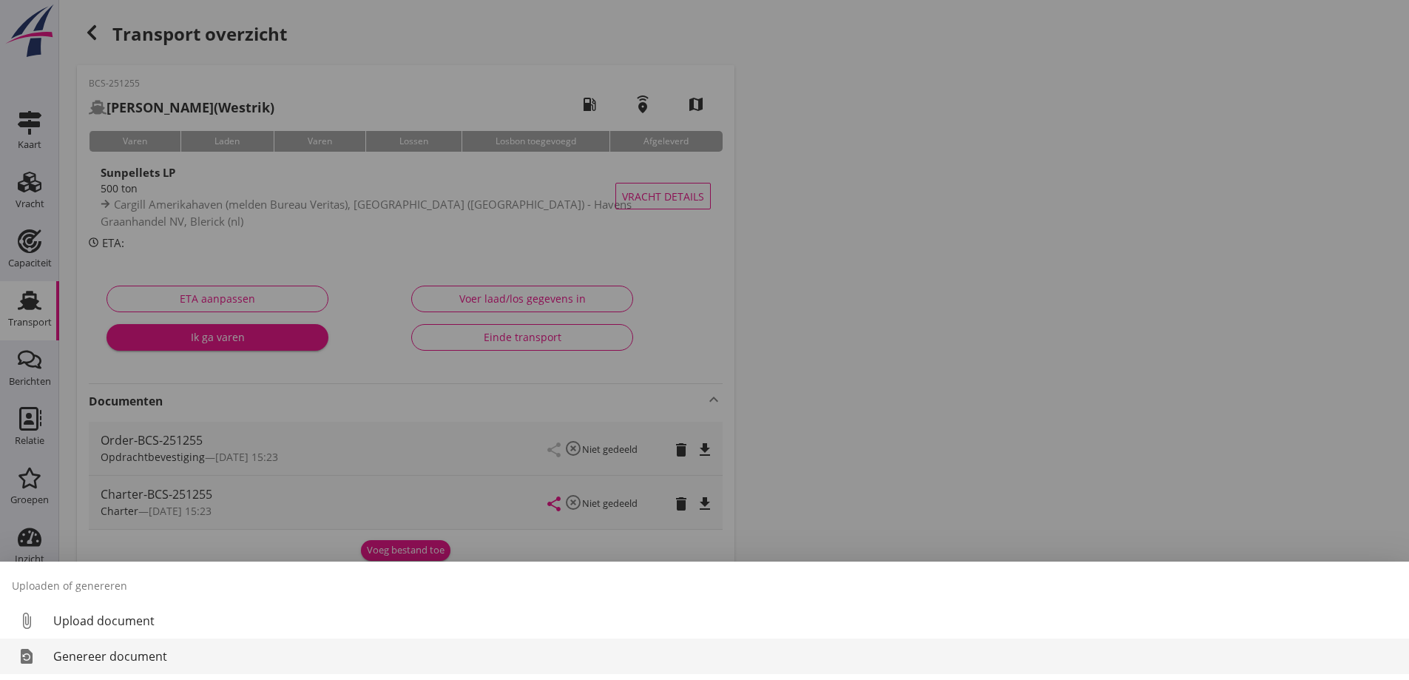
drag, startPoint x: 205, startPoint y: 609, endPoint x: 152, endPoint y: 663, distance: 76.3
click at [152, 663] on div "Genereer document" at bounding box center [725, 656] width 1344 height 18
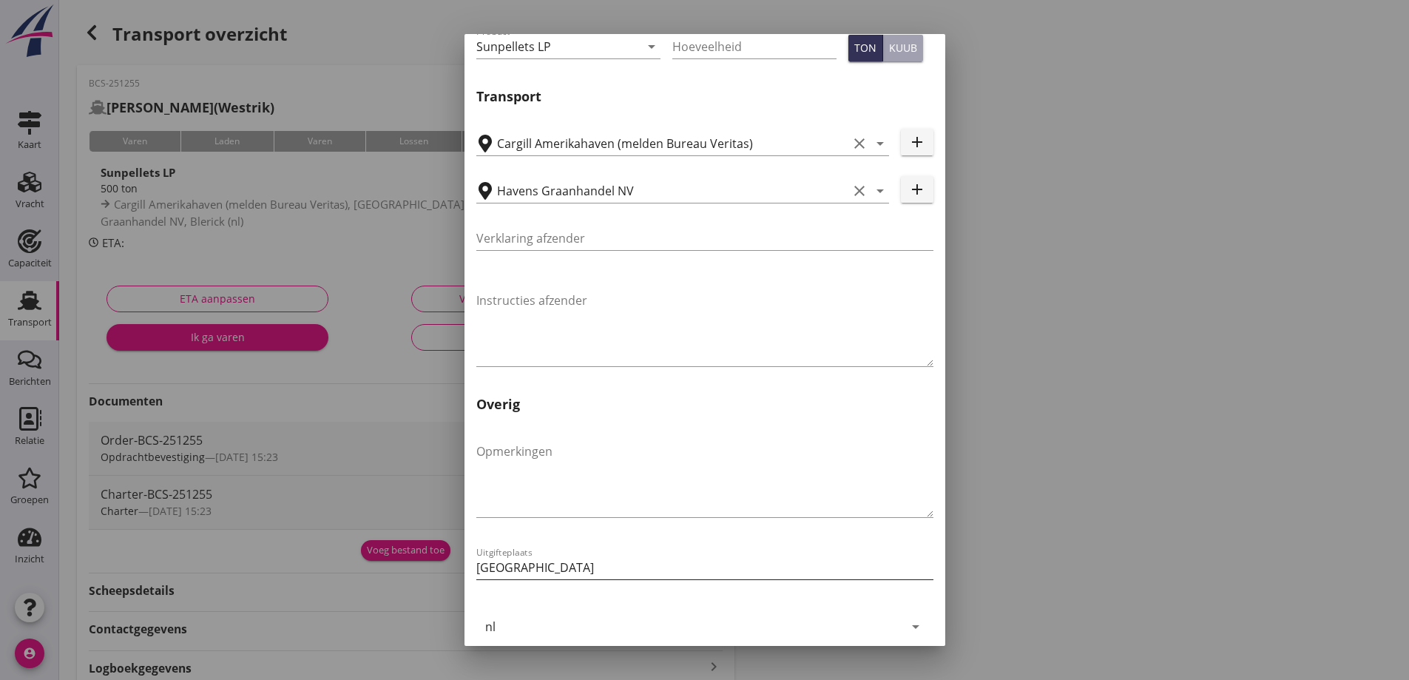
scroll to position [442, 0]
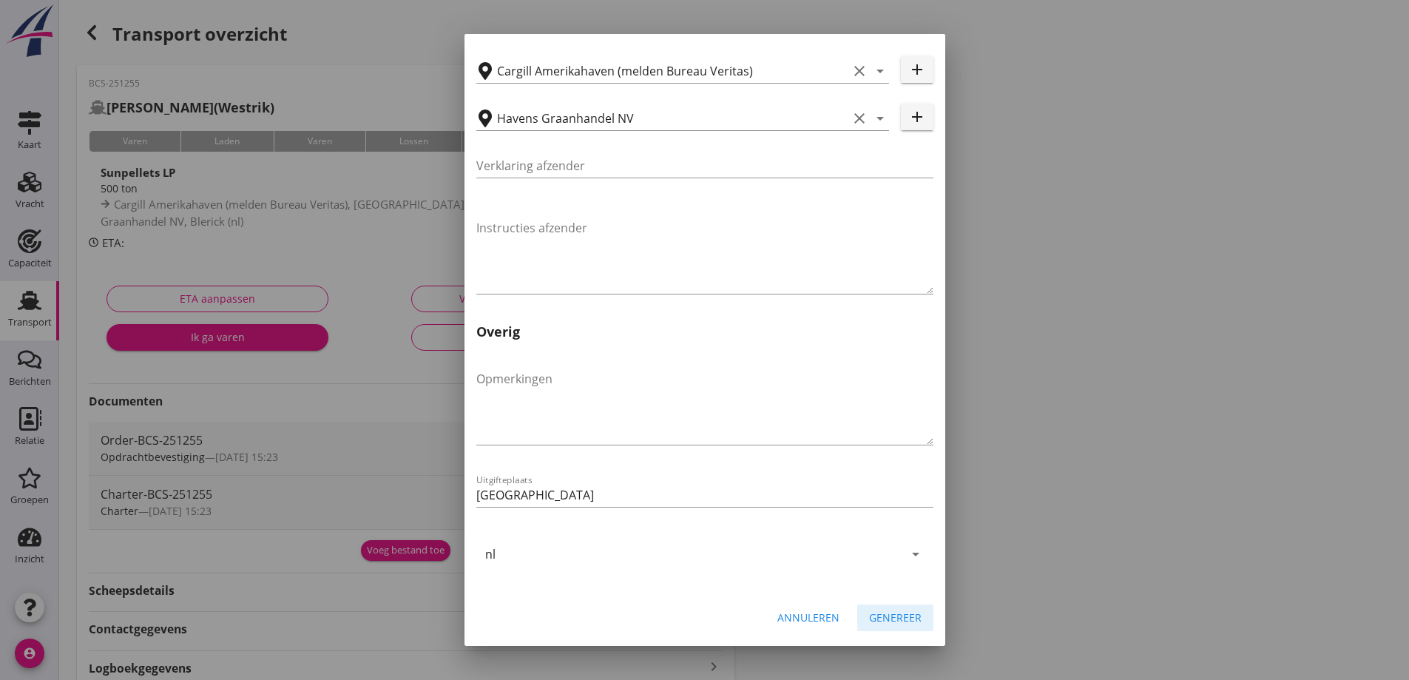
drag, startPoint x: 900, startPoint y: 620, endPoint x: 898, endPoint y: 591, distance: 29.6
click at [901, 623] on div "Genereer" at bounding box center [895, 617] width 52 height 16
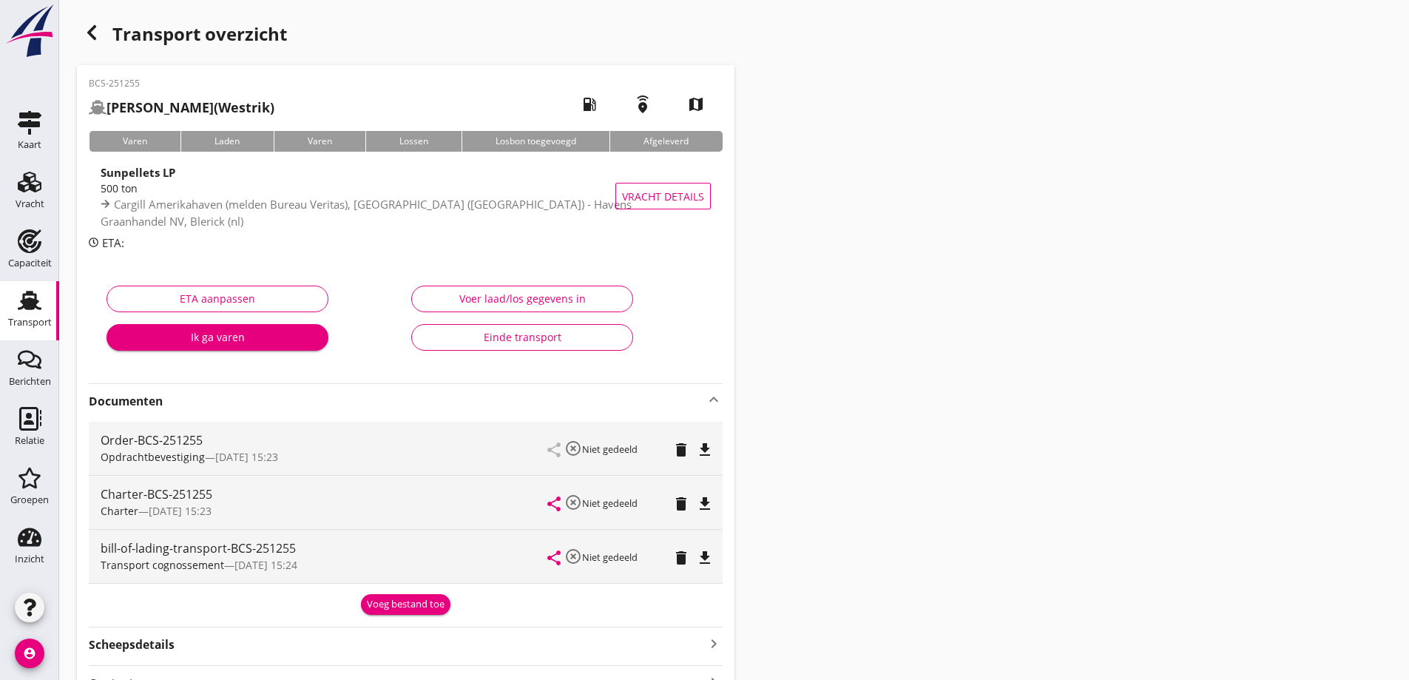
click at [705, 562] on icon "file_download" at bounding box center [705, 558] width 18 height 18
click at [626, 198] on span "Vracht details" at bounding box center [663, 197] width 82 height 16
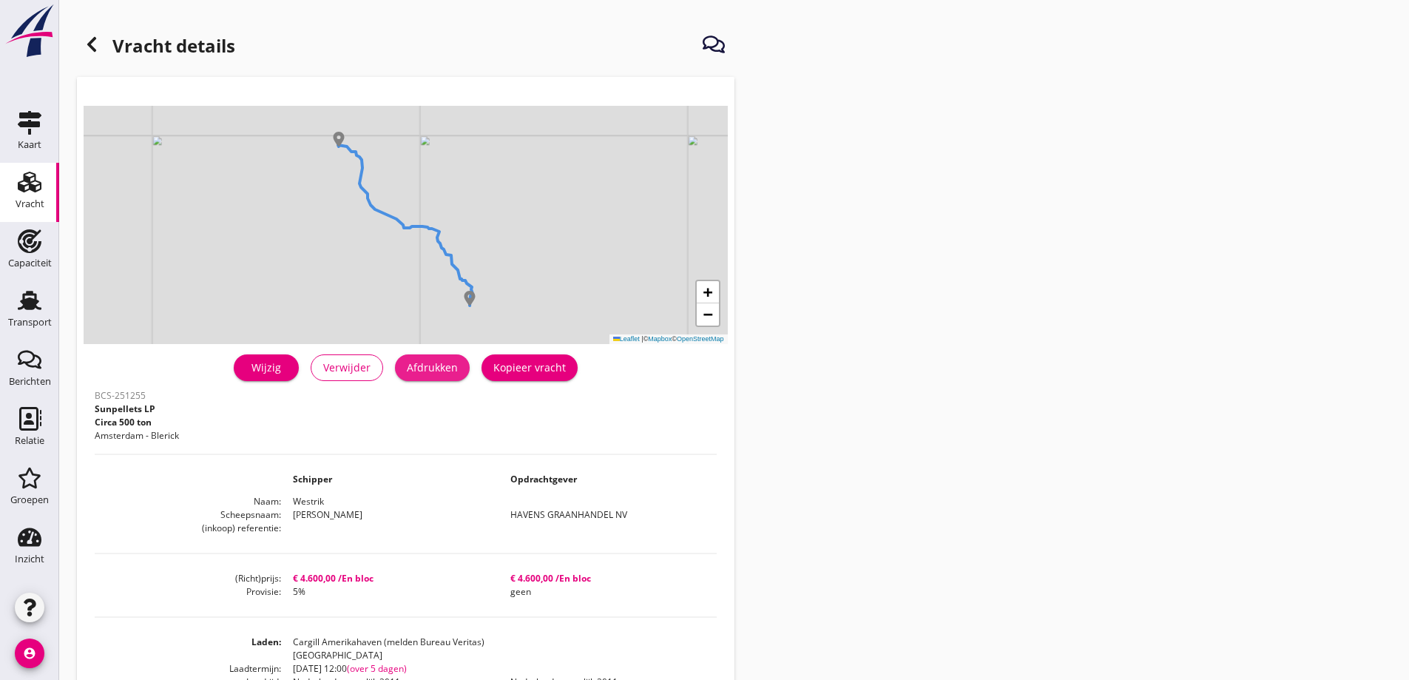
click at [465, 370] on button "Afdrukken" at bounding box center [432, 367] width 75 height 27
click at [99, 50] on icon at bounding box center [92, 44] width 18 height 18
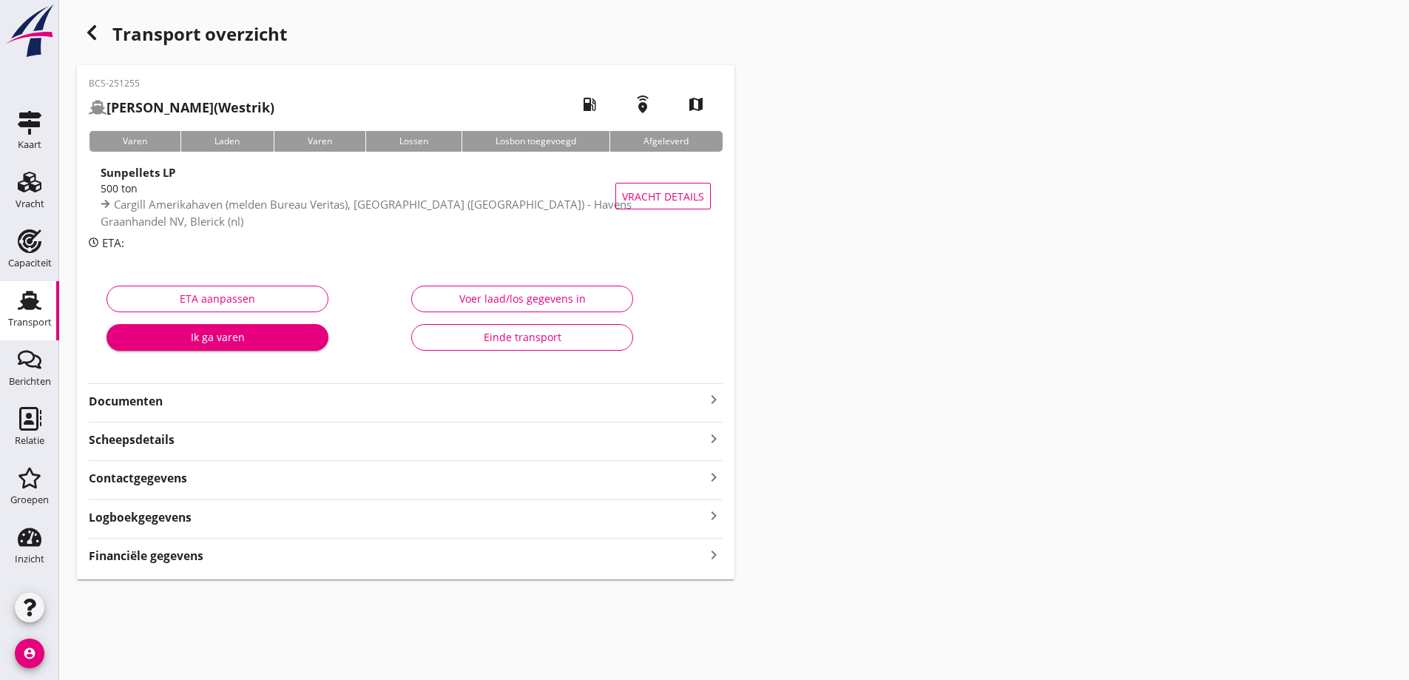
drag, startPoint x: 523, startPoint y: 477, endPoint x: 858, endPoint y: 522, distance: 338.0
click at [1003, 553] on div "Transport overzicht BCS-251255 [PERSON_NAME] (Westrik) local_gas_station emerge…" at bounding box center [733, 298] width 1349 height 597
click at [272, 576] on div "BCS-251255 [PERSON_NAME] (Westrik) local_gas_station emergency_share map Varen …" at bounding box center [405, 322] width 657 height 514
click at [261, 562] on div "Financiële gegevens keyboard_arrow_right" at bounding box center [406, 554] width 634 height 20
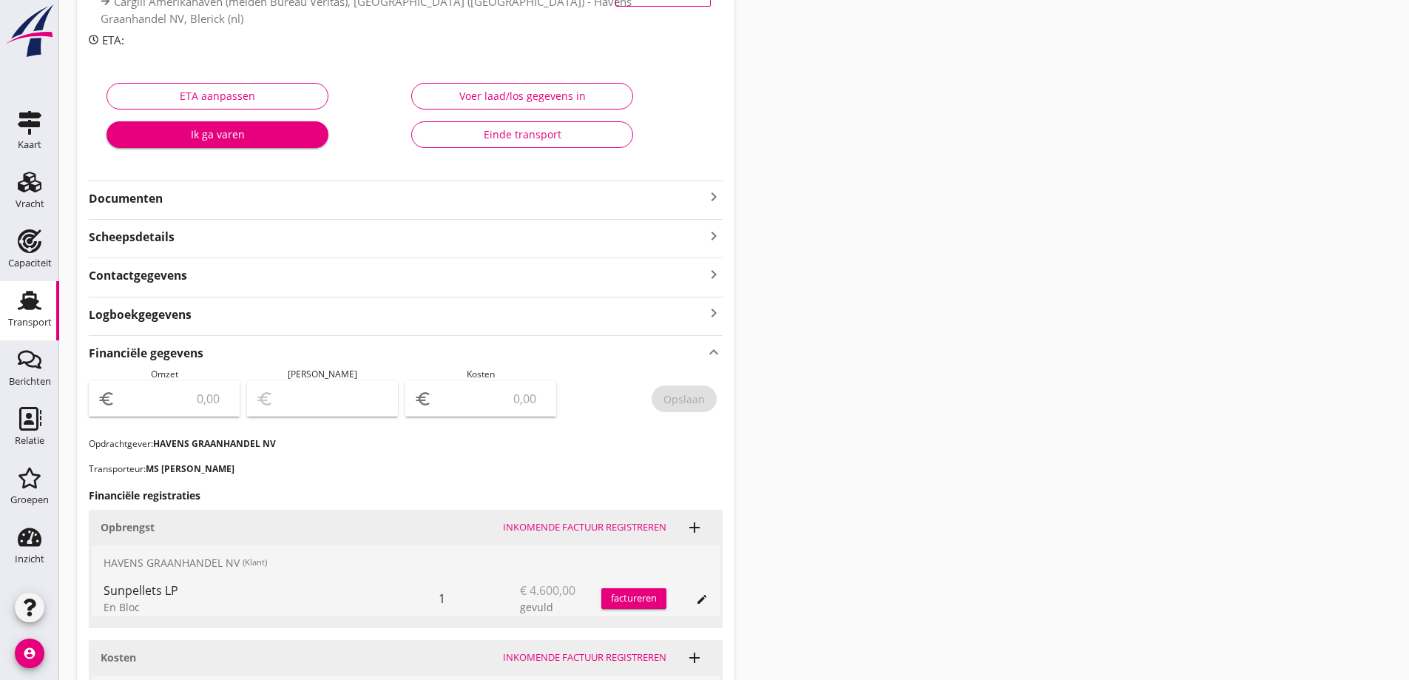
scroll to position [222, 0]
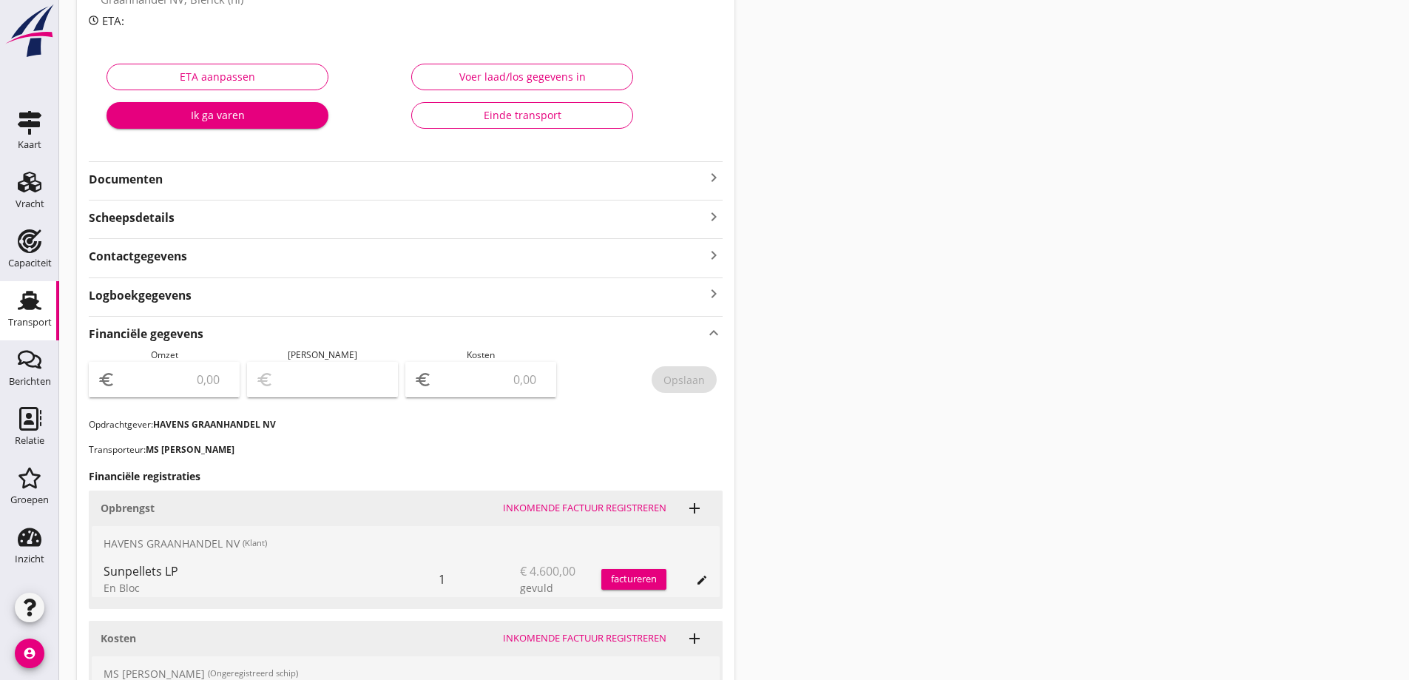
click at [182, 389] on input "number" at bounding box center [174, 379] width 112 height 24
type input "4600"
click at [450, 379] on input "number" at bounding box center [491, 379] width 112 height 24
type input "4596.00"
type input "4"
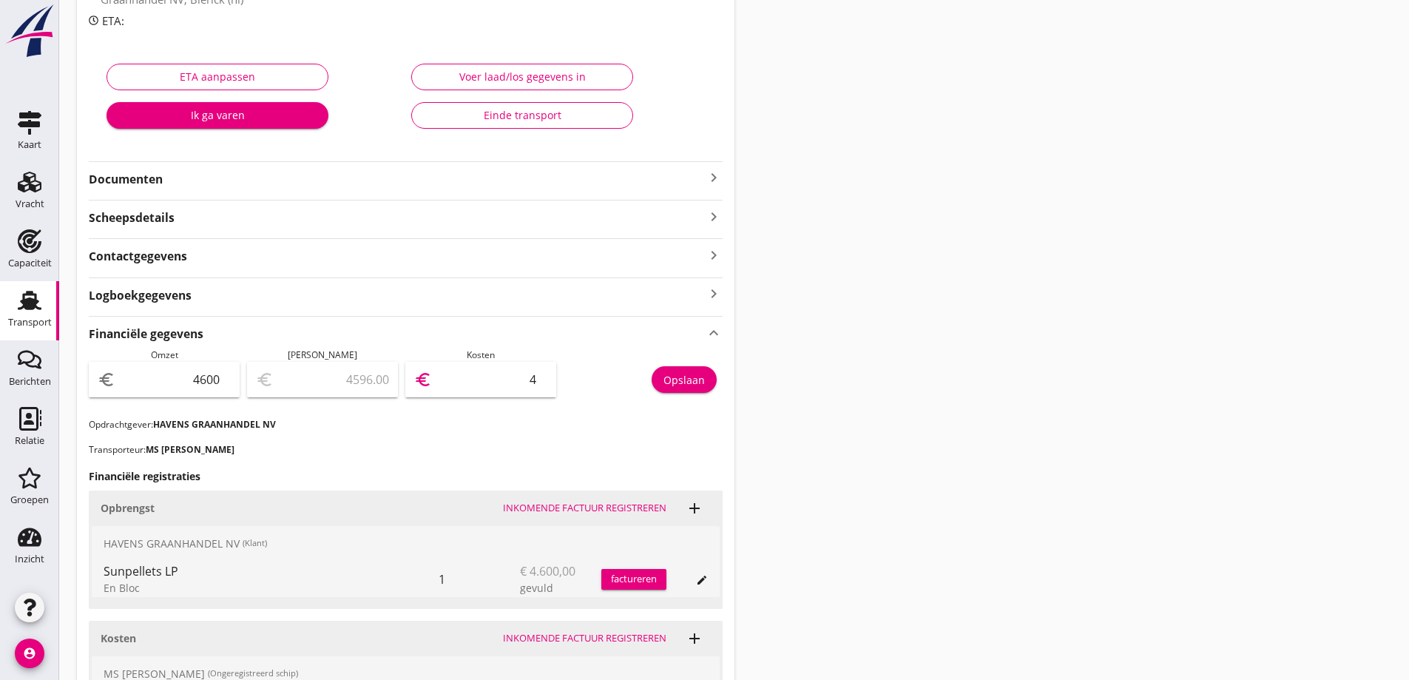
type input "4557.00"
type input "43"
type input "4163.00"
type input "437"
type input "230.00"
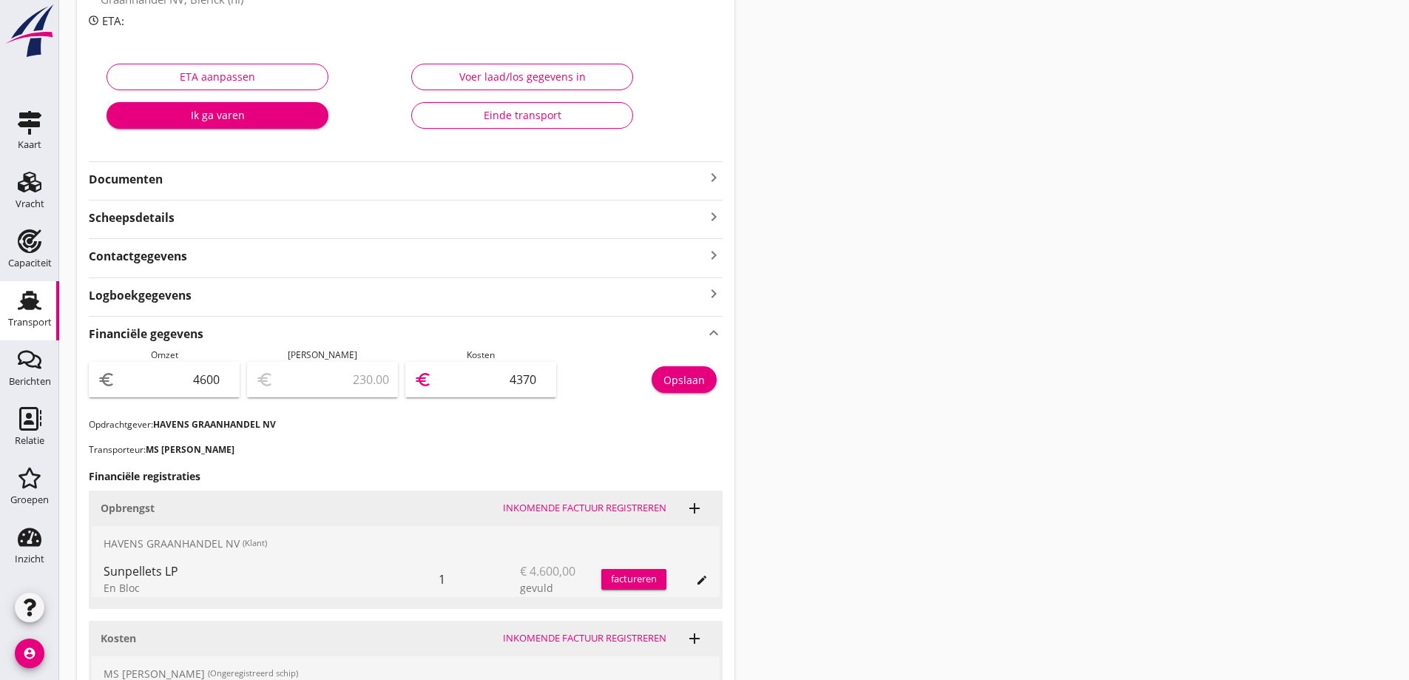
type input "4370"
click at [552, 419] on p "Opdrachtgever: HAVENS GRAANHANDEL NV" at bounding box center [406, 424] width 634 height 13
click at [698, 370] on button "Opslaan" at bounding box center [683, 379] width 65 height 27
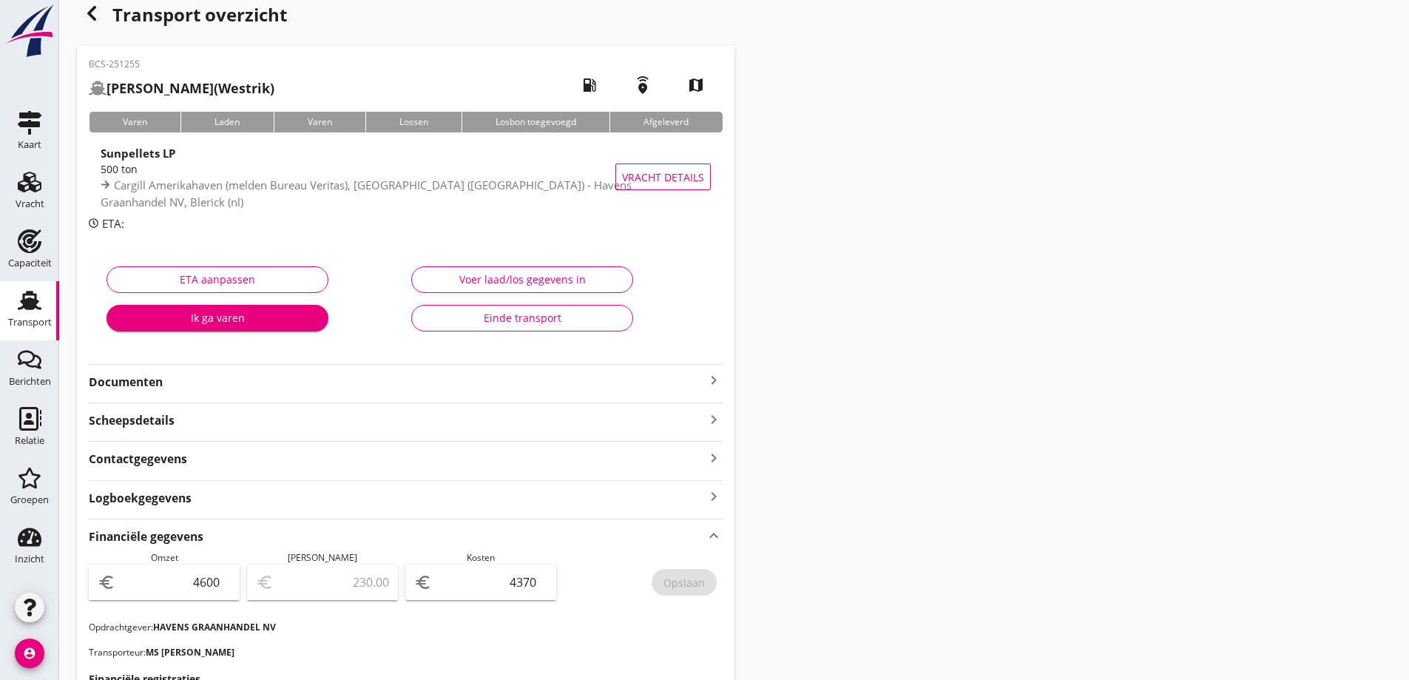
scroll to position [0, 0]
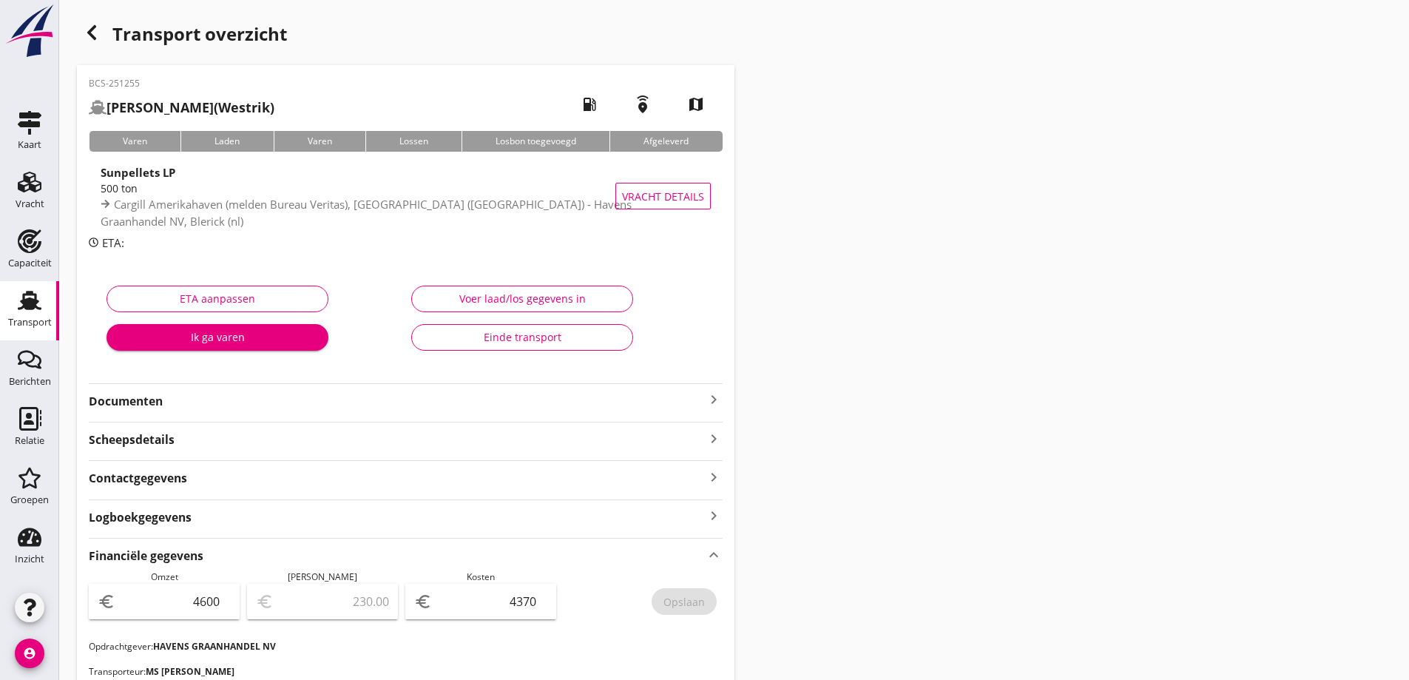
click at [32, 314] on div "Transport" at bounding box center [30, 322] width 44 height 21
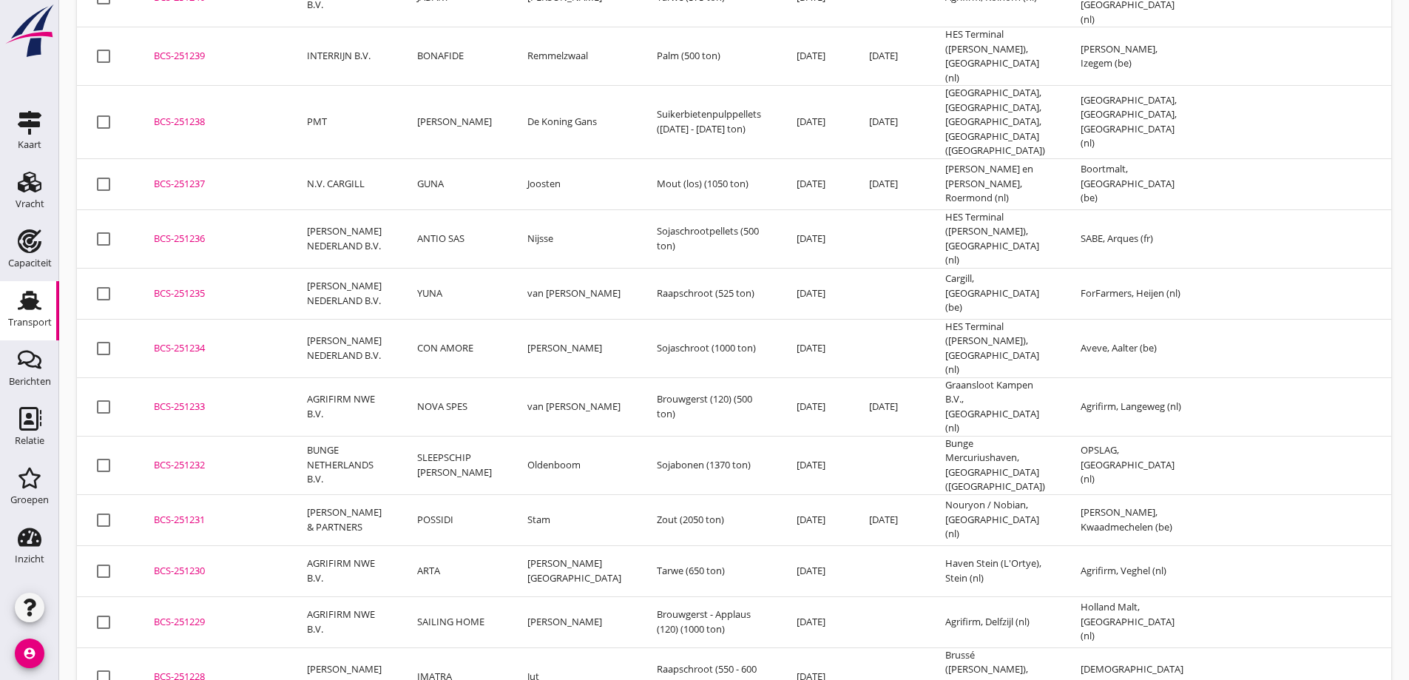
scroll to position [1037, 0]
